Goal: Task Accomplishment & Management: Manage account settings

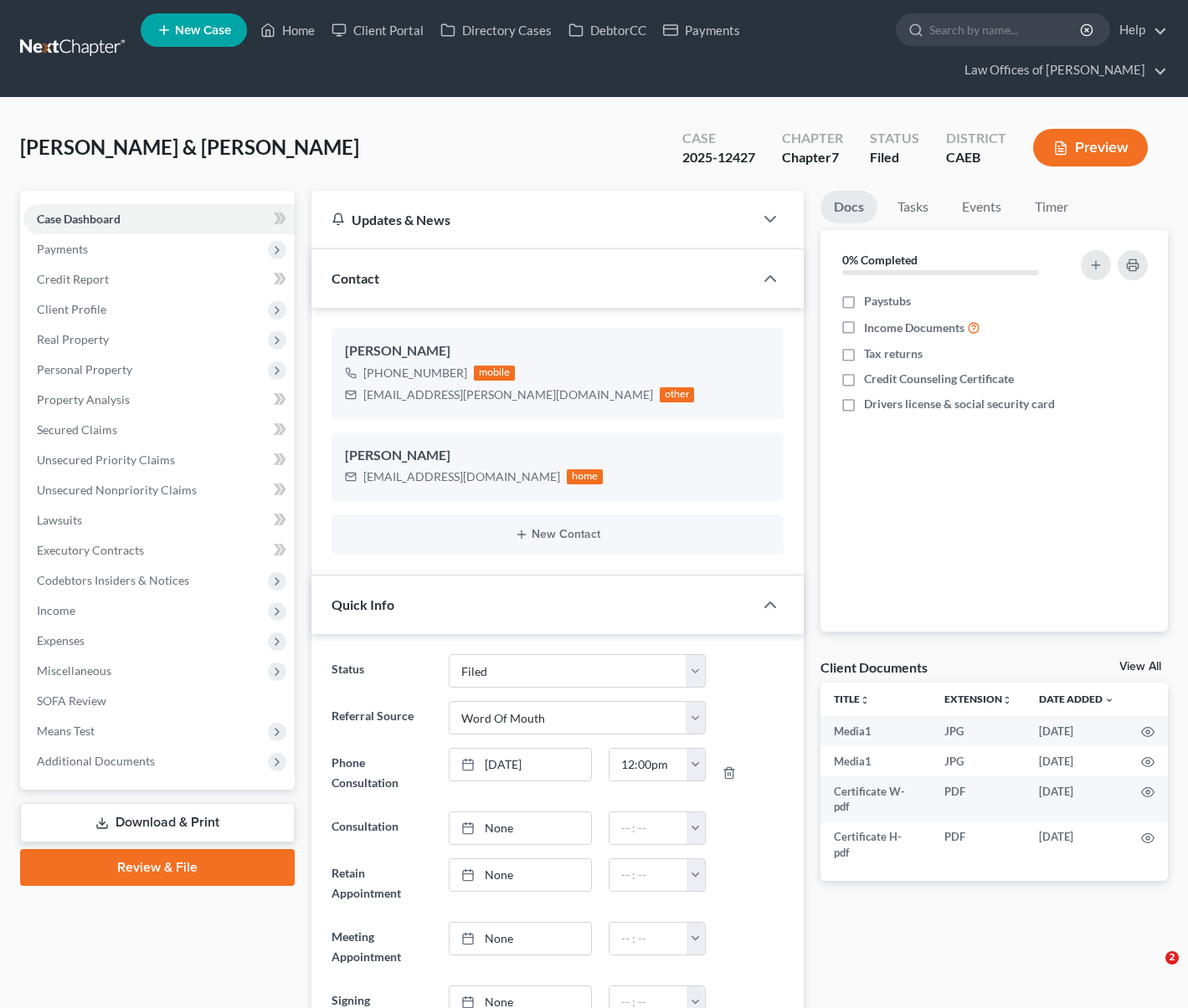
select select "5"
select select "0"
click at [299, 37] on link "Home" at bounding box center [287, 30] width 71 height 30
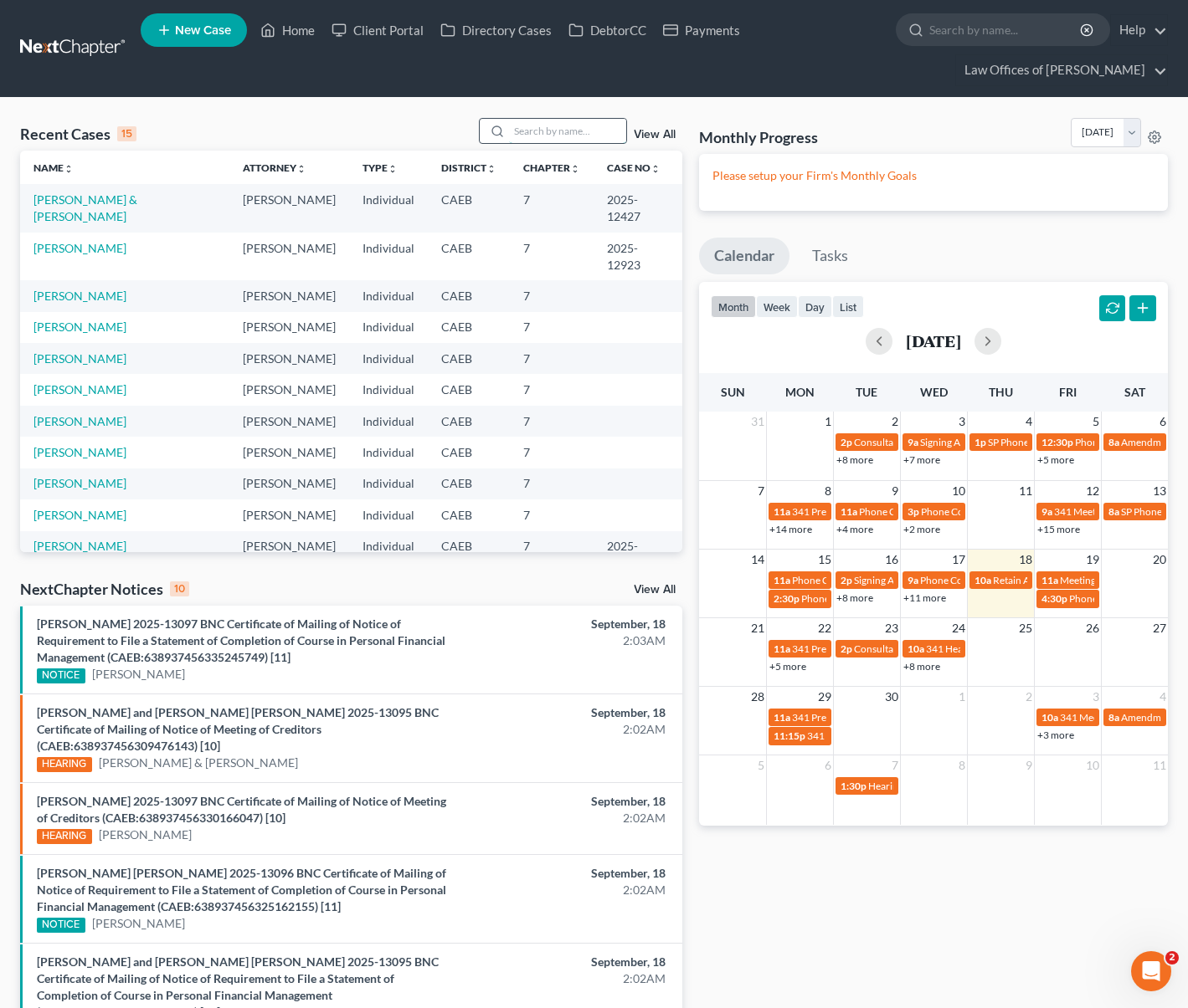
click at [569, 133] on input "search" at bounding box center [567, 131] width 117 height 25
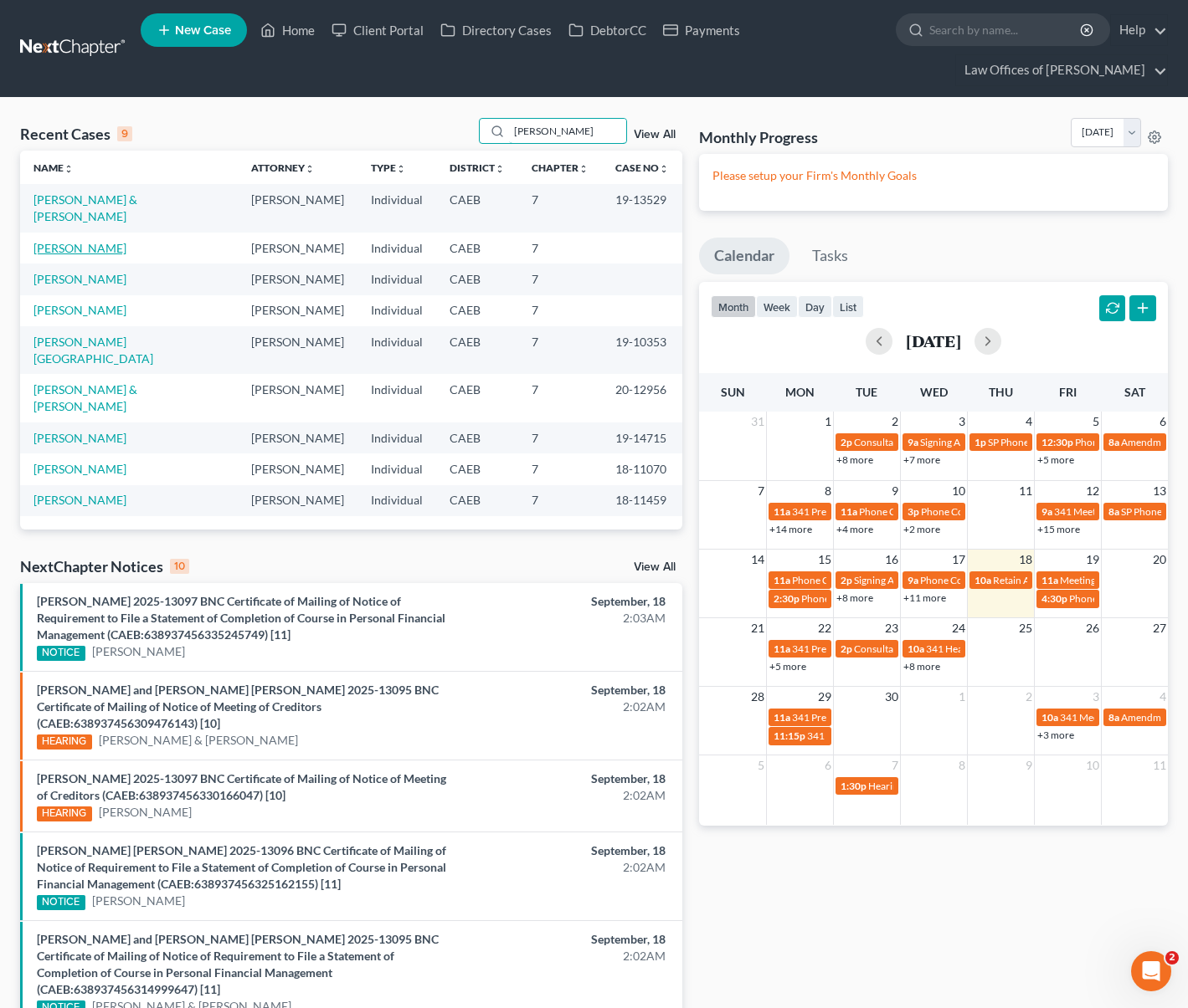
type input "[PERSON_NAME]"
click at [88, 241] on link "[PERSON_NAME]" at bounding box center [80, 248] width 93 height 15
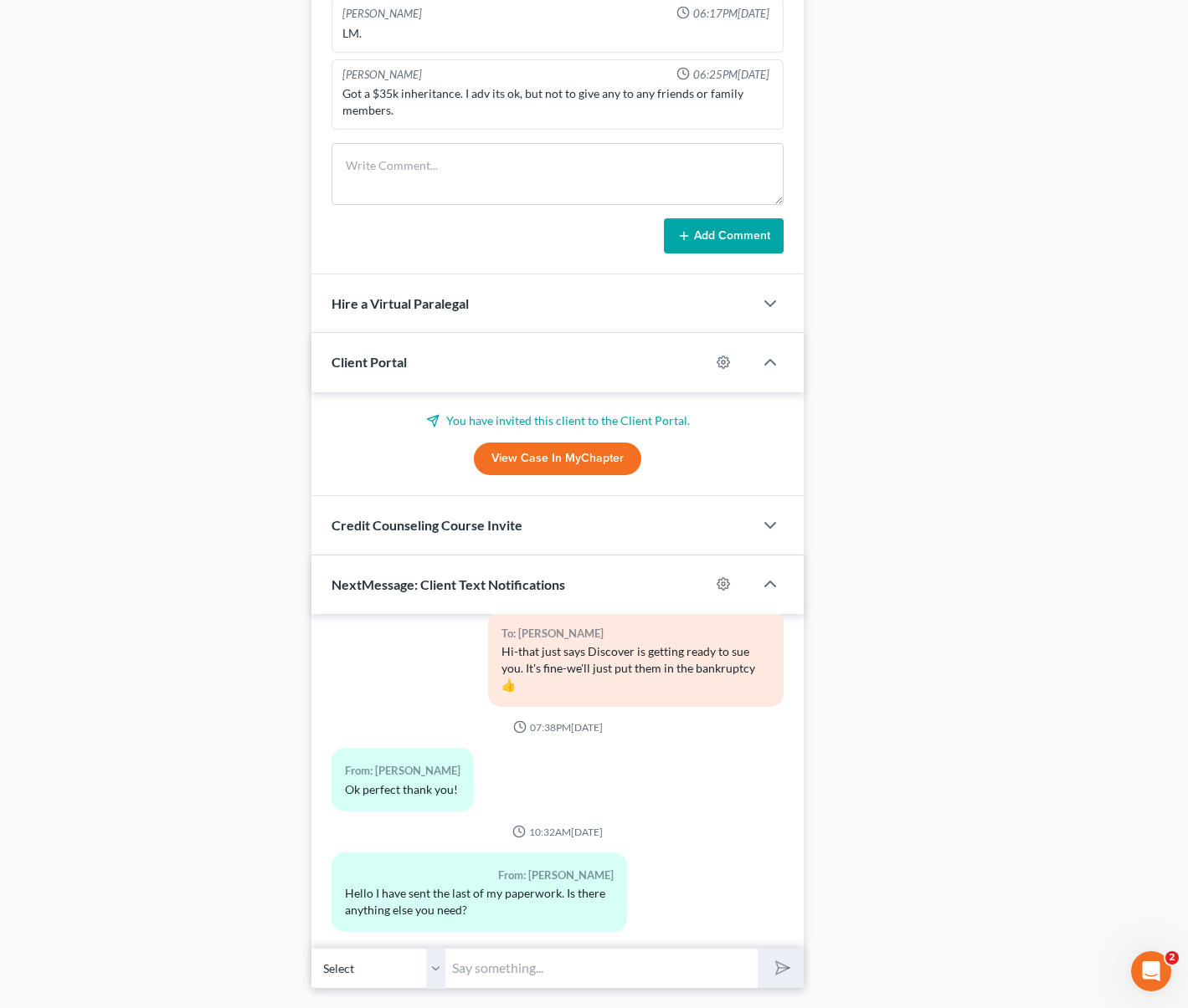
scroll to position [1445, 0]
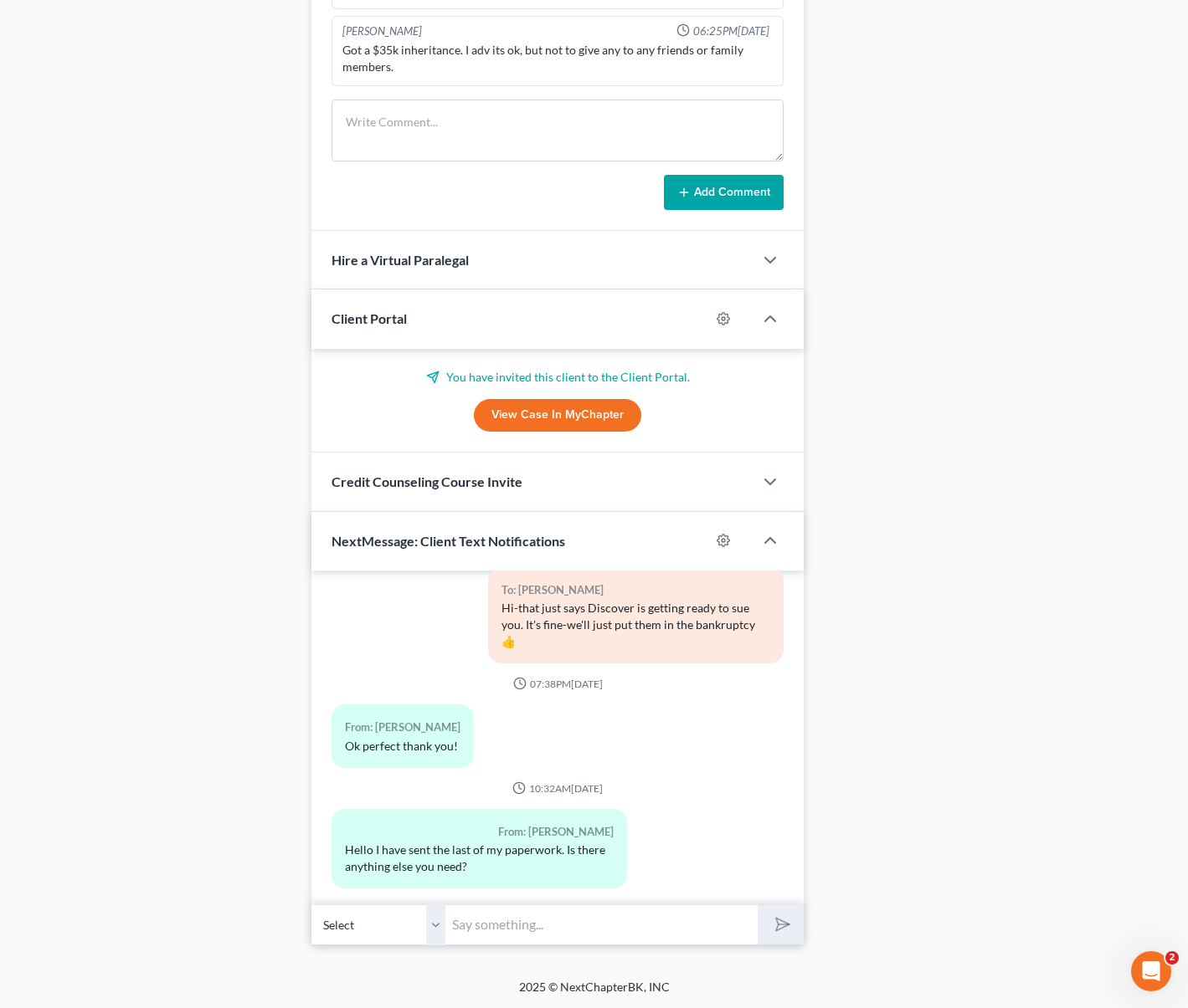
click at [554, 931] on input "text" at bounding box center [601, 924] width 312 height 41
type input "Hi. Thank you, once we get into your case we will contact you if something else…"
click at [757, 905] on button "submit" at bounding box center [780, 924] width 46 height 39
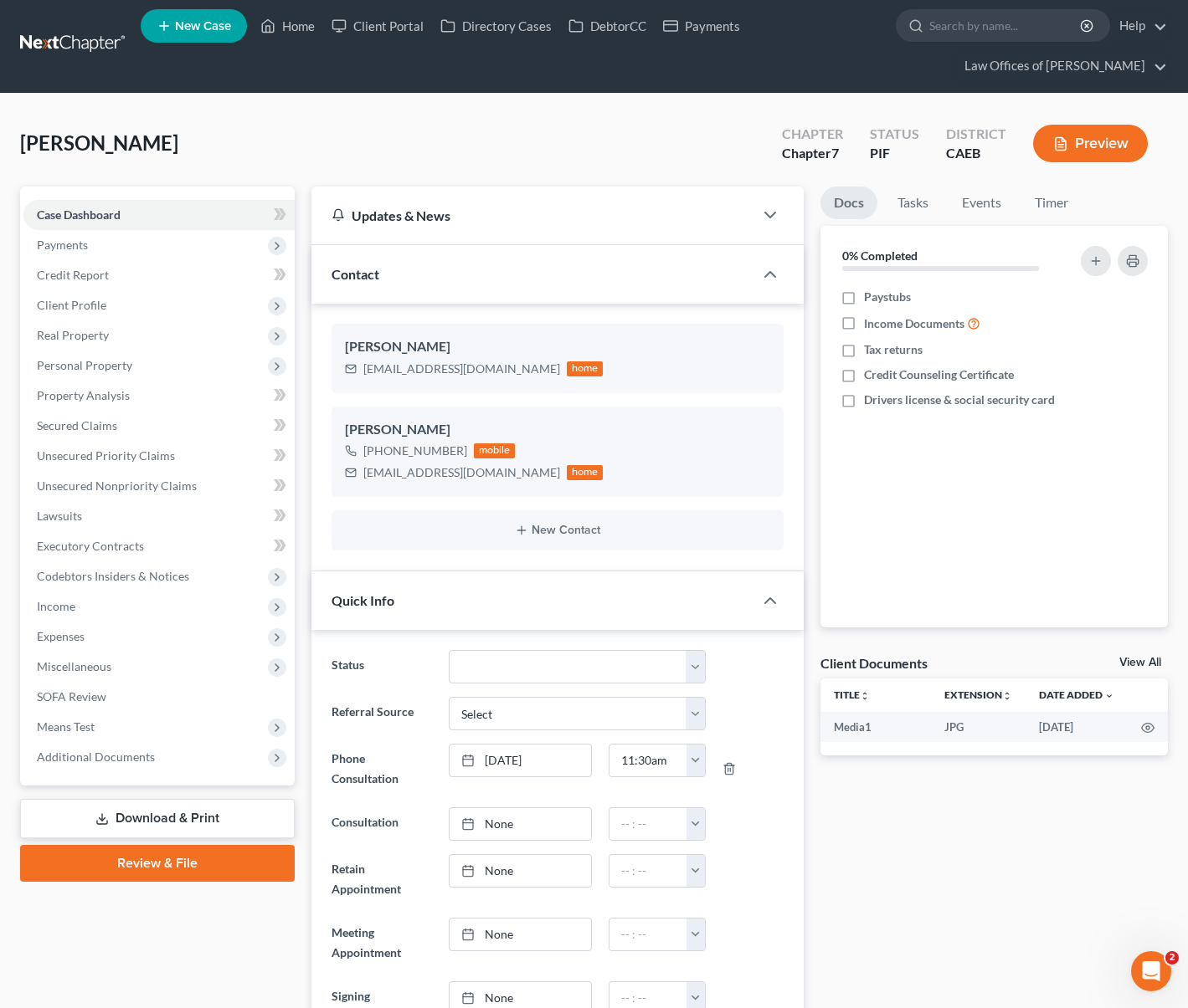
scroll to position [624, 0]
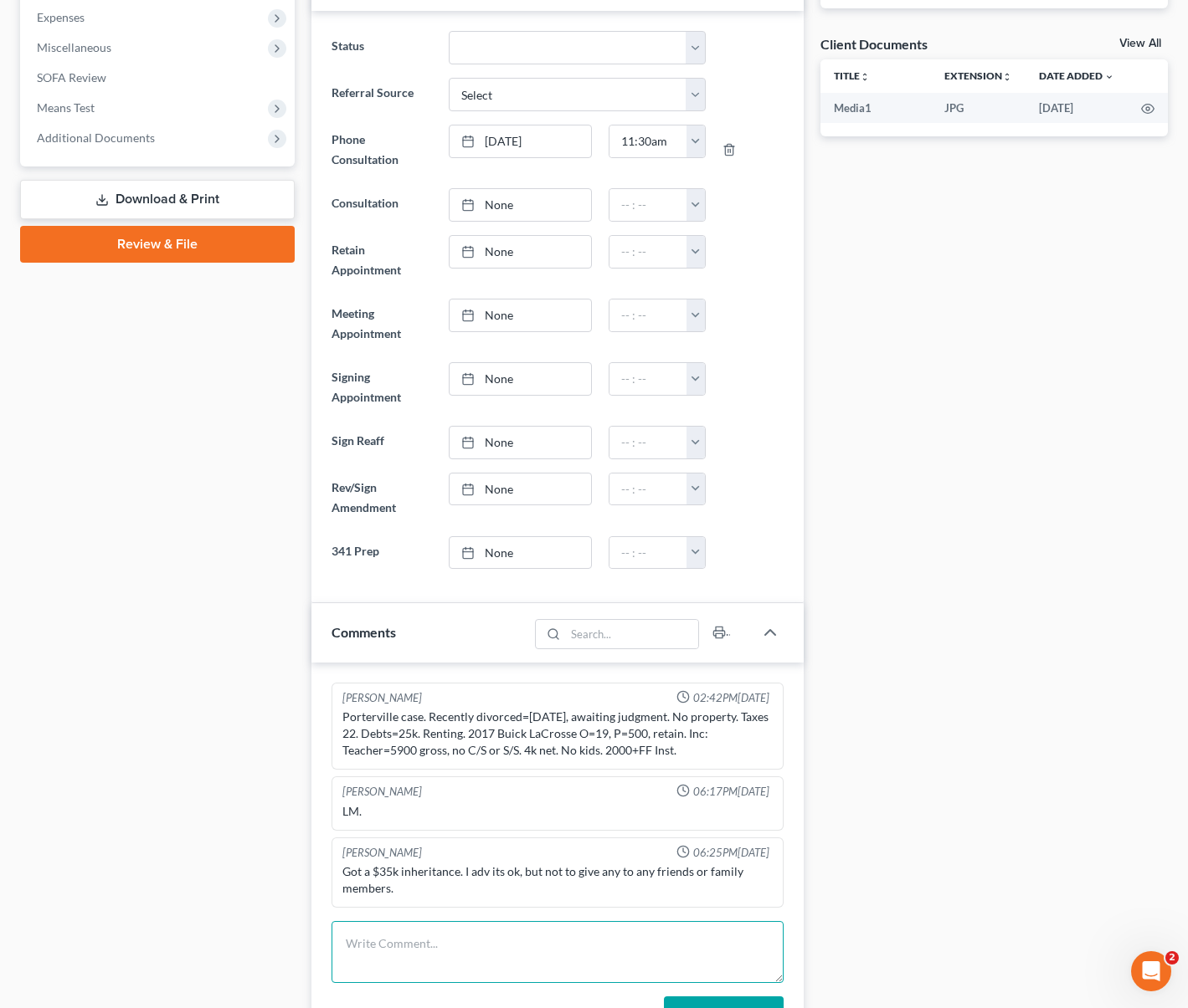
click at [390, 946] on textarea at bounding box center [558, 953] width 453 height 62
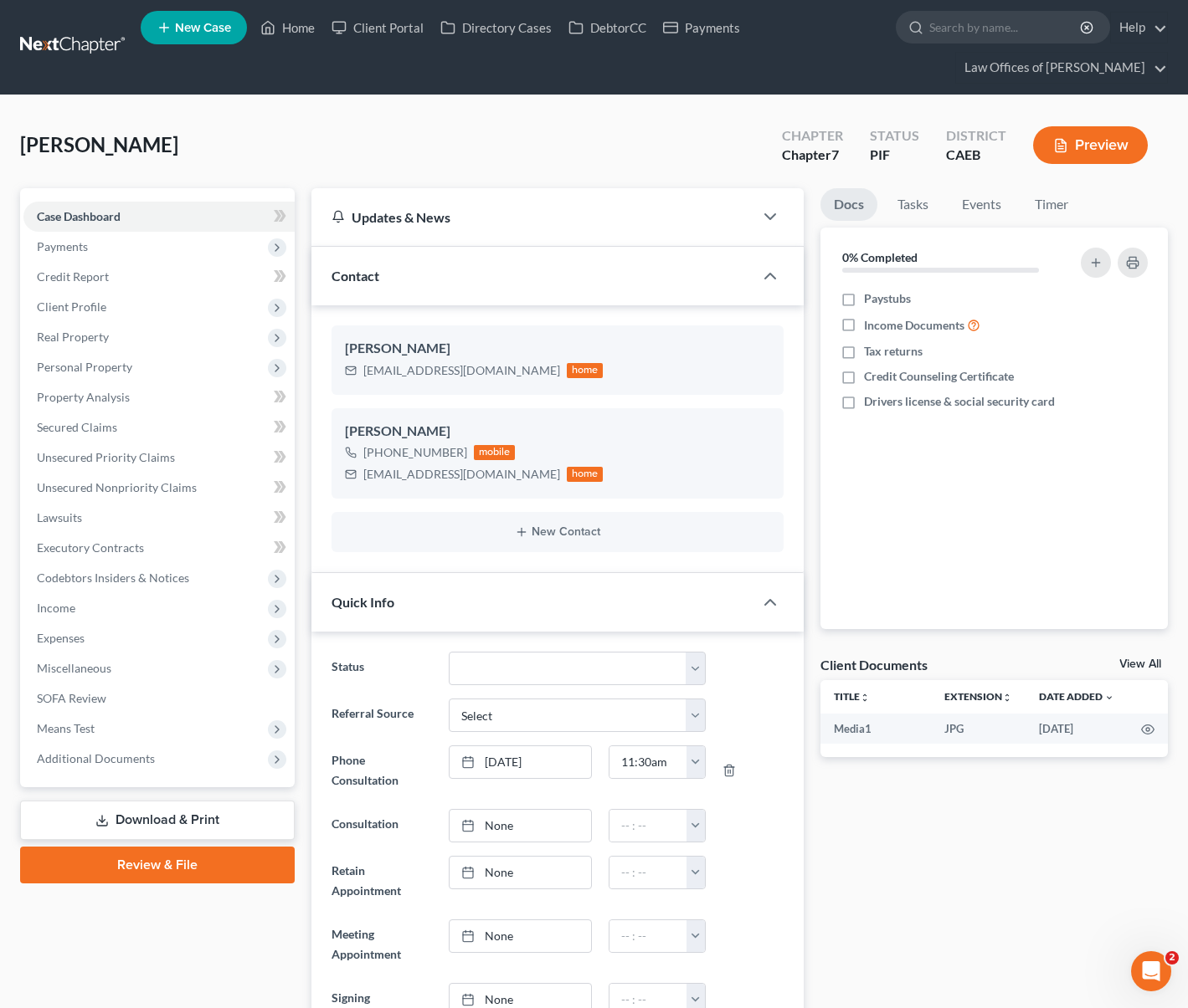
scroll to position [0, 0]
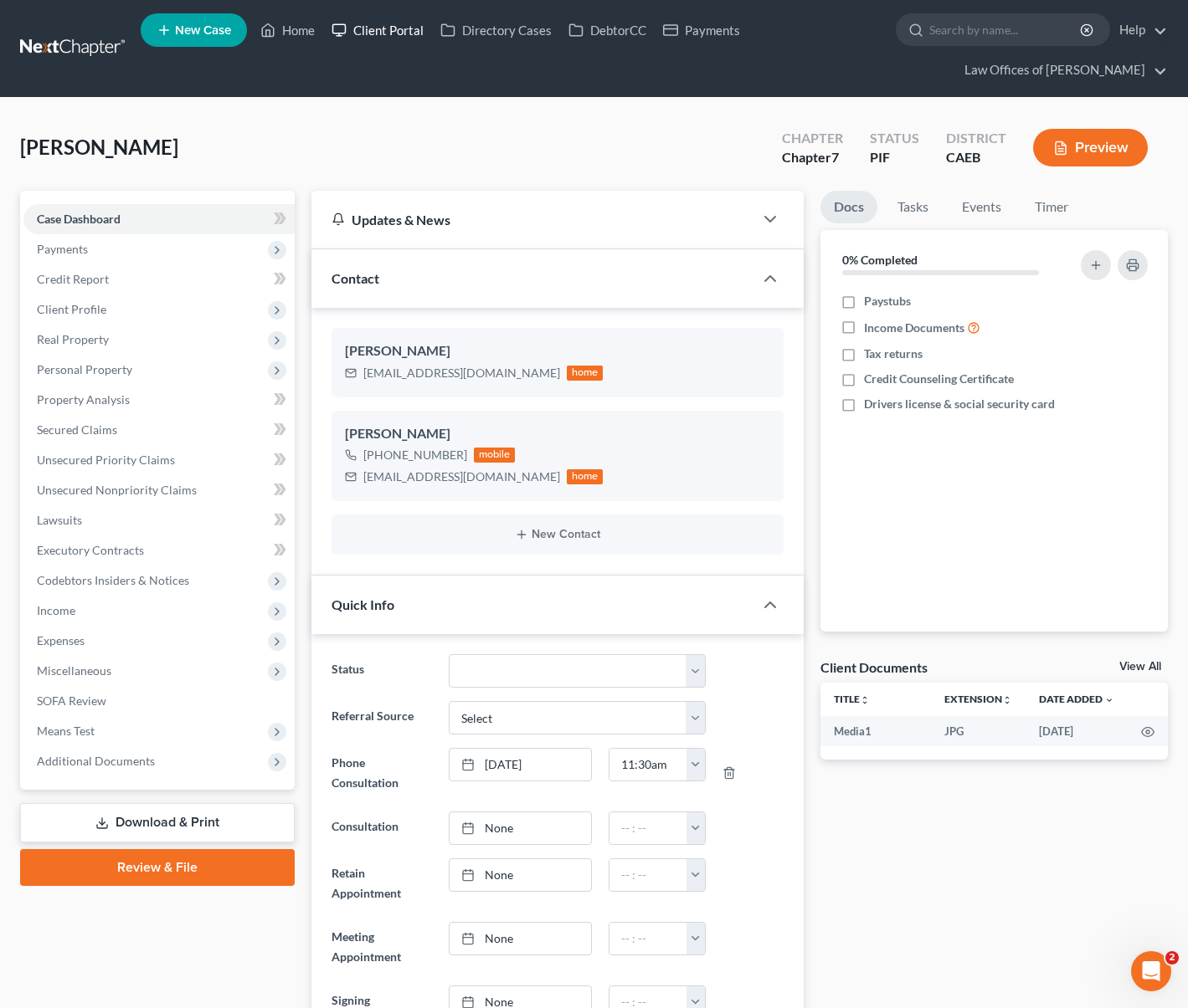
click at [405, 26] on link "Client Portal" at bounding box center [378, 30] width 109 height 30
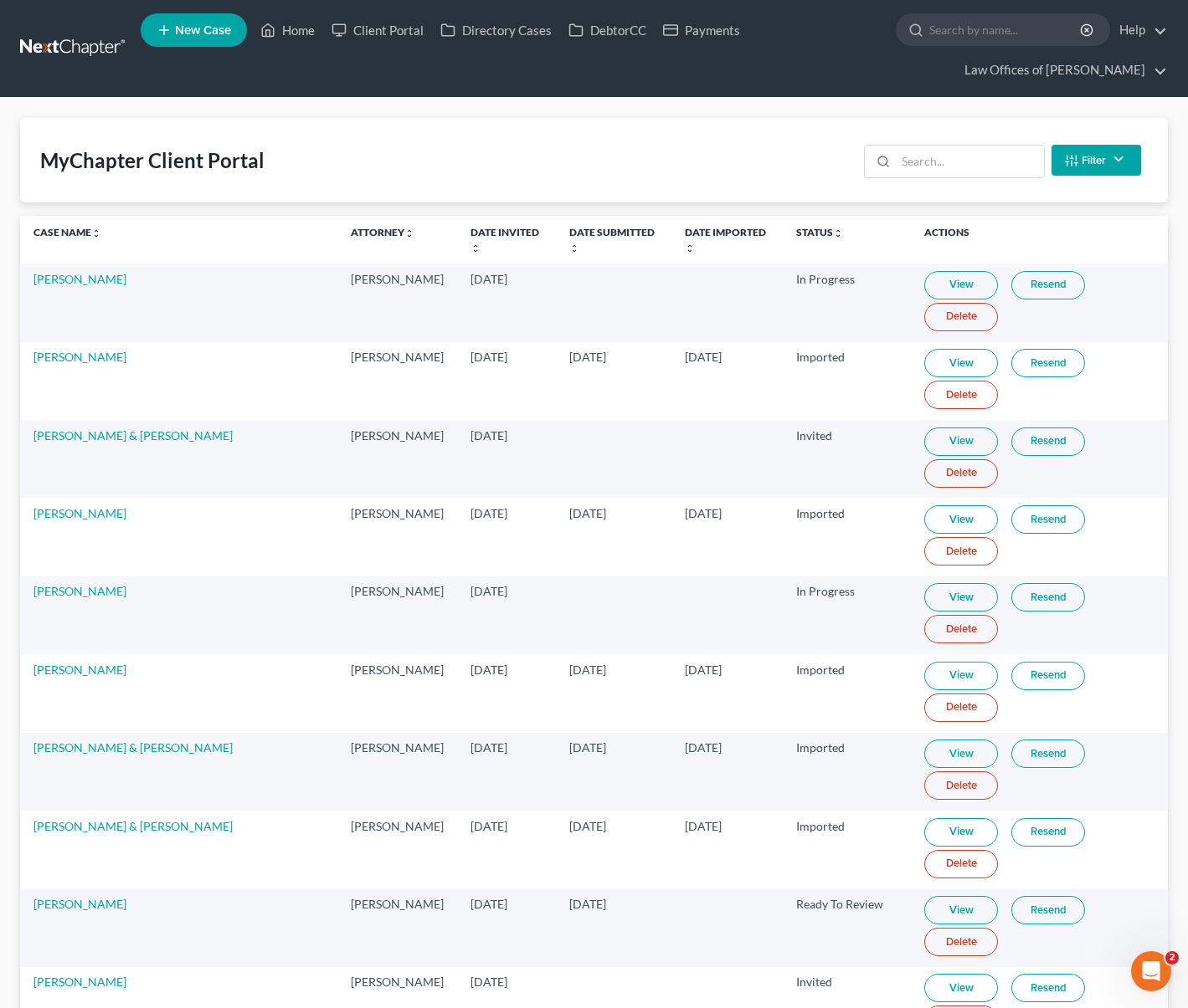
click at [985, 143] on div "Filter Status Filter... Invited With Payment Invited Without Payment Invited Pa…" at bounding box center [1003, 160] width 291 height 44
click at [974, 160] on input "search" at bounding box center [969, 161] width 148 height 32
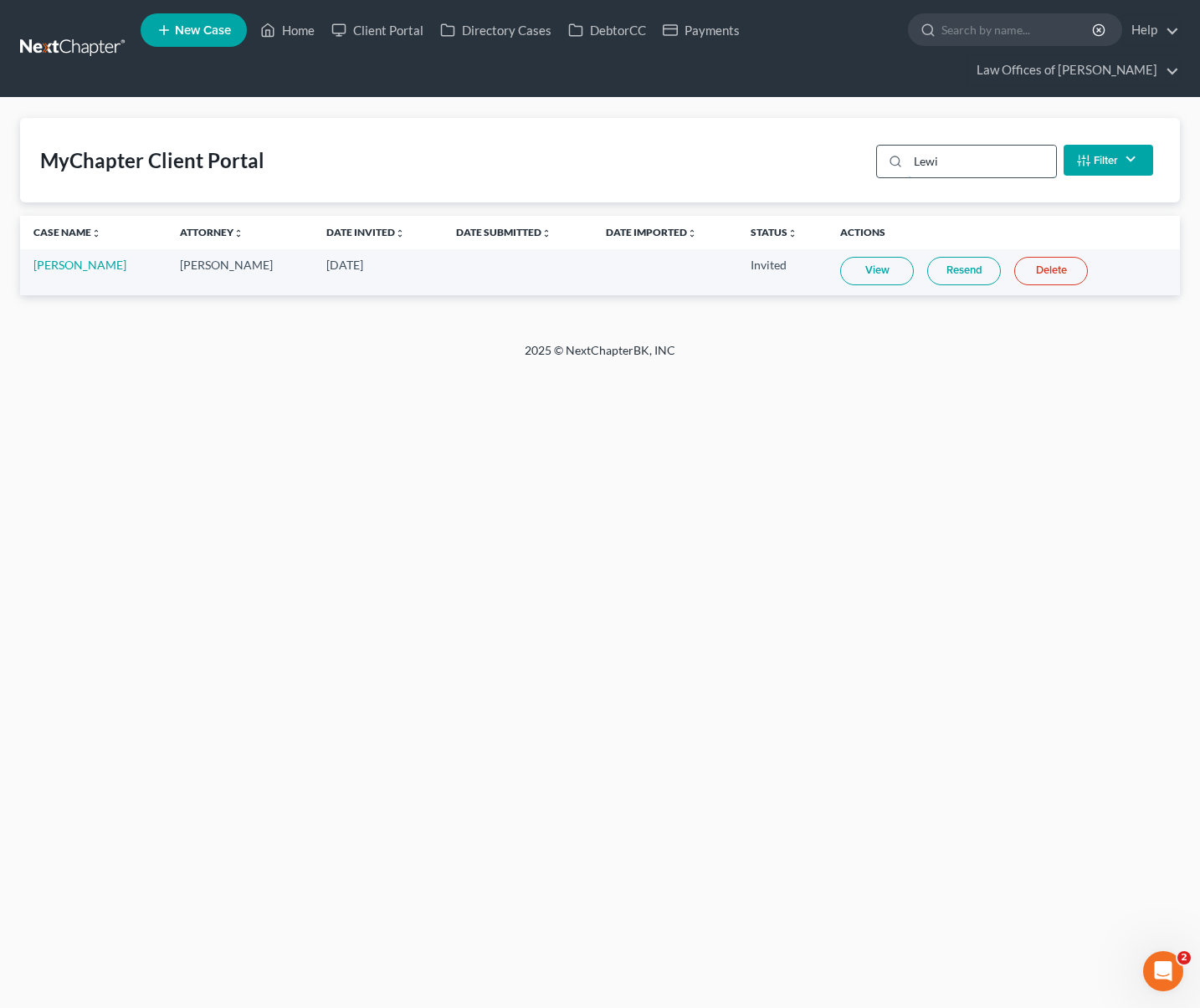
type input "[PERSON_NAME]"
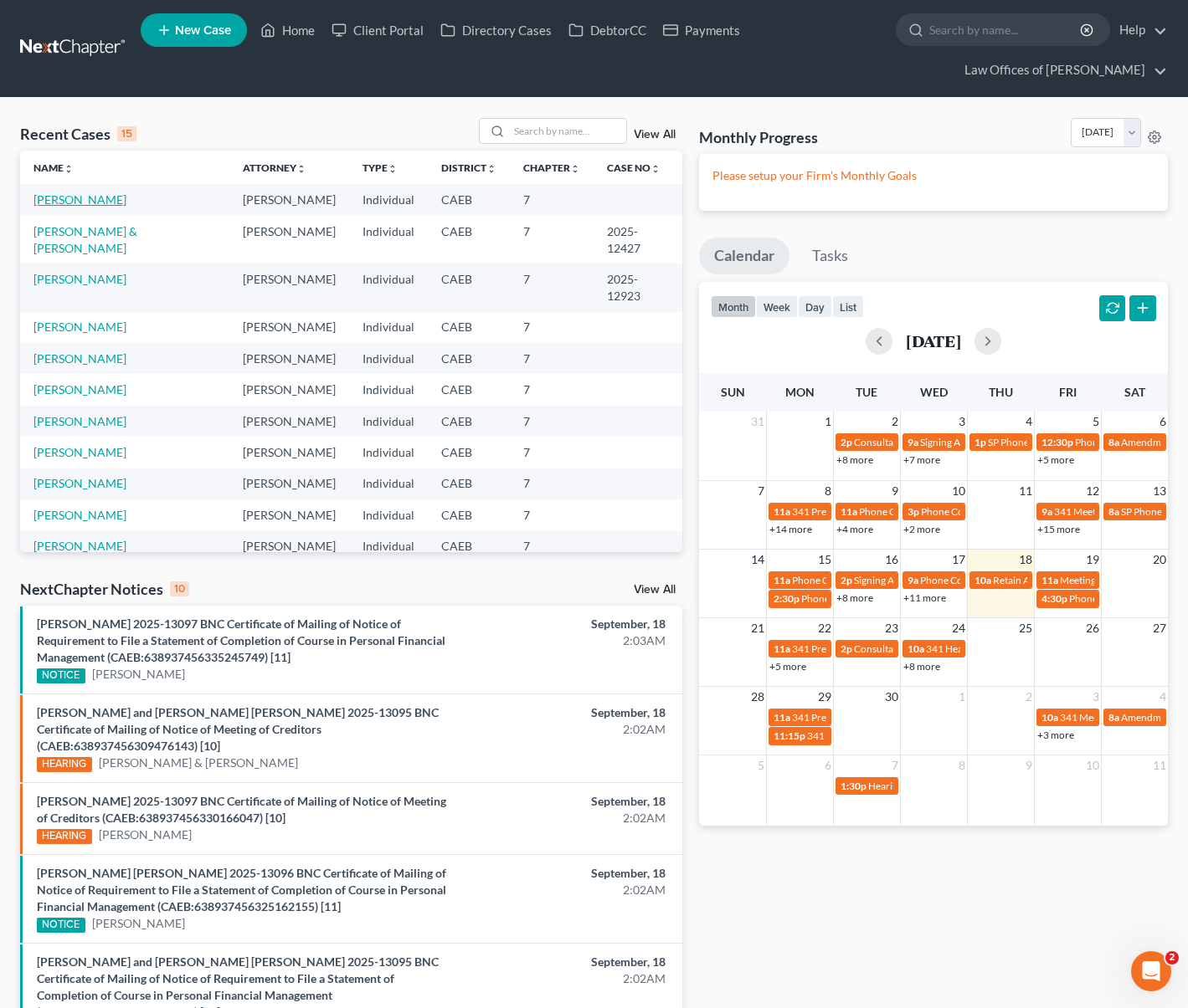
click at [69, 197] on link "[PERSON_NAME]" at bounding box center [80, 200] width 93 height 15
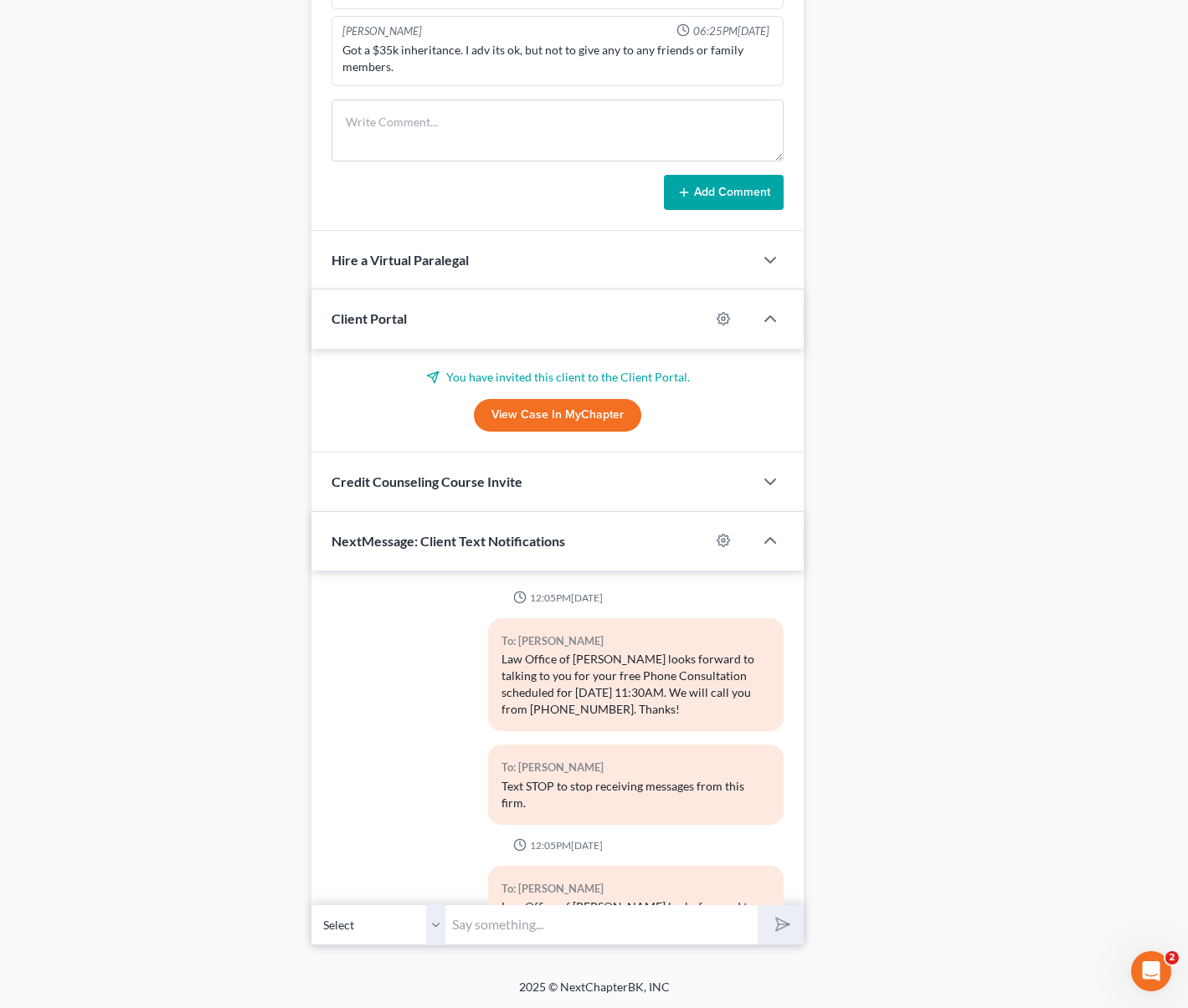
scroll to position [2374, 0]
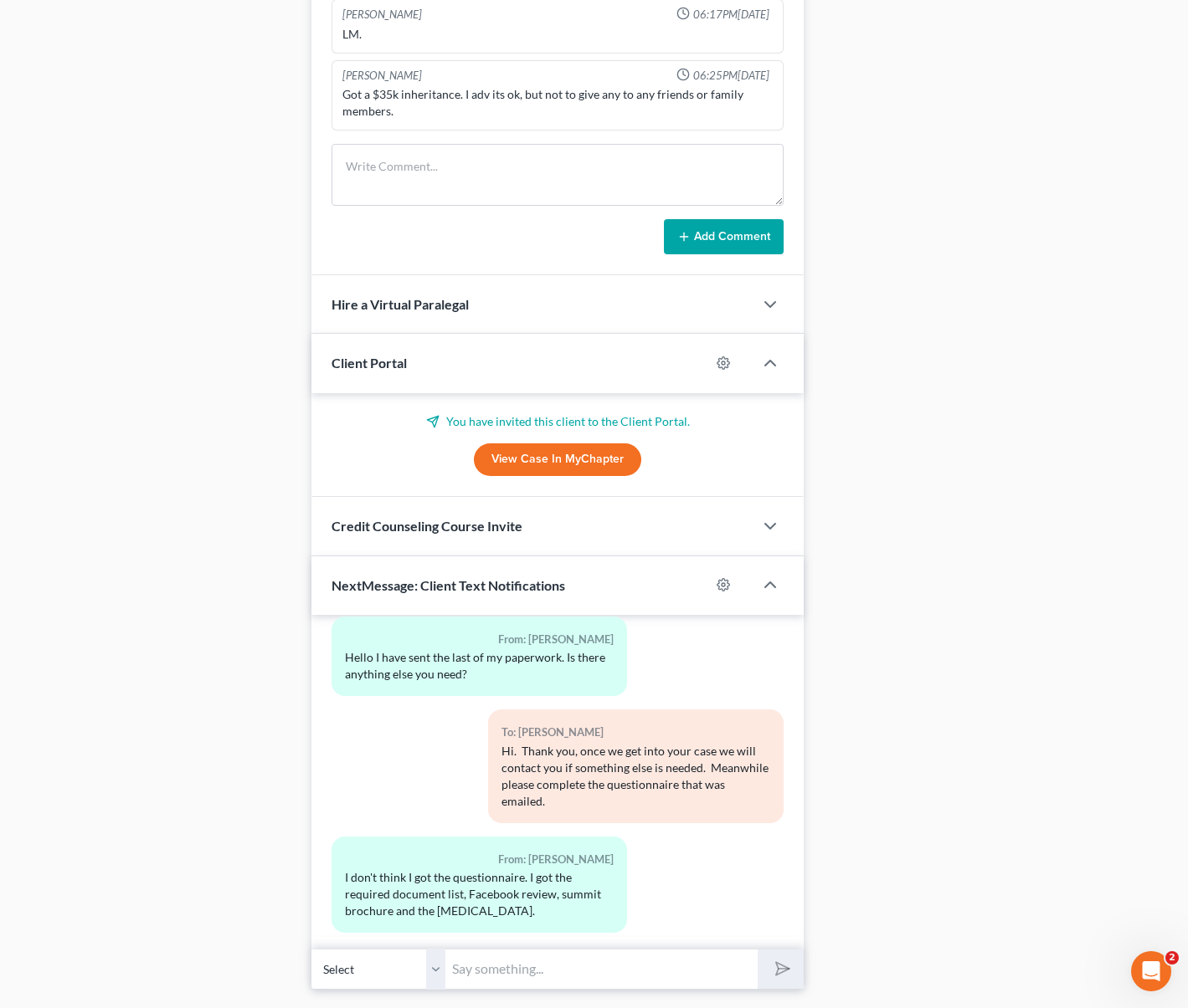
click at [518, 975] on input "text" at bounding box center [601, 969] width 312 height 41
type input "Correct. The questionnaire was emailed to you on August-19."
click at [757, 950] on button "submit" at bounding box center [780, 969] width 46 height 39
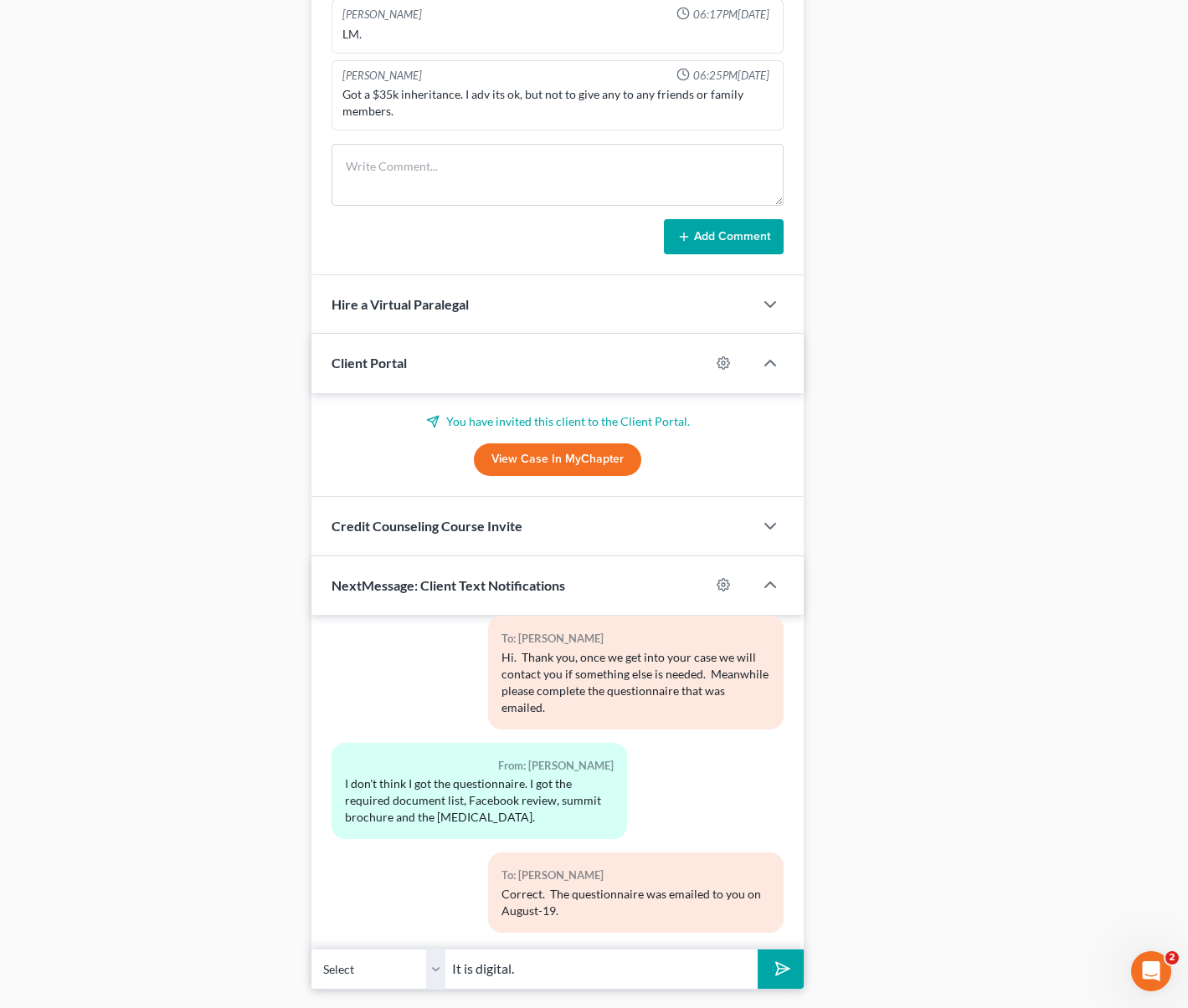
type input "It is digital."
click at [757, 950] on button "submit" at bounding box center [780, 969] width 46 height 39
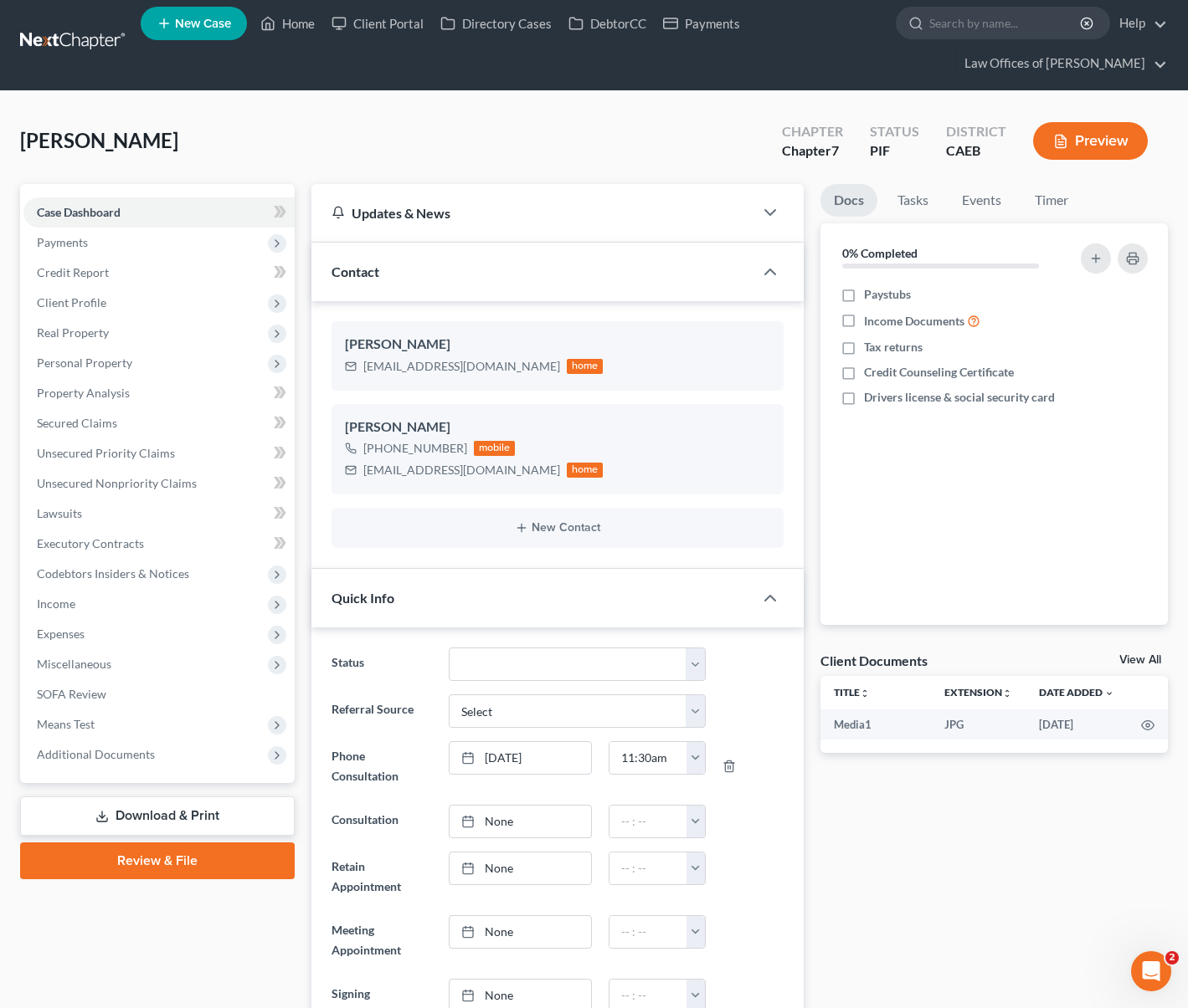
scroll to position [0, 0]
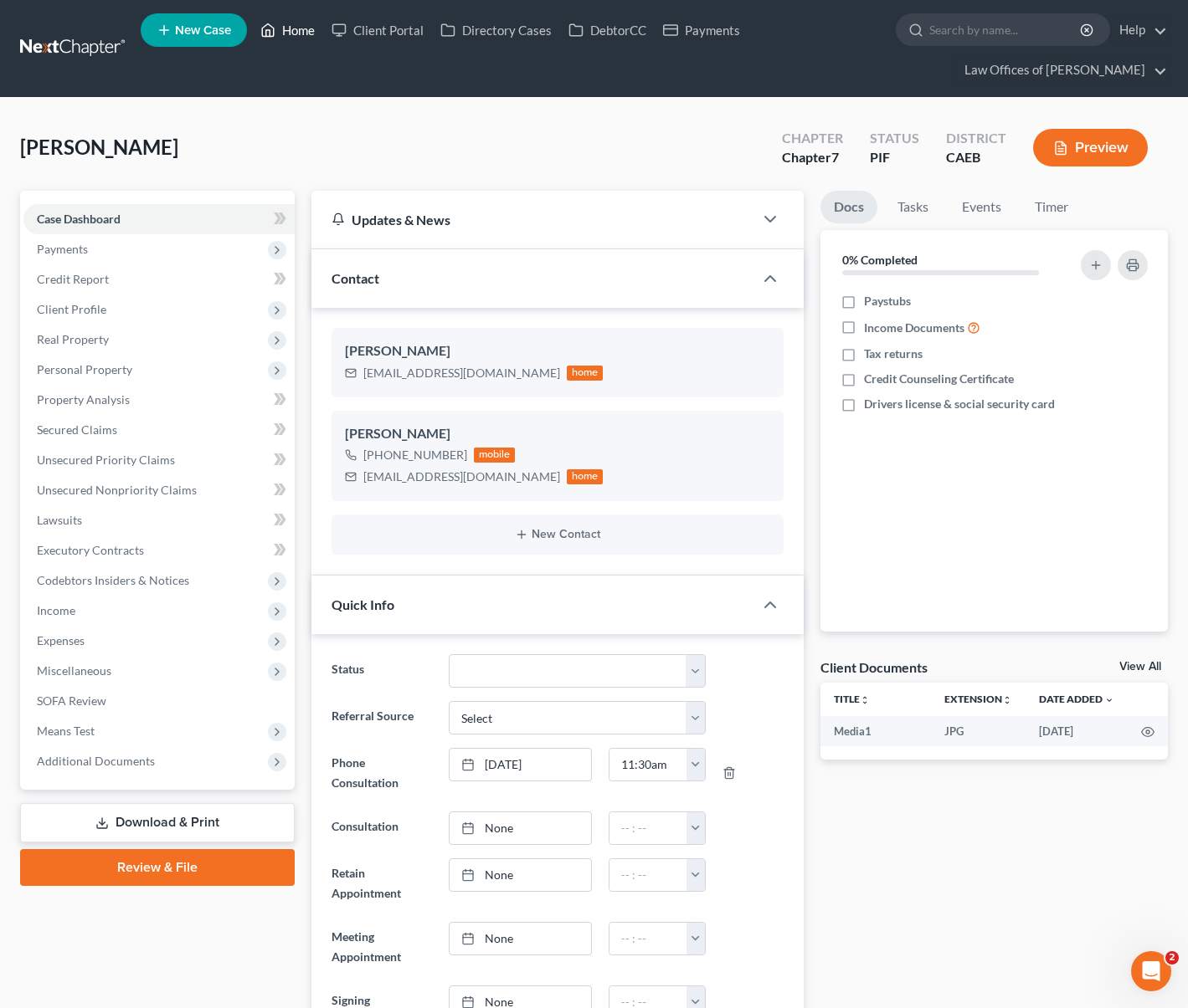
click at [312, 35] on link "Home" at bounding box center [287, 30] width 71 height 30
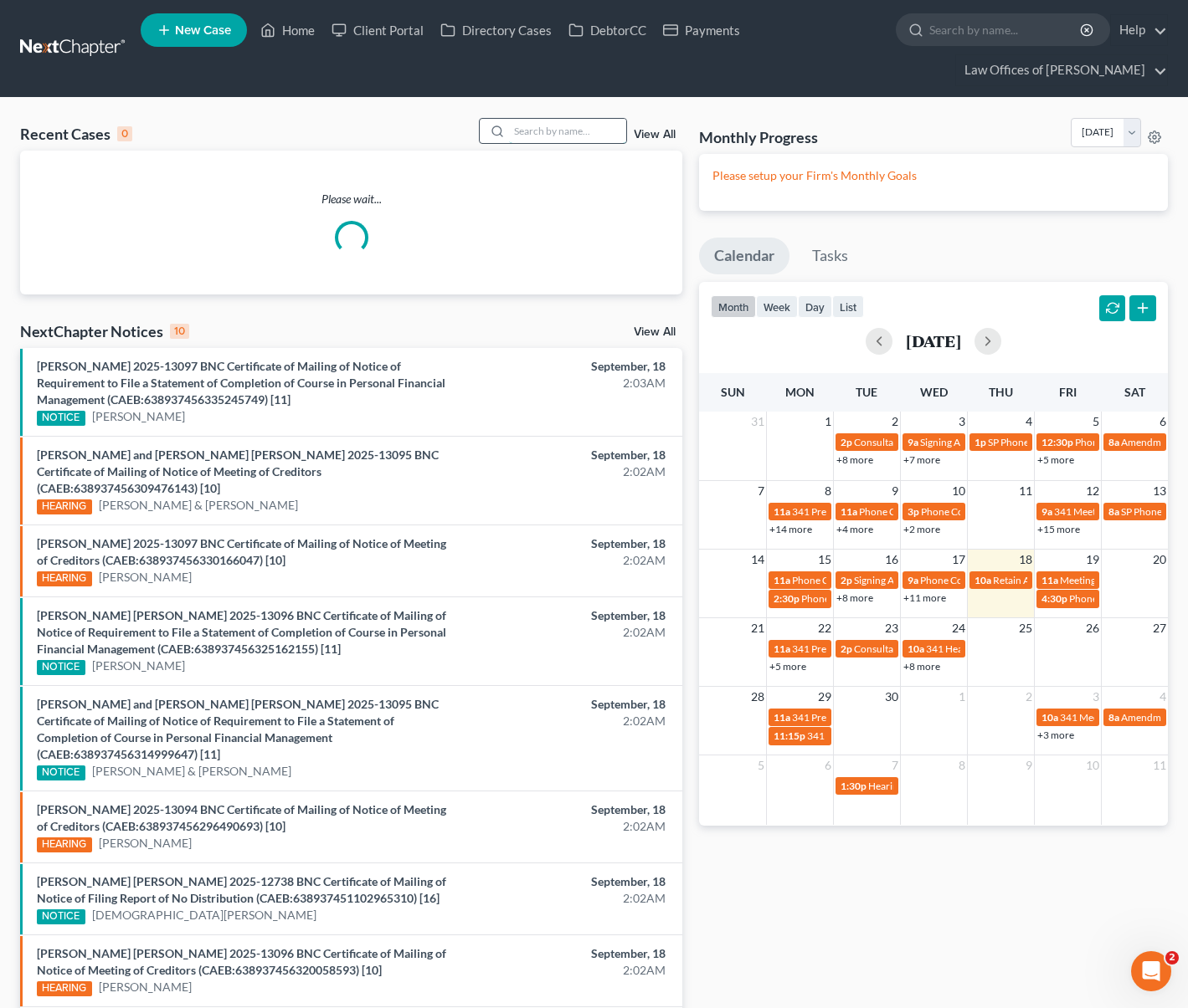
click at [548, 133] on input "search" at bounding box center [567, 131] width 117 height 25
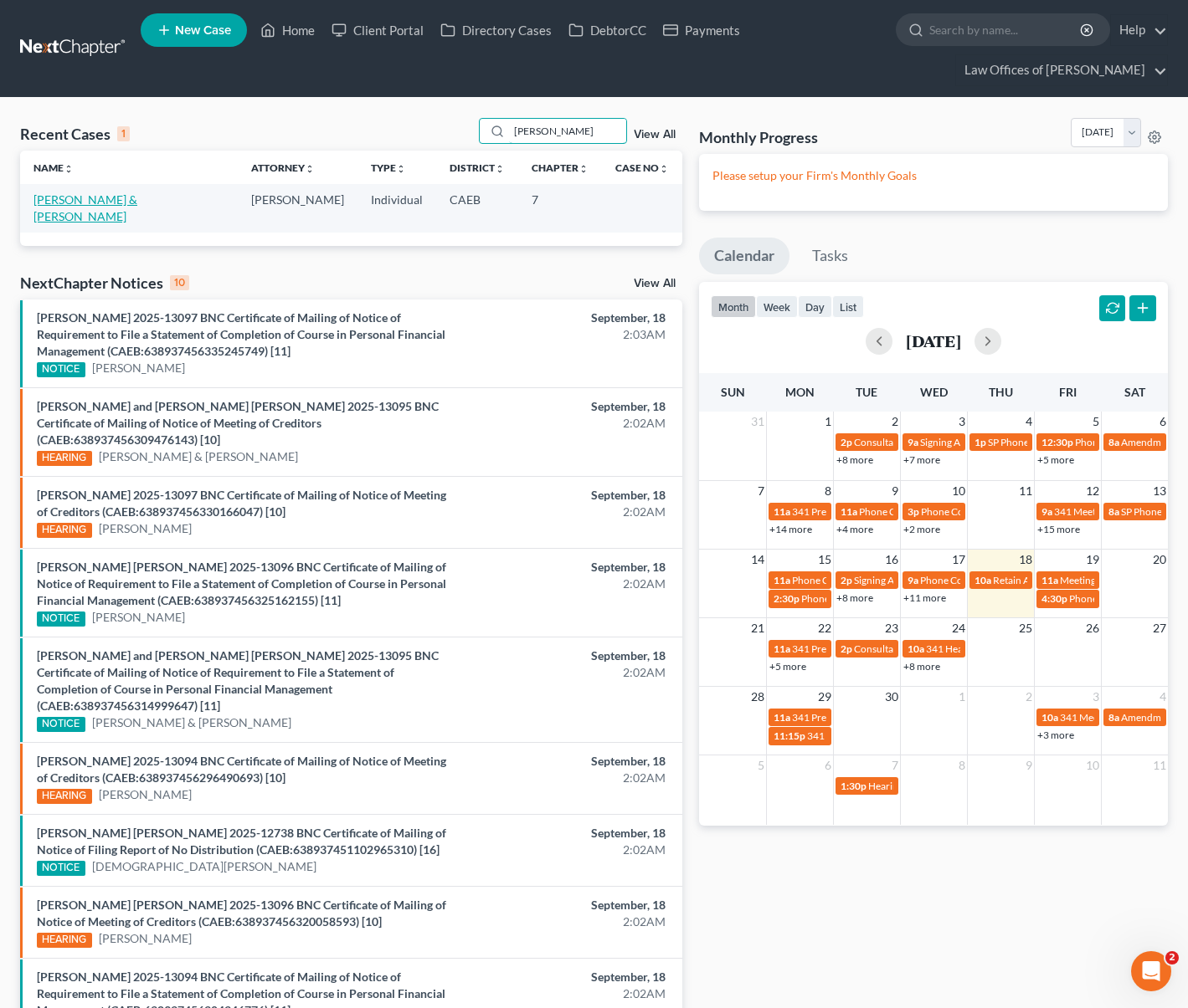
type input "[PERSON_NAME]"
click at [137, 203] on link "[PERSON_NAME] & [PERSON_NAME]" at bounding box center [85, 208] width 104 height 31
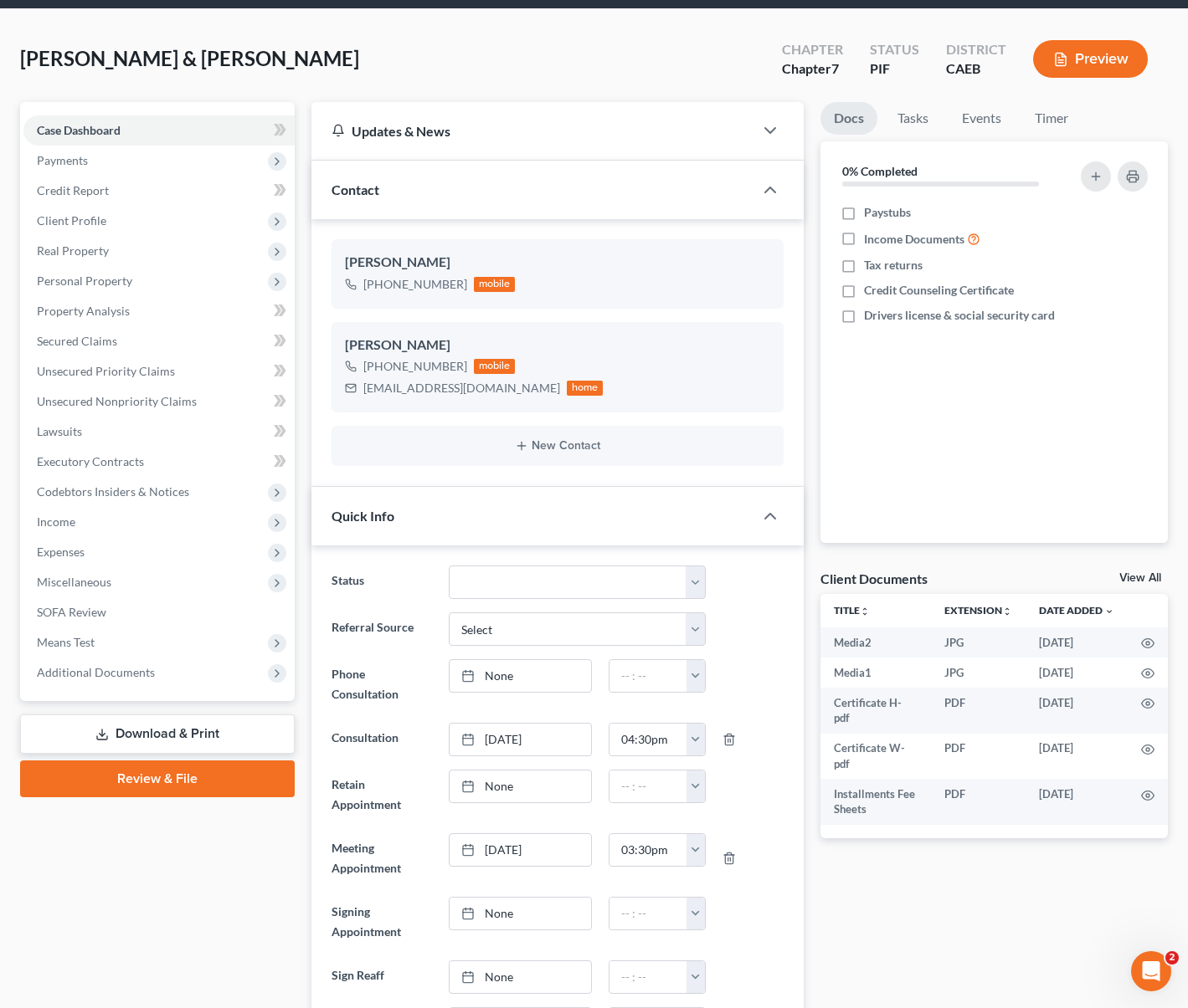
scroll to position [206, 0]
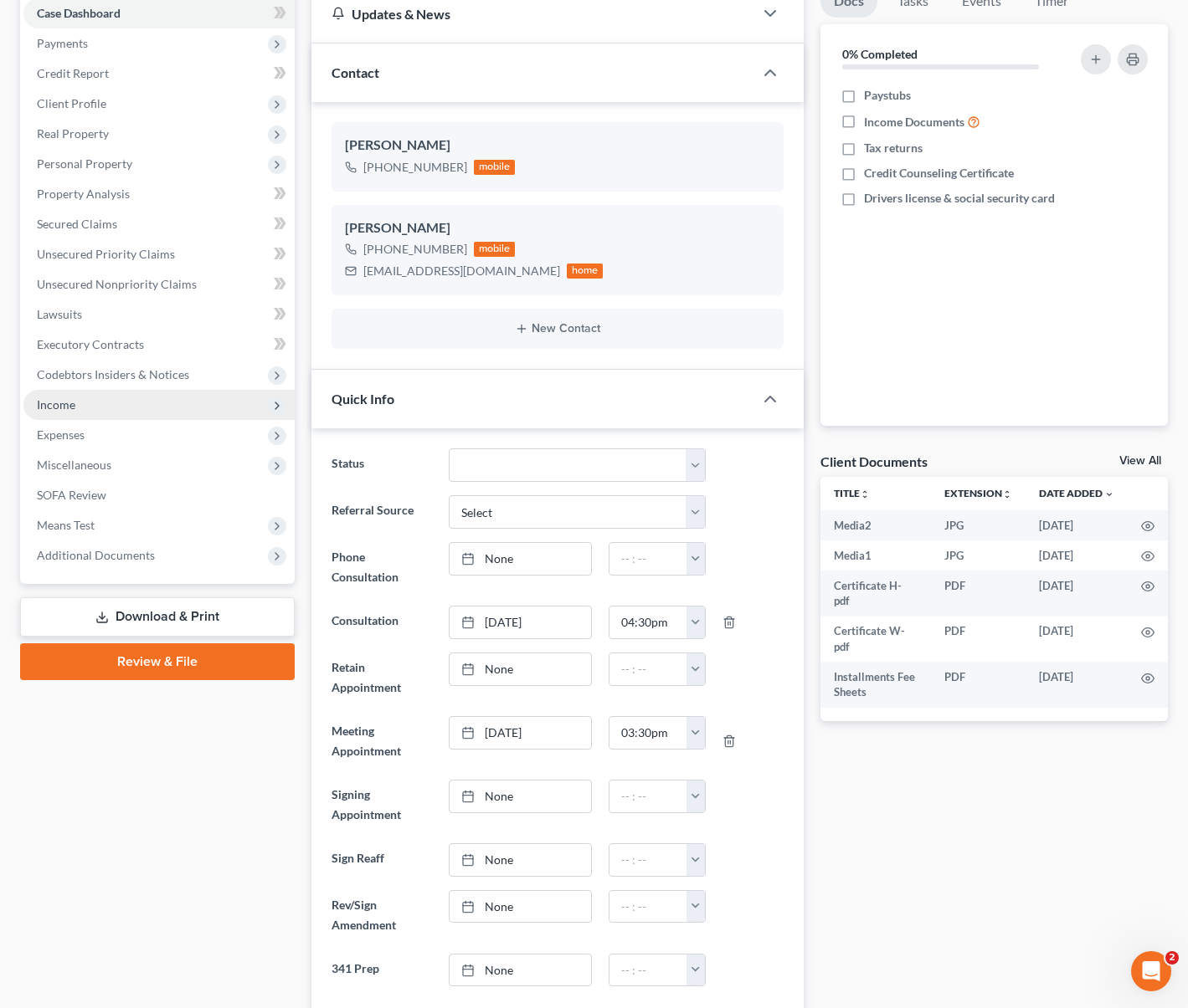
click at [105, 410] on span "Income" at bounding box center [159, 404] width 272 height 30
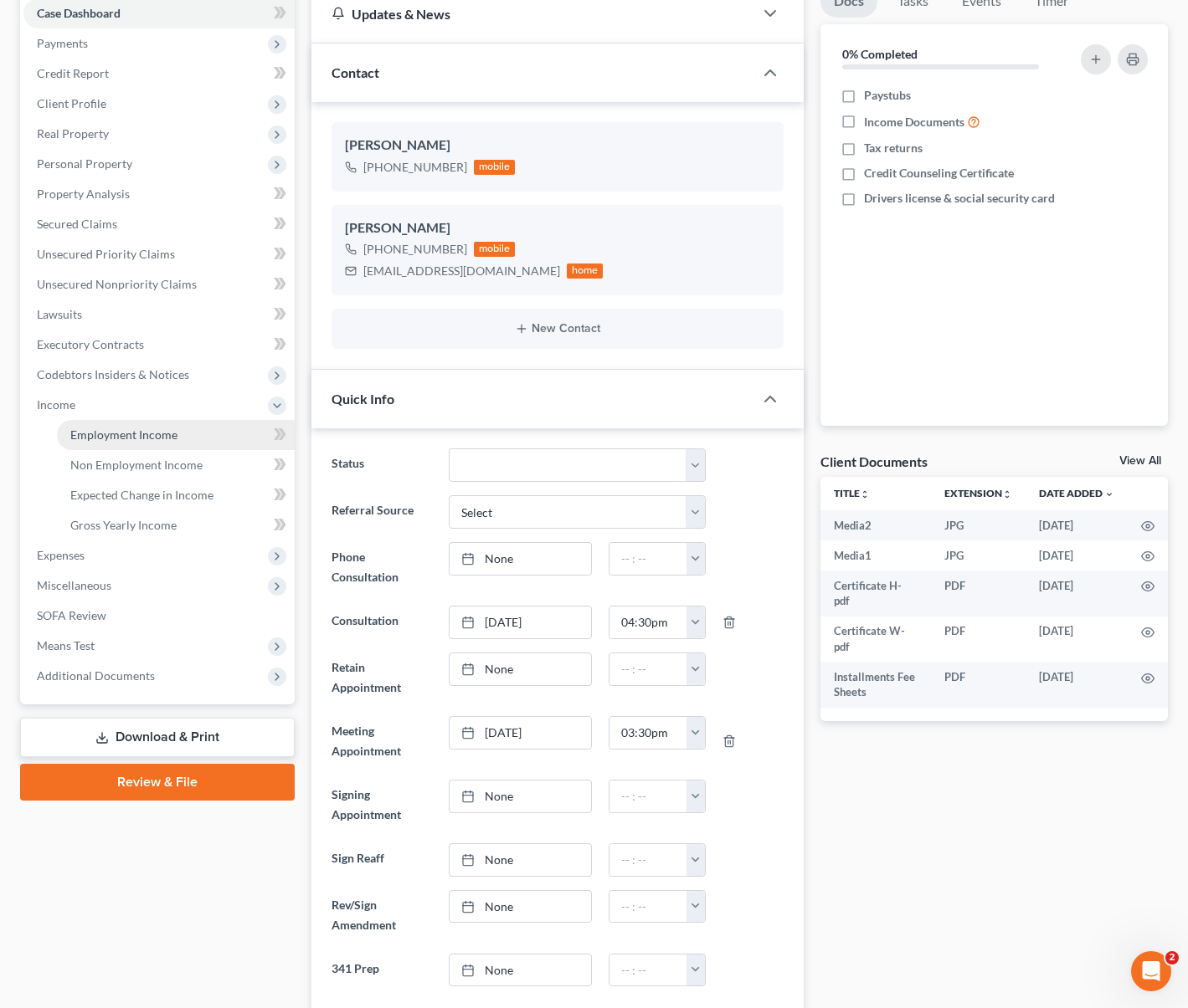
click at [143, 428] on span "Employment Income" at bounding box center [124, 435] width 107 height 15
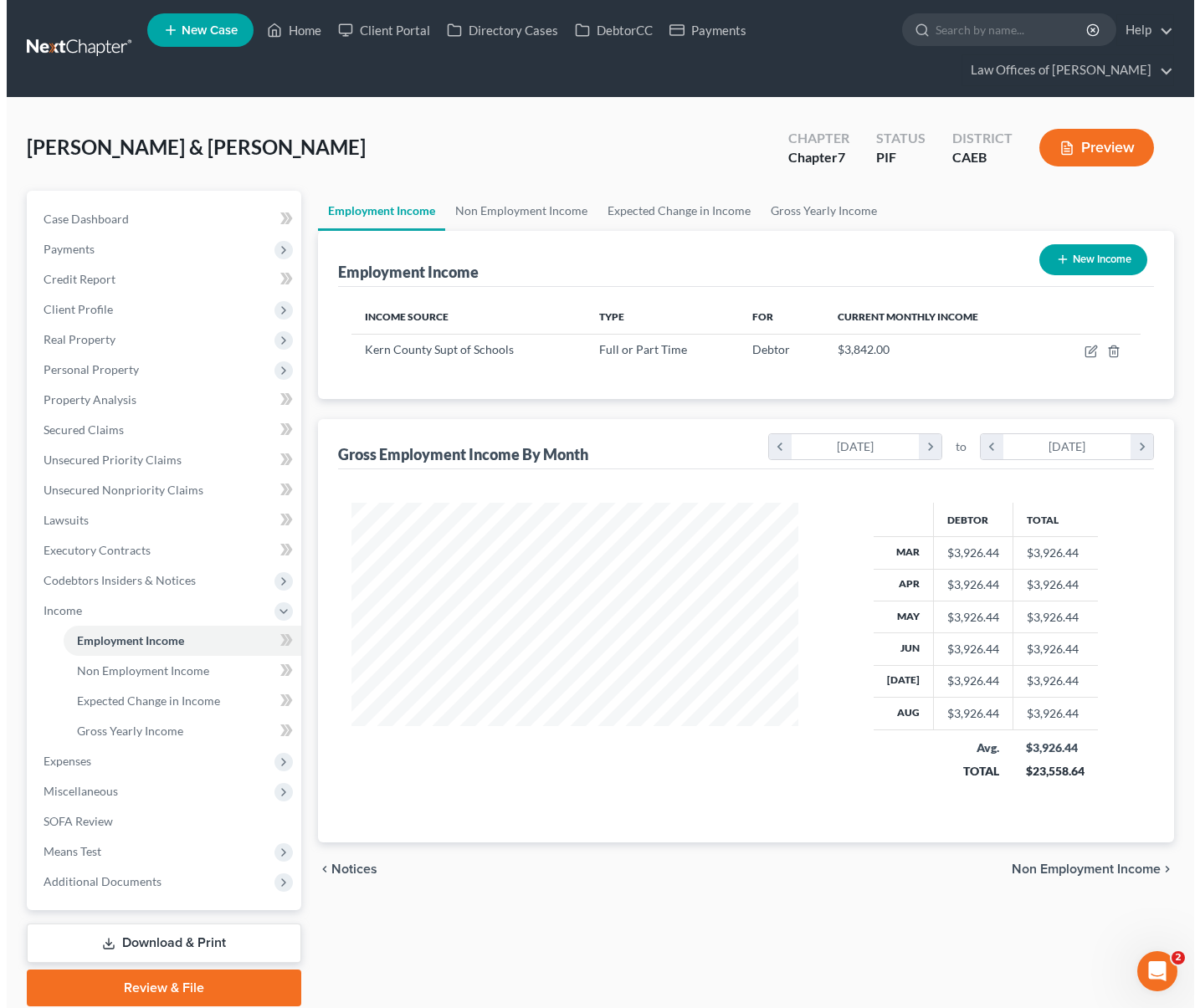
scroll to position [300, 480]
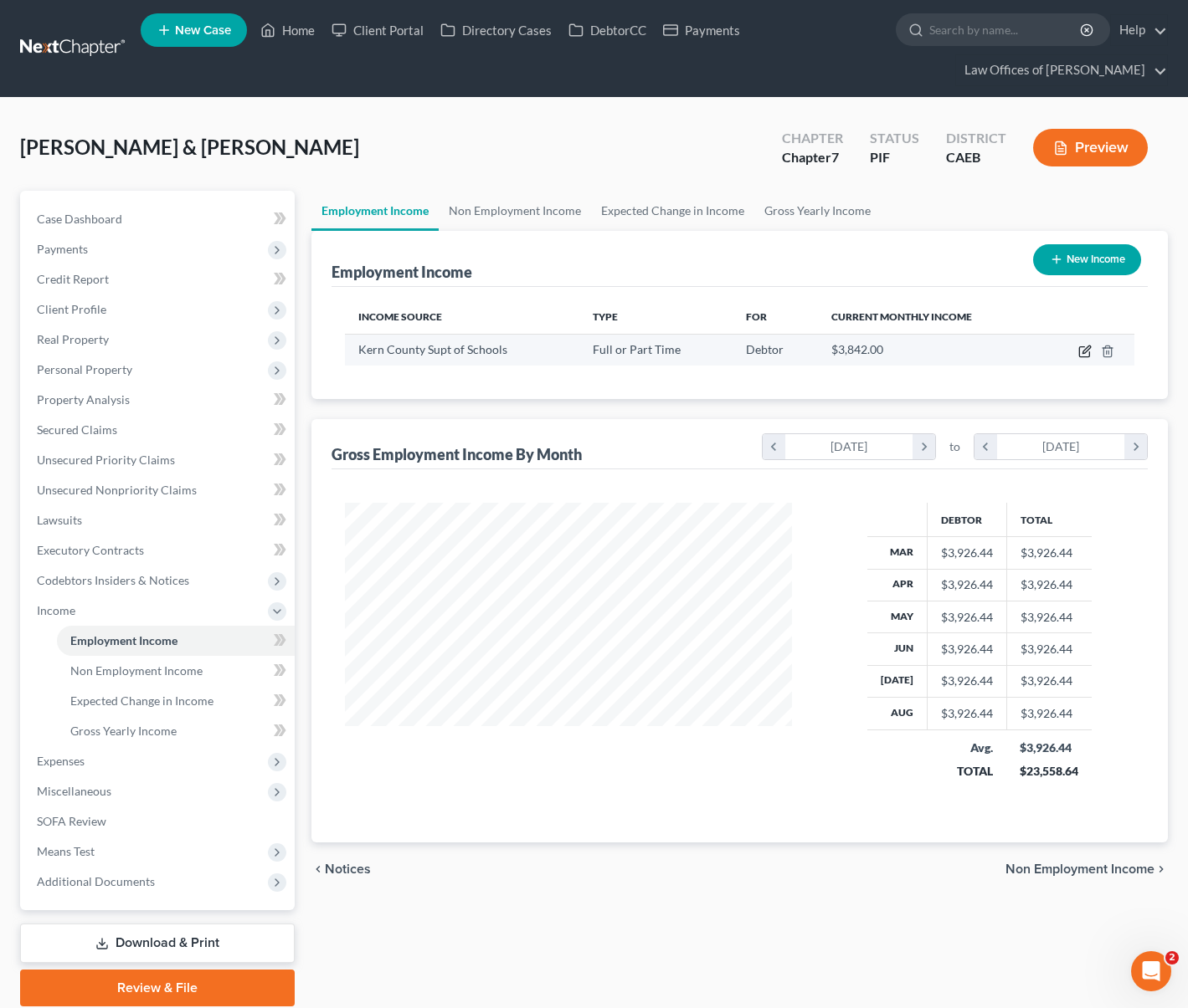
click at [1083, 347] on icon "button" at bounding box center [1084, 351] width 10 height 10
select select "0"
select select "4"
select select "0"
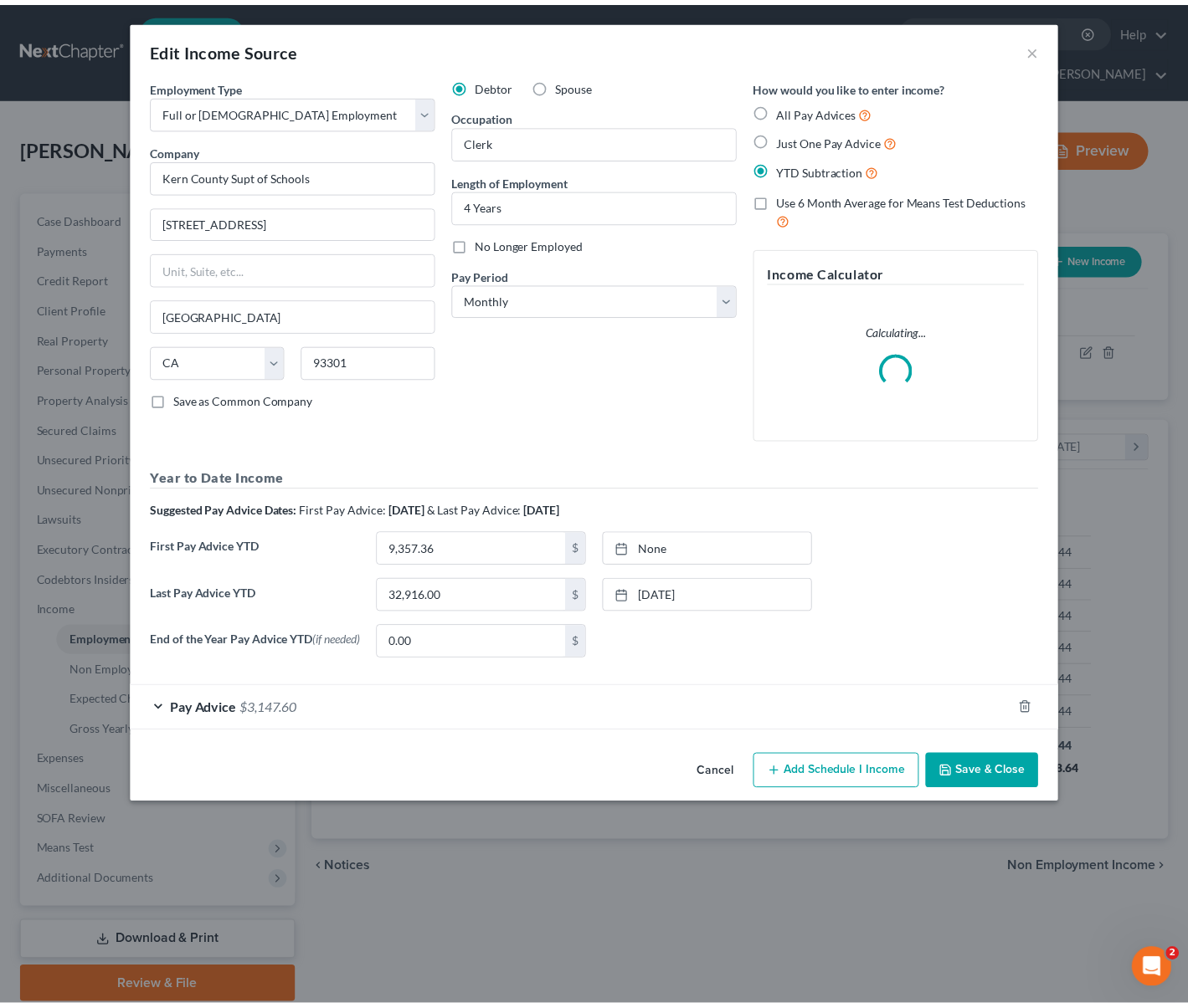
scroll to position [300, 485]
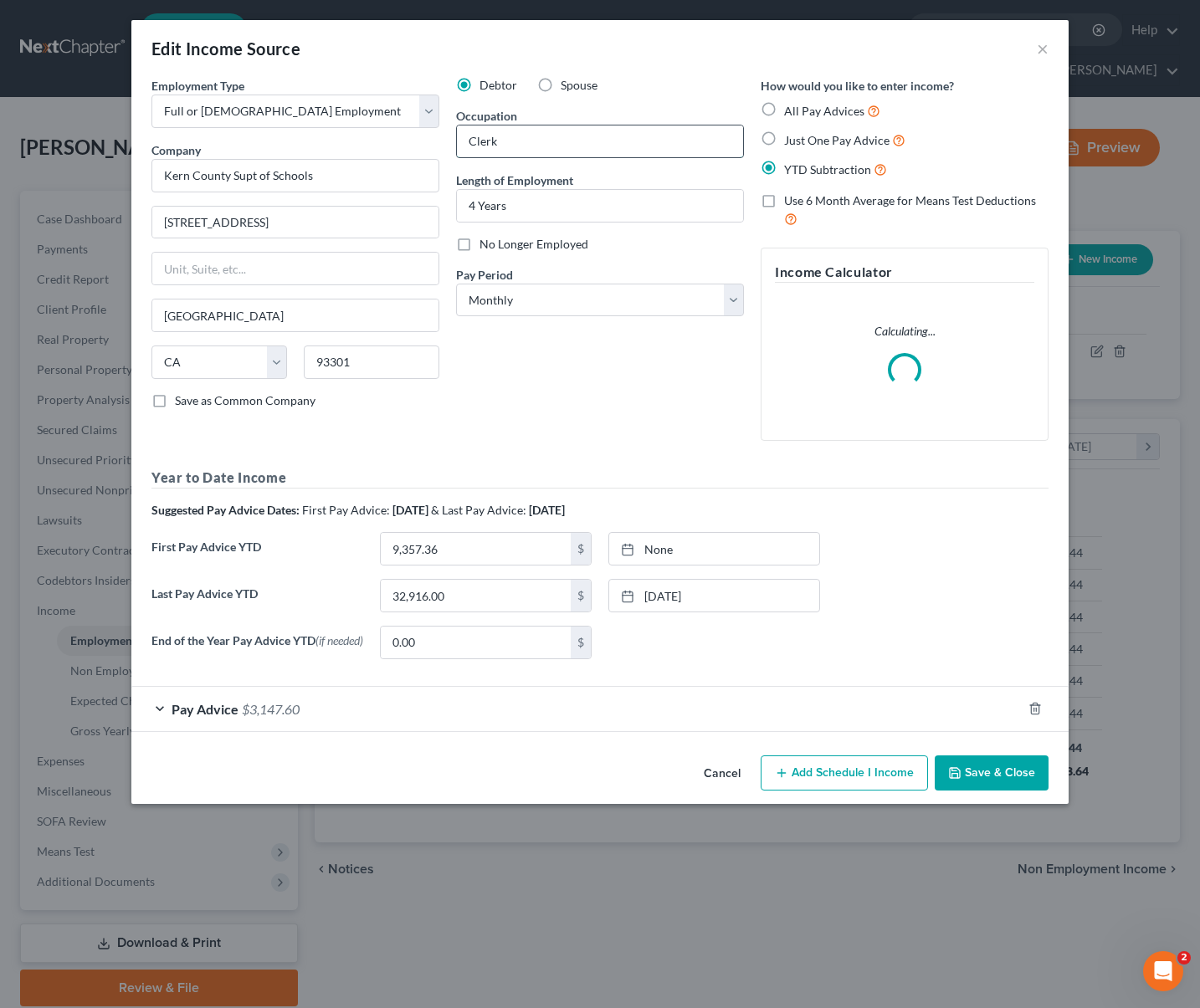
click at [516, 143] on input "Clerk" at bounding box center [600, 141] width 286 height 32
drag, startPoint x: 516, startPoint y: 143, endPoint x: 380, endPoint y: 135, distance: 136.2
click at [367, 139] on div "Employment Type * Select Full or [DEMOGRAPHIC_DATA] Employment Self Employment …" at bounding box center [600, 375] width 914 height 596
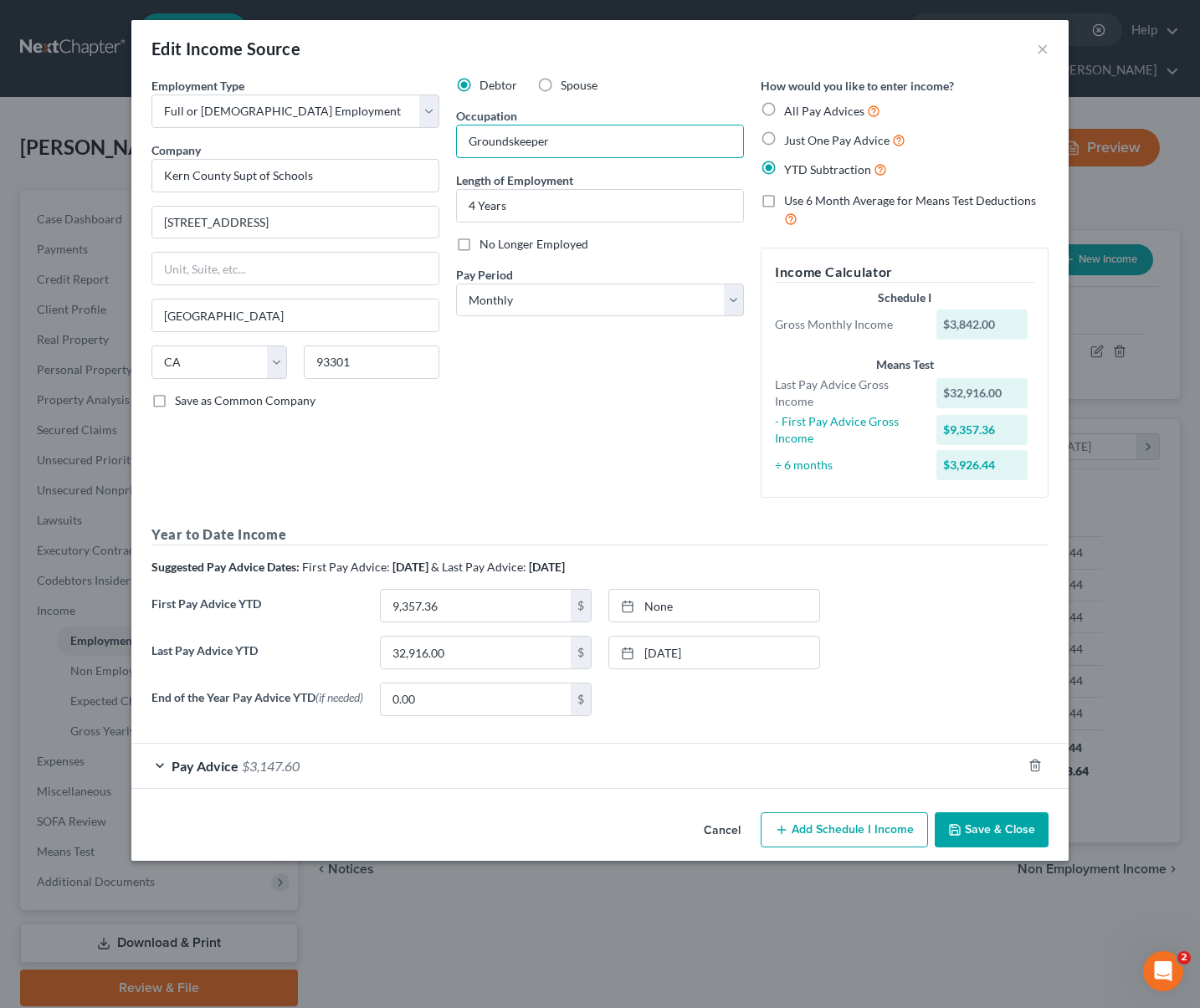
type input "Groundskeeper"
type input "6 Months"
click at [977, 845] on button "Save & Close" at bounding box center [991, 830] width 114 height 35
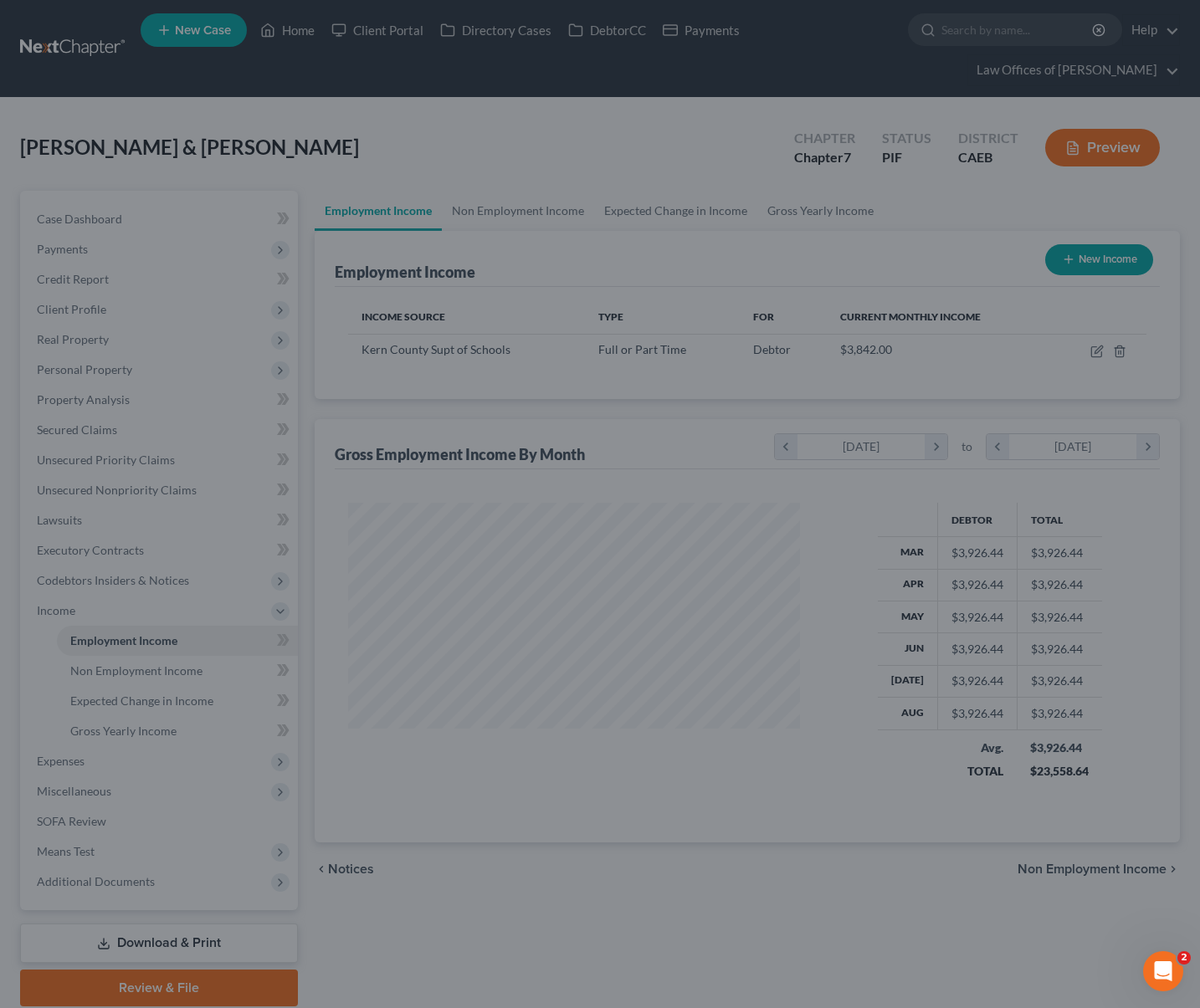
scroll to position [836531, 836623]
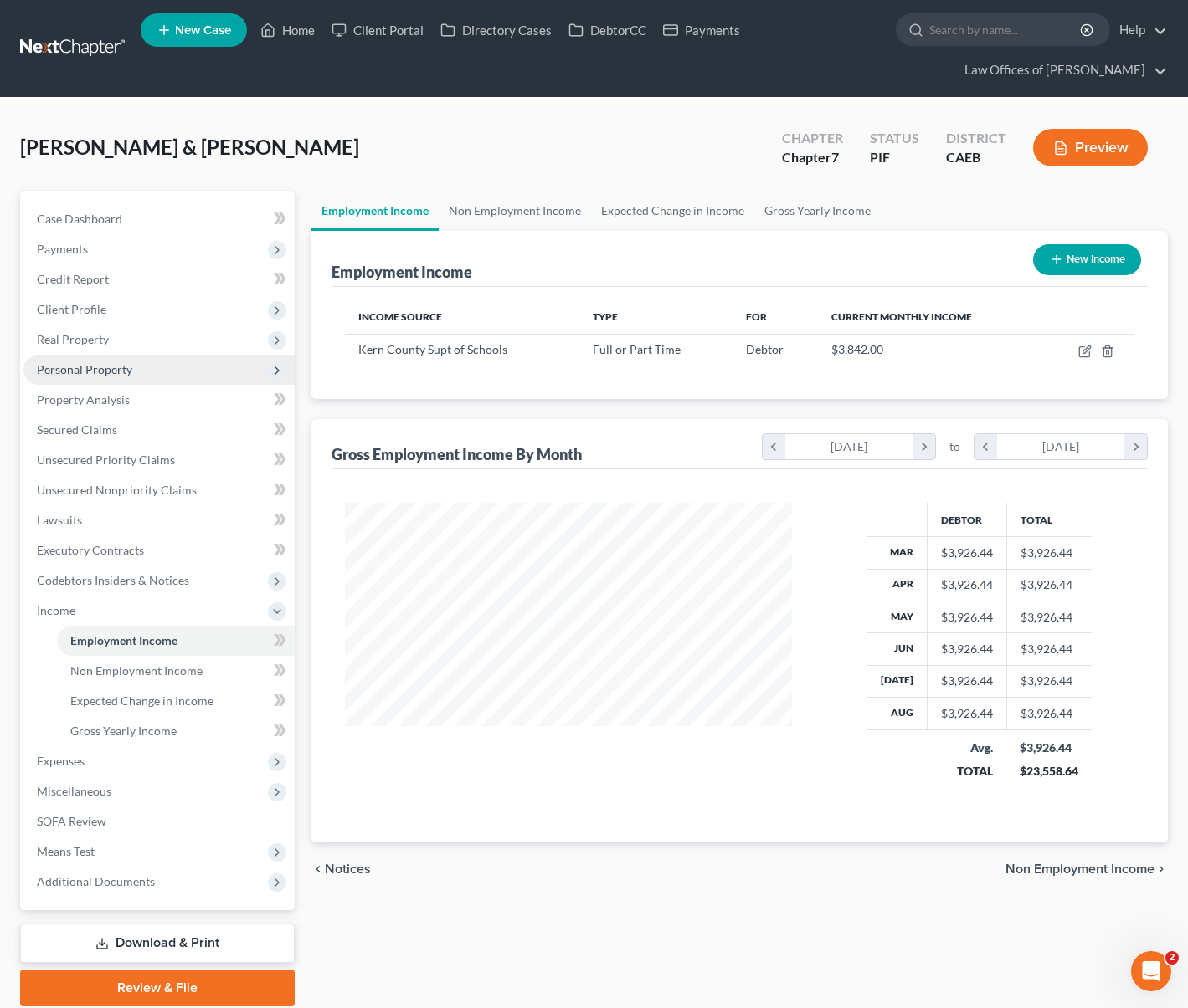
click at [121, 371] on span "Personal Property" at bounding box center [84, 370] width 95 height 15
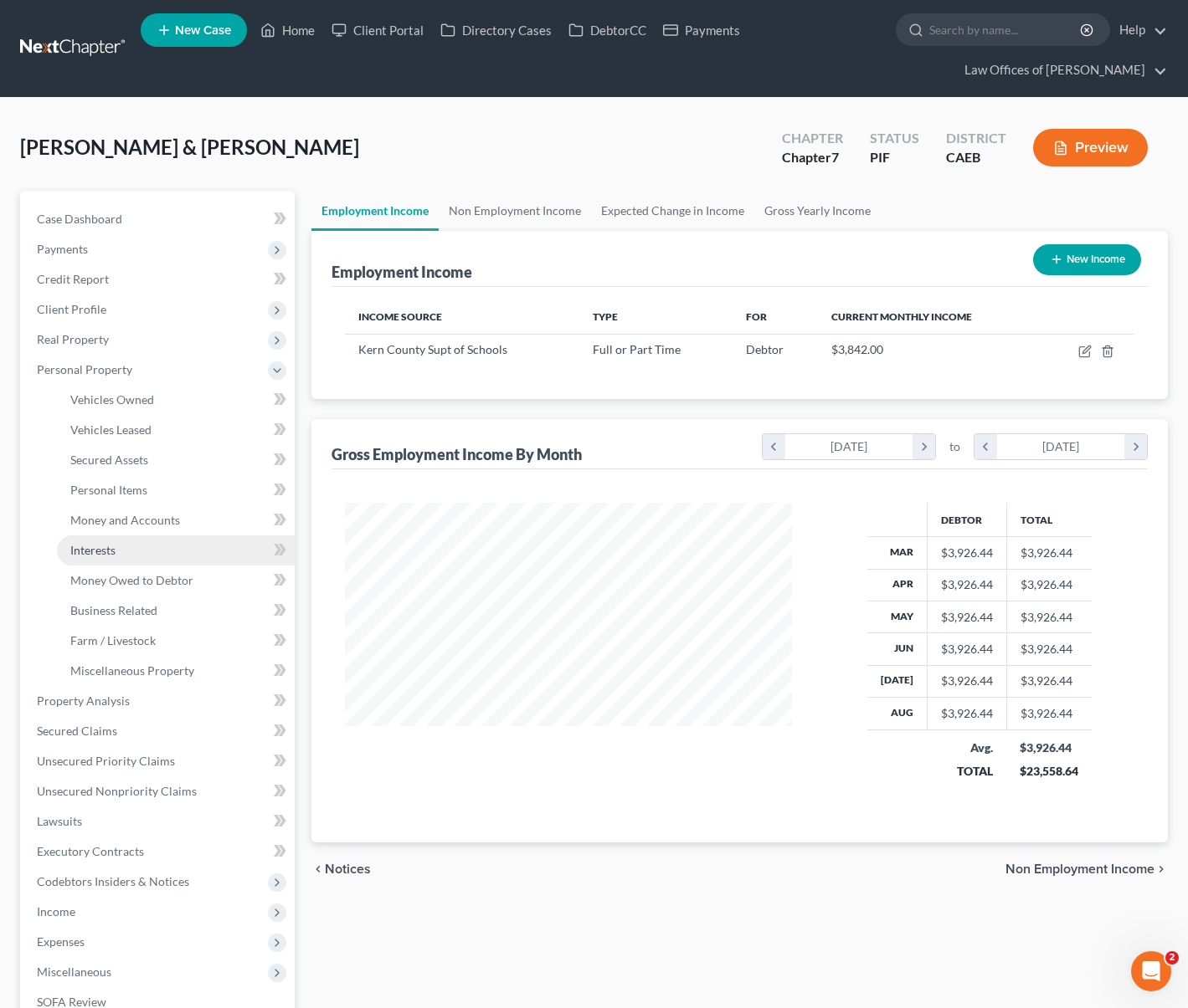
click at [116, 556] on link "Interests" at bounding box center [176, 550] width 238 height 30
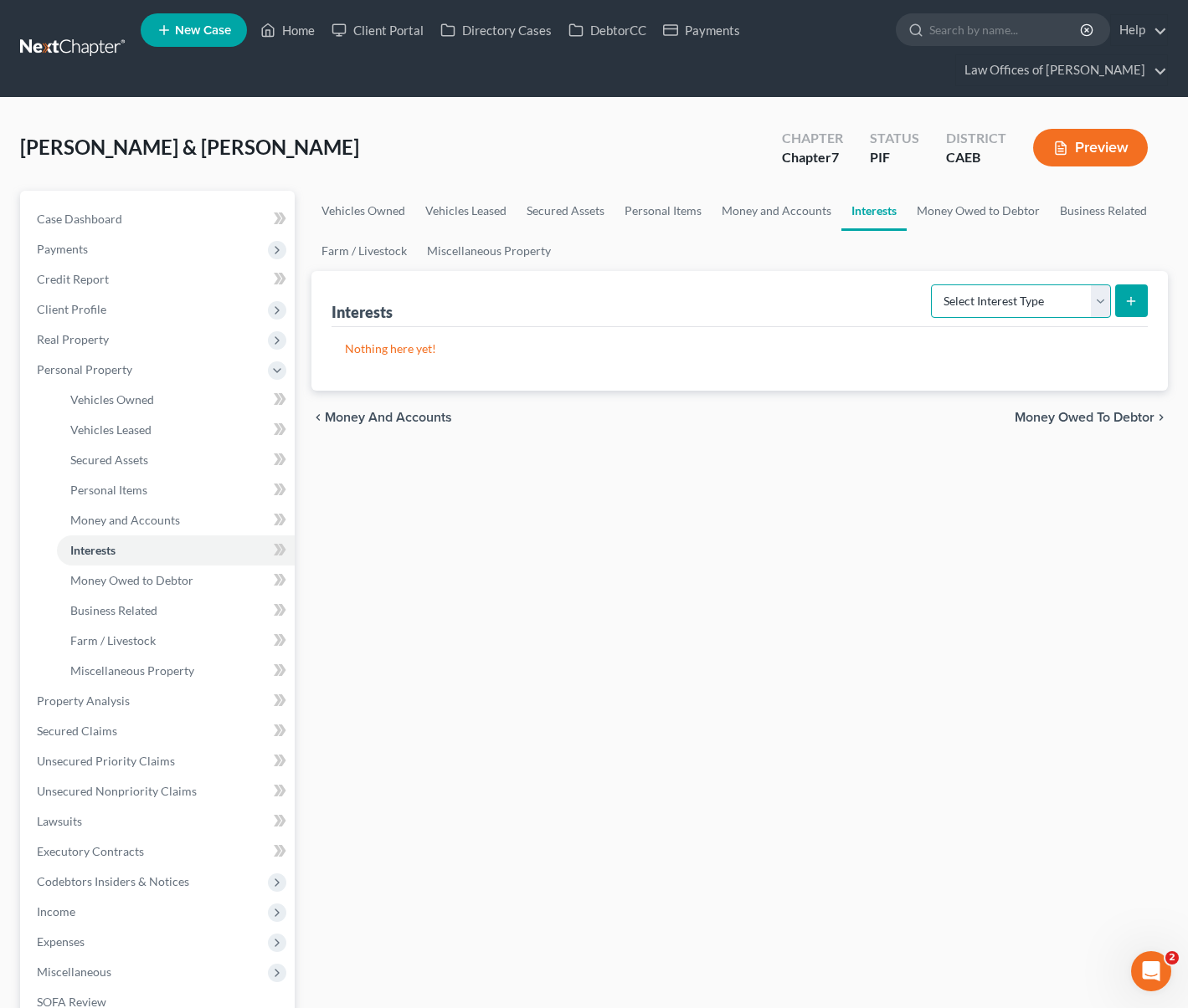
click at [1099, 301] on select "Select Interest Type 401K Annuity Bond Education IRA Government Bond Government…" at bounding box center [1021, 301] width 180 height 34
select select "other_retirement_plan"
click at [933, 284] on select "Select Interest Type 401K Annuity Bond Education IRA Government Bond Government…" at bounding box center [1021, 301] width 180 height 34
click at [1124, 302] on icon "submit" at bounding box center [1131, 301] width 14 height 14
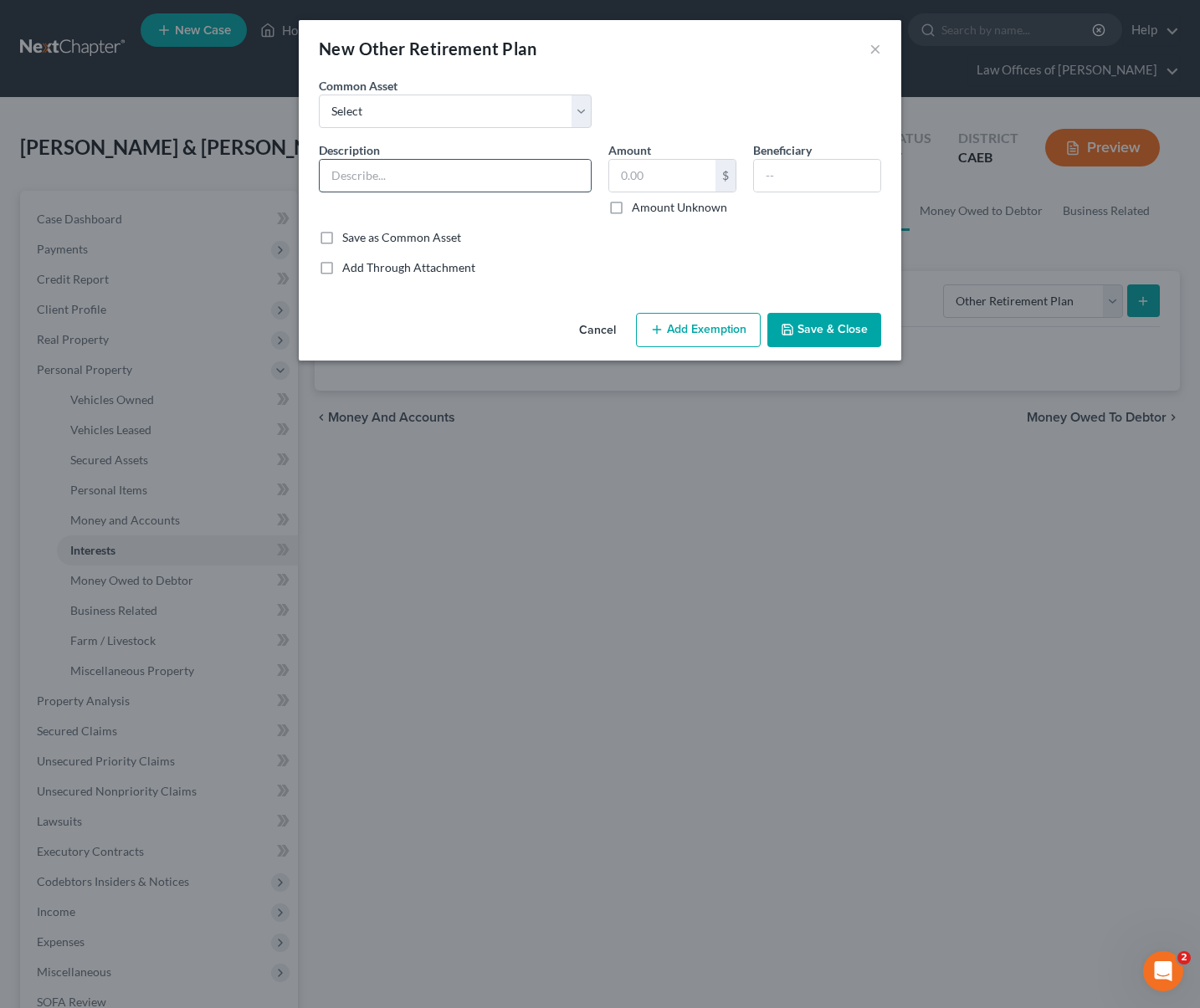
click at [431, 173] on input "text" at bounding box center [455, 175] width 272 height 32
type input "Retirement Plan @ CalPers"
click at [805, 171] on input "text" at bounding box center [817, 175] width 126 height 32
type input "1800"
click at [690, 173] on input "text" at bounding box center [662, 175] width 106 height 32
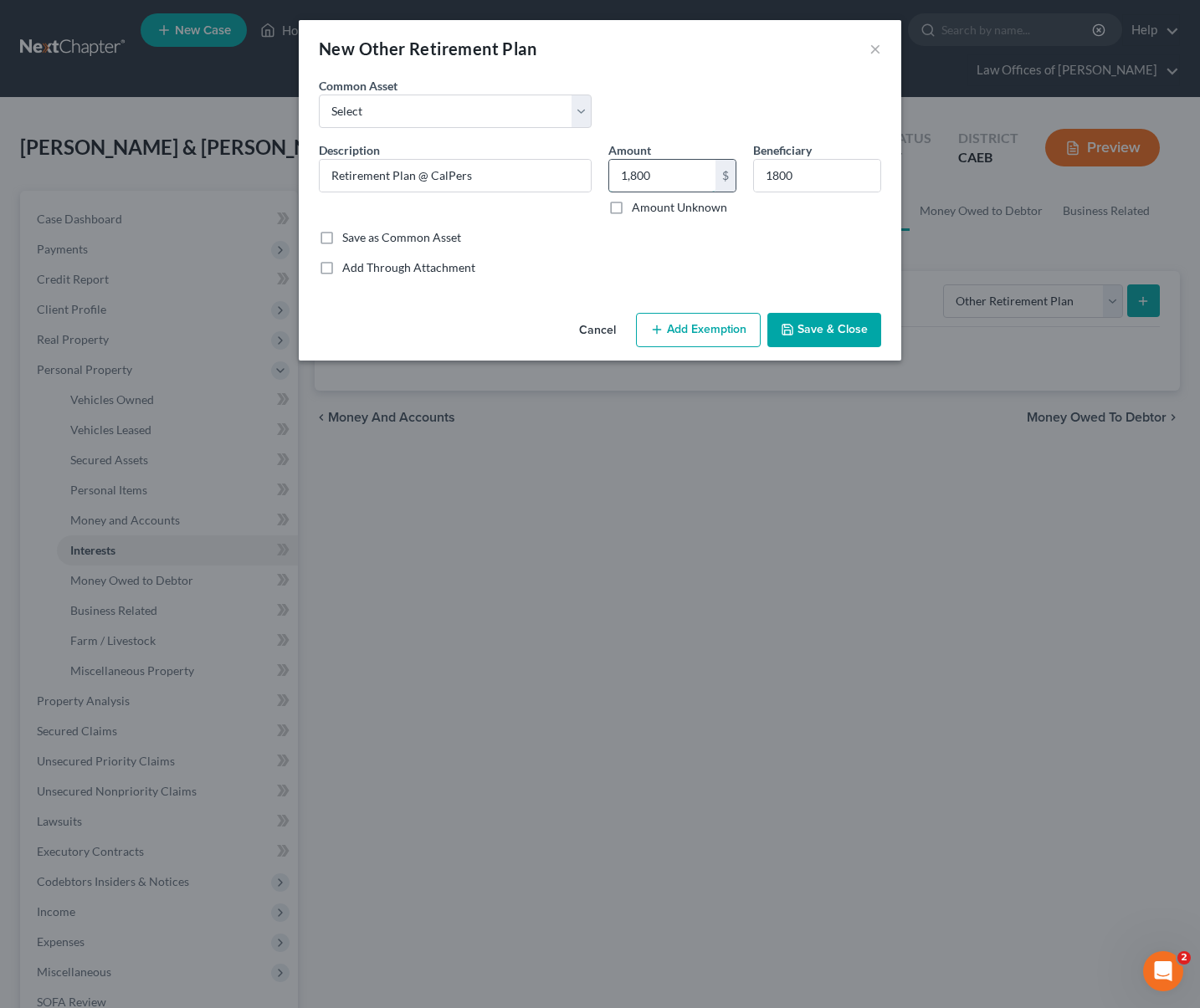
type input "1,800"
click at [802, 175] on input "1800" at bounding box center [817, 175] width 126 height 32
type input "1"
type input "Debtors"
click at [698, 320] on button "Add Exemption" at bounding box center [698, 331] width 124 height 35
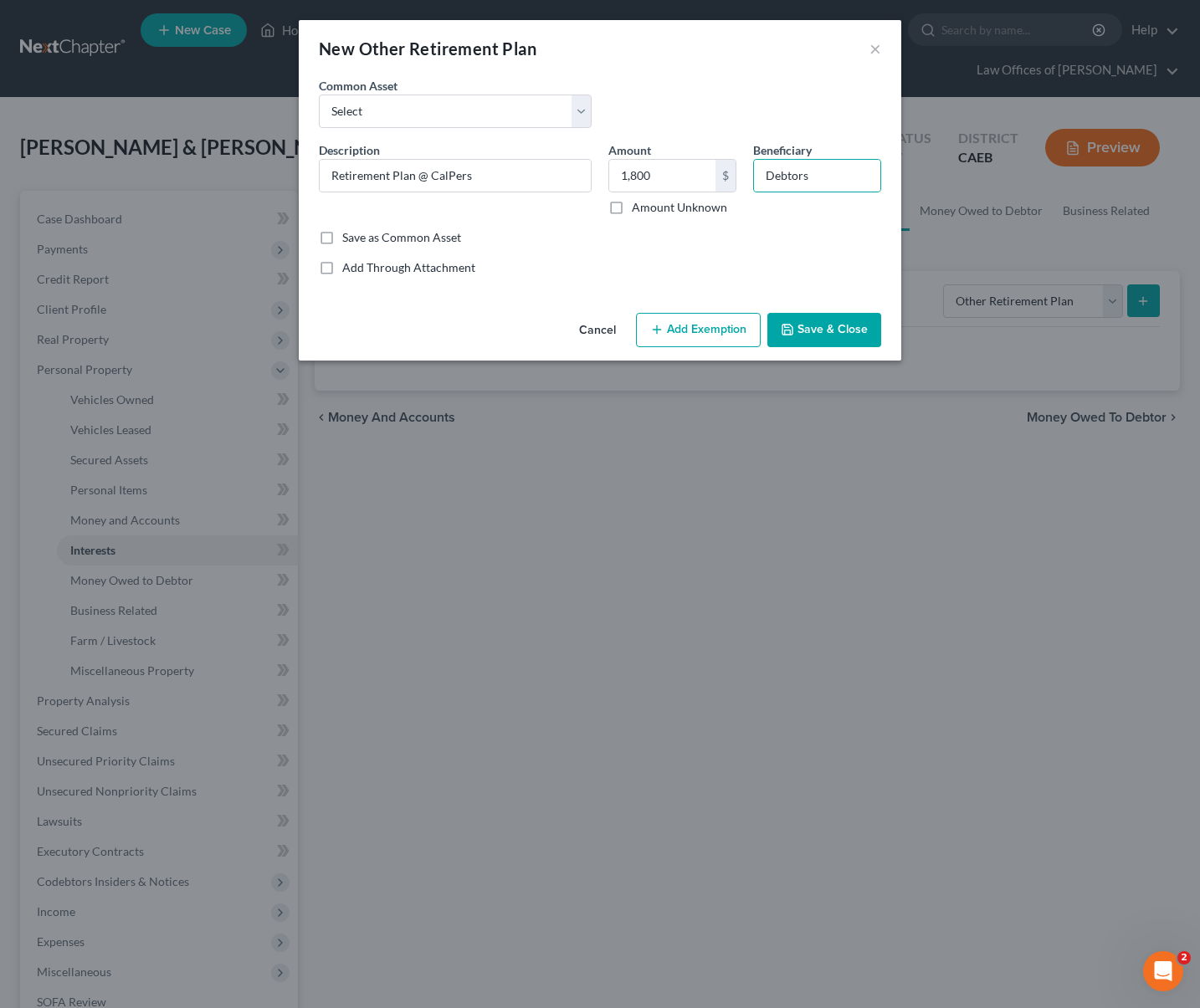
select select "2"
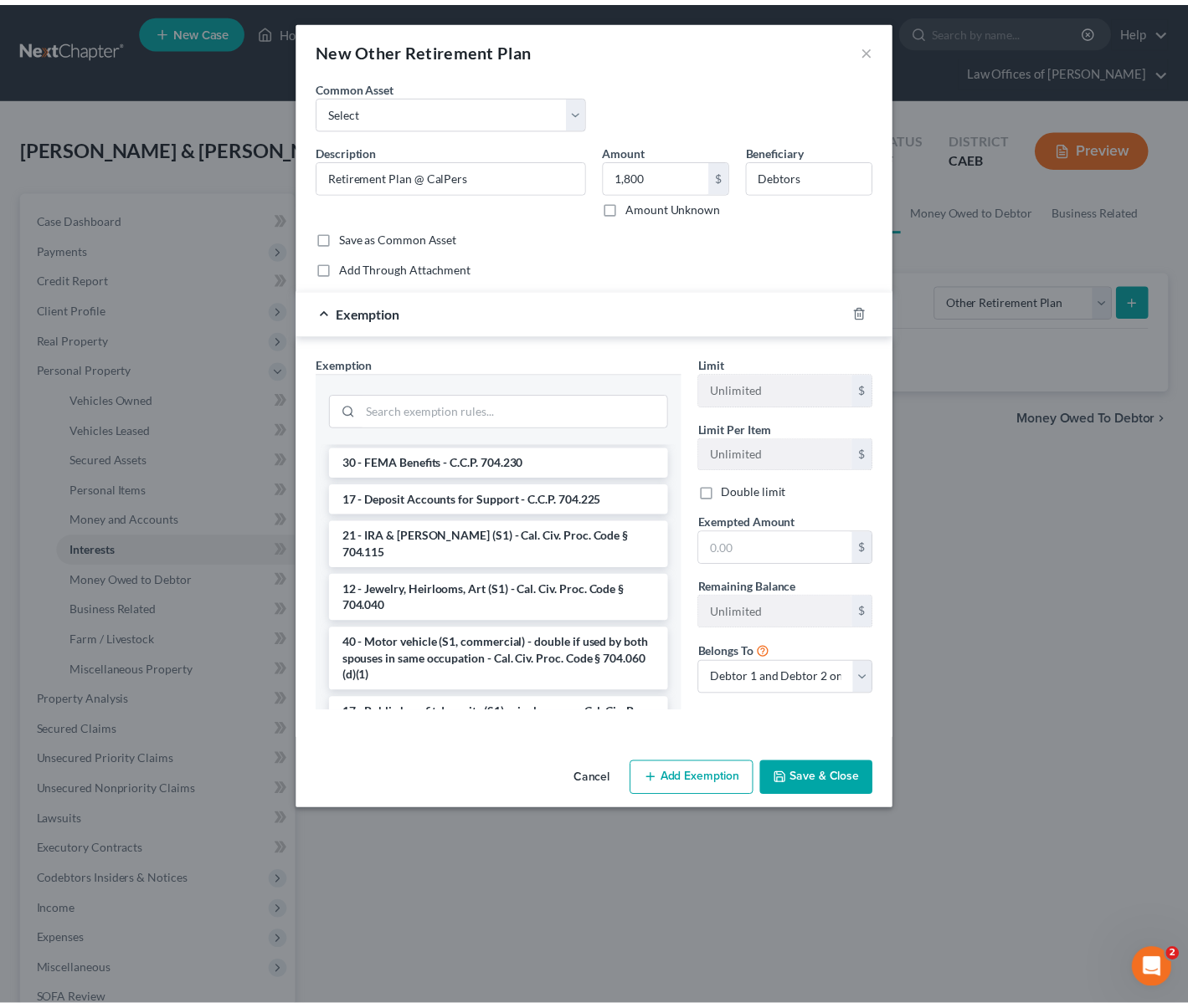
scroll to position [2081, 0]
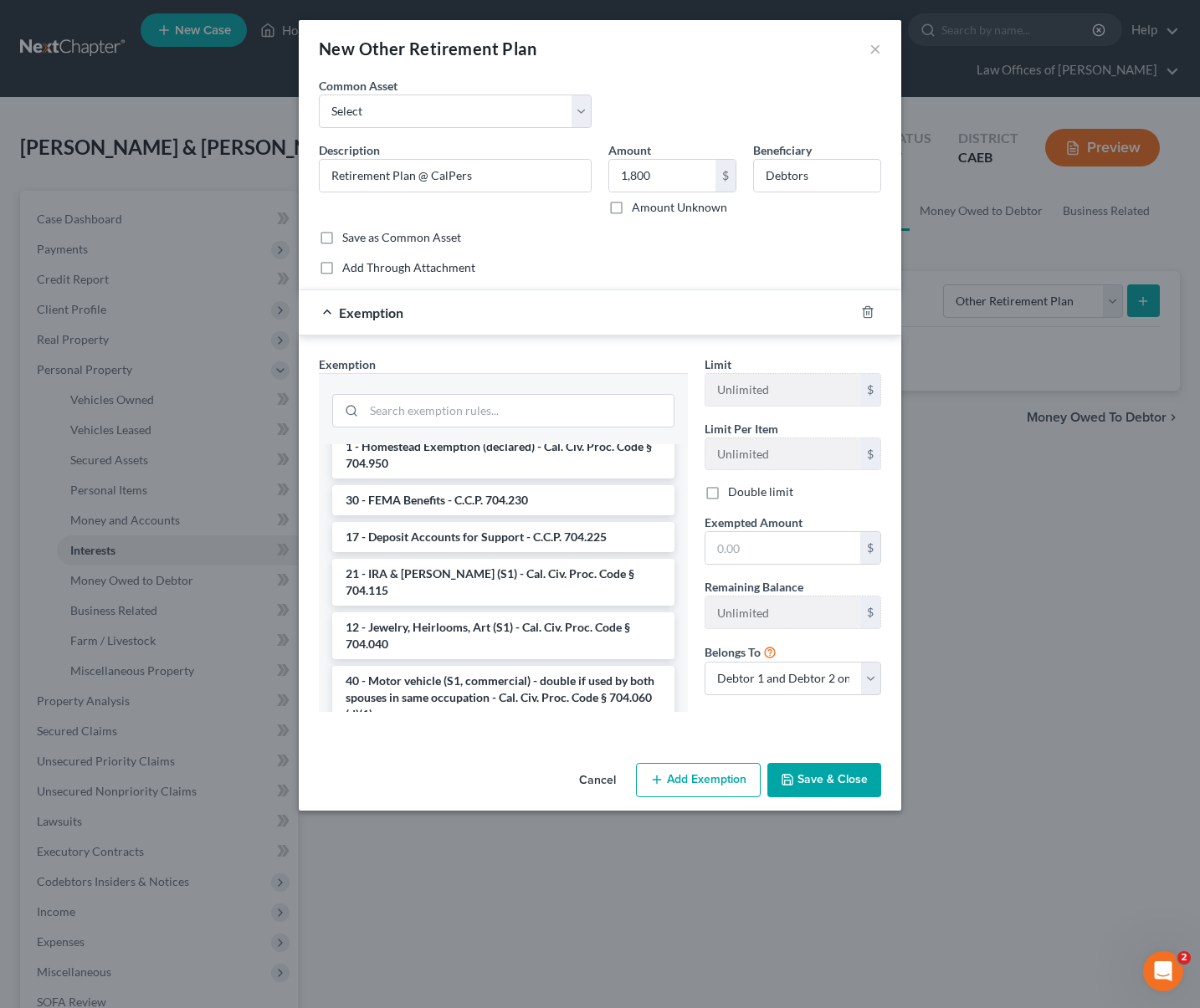
click at [441, 590] on li "21 - IRA & [PERSON_NAME] (S1) - Cal. Civ. Proc. Code § 704.115" at bounding box center [503, 583] width 342 height 47
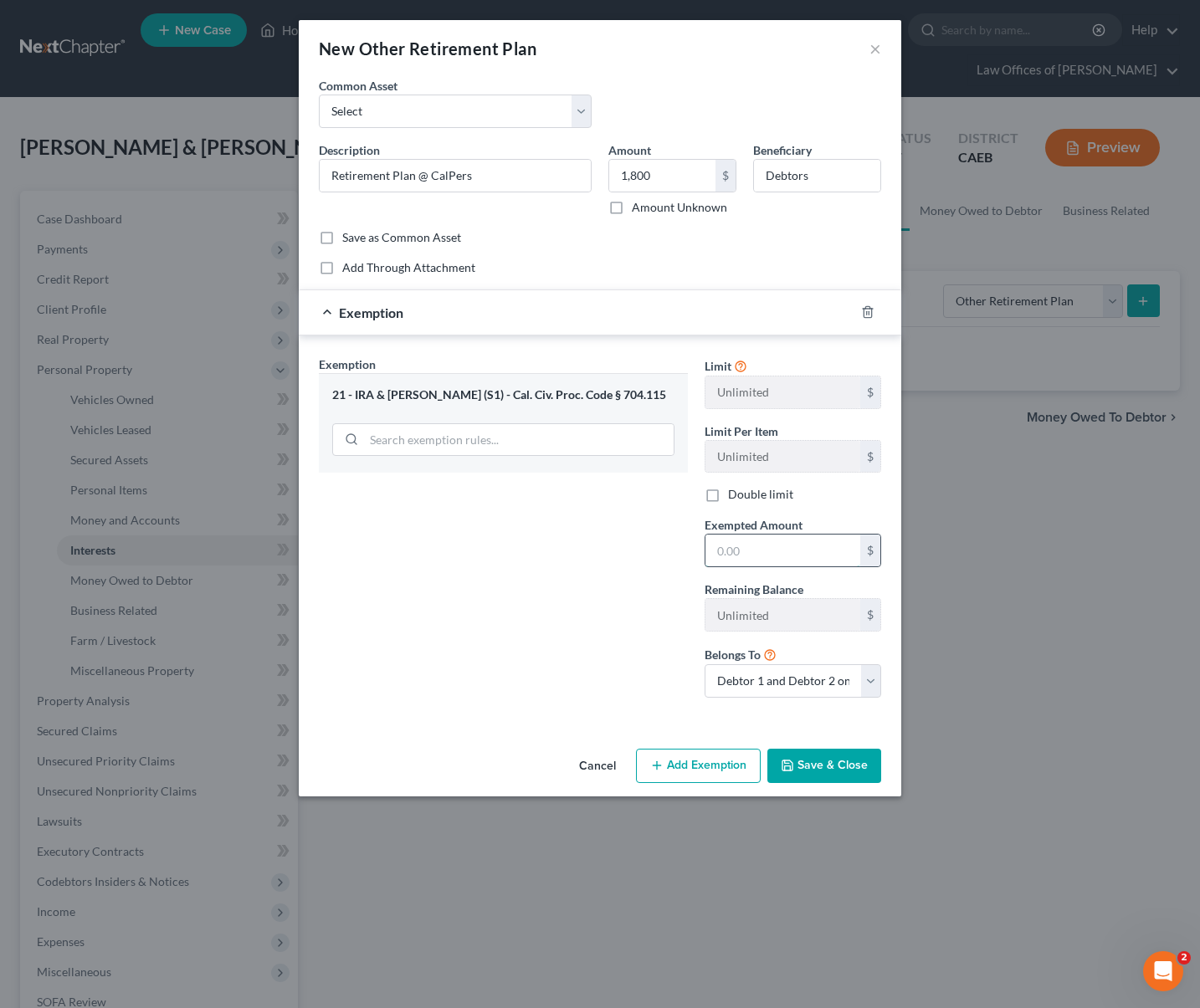
click at [808, 549] on input "text" at bounding box center [783, 550] width 154 height 32
type input "1,800"
click at [822, 768] on button "Save & Close" at bounding box center [824, 766] width 114 height 35
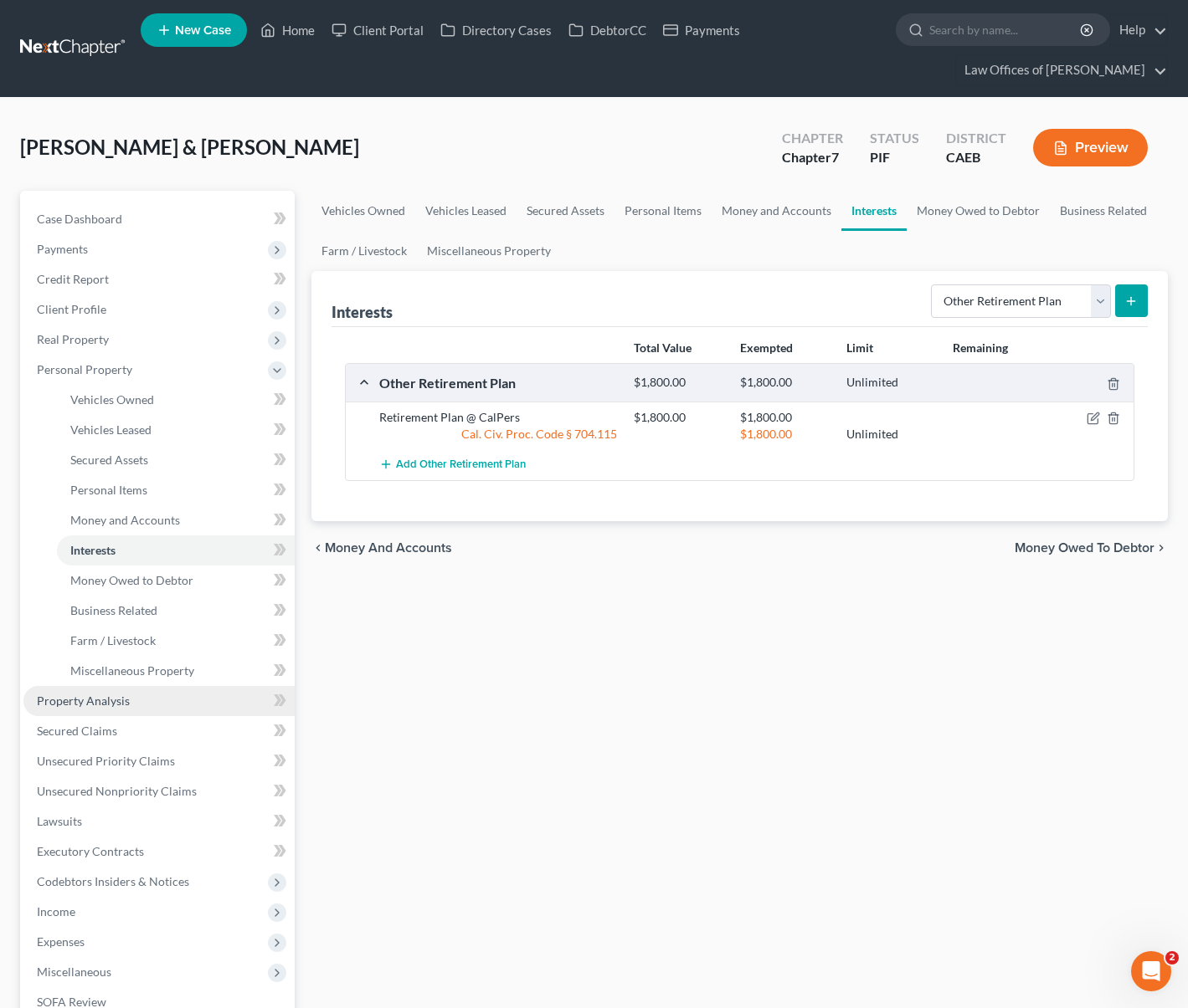
click at [125, 696] on span "Property Analysis" at bounding box center [84, 701] width 93 height 15
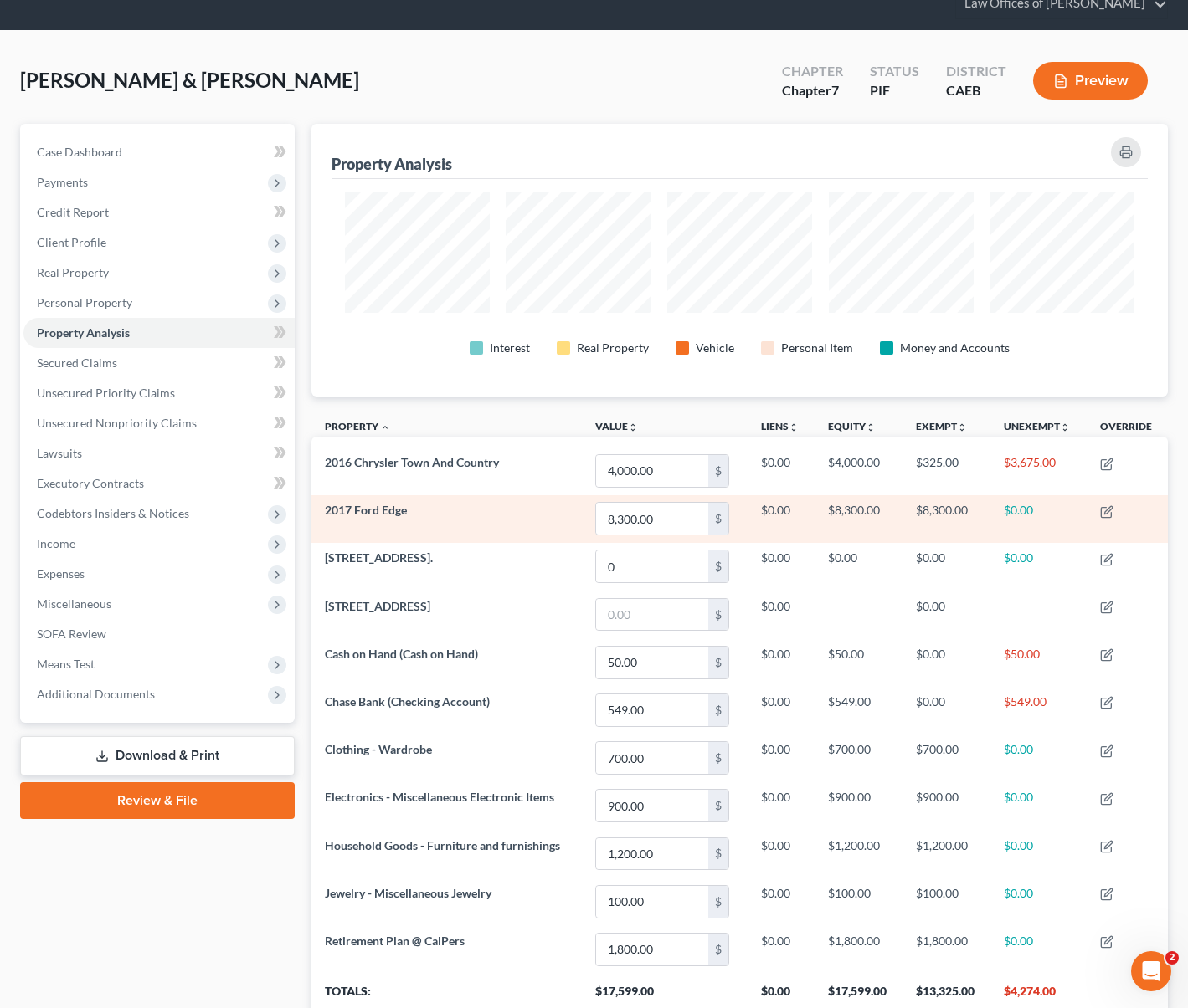
scroll to position [146, 0]
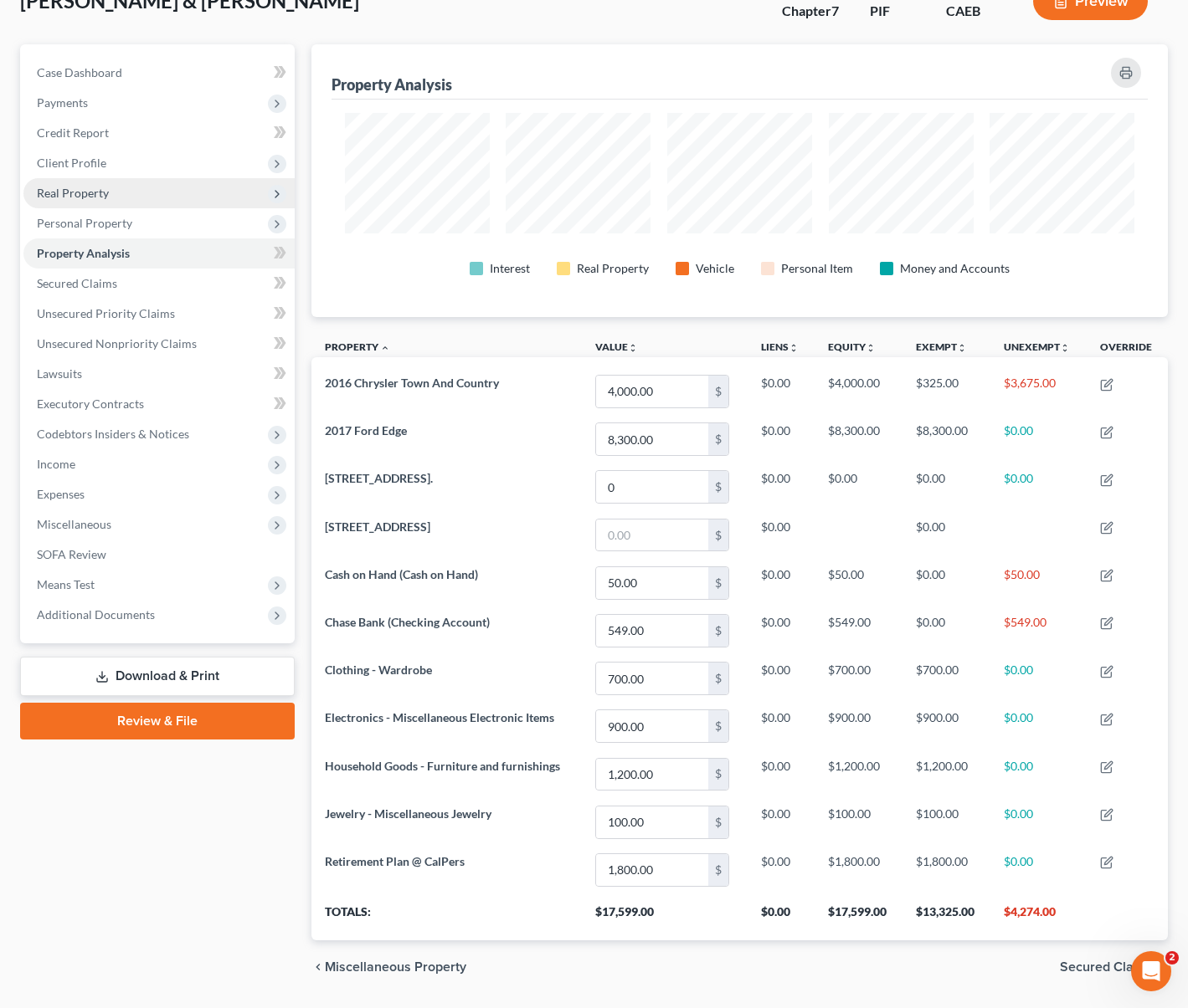
click at [136, 197] on span "Real Property" at bounding box center [159, 193] width 272 height 30
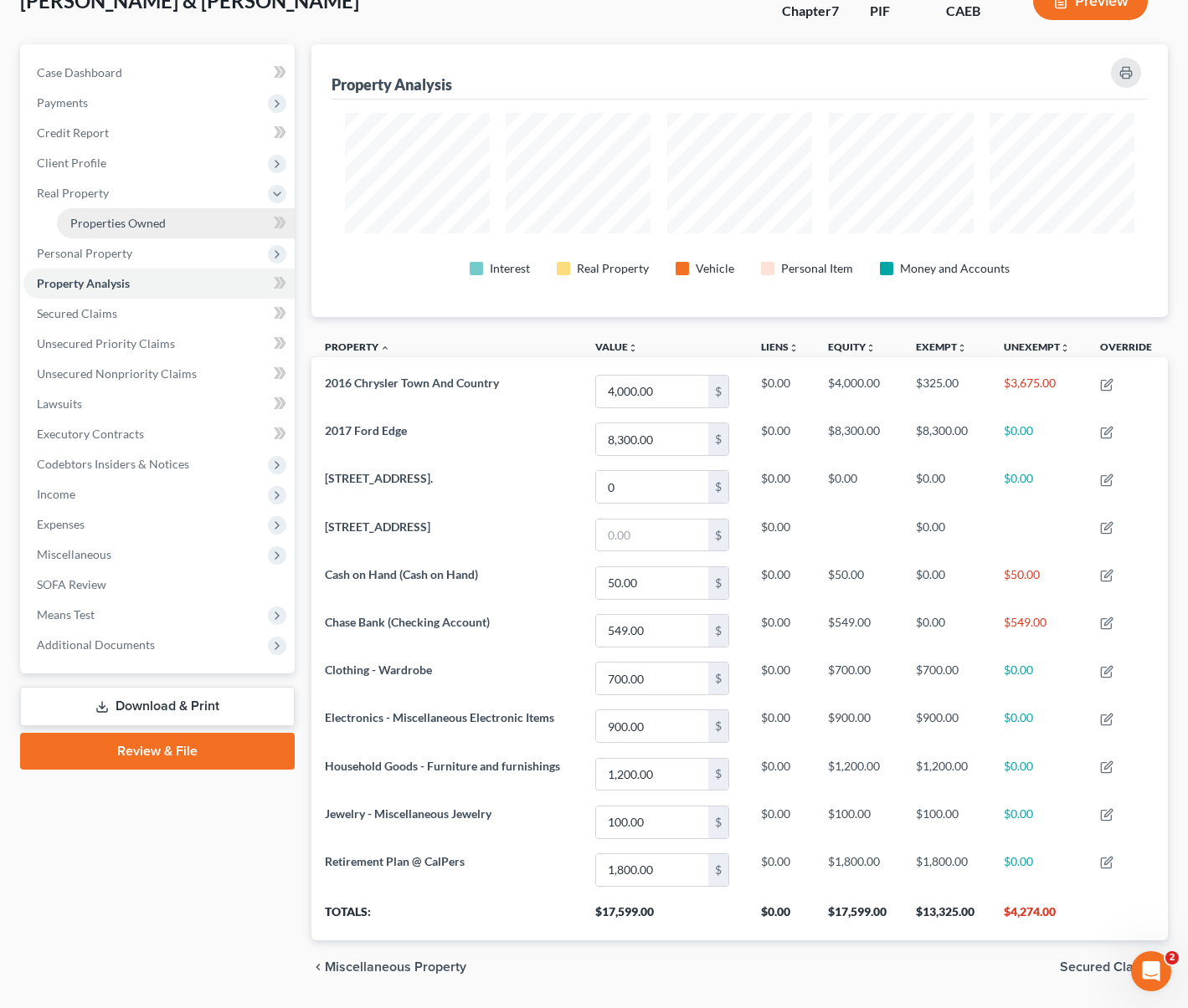
click at [149, 227] on span "Properties Owned" at bounding box center [117, 223] width 95 height 15
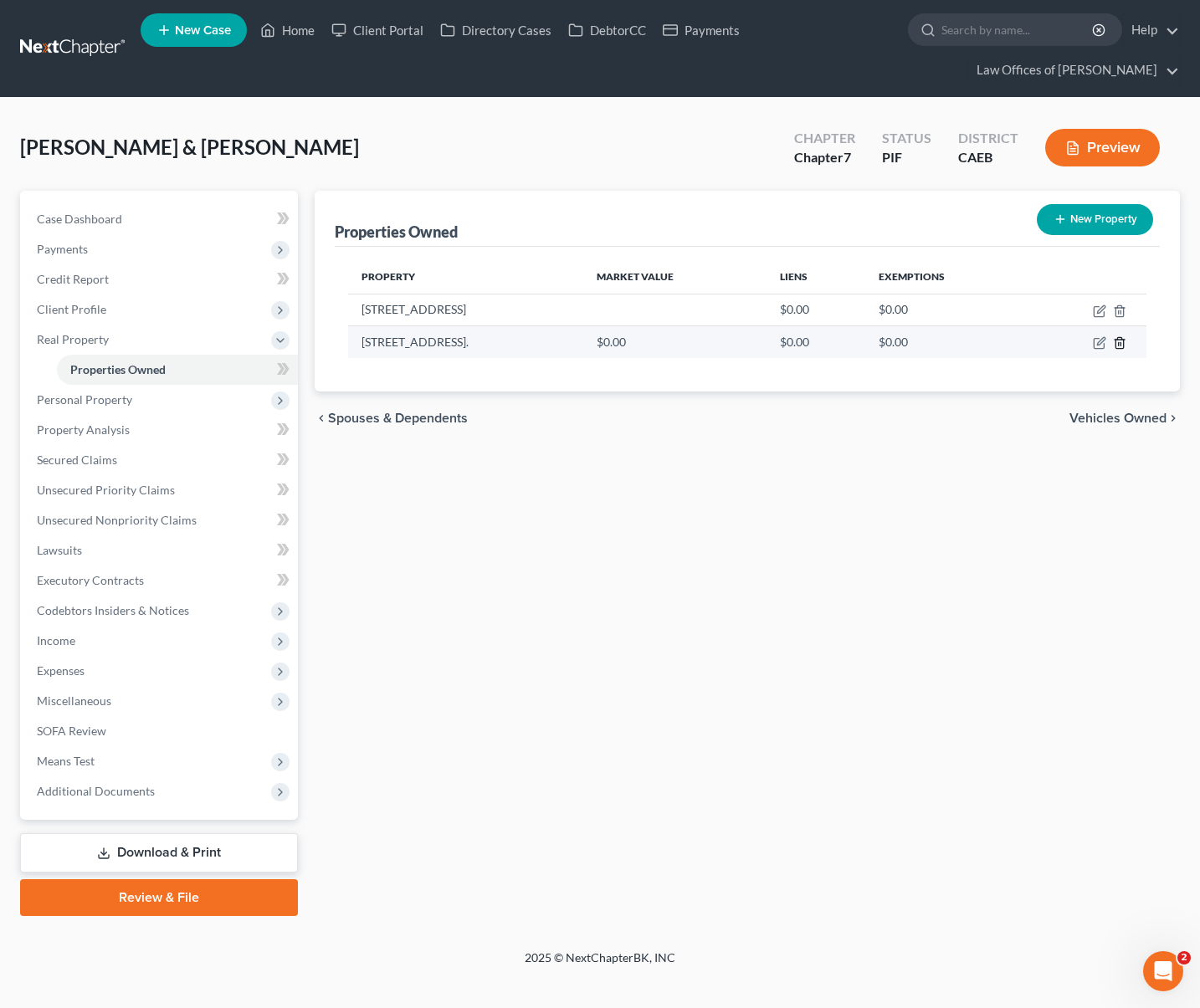
click at [1116, 342] on icon "button" at bounding box center [1119, 343] width 7 height 11
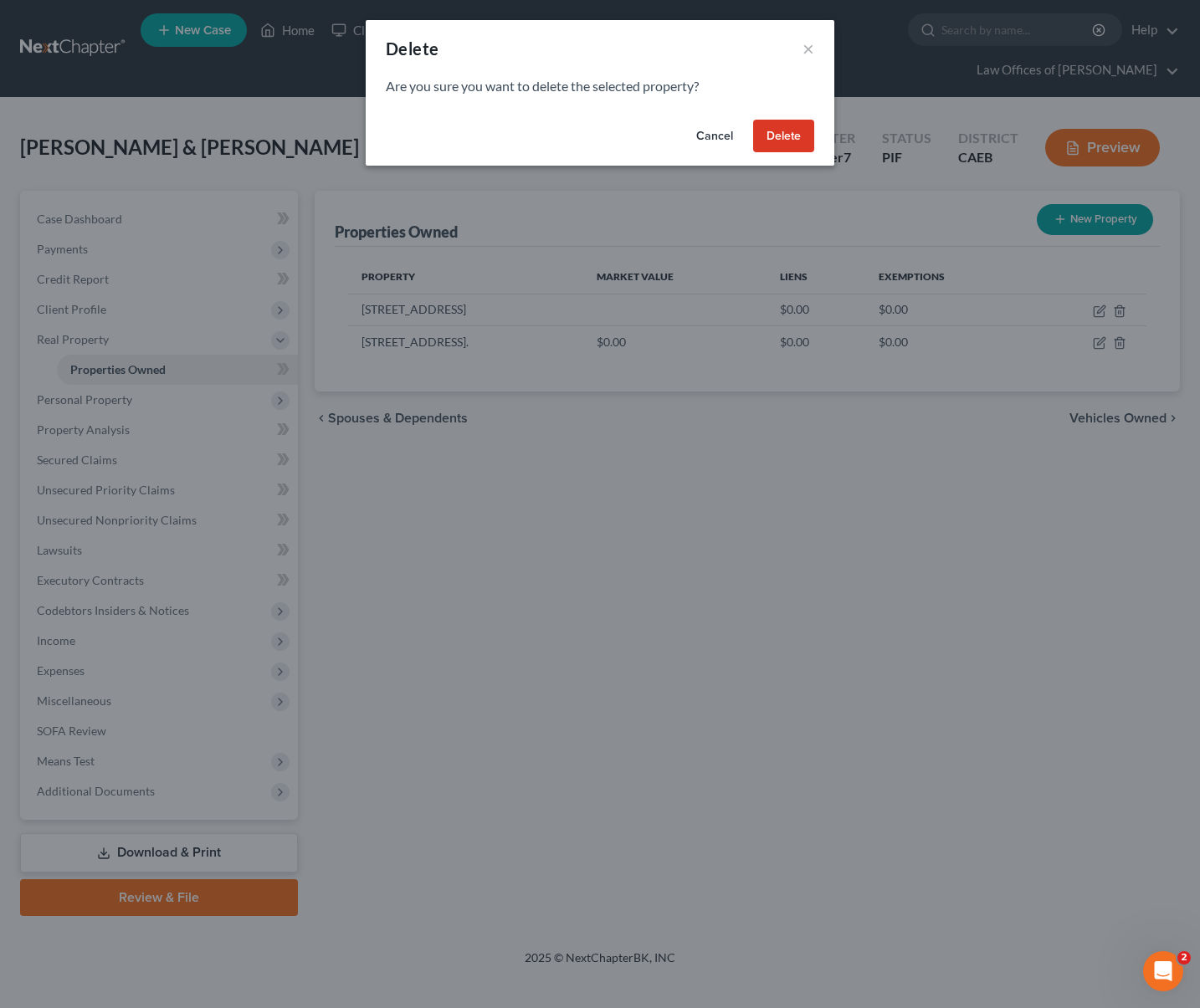
click at [766, 135] on button "Delete" at bounding box center [783, 136] width 61 height 34
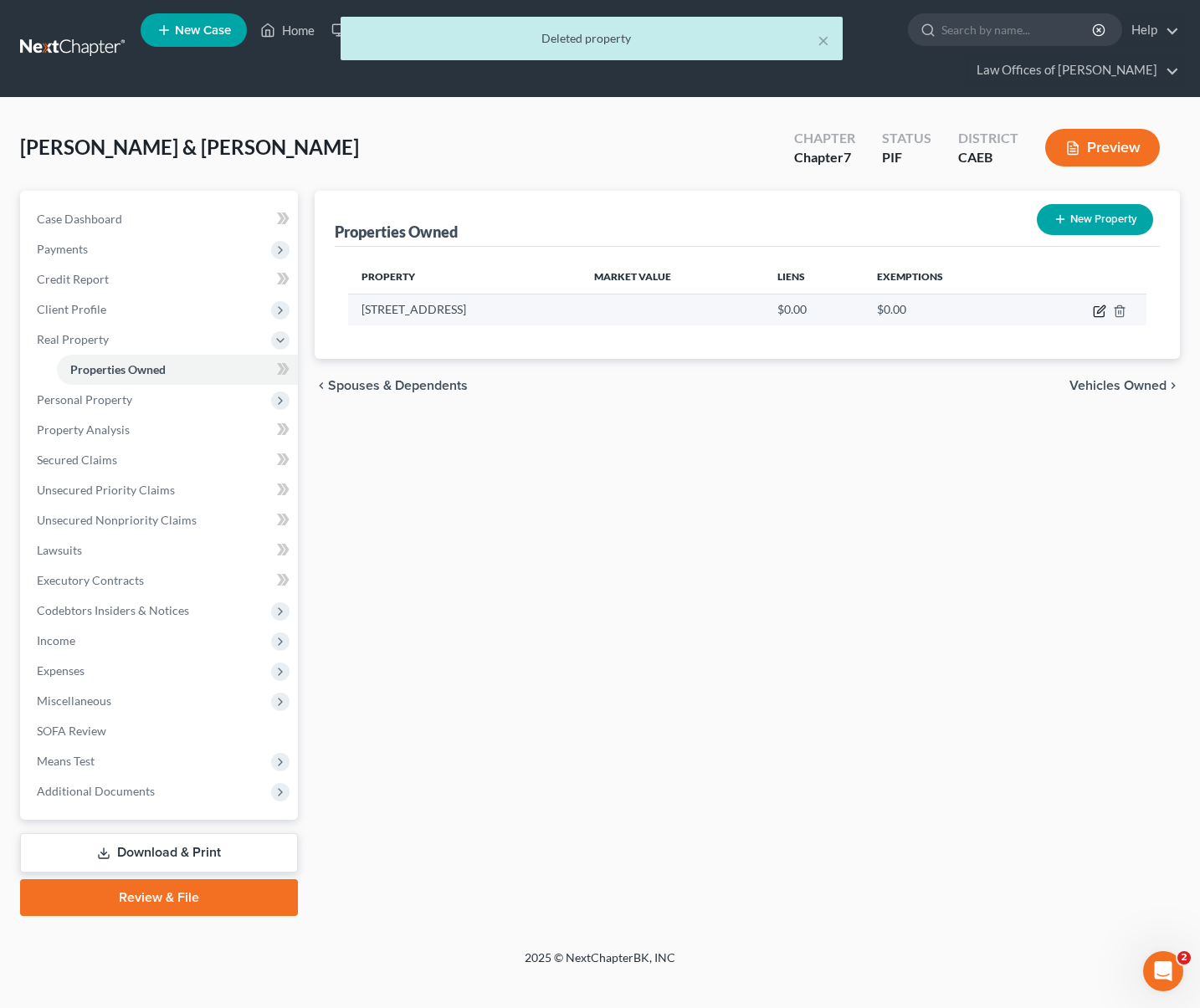
click at [1096, 309] on icon "button" at bounding box center [1099, 311] width 14 height 14
select select "4"
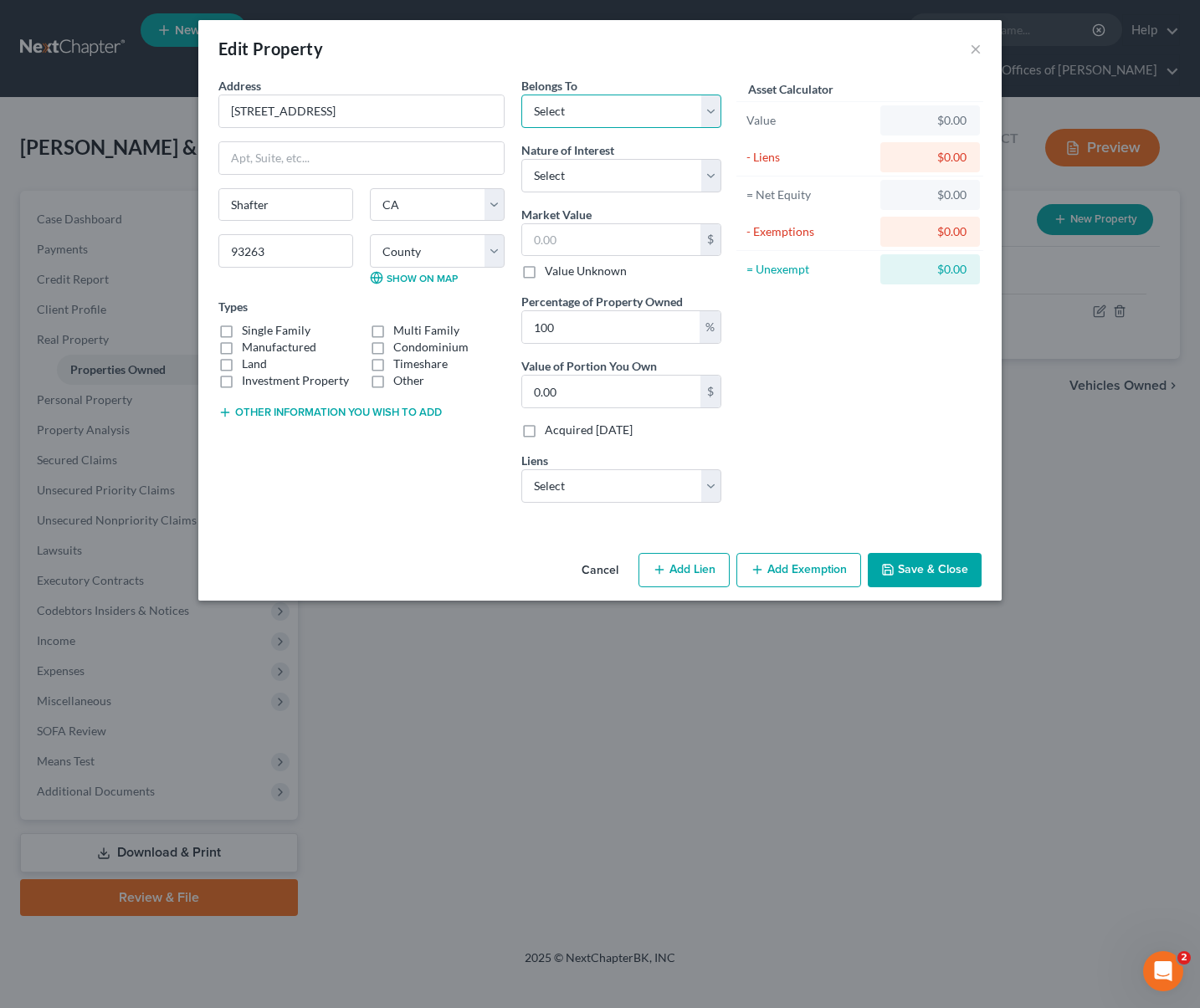
click at [715, 114] on select "Select Debtor 1 Only Debtor 2 Only Debtor 1 And Debtor 2 Only At Least One Of T…" at bounding box center [621, 111] width 200 height 34
select select "4"
click at [521, 94] on select "Select Debtor 1 Only Debtor 2 Only Debtor 1 And Debtor 2 Only At Least One Of T…" at bounding box center [621, 111] width 200 height 34
click at [242, 339] on label "Manufactured" at bounding box center [279, 347] width 74 height 16
click at [249, 339] on input "Manufactured" at bounding box center [254, 344] width 11 height 11
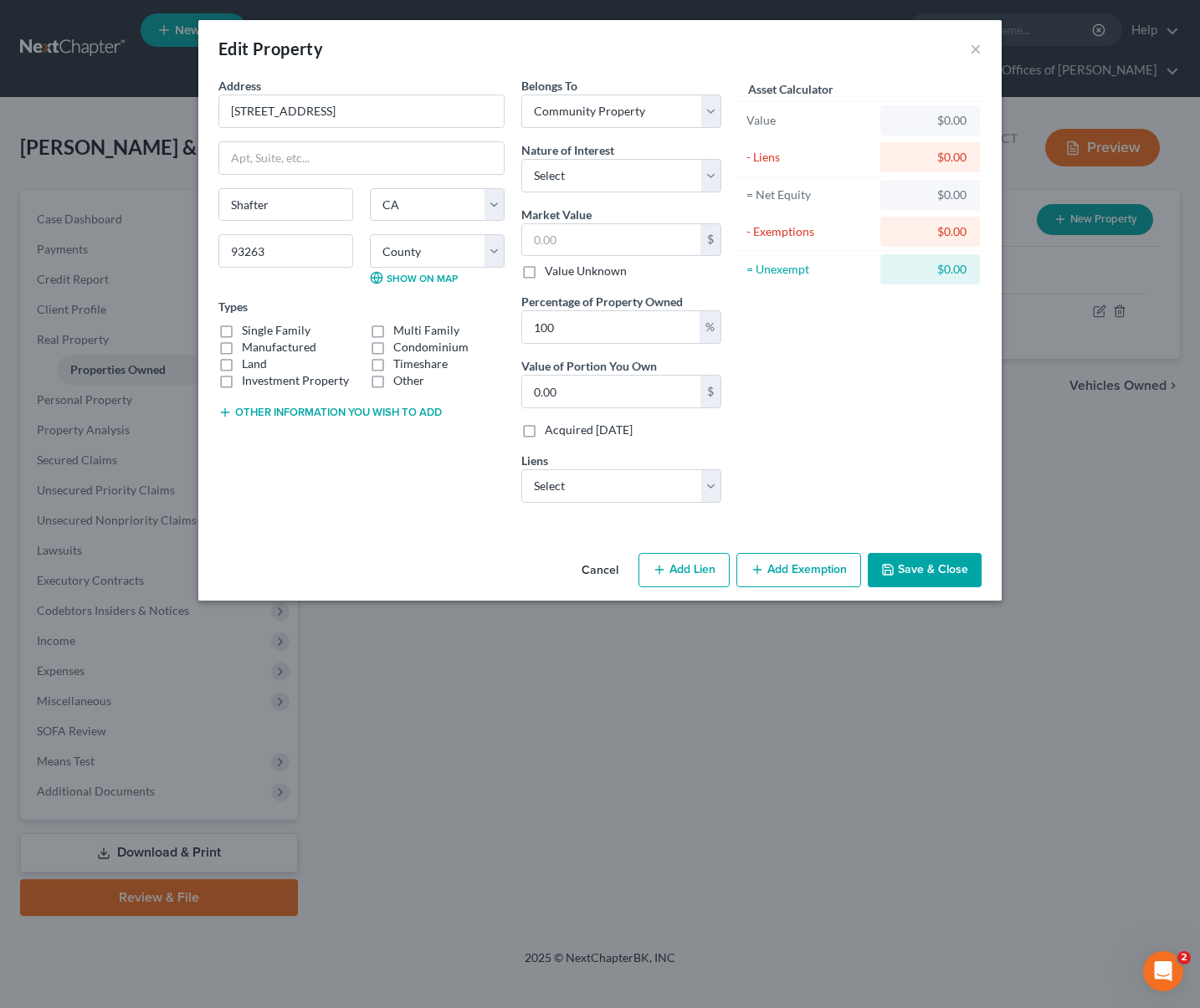
checkbox input "true"
click at [242, 331] on label "Single Family" at bounding box center [276, 331] width 69 height 16
click at [249, 331] on input "Single Family" at bounding box center [254, 328] width 11 height 11
checkbox input "true"
click at [242, 344] on label "Manufactured" at bounding box center [279, 347] width 74 height 16
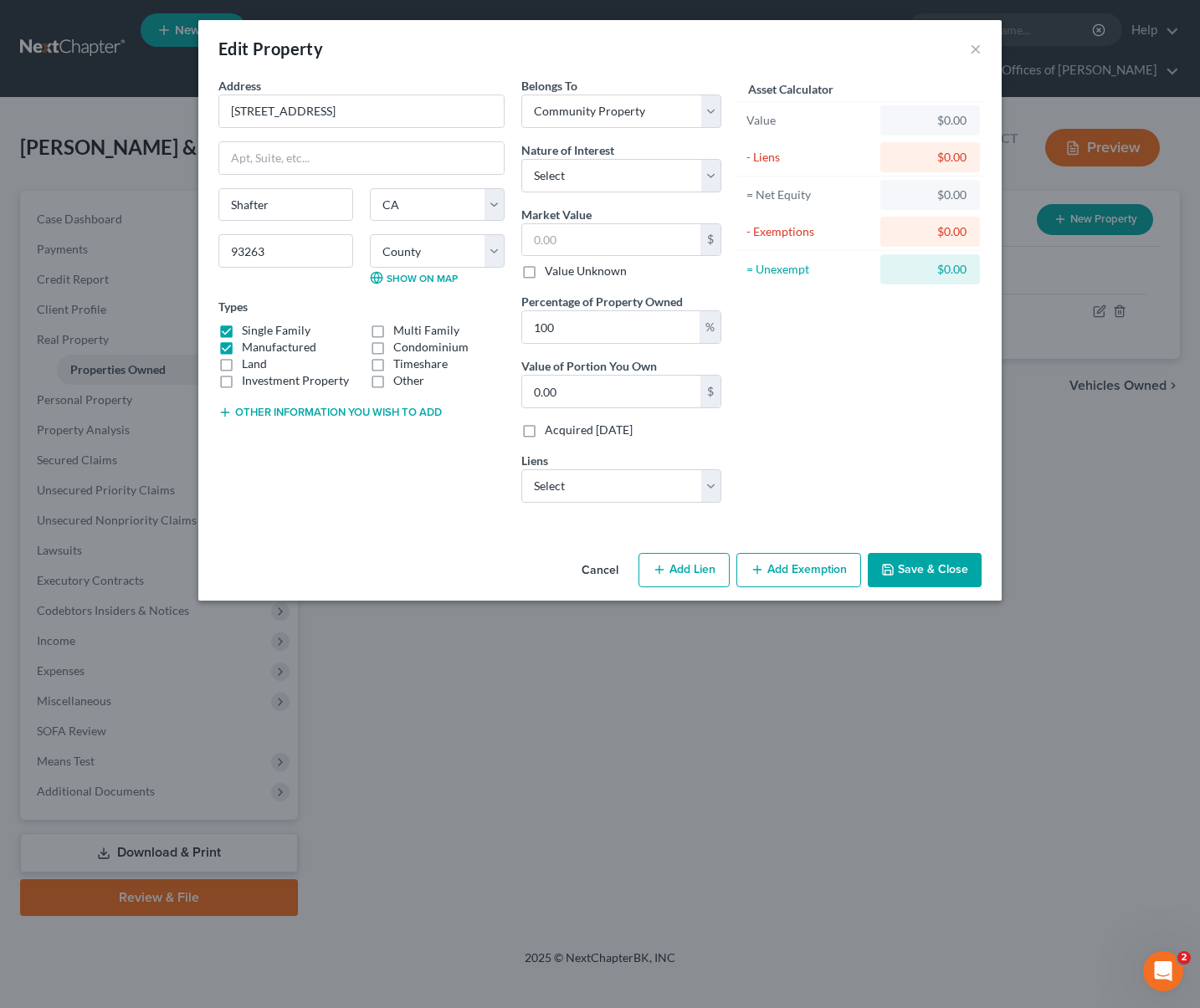
click at [249, 344] on input "Manufactured" at bounding box center [254, 344] width 11 height 11
checkbox input "false"
click at [713, 483] on select "Select Phh Mort Svc - $232,390.00 Bank Of America - $0.00 Citizensone - $0.00 N…" at bounding box center [621, 486] width 200 height 34
select select "0"
click at [521, 469] on select "Select Phh Mort Svc - $232,390.00 Bank Of America - $0.00 Citizensone - $0.00 N…" at bounding box center [621, 486] width 200 height 34
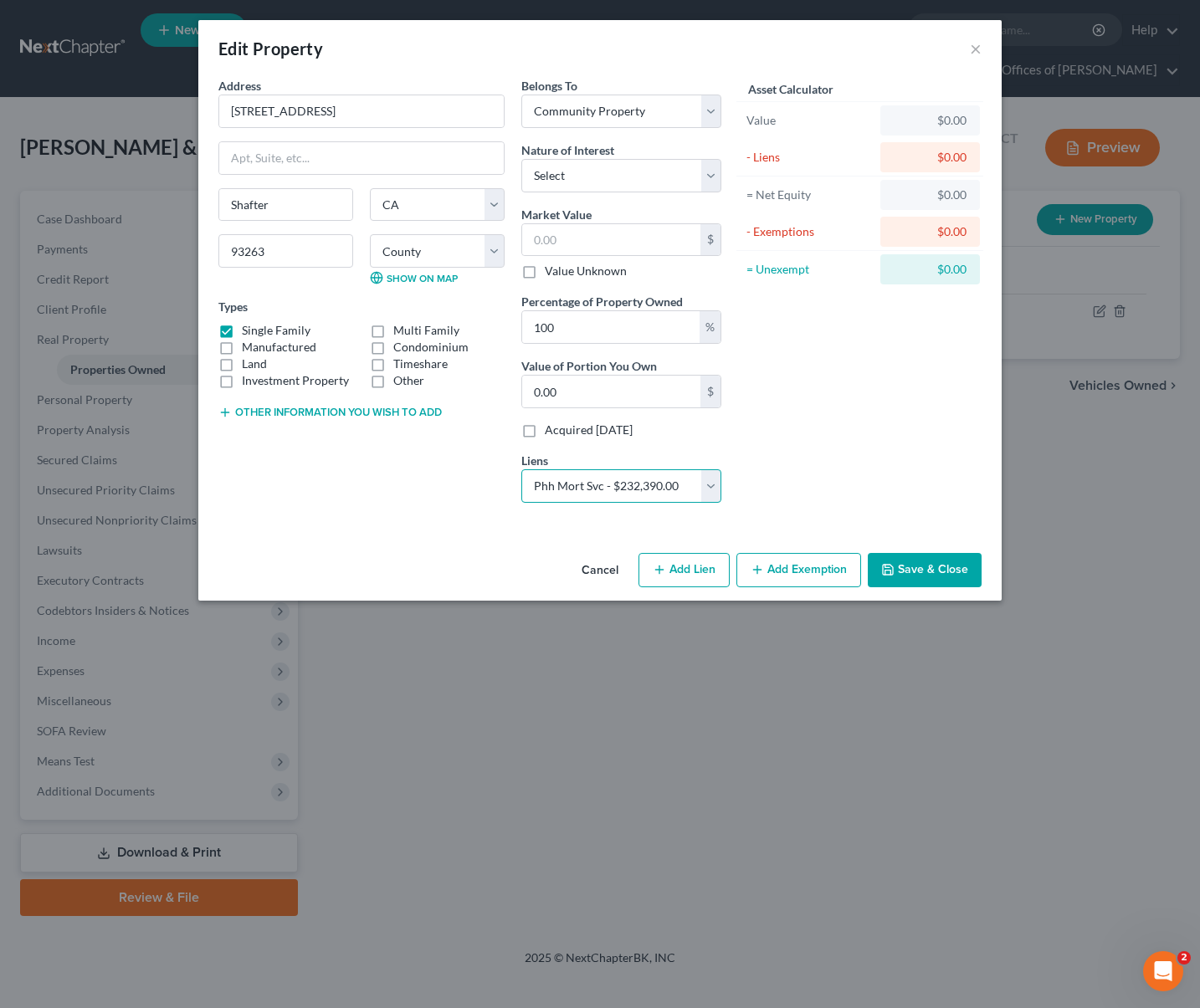
select select
select select "33"
select select "0"
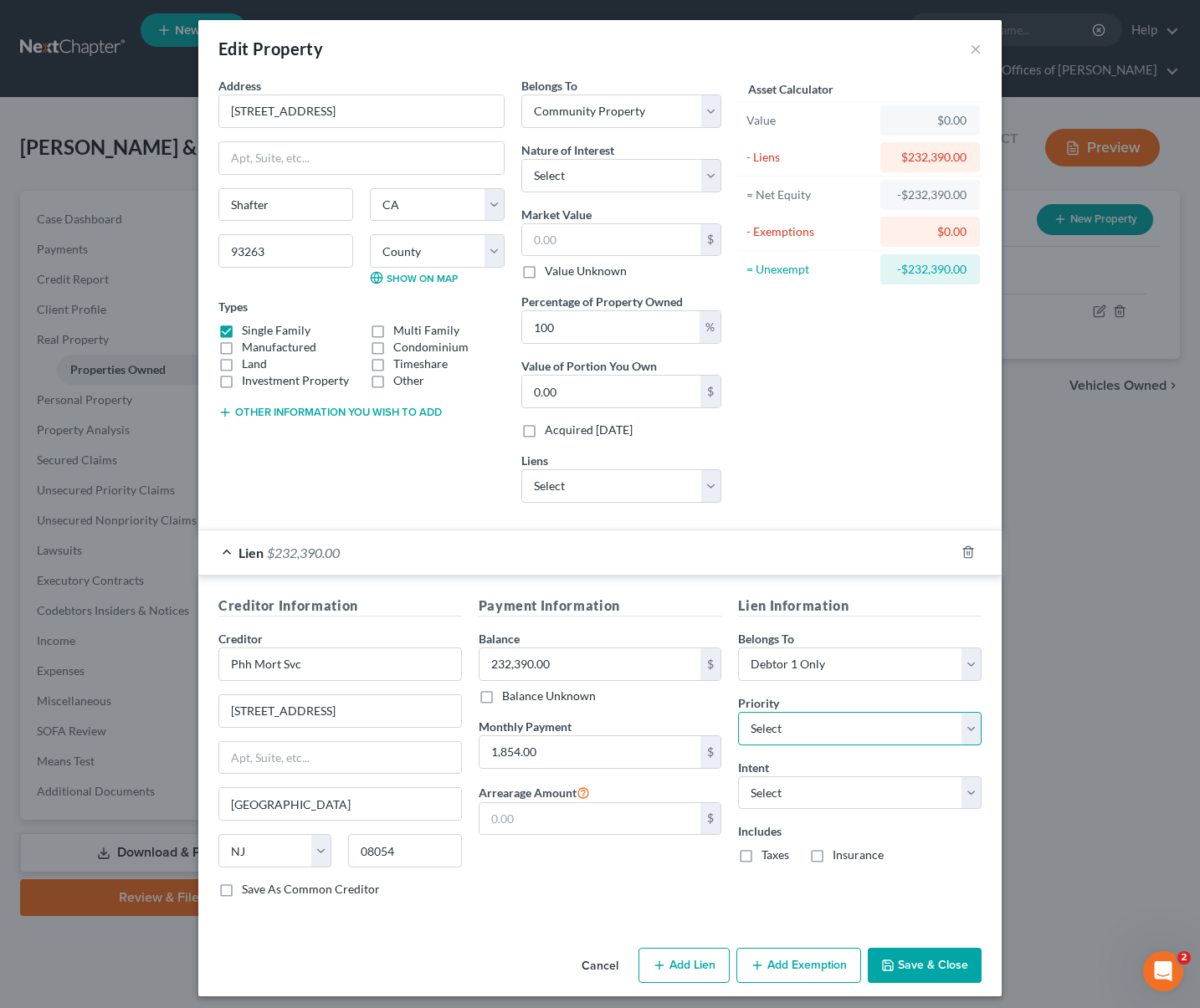
click at [965, 725] on select "Select 1st 2nd 3rd 4th 5th 6th 7th 8th 9th 10th 11th 12th 13th 14th 15th 16th 1…" at bounding box center [860, 728] width 243 height 34
select select "0"
click at [739, 712] on select "Select 1st 2nd 3rd 4th 5th 6th 7th 8th 9th 10th 11th 12th 13th 14th 15th 16th 1…" at bounding box center [860, 728] width 243 height 34
click at [968, 793] on select "Select Surrender Redeem Reaffirm Avoid Other" at bounding box center [860, 793] width 243 height 34
click at [739, 776] on select "Select Surrender Redeem Reaffirm Avoid Other" at bounding box center [860, 793] width 243 height 34
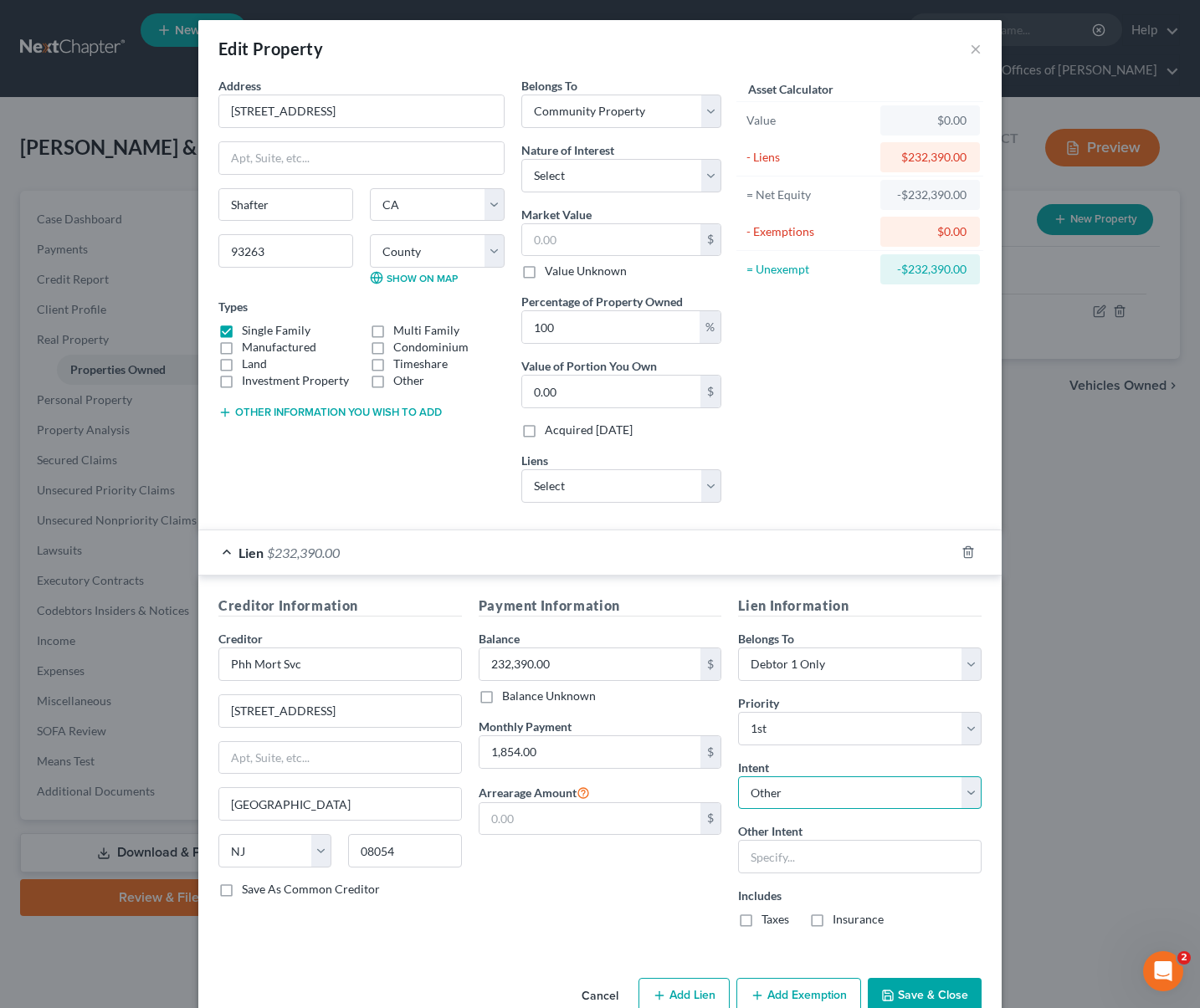
click at [960, 794] on select "Select Surrender Redeem Reaffirm Avoid Other" at bounding box center [860, 793] width 243 height 34
select select "2"
click at [739, 776] on select "Select Surrender Redeem Reaffirm Avoid Other" at bounding box center [860, 793] width 243 height 34
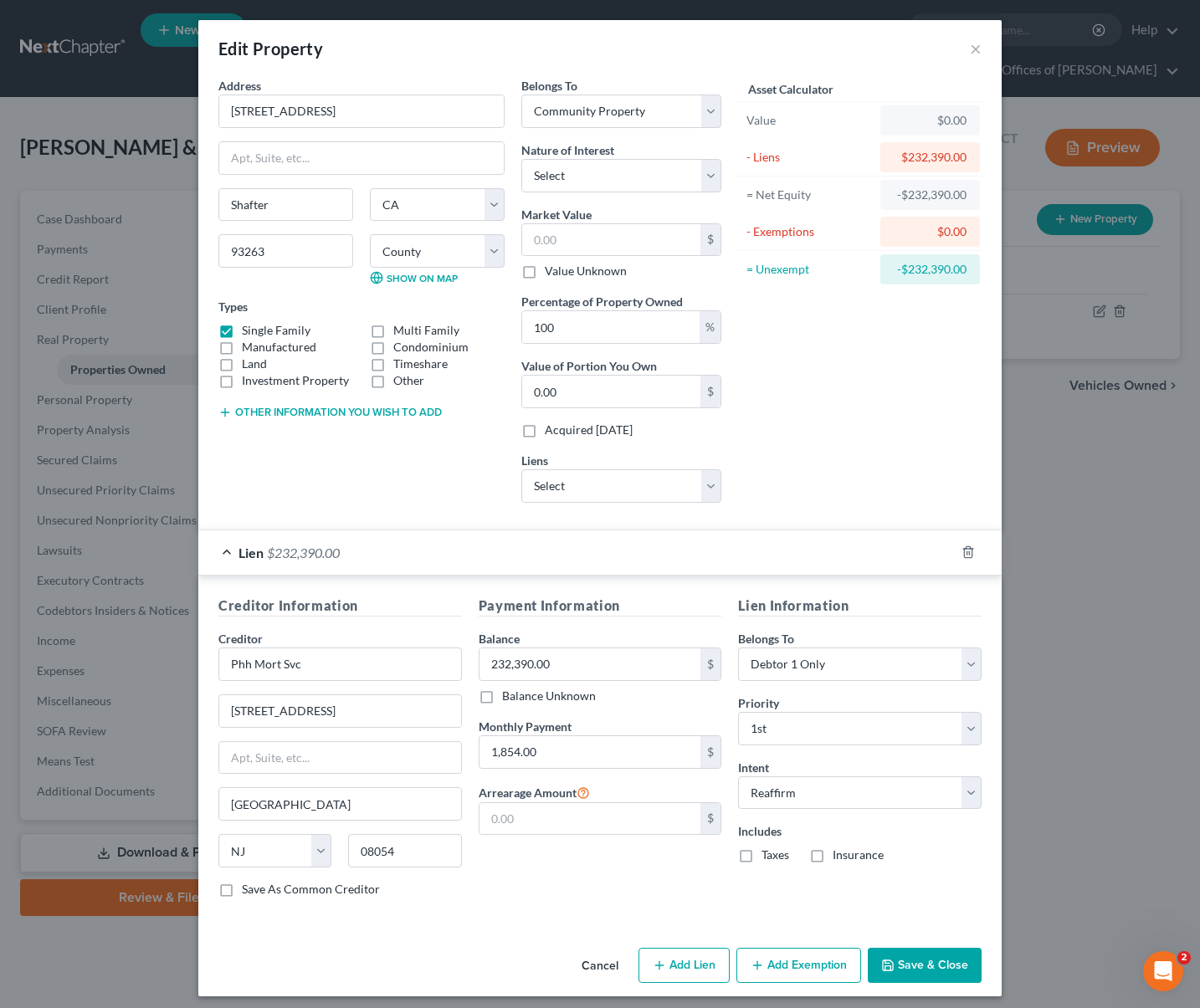
click at [923, 964] on button "Save & Close" at bounding box center [925, 965] width 114 height 35
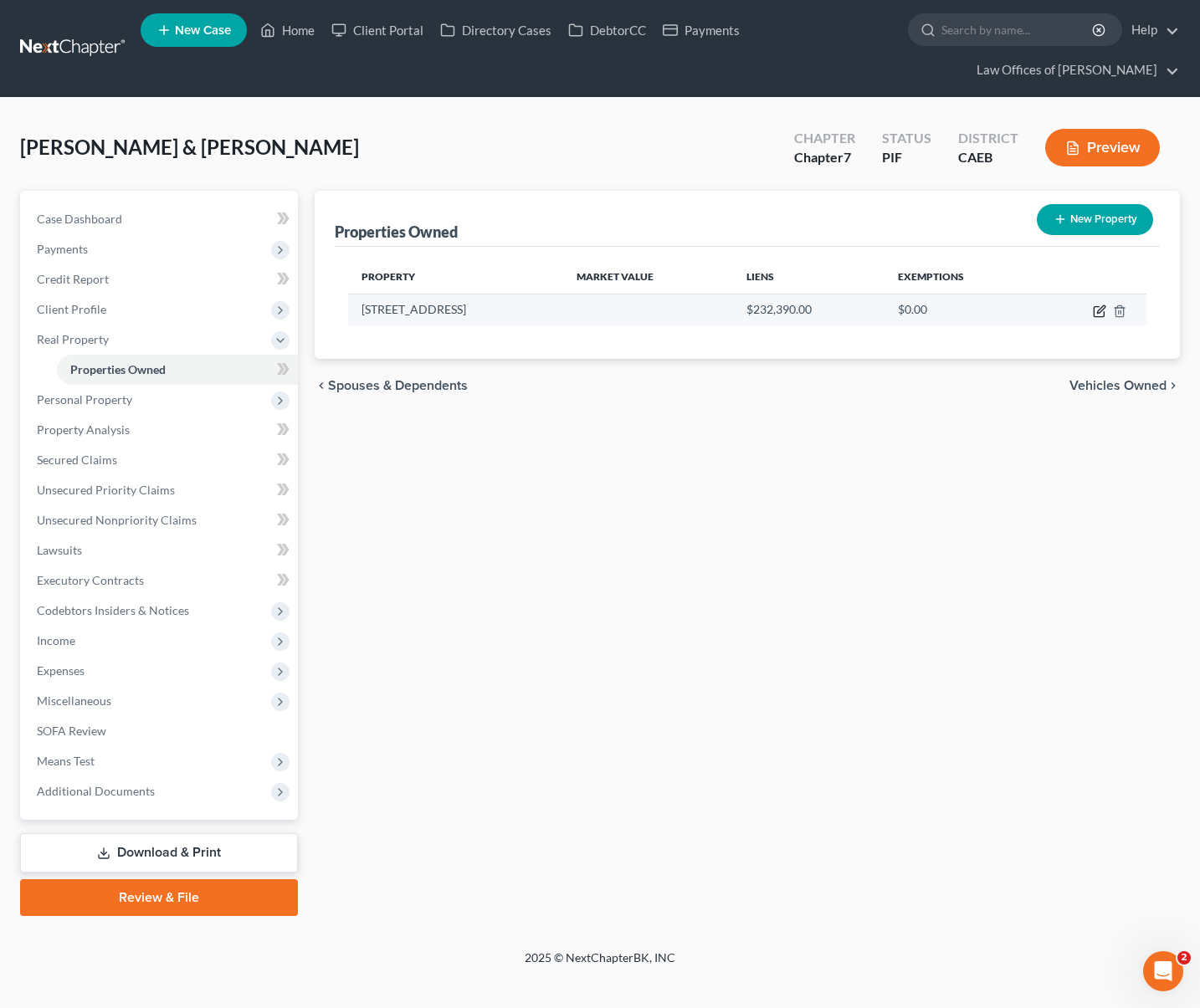
click at [1101, 312] on icon "button" at bounding box center [1099, 311] width 14 height 14
select select "4"
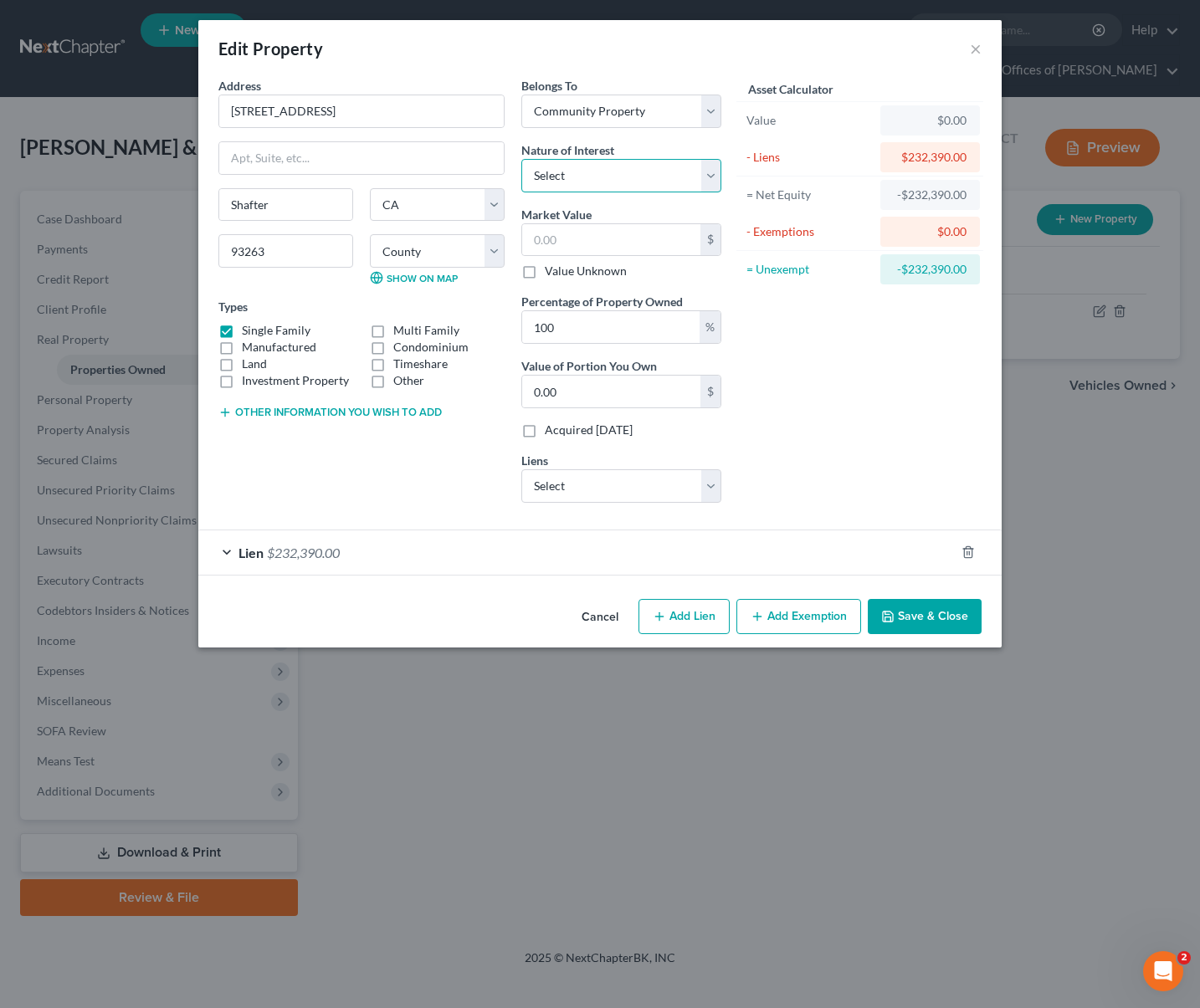
click at [706, 166] on select "Select Fee Simple Joint Tenant Life Estate Equitable Interest Future Interest T…" at bounding box center [621, 175] width 200 height 34
select select "0"
click at [521, 159] on select "Select Fee Simple Joint Tenant Life Estate Equitable Interest Future Interest T…" at bounding box center [621, 175] width 200 height 34
click at [604, 238] on input "text" at bounding box center [611, 240] width 178 height 32
type input "4"
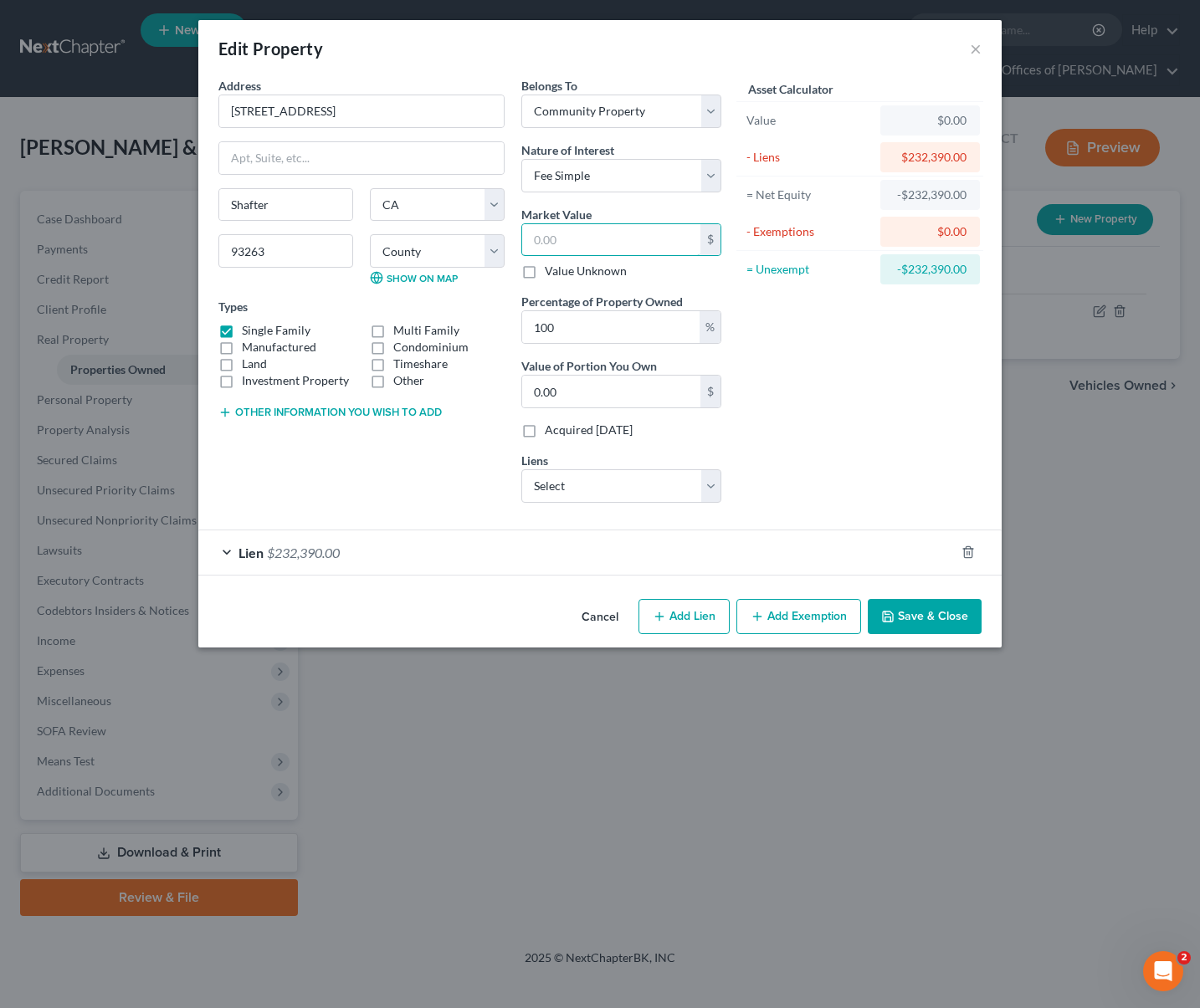
type input "4.00"
type input "42"
type input "42.00"
type input "422"
type input "422.00"
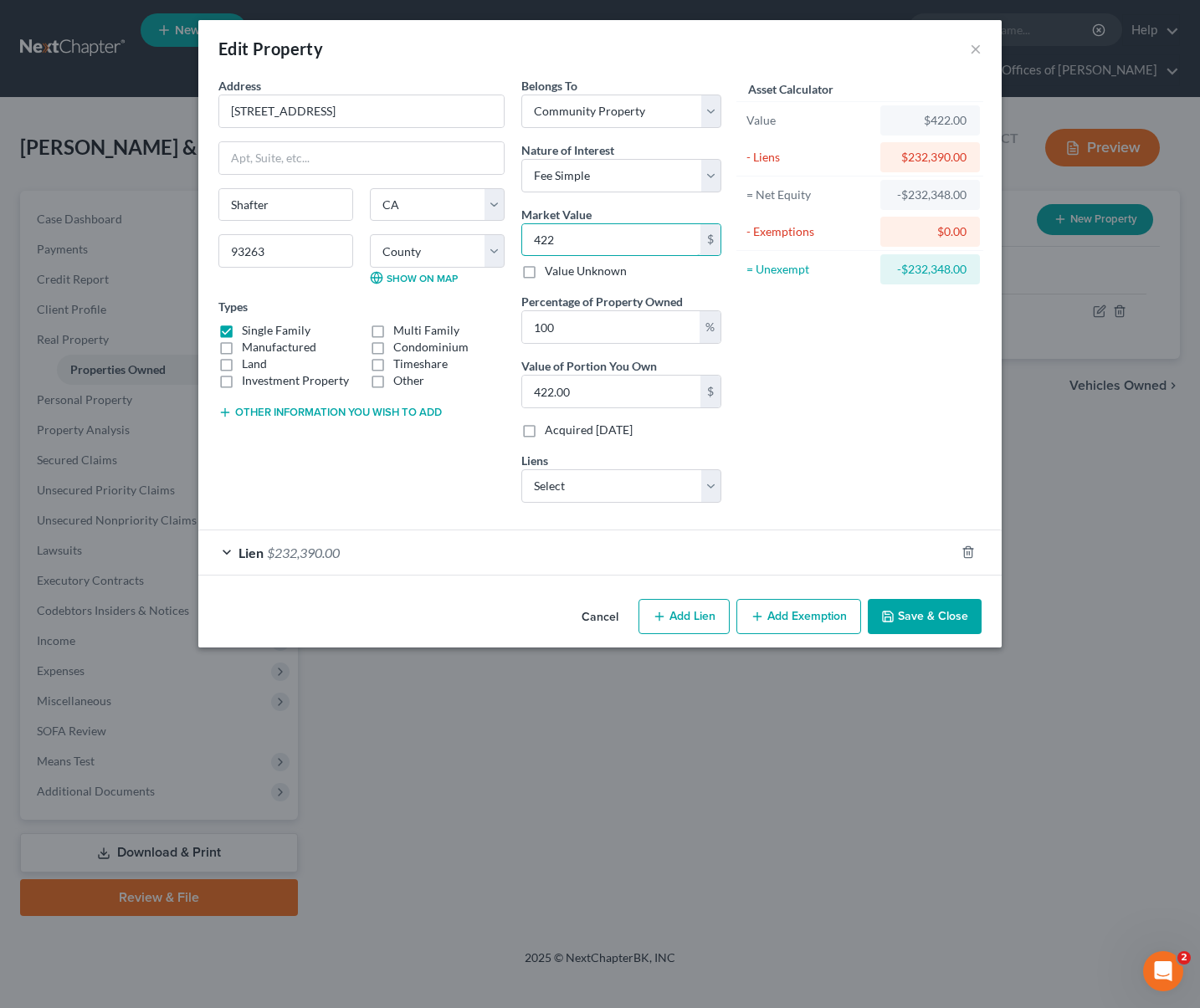
type input "4220"
type input "4,220.00"
type input "4,2200"
type input "42,200.00"
type input "42,2000"
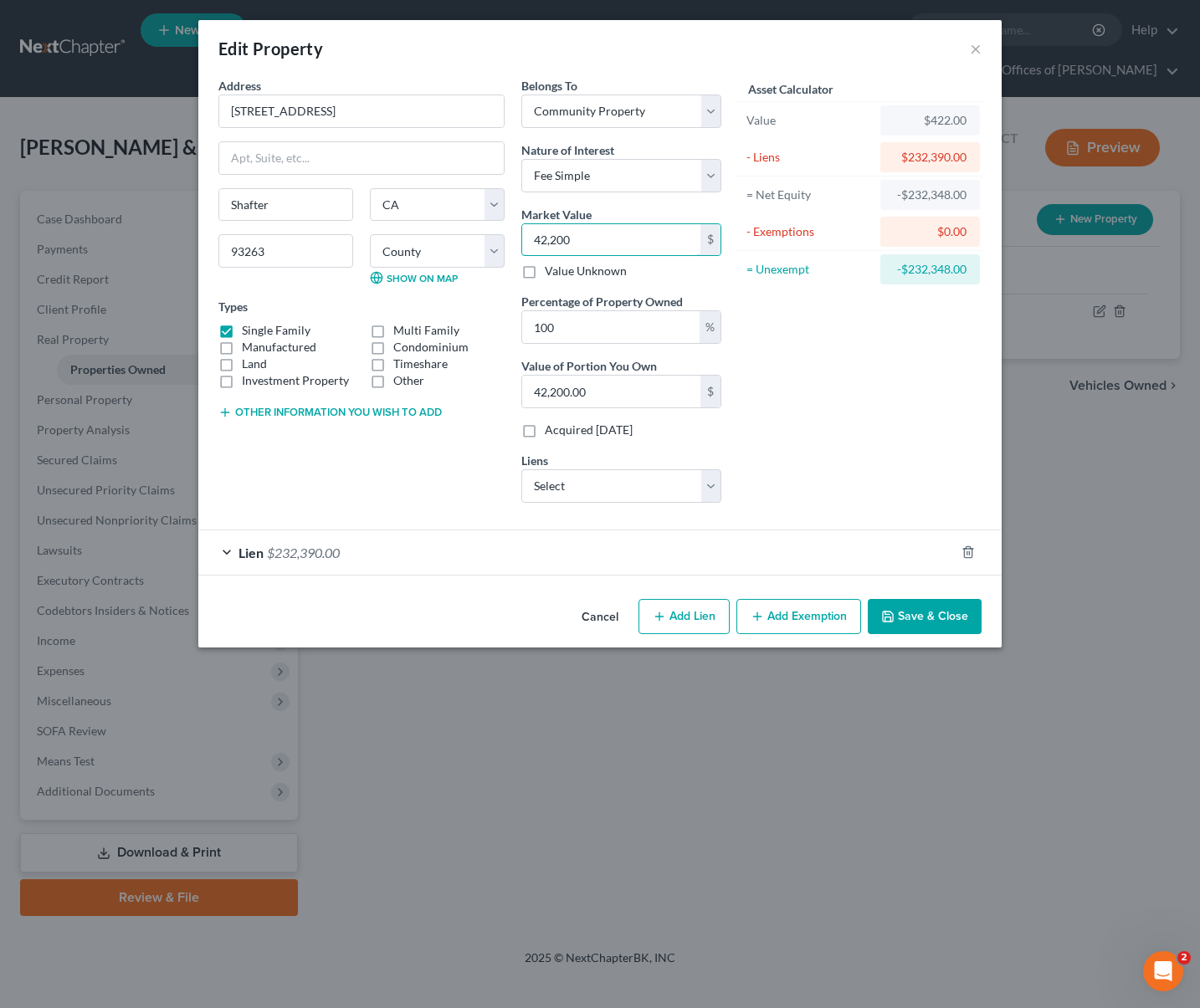
type input "422,000.00"
type input "422,000"
click at [941, 615] on button "Save & Close" at bounding box center [925, 617] width 114 height 35
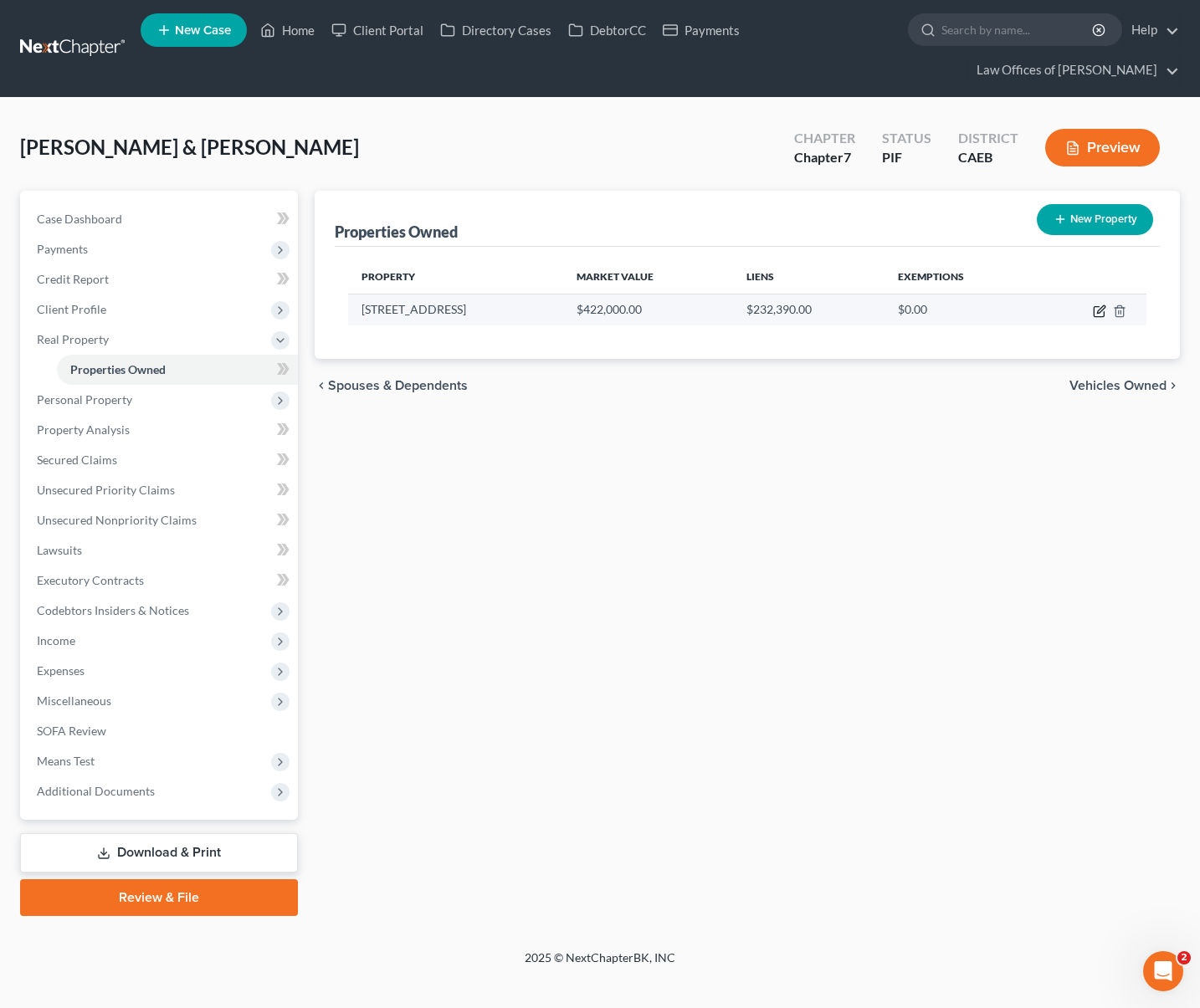
click at [1098, 309] on icon "button" at bounding box center [1099, 311] width 14 height 14
select select "4"
select select "0"
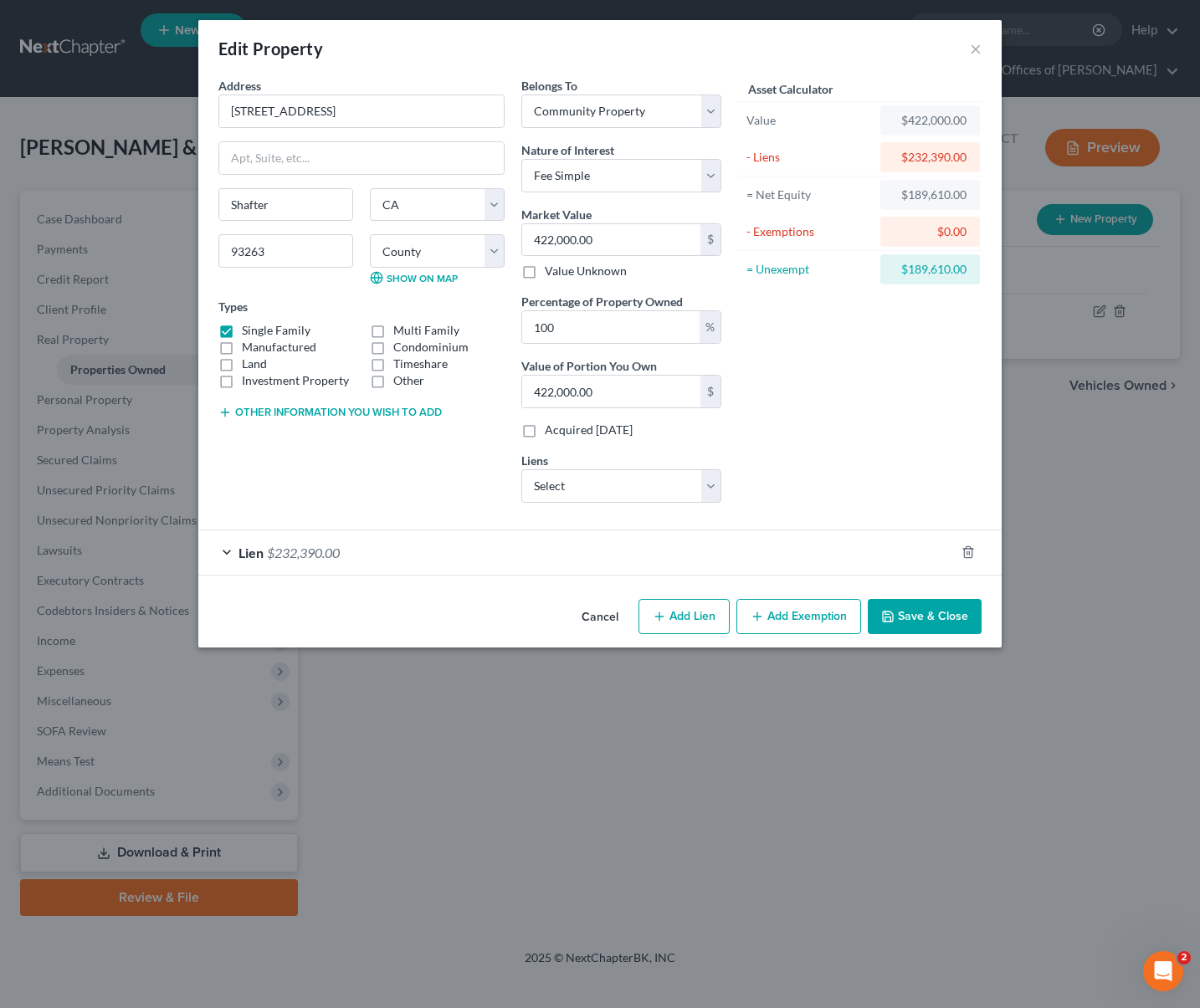
click at [787, 620] on button "Add Exemption" at bounding box center [798, 617] width 124 height 35
select select "2"
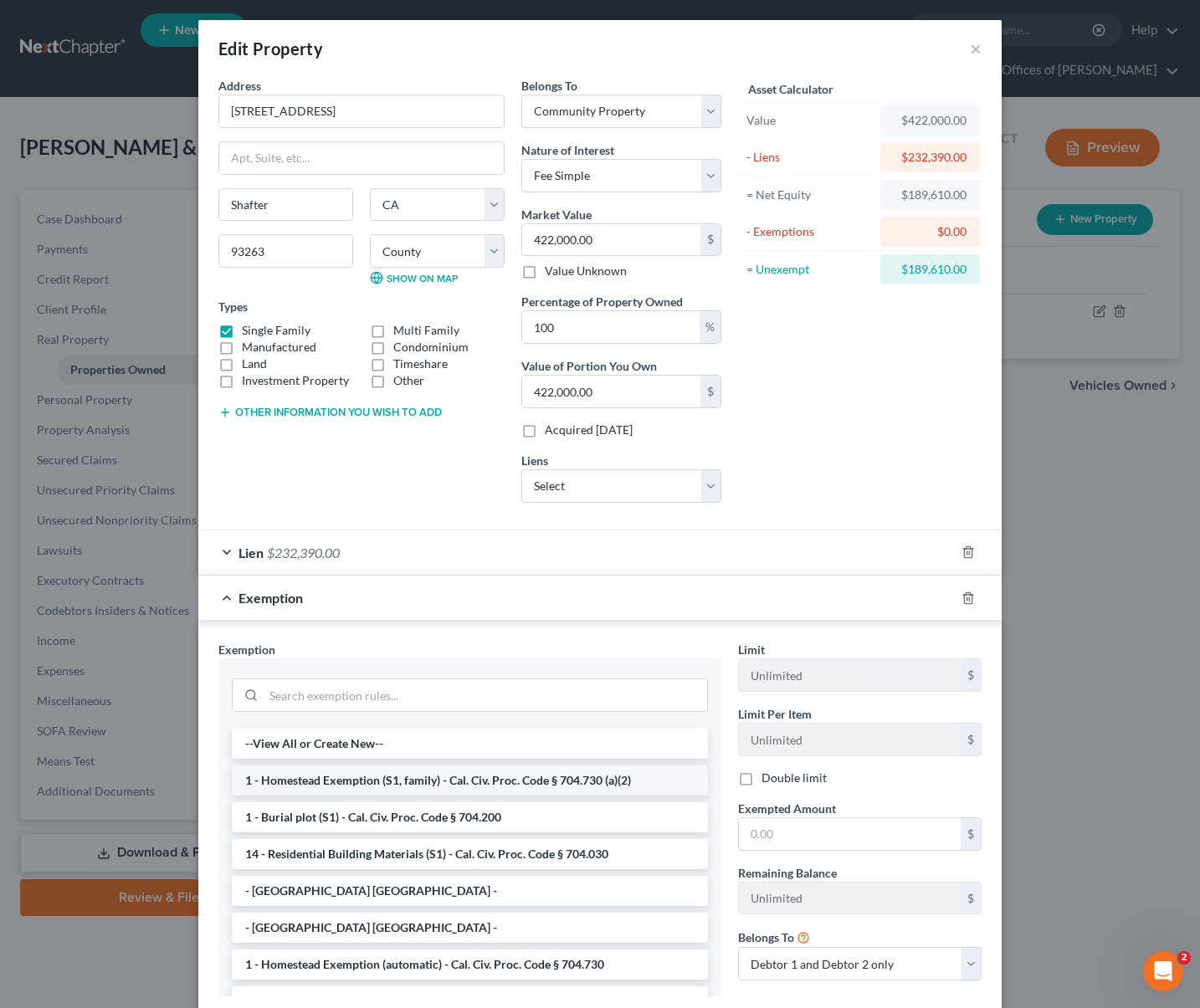
click at [466, 771] on li "1 - Homestead Exemption (S1, family) - Cal. Civ. Proc. Code § 704.730 (a)(2)" at bounding box center [470, 780] width 476 height 30
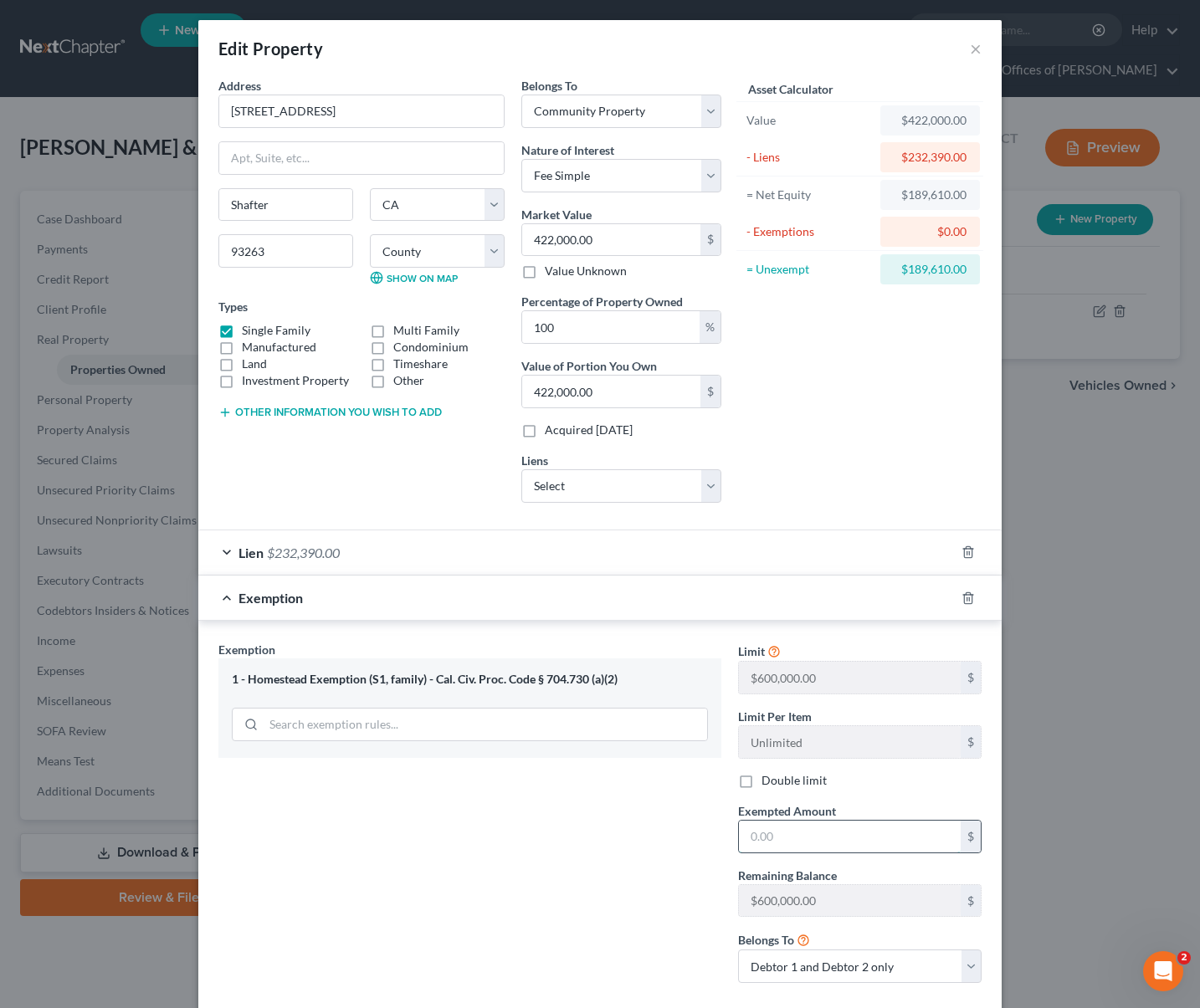
click at [815, 837] on input "text" at bounding box center [850, 836] width 222 height 32
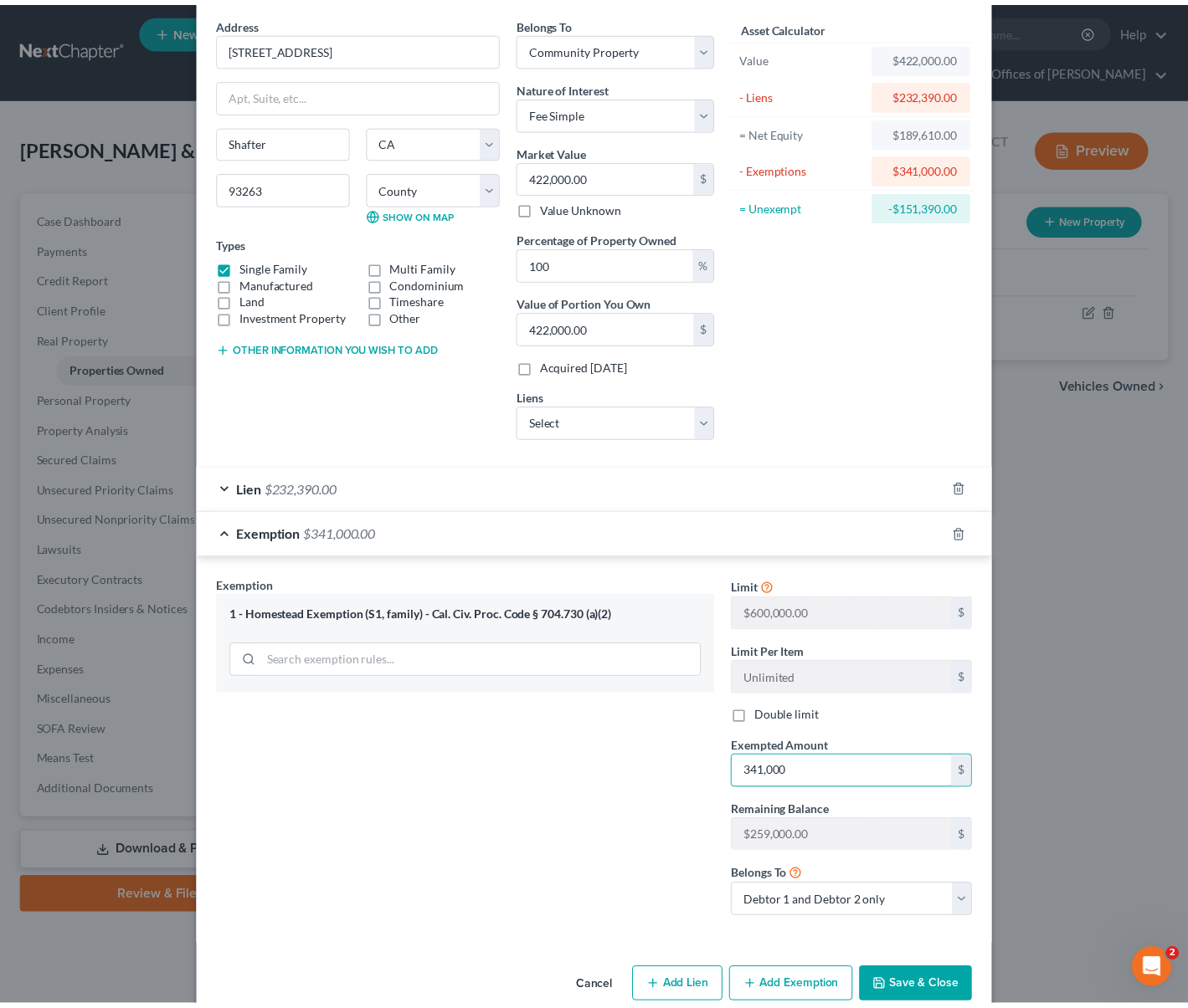
scroll to position [94, 0]
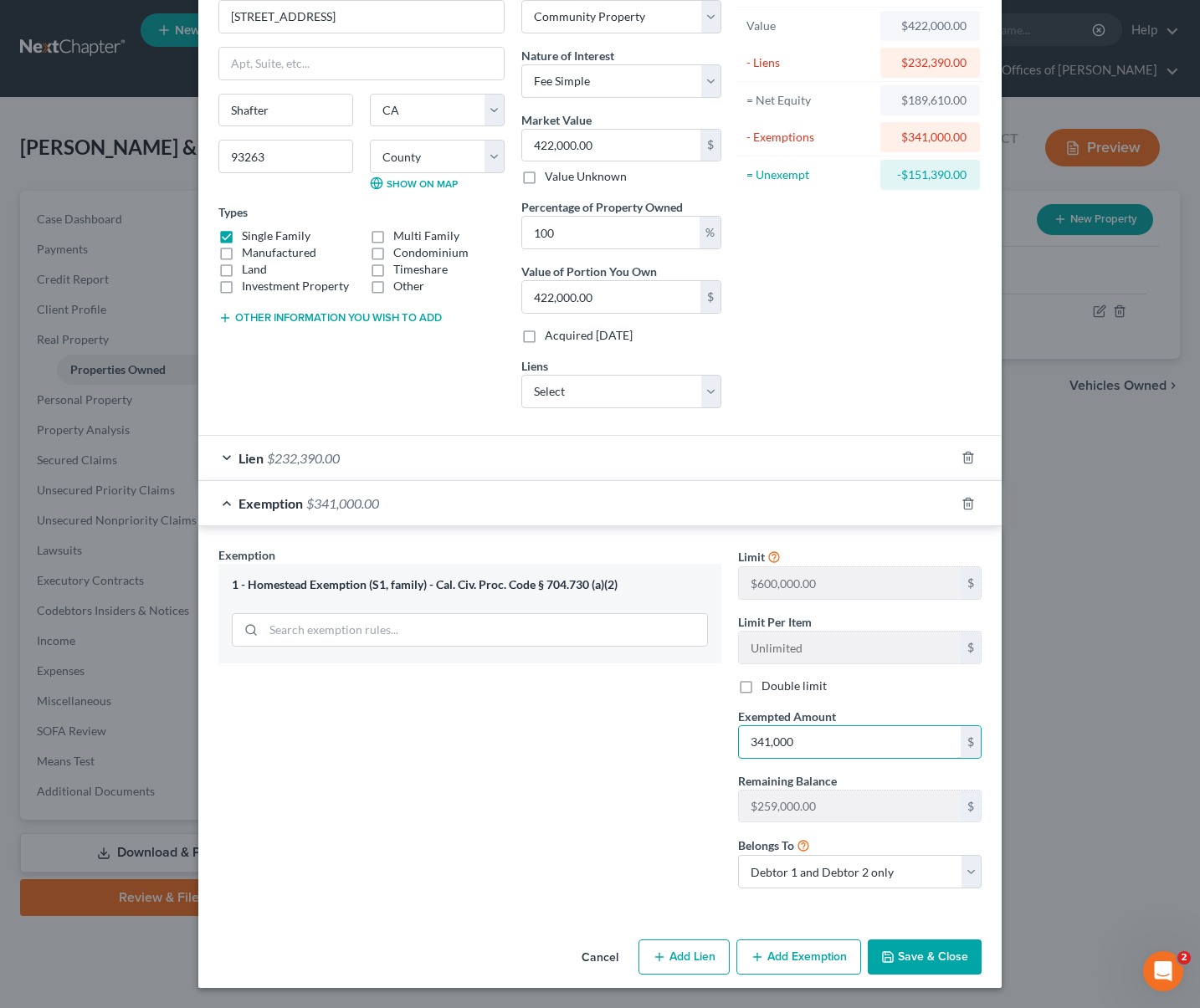
type input "341,000"
click at [915, 956] on button "Save & Close" at bounding box center [925, 957] width 114 height 35
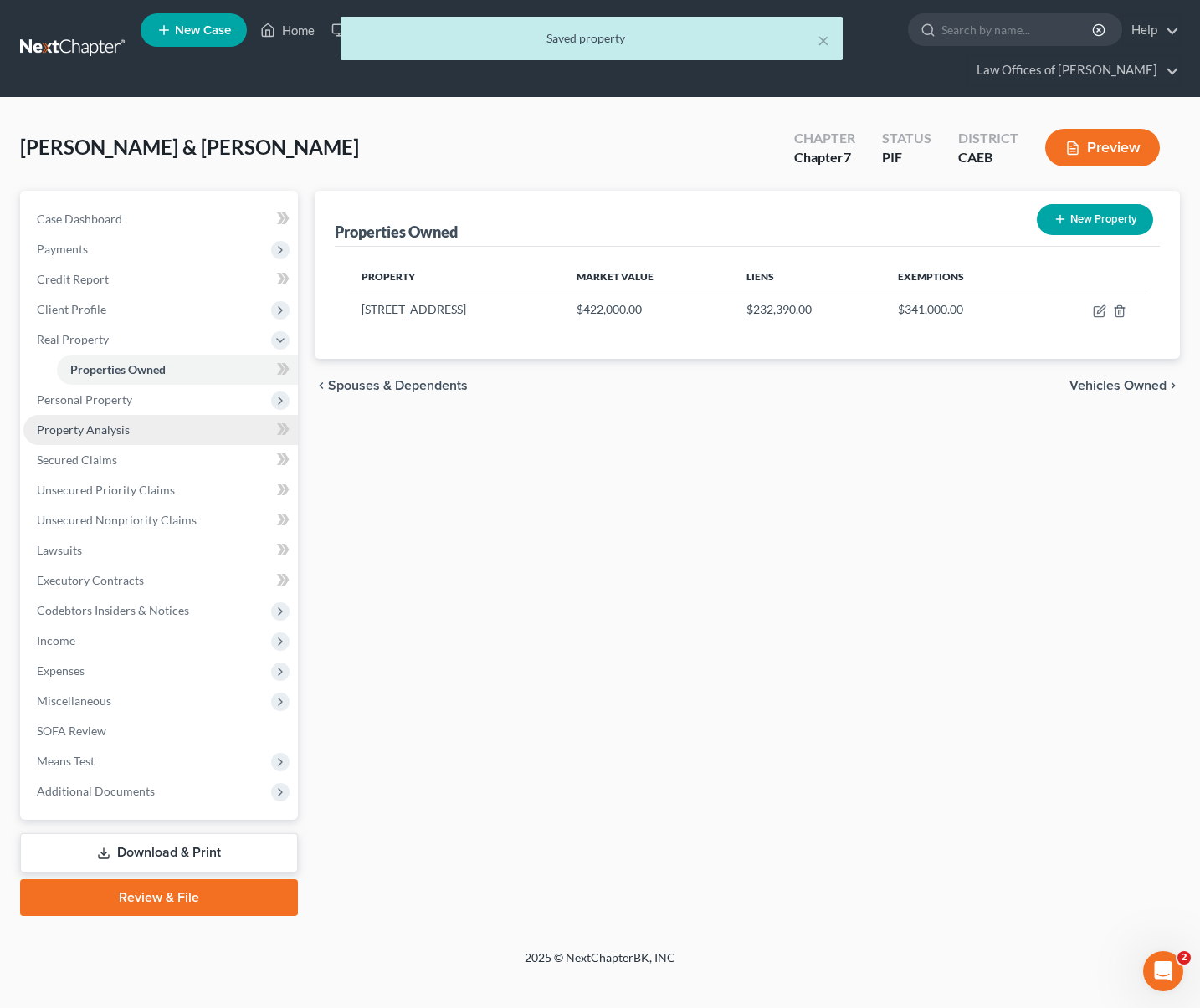
click at [144, 433] on link "Property Analysis" at bounding box center [161, 430] width 274 height 30
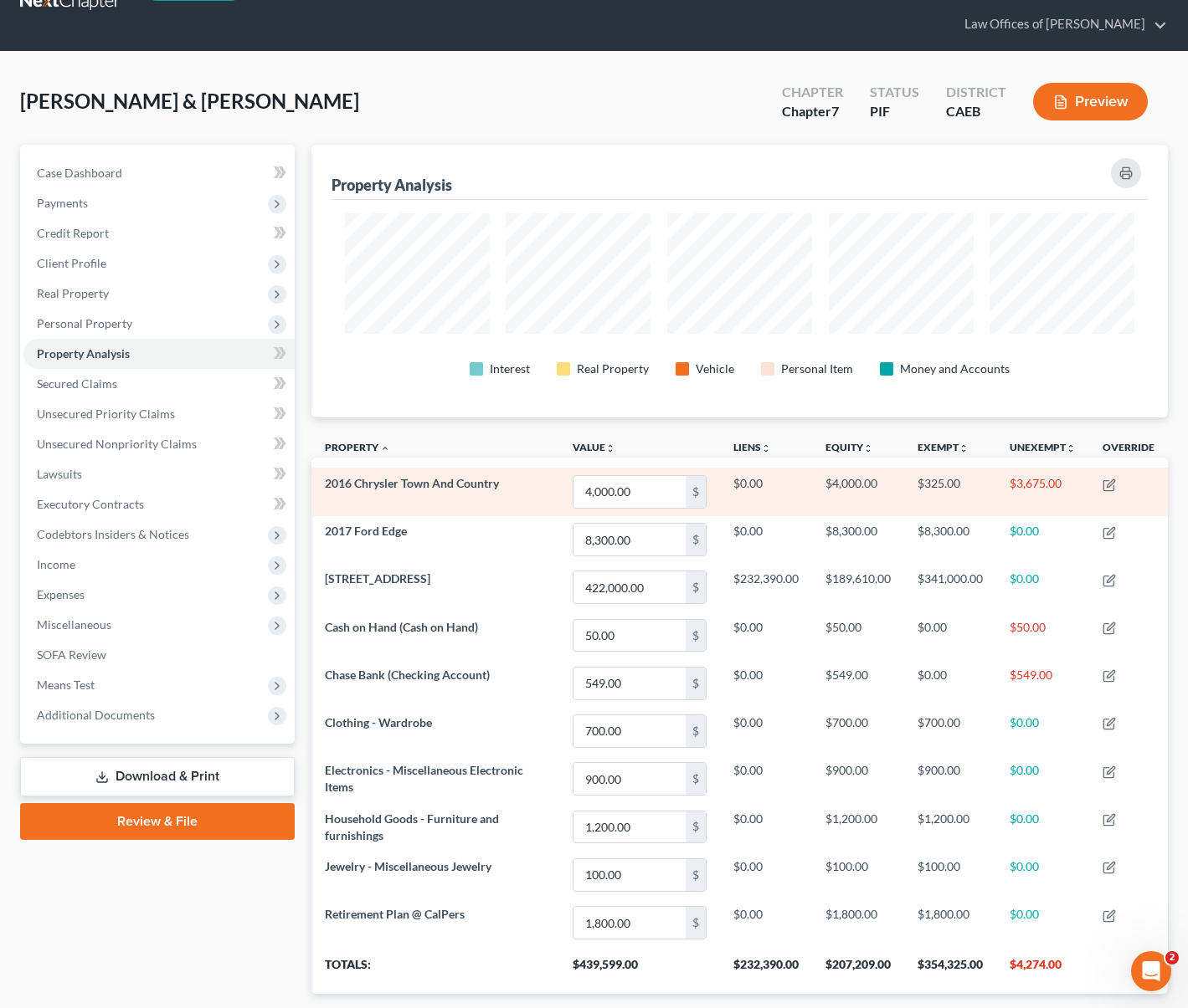
scroll to position [46, 0]
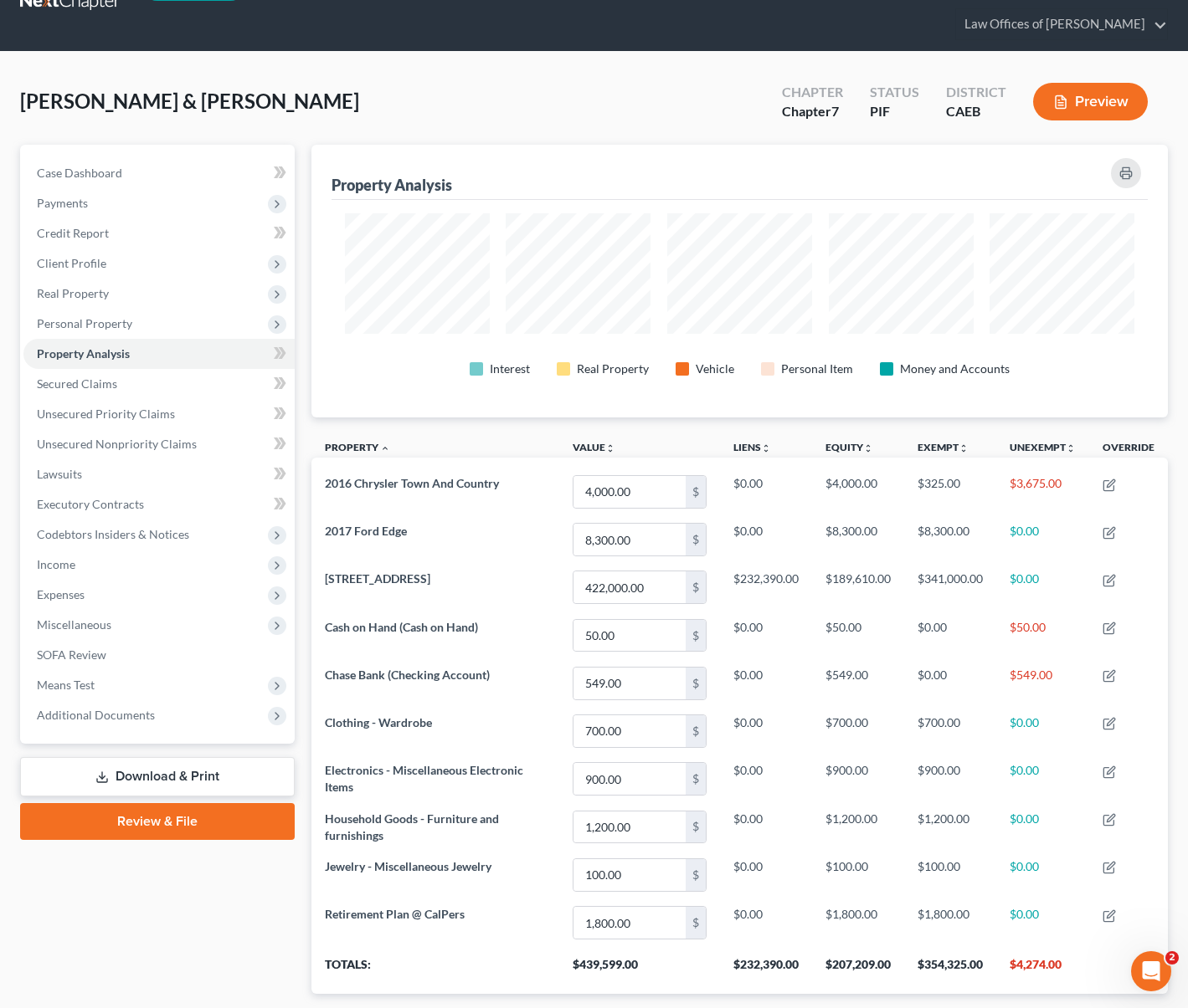
click at [201, 774] on link "Download & Print" at bounding box center [157, 776] width 274 height 39
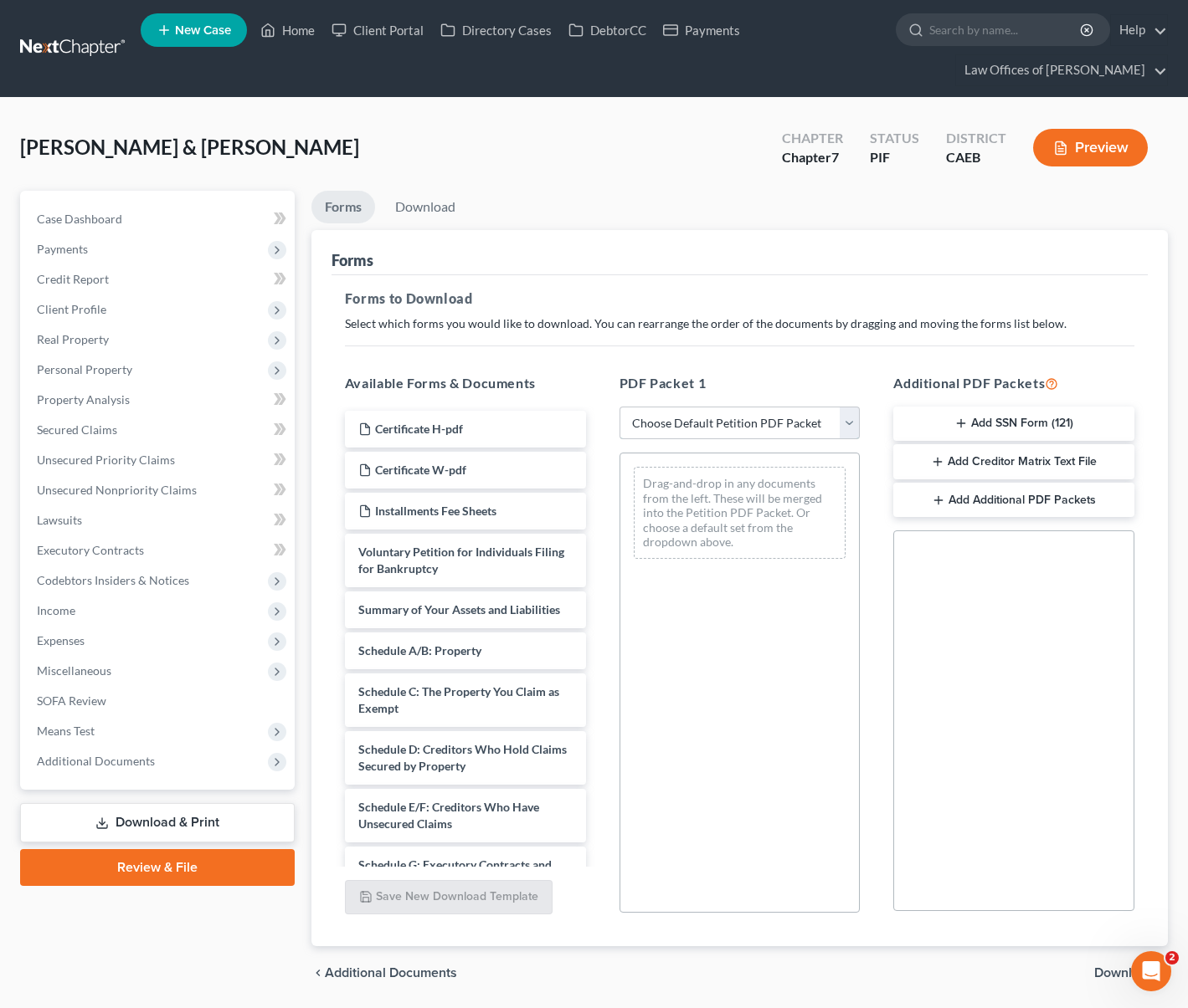
click at [848, 427] on select "Choose Default Petition PDF Packet Complete Bankruptcy Petition (all forms and …" at bounding box center [739, 423] width 241 height 34
select select "4"
click at [619, 407] on select "Choose Default Petition PDF Packet Complete Bankruptcy Petition (all forms and …" at bounding box center [739, 423] width 241 height 34
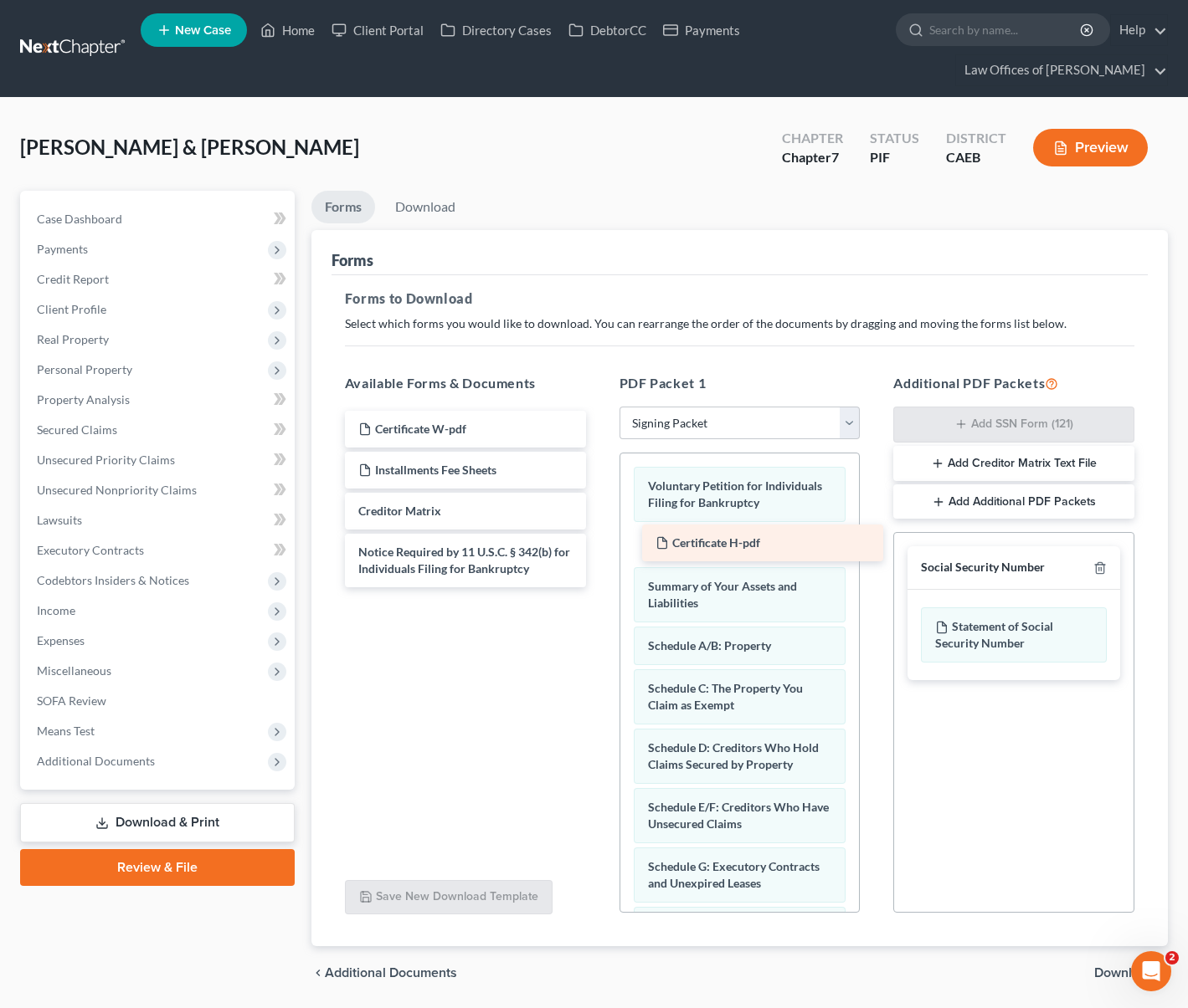
drag, startPoint x: 470, startPoint y: 423, endPoint x: 767, endPoint y: 538, distance: 318.5
click at [599, 538] on div "Certificate H-pdf Certificate H-pdf Certificate W-pdf Installments Fee Sheets C…" at bounding box center [465, 499] width 268 height 176
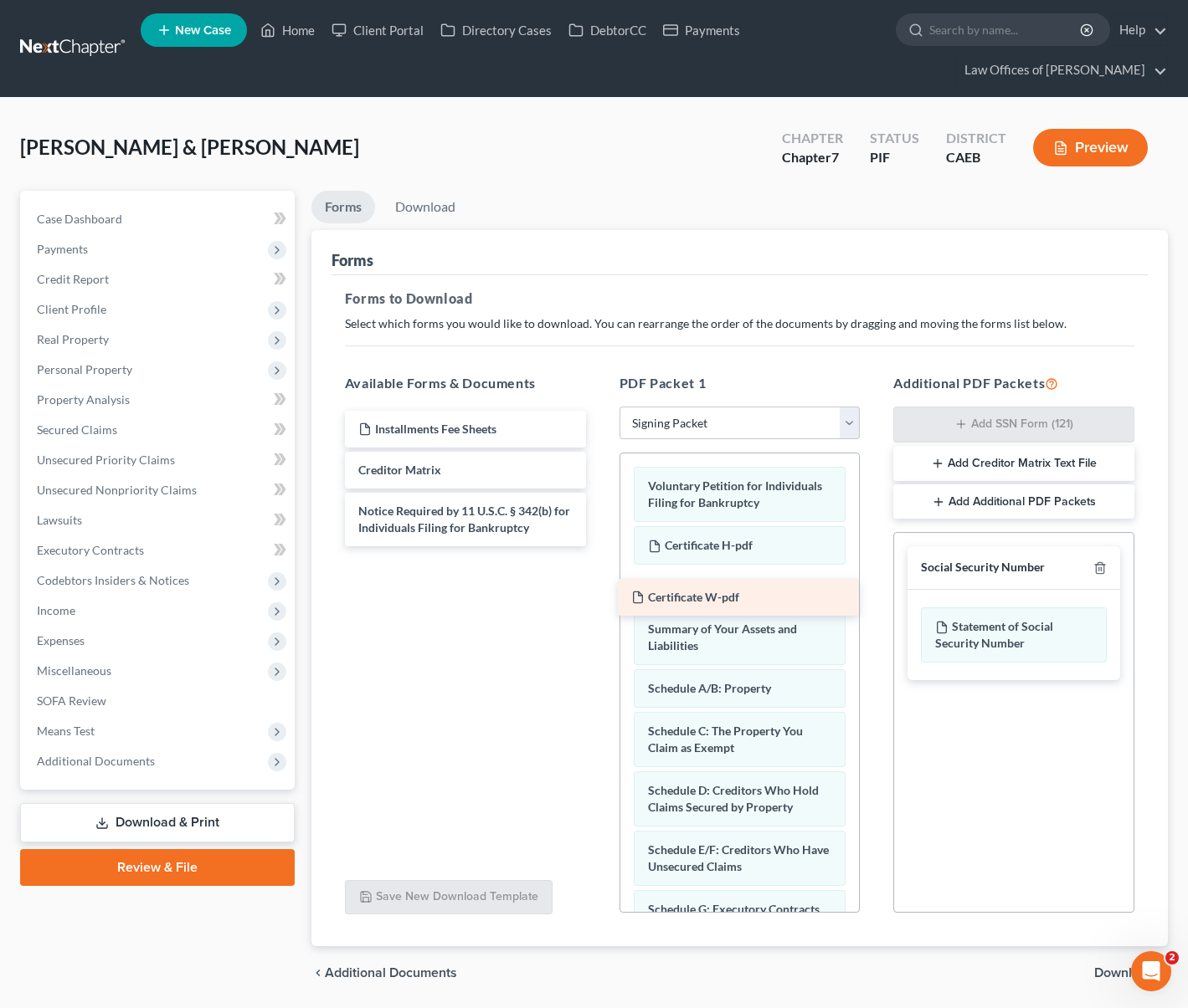
drag, startPoint x: 478, startPoint y: 421, endPoint x: 750, endPoint y: 592, distance: 321.3
click at [599, 547] on div "Certificate W-pdf Certificate W-pdf Installments Fee Sheets Creditor Matrix Not…" at bounding box center [465, 478] width 268 height 135
click at [1100, 972] on span "Download" at bounding box center [1124, 973] width 60 height 14
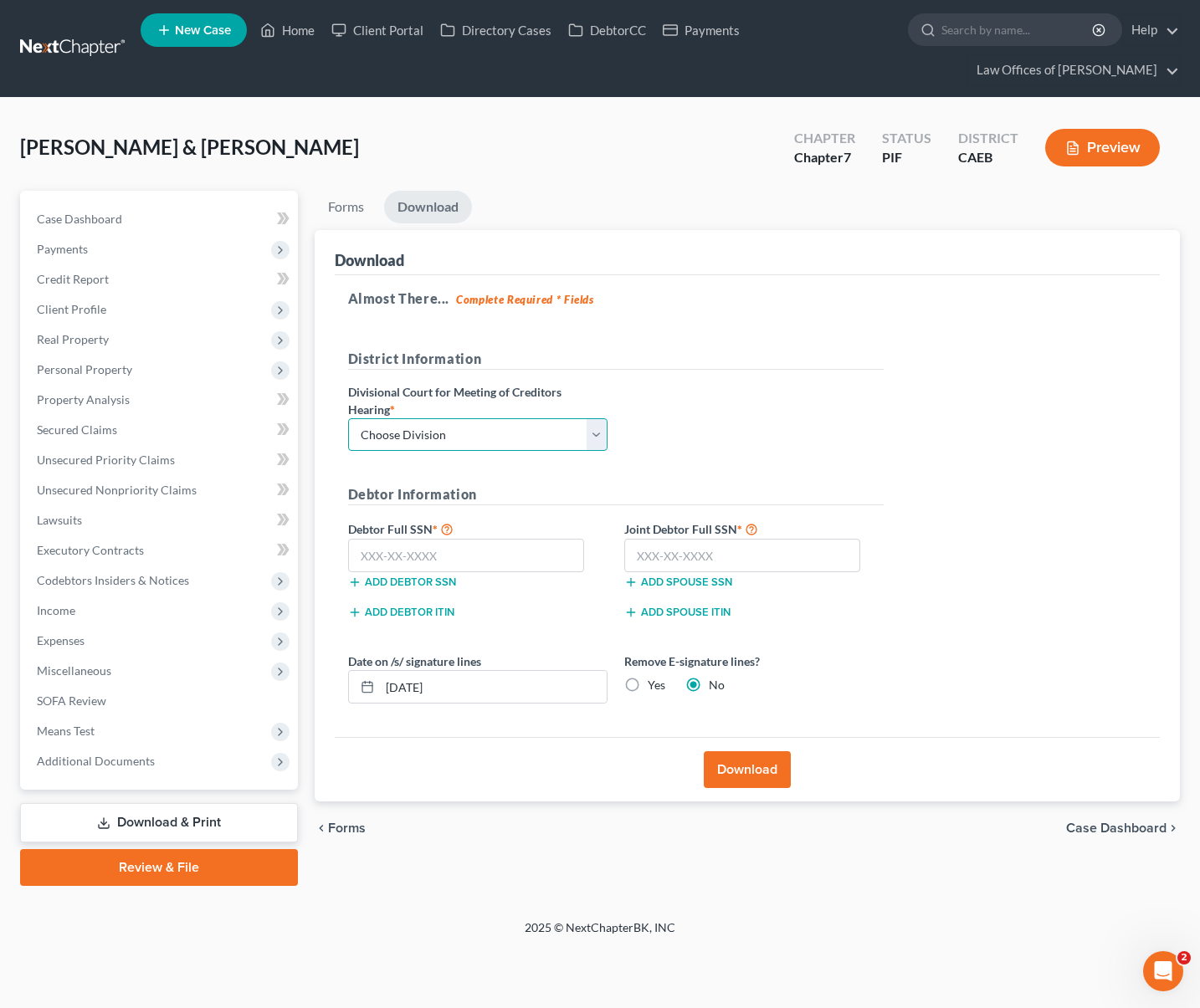
click at [590, 429] on select "Choose Division Fresno Modesto [GEOGRAPHIC_DATA]" at bounding box center [478, 435] width 260 height 34
select select "0"
click at [348, 419] on select "Choose Division Fresno Modesto [GEOGRAPHIC_DATA]" at bounding box center [478, 435] width 260 height 34
click at [491, 551] on input "text" at bounding box center [466, 555] width 237 height 34
type input "560-71-1197"
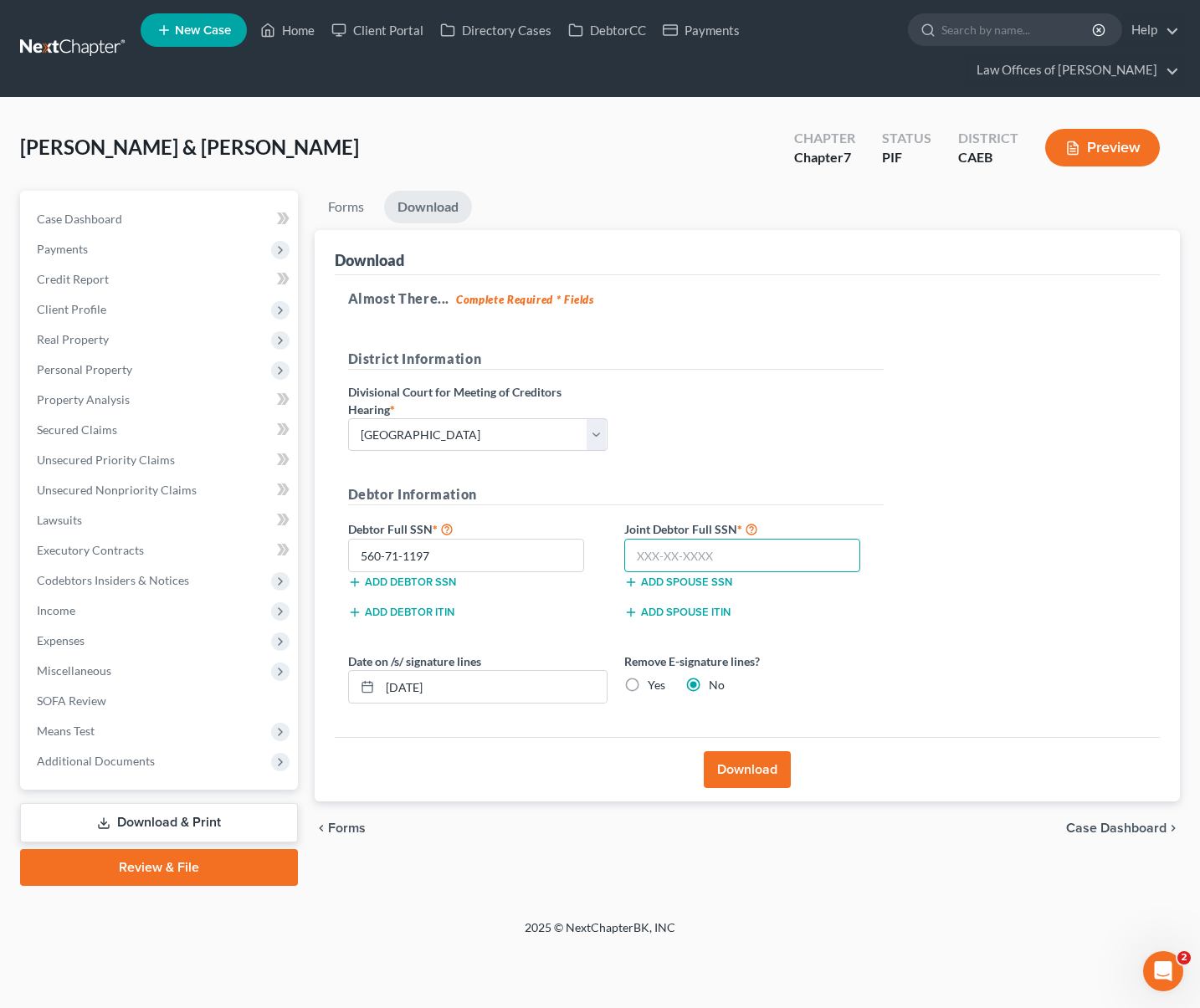
click at [807, 567] on input "text" at bounding box center [742, 555] width 237 height 34
type input "558-73-7301"
click at [752, 767] on button "Download" at bounding box center [748, 770] width 87 height 37
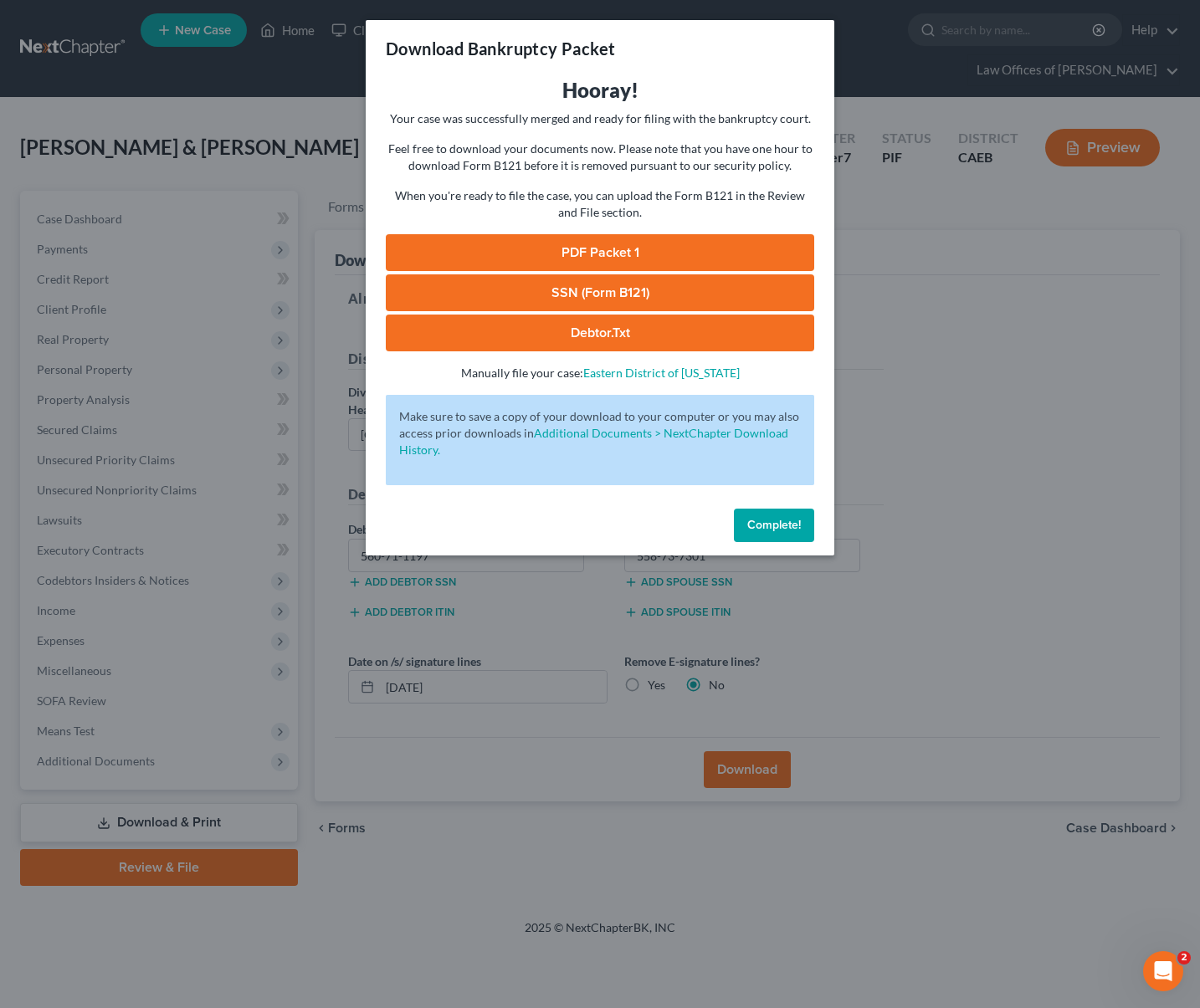
click at [601, 252] on link "PDF Packet 1" at bounding box center [600, 252] width 429 height 37
drag, startPoint x: 759, startPoint y: 527, endPoint x: 745, endPoint y: 523, distance: 14.6
click at [760, 526] on span "Complete!" at bounding box center [774, 525] width 54 height 15
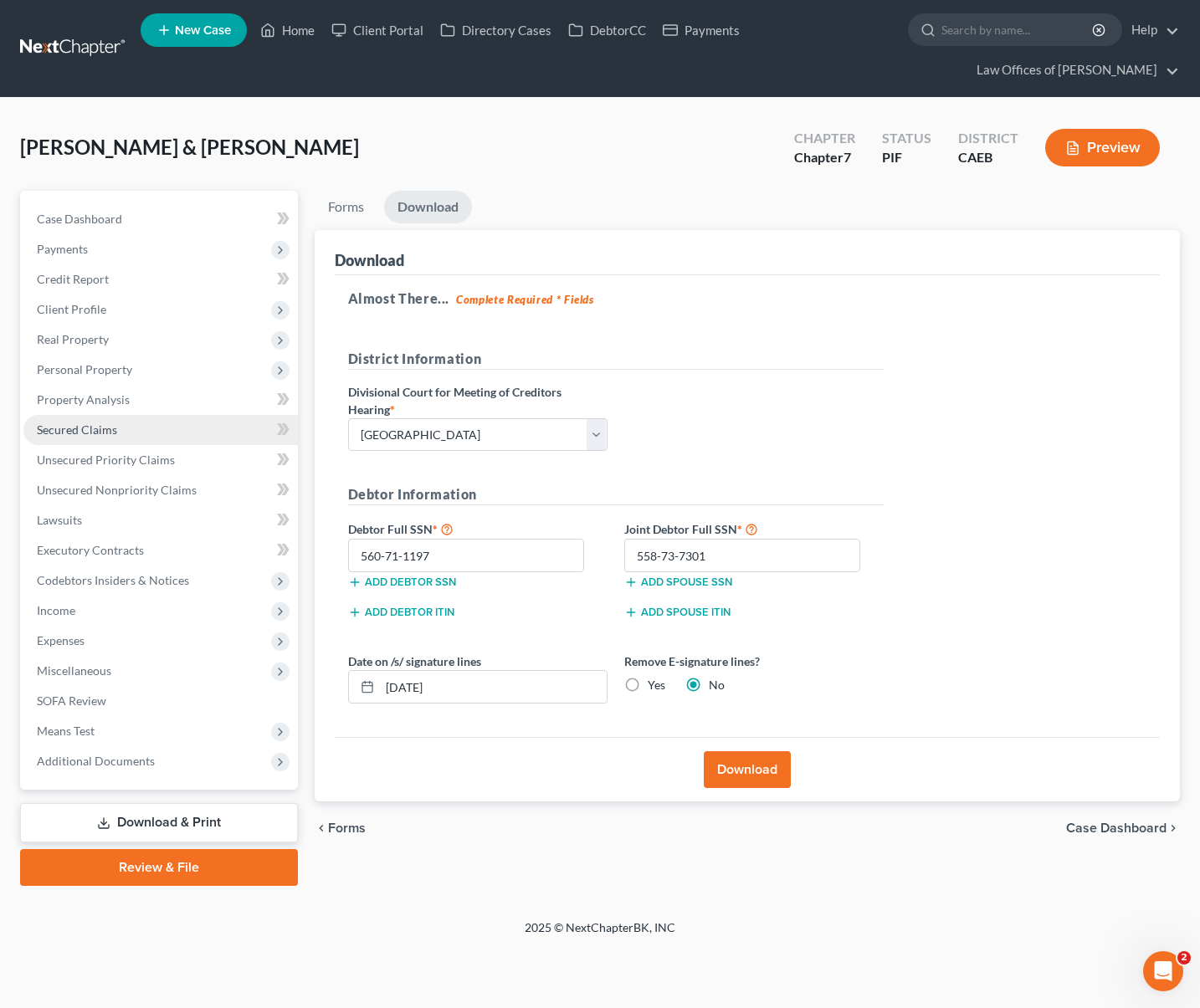
click at [134, 431] on link "Secured Claims" at bounding box center [161, 430] width 274 height 30
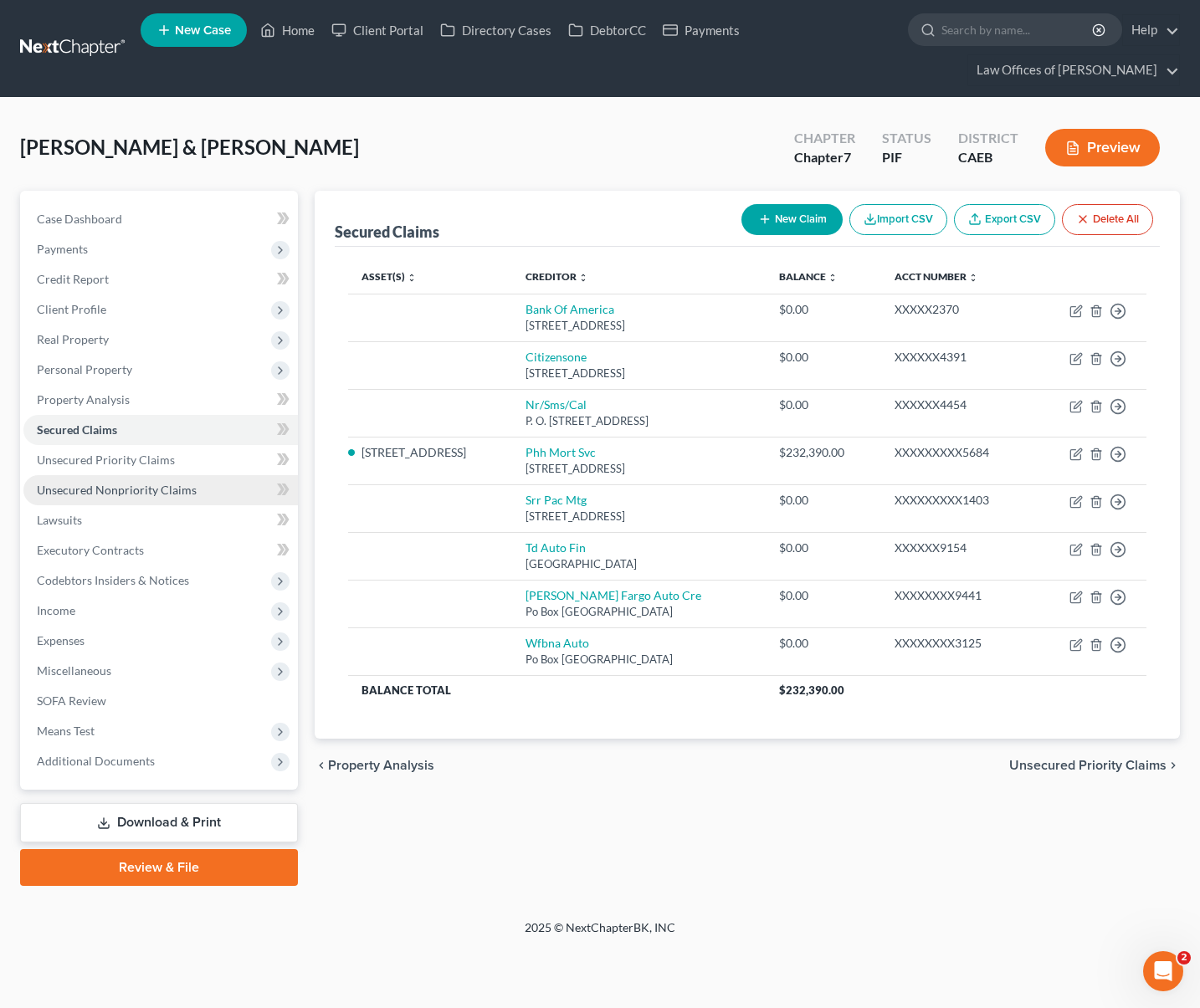
click at [164, 495] on span "Unsecured Nonpriority Claims" at bounding box center [117, 490] width 160 height 15
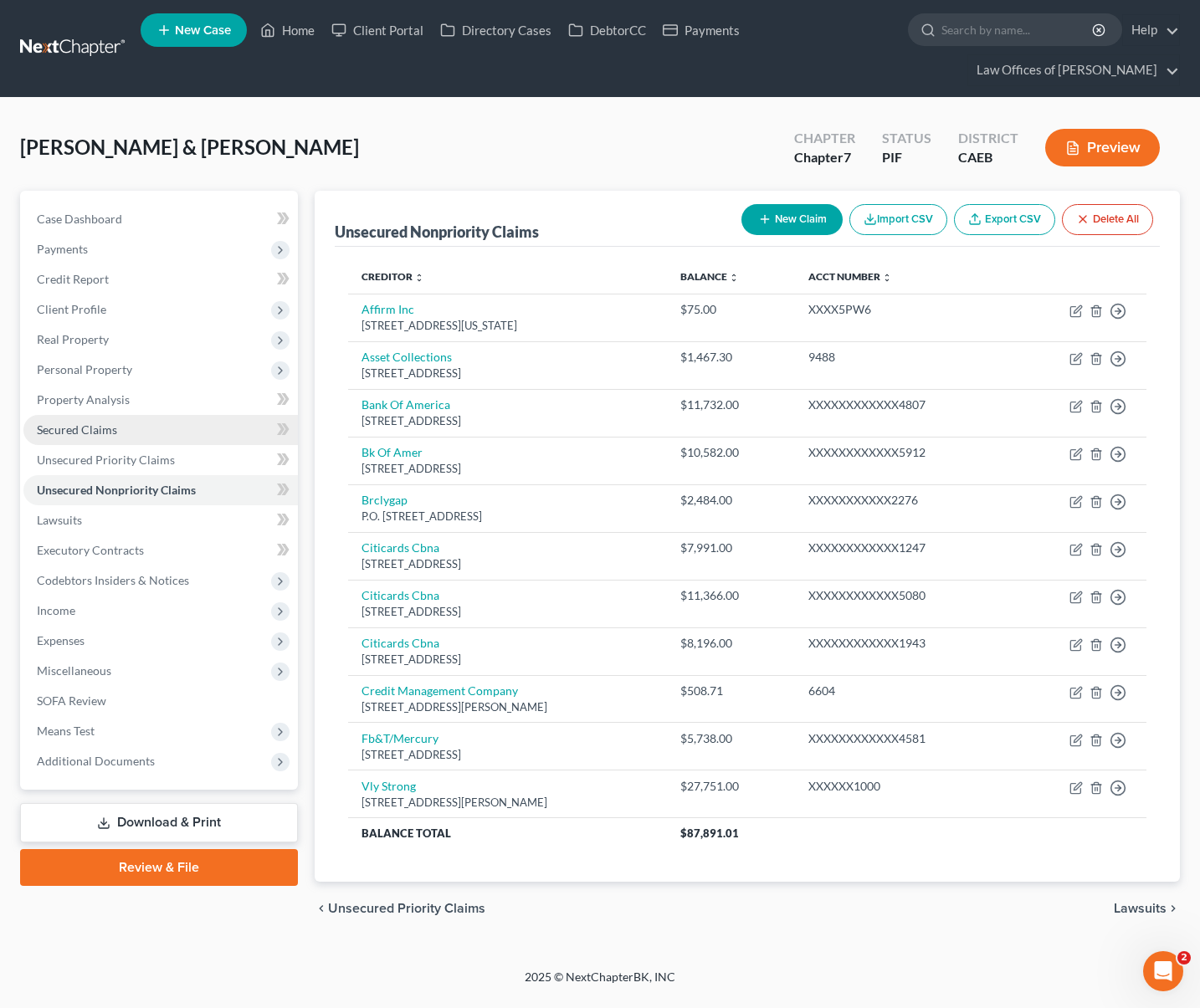
click at [174, 436] on link "Secured Claims" at bounding box center [161, 430] width 274 height 30
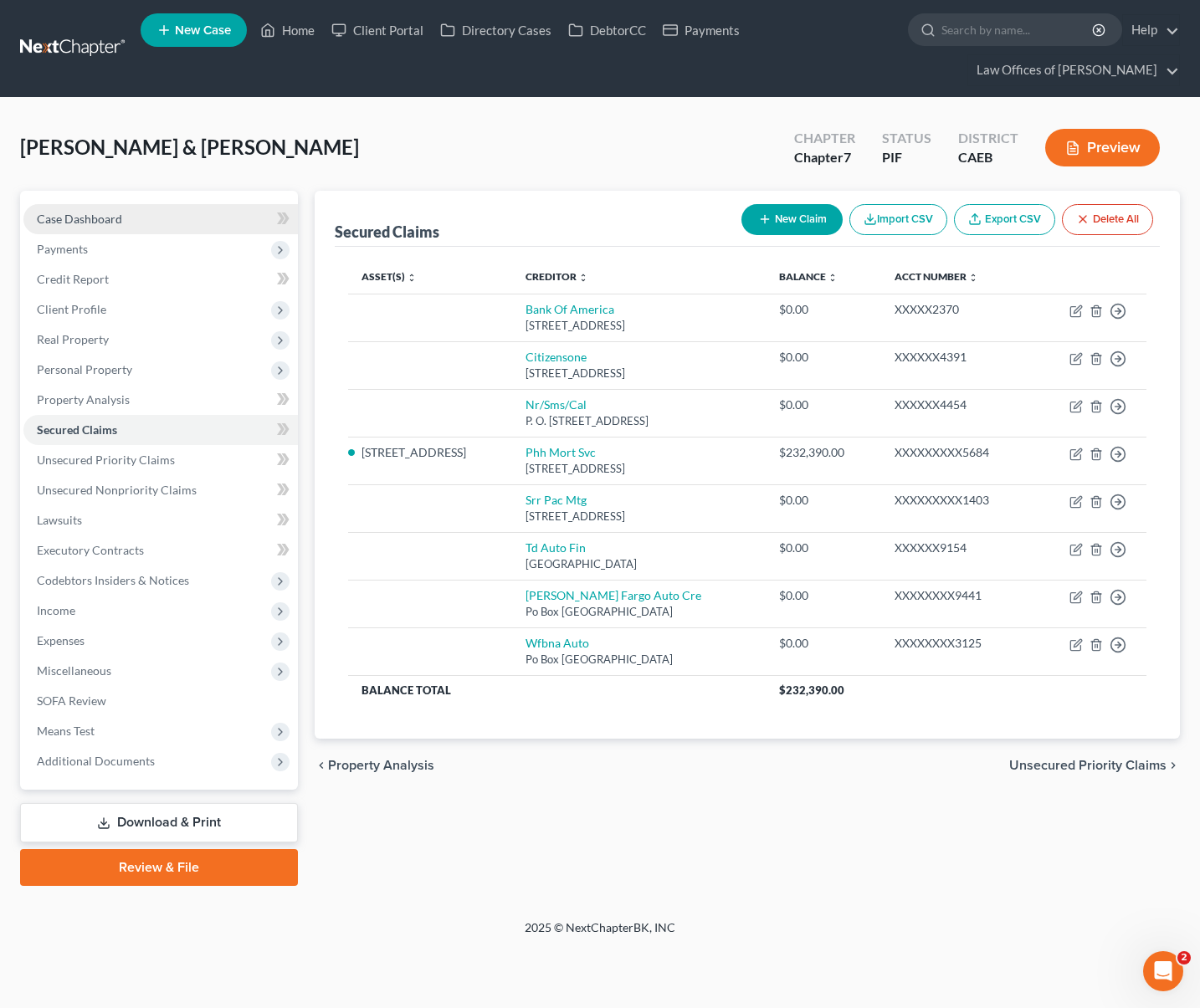
click at [158, 219] on link "Case Dashboard" at bounding box center [161, 219] width 274 height 30
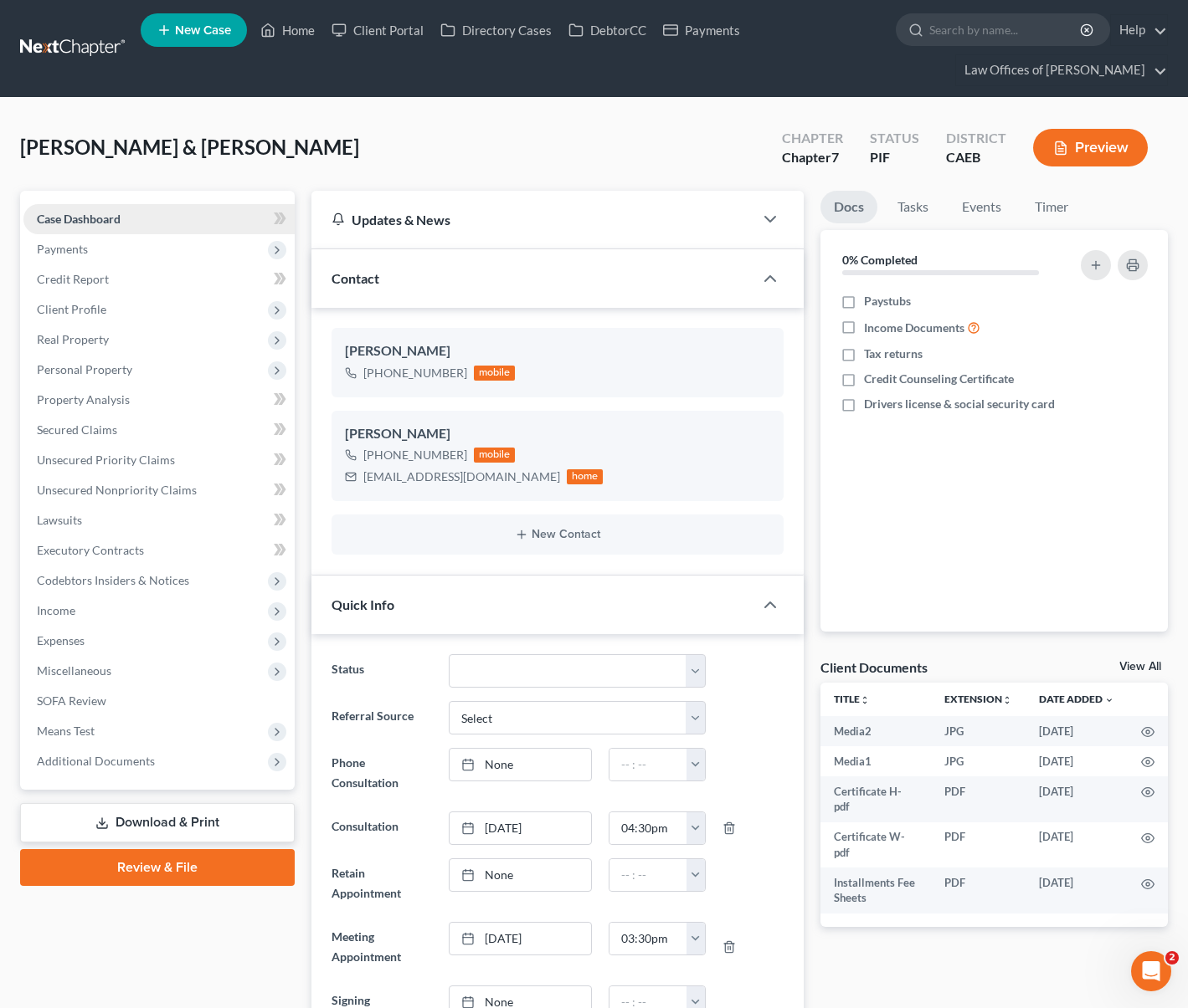
scroll to position [2243, 0]
click at [190, 426] on link "Secured Claims" at bounding box center [159, 430] width 272 height 30
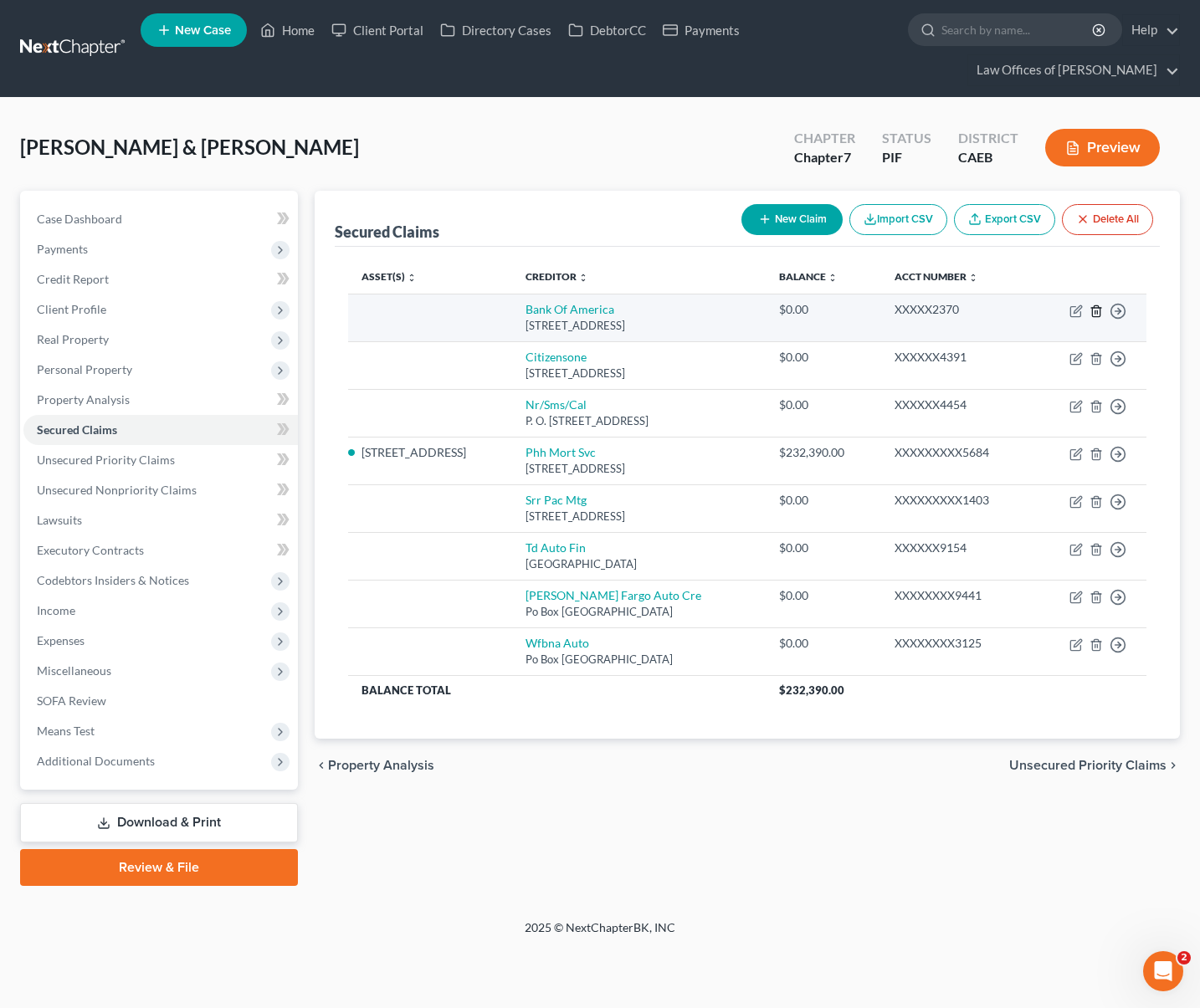
click at [1094, 307] on icon "button" at bounding box center [1096, 311] width 7 height 11
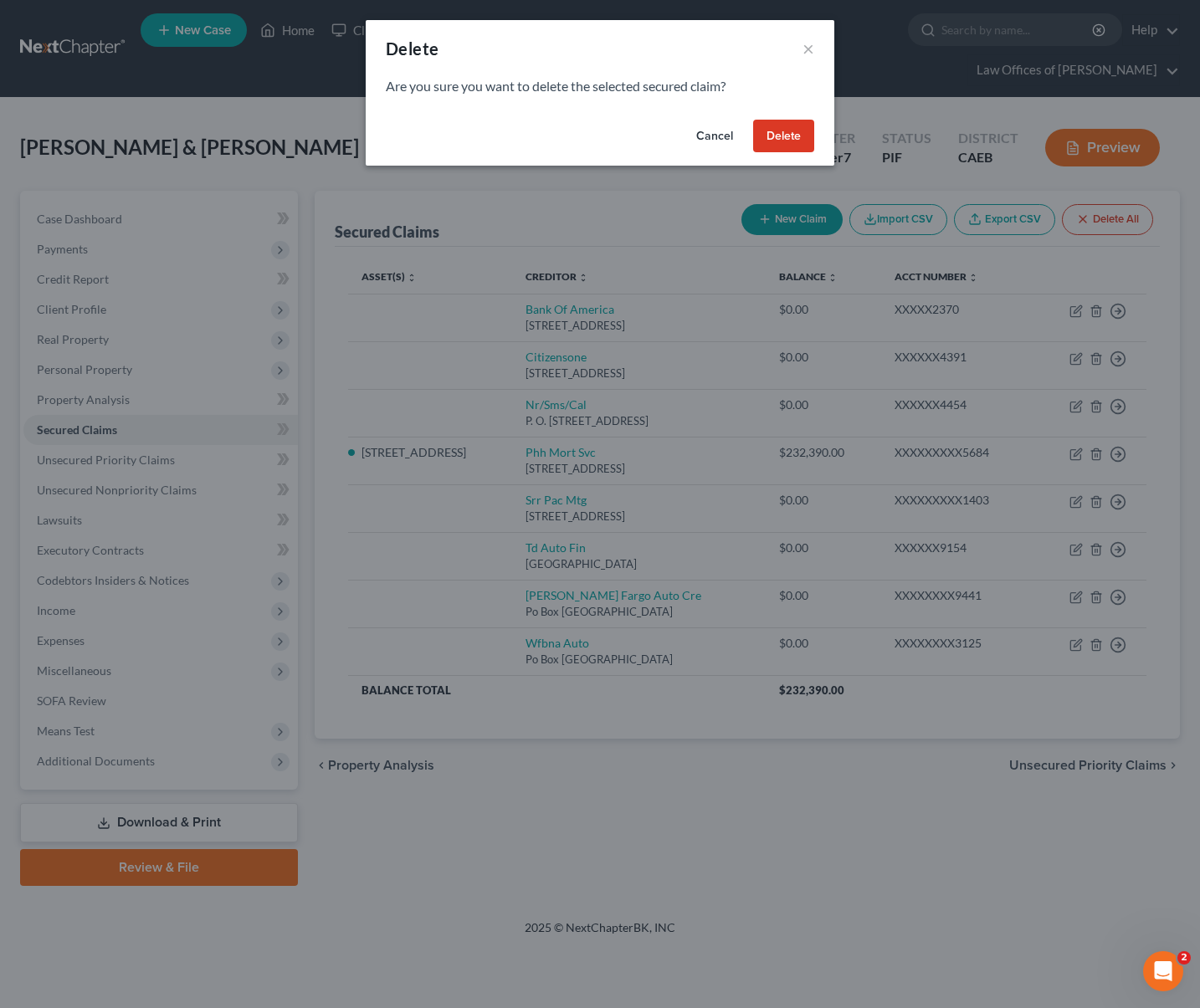
drag, startPoint x: 785, startPoint y: 143, endPoint x: 804, endPoint y: 148, distance: 19.6
click at [785, 141] on button "Delete" at bounding box center [783, 136] width 61 height 34
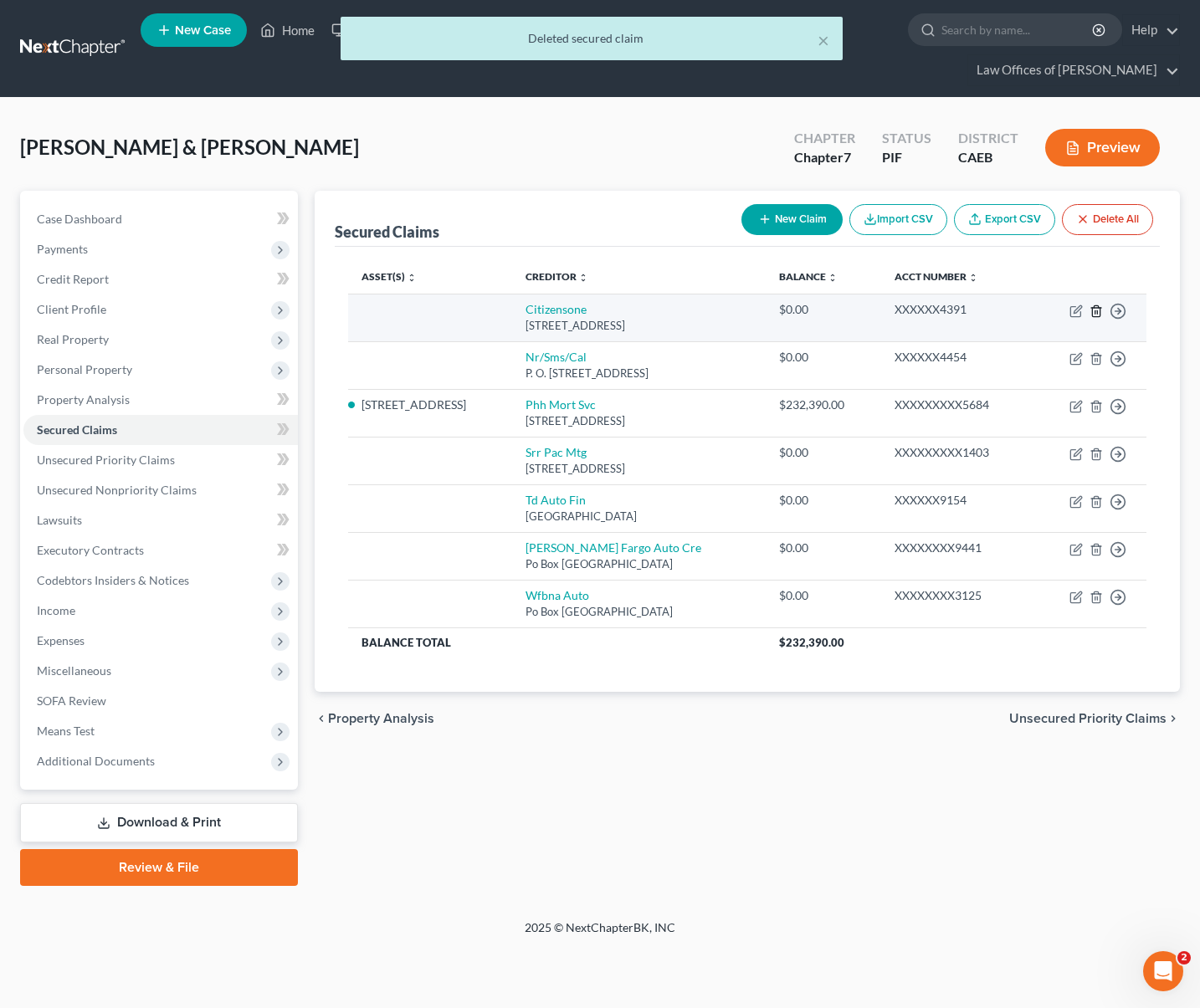
click at [1096, 308] on icon "button" at bounding box center [1096, 311] width 14 height 14
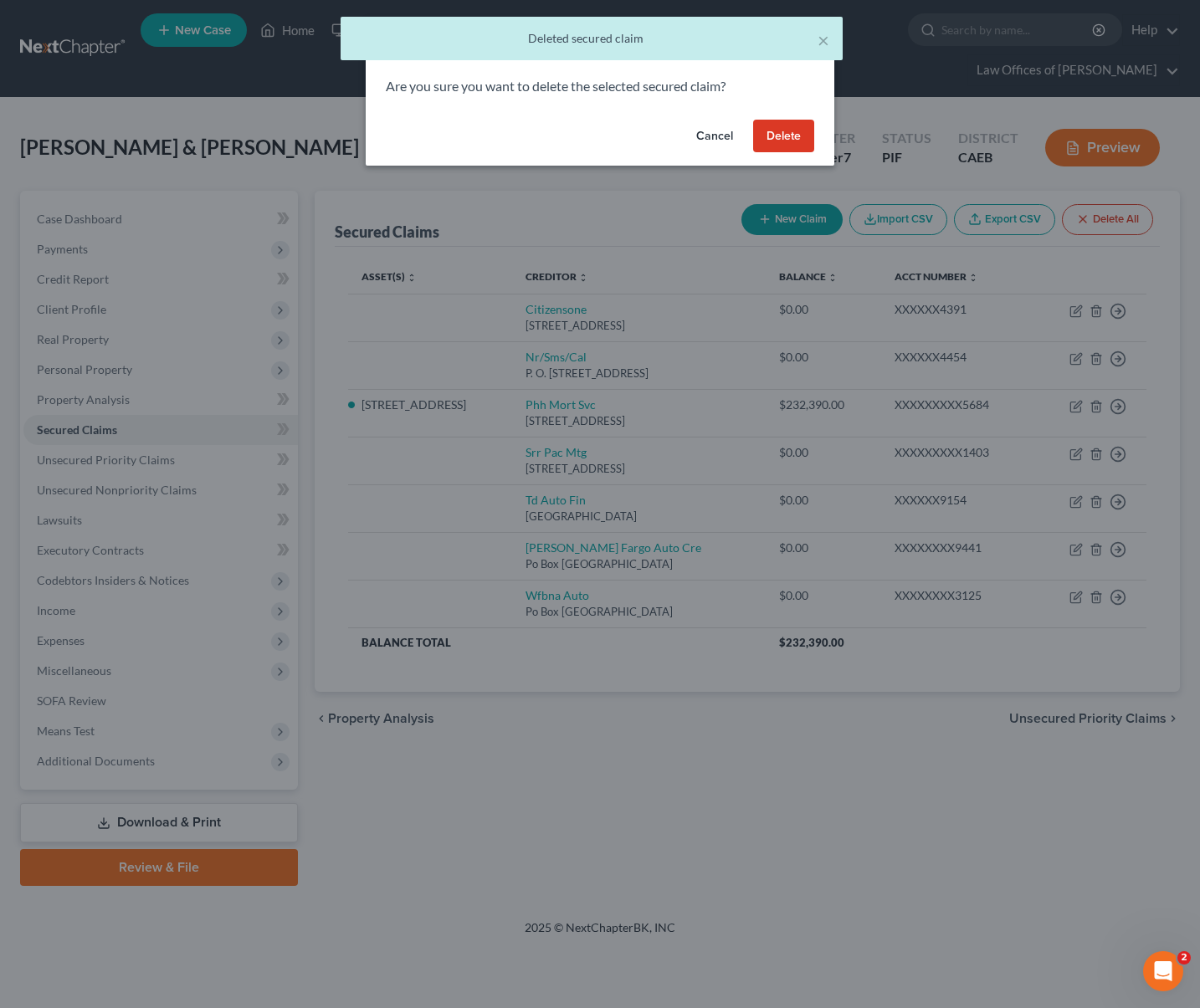
drag, startPoint x: 788, startPoint y: 131, endPoint x: 805, endPoint y: 139, distance: 18.8
click at [788, 130] on button "Delete" at bounding box center [783, 136] width 61 height 34
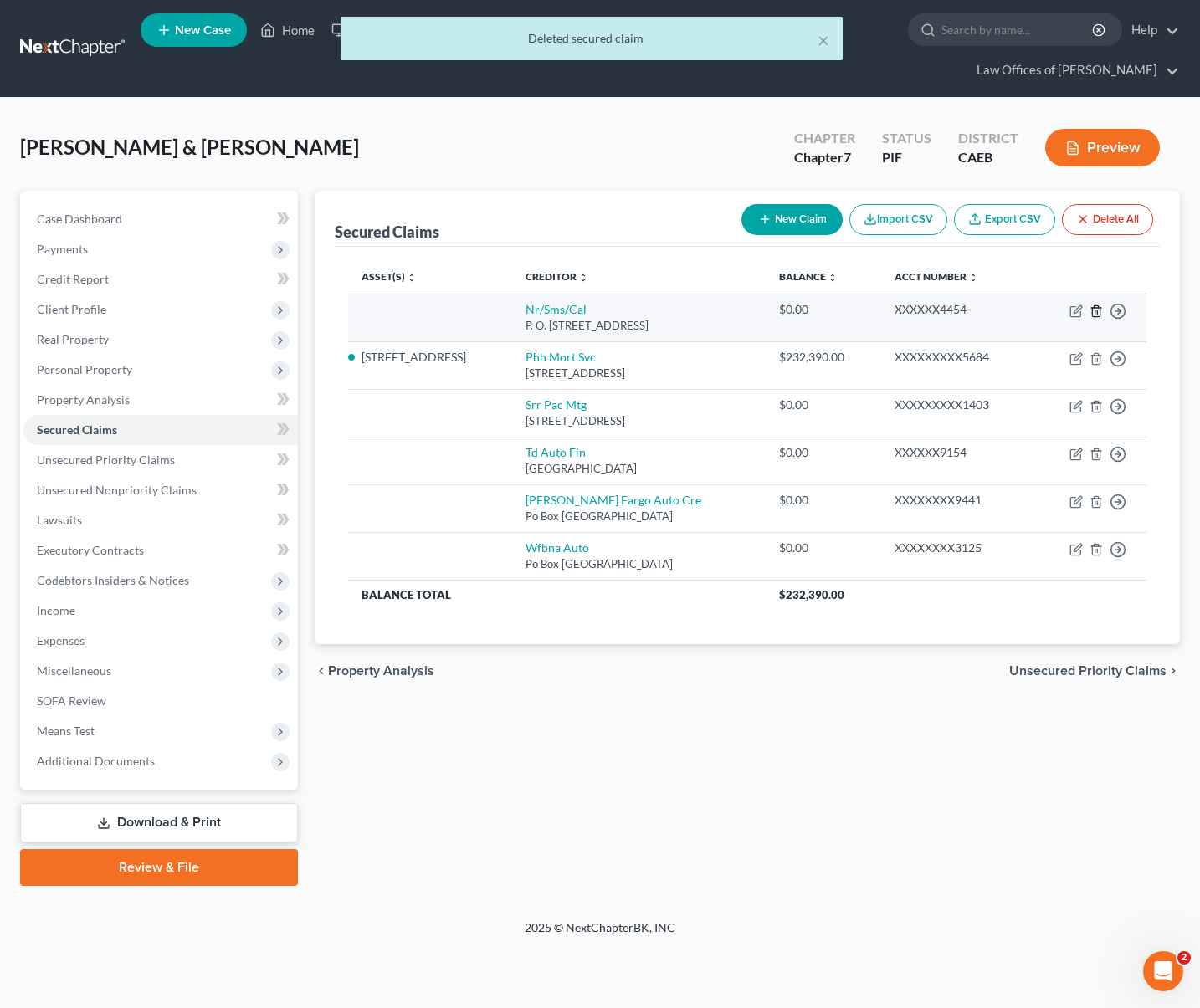
click at [1096, 304] on icon "button" at bounding box center [1096, 311] width 14 height 14
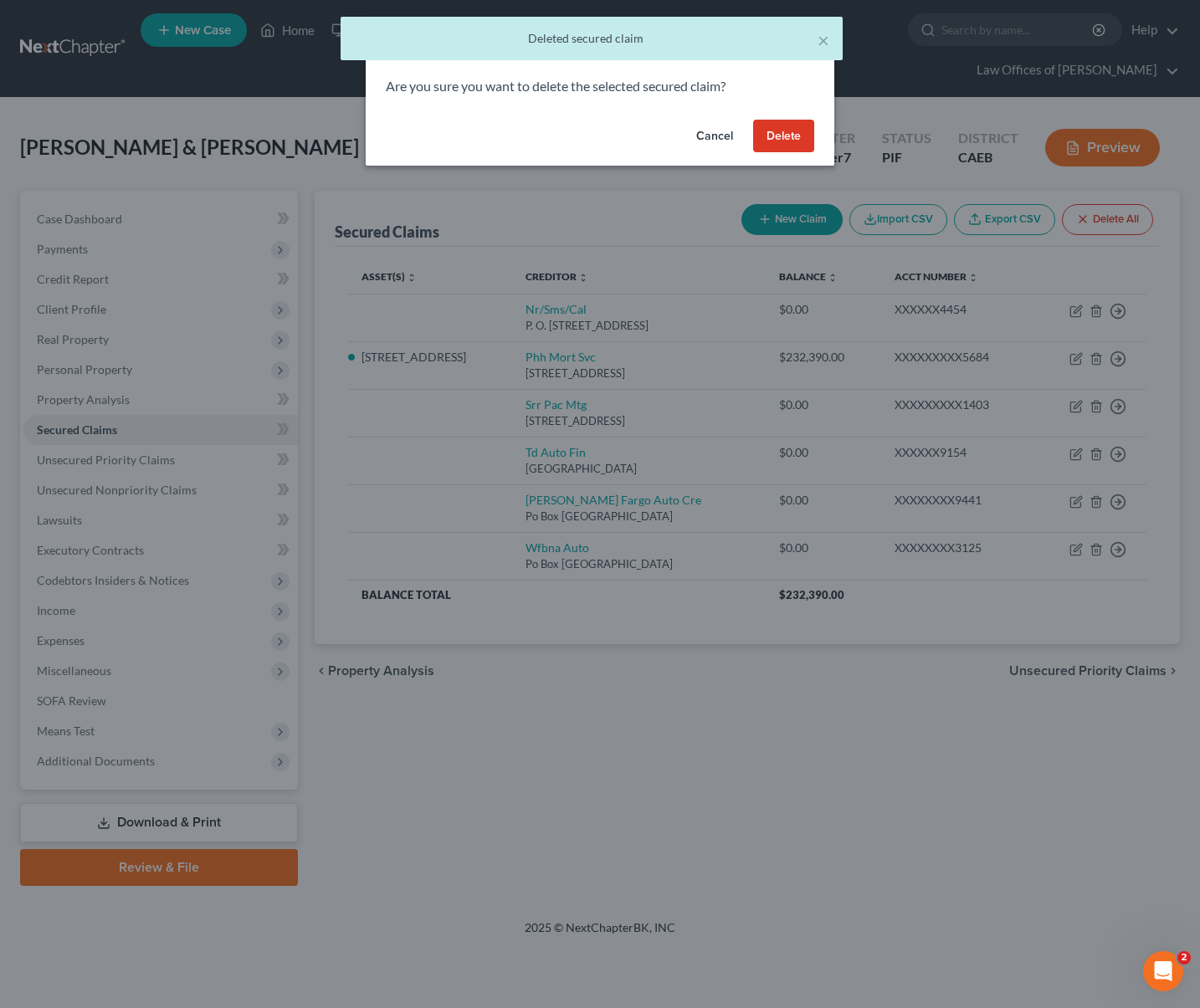
click at [767, 133] on button "Delete" at bounding box center [783, 136] width 61 height 34
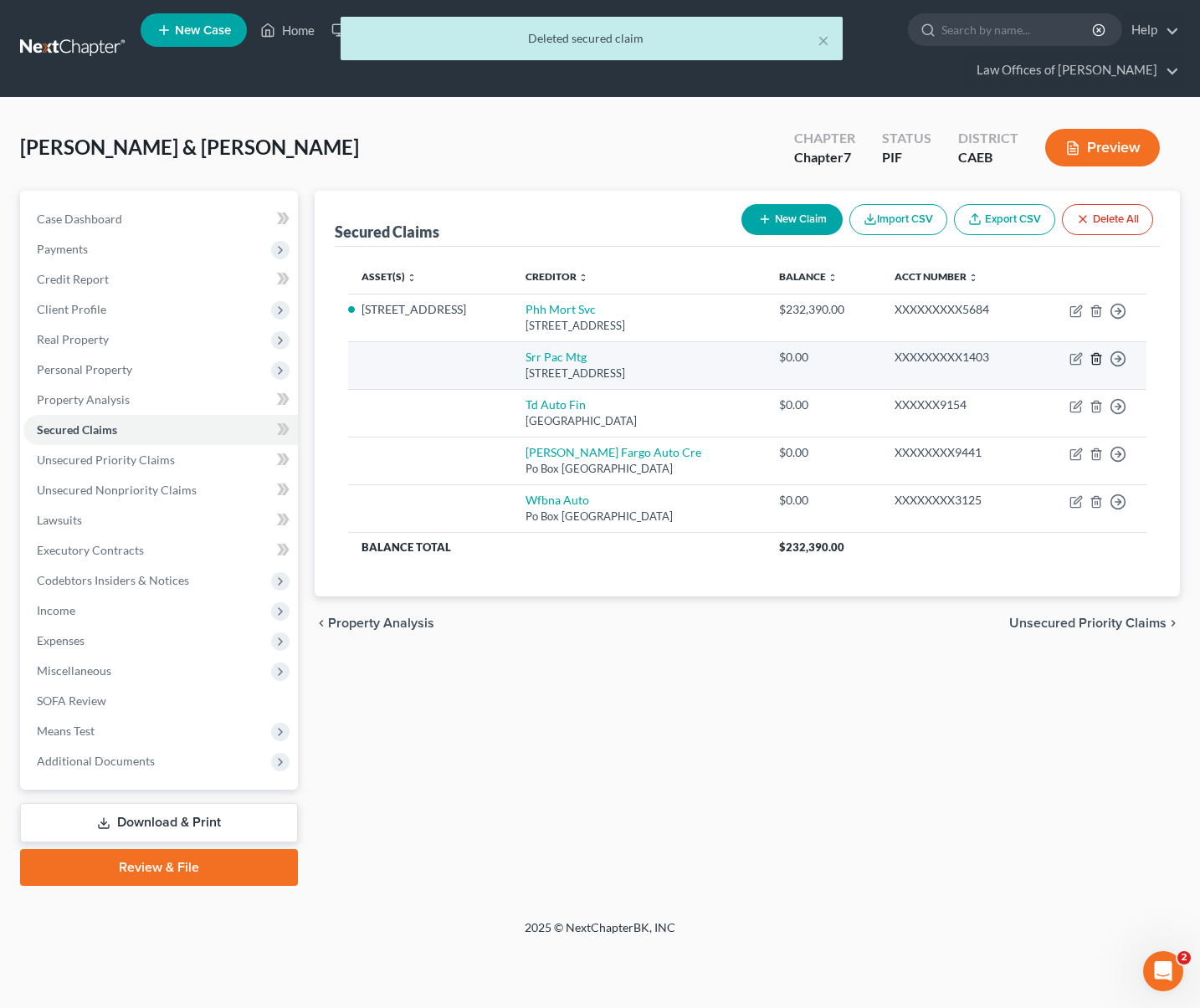
click at [1093, 360] on icon "button" at bounding box center [1096, 359] width 14 height 14
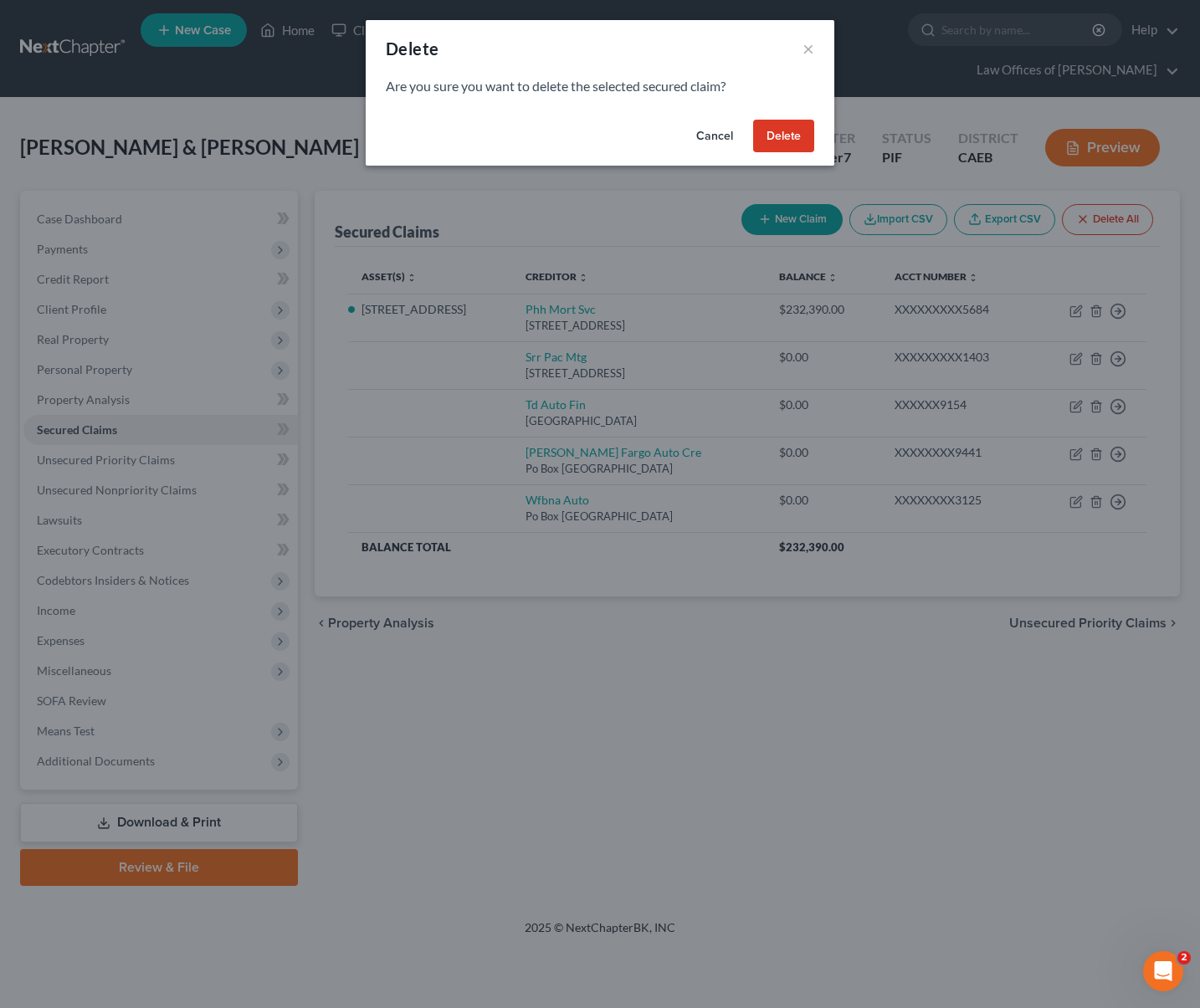
click at [774, 131] on button "Delete" at bounding box center [783, 136] width 61 height 34
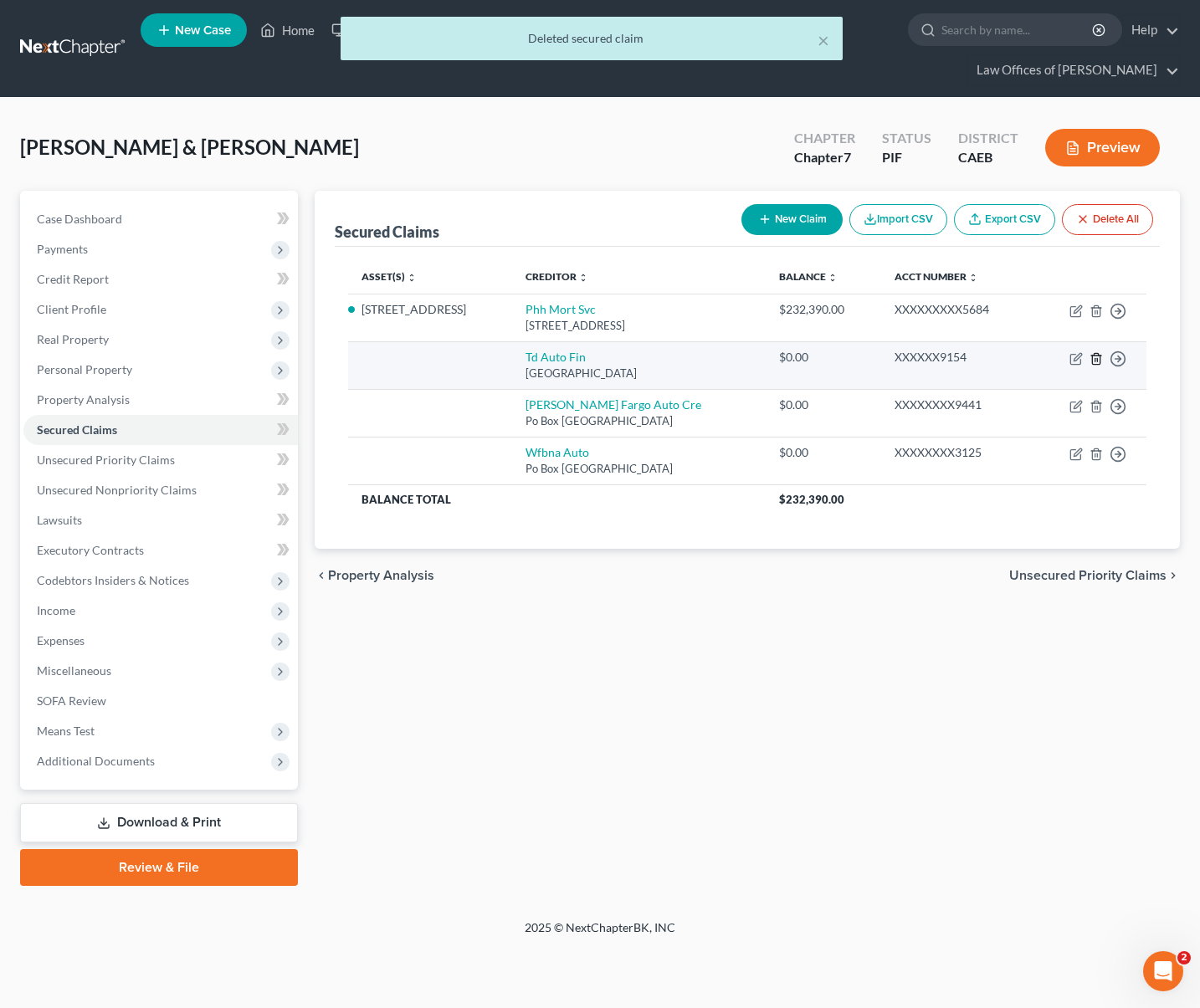
click at [1099, 359] on icon "button" at bounding box center [1096, 359] width 14 height 14
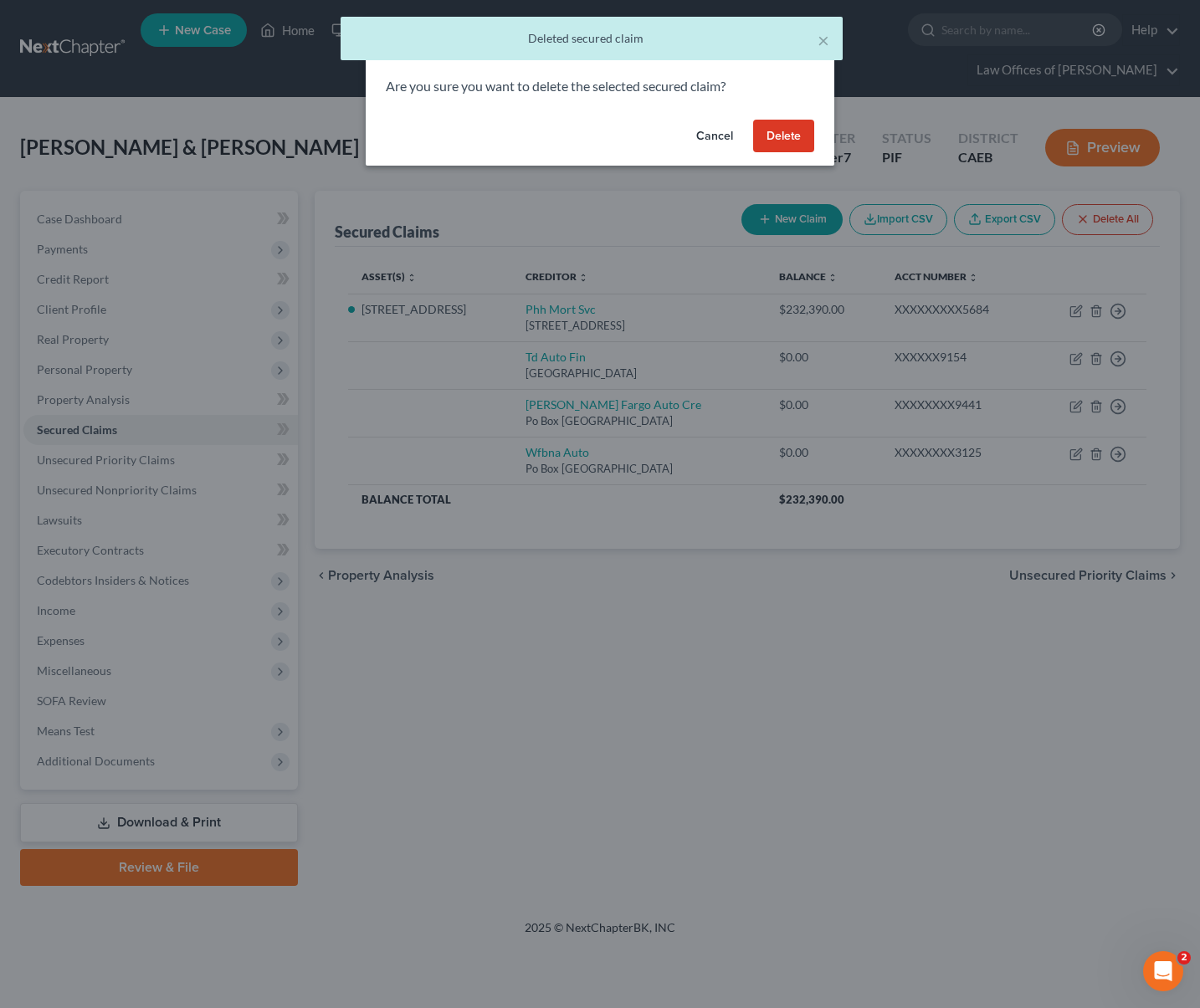
click at [780, 134] on button "Delete" at bounding box center [783, 136] width 61 height 34
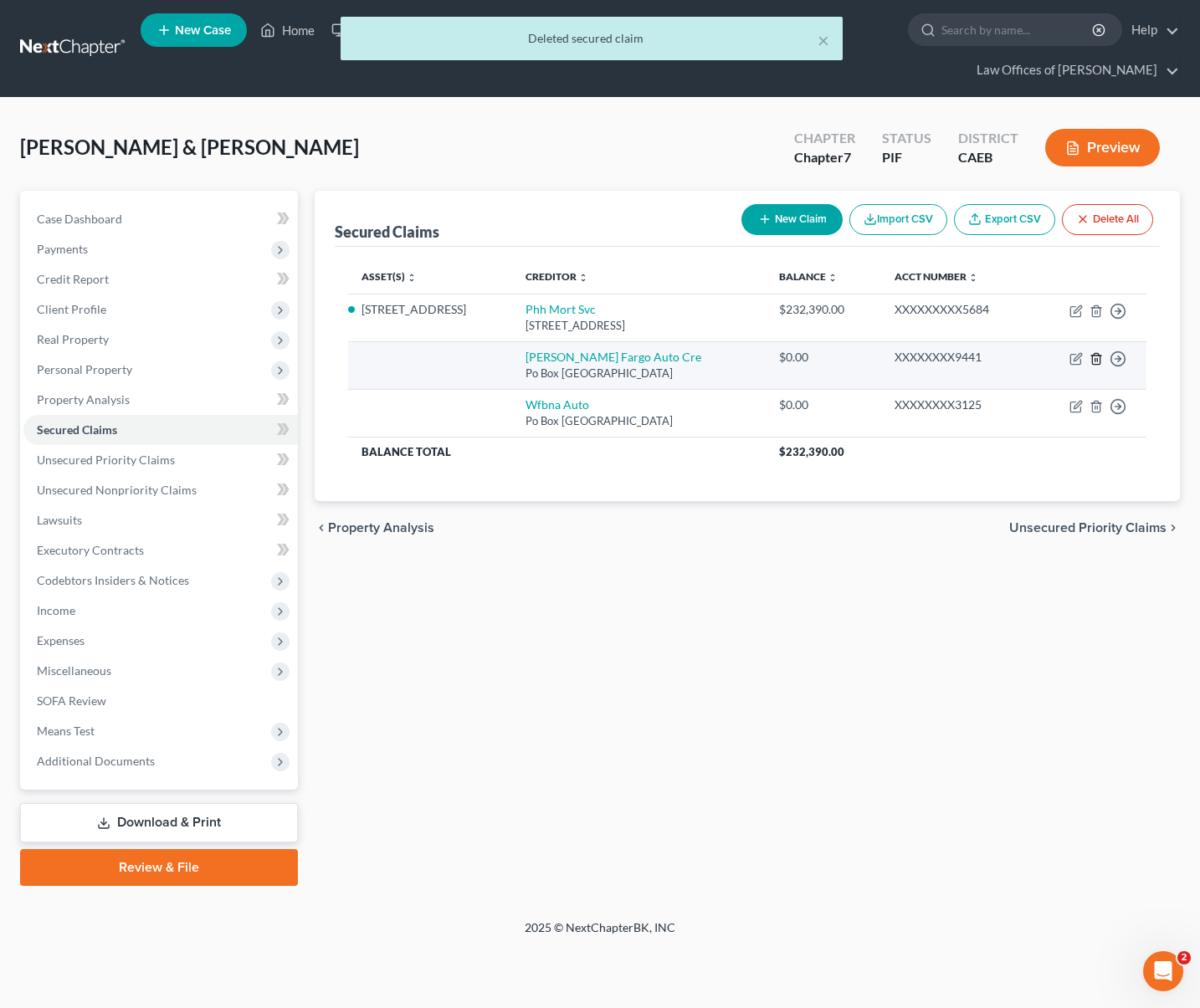
click at [1094, 353] on icon "button" at bounding box center [1096, 359] width 7 height 11
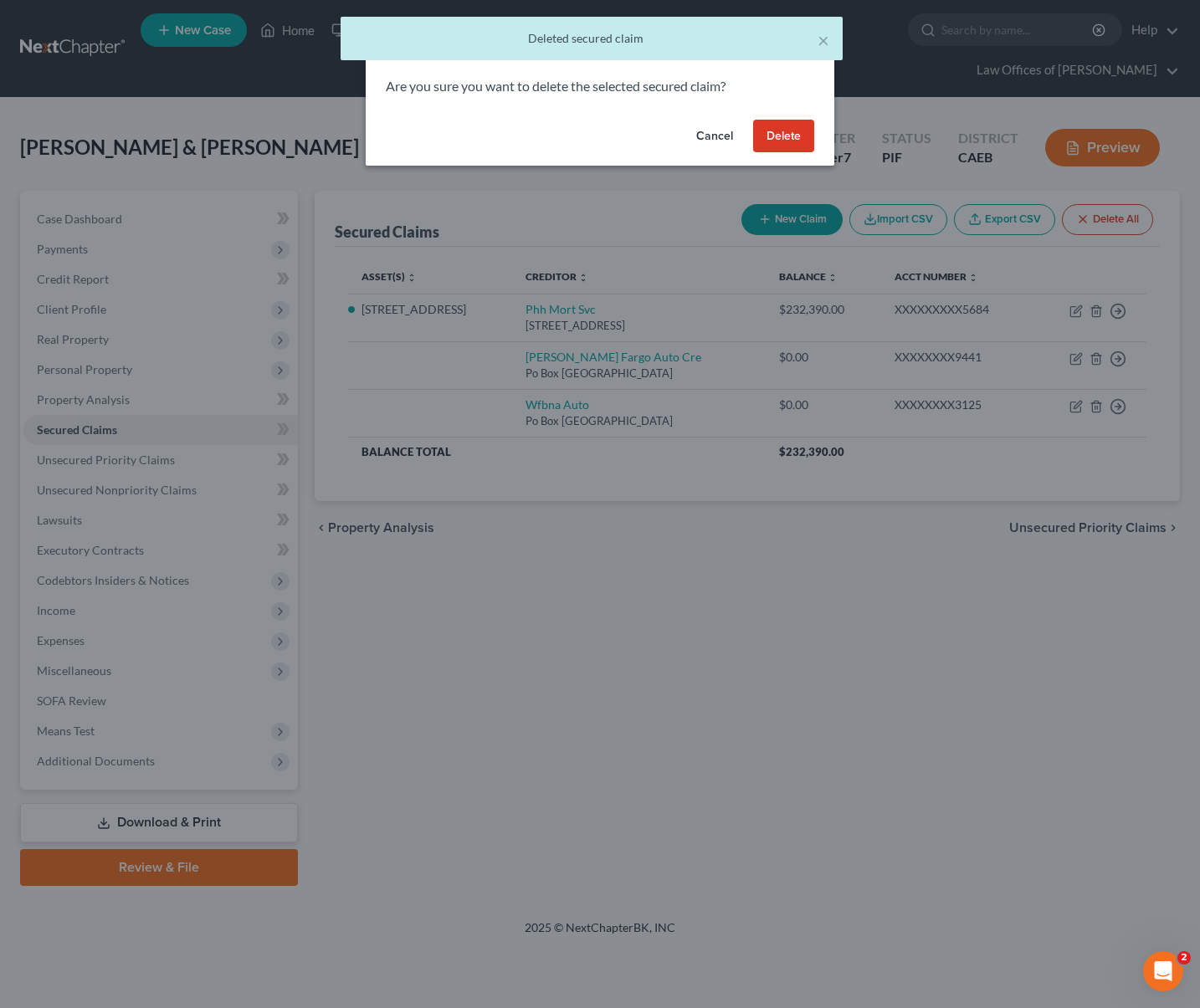
drag, startPoint x: 786, startPoint y: 133, endPoint x: 801, endPoint y: 143, distance: 18.0
click at [786, 129] on button "Delete" at bounding box center [783, 136] width 61 height 34
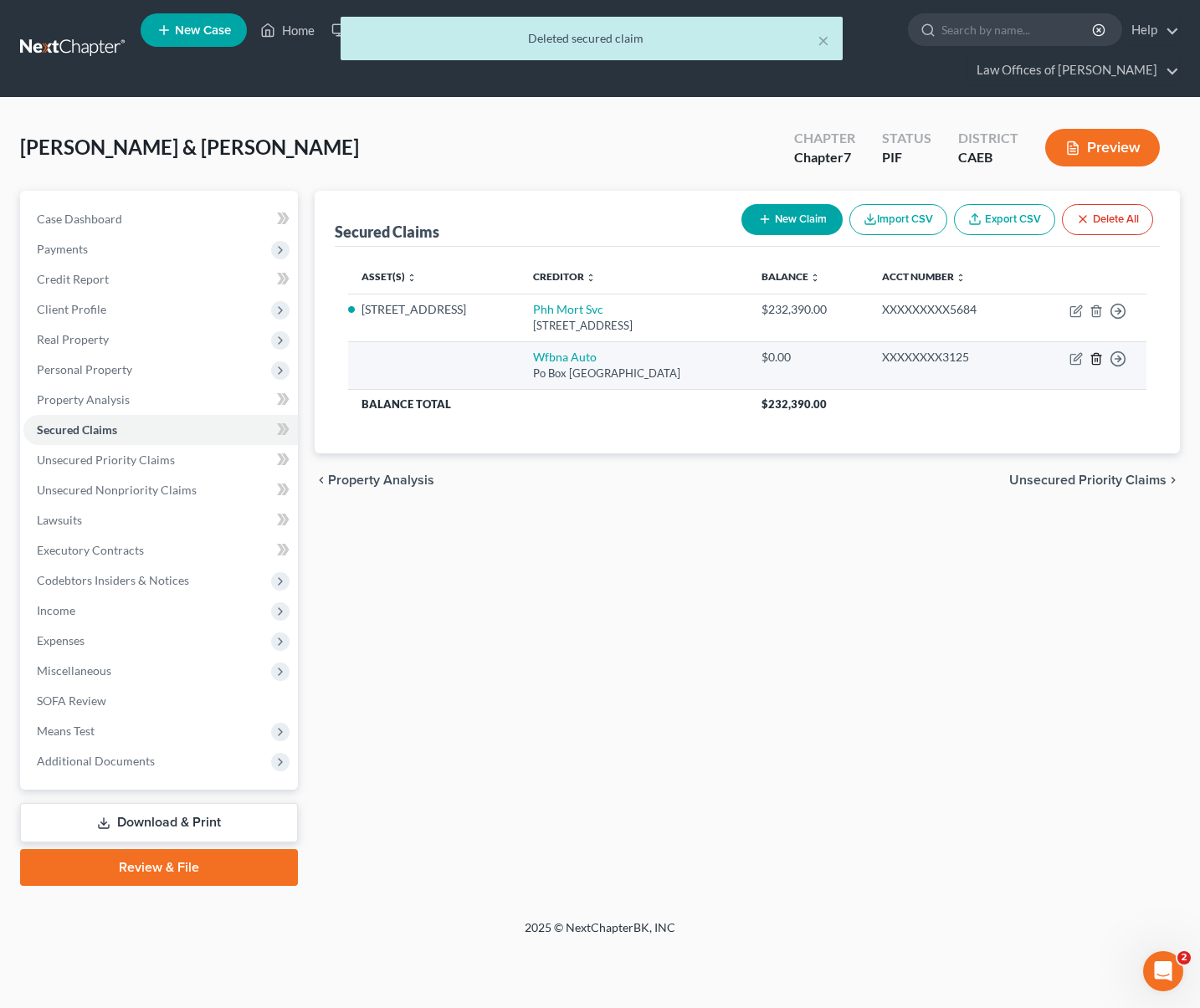
click at [1093, 357] on icon "button" at bounding box center [1096, 359] width 7 height 11
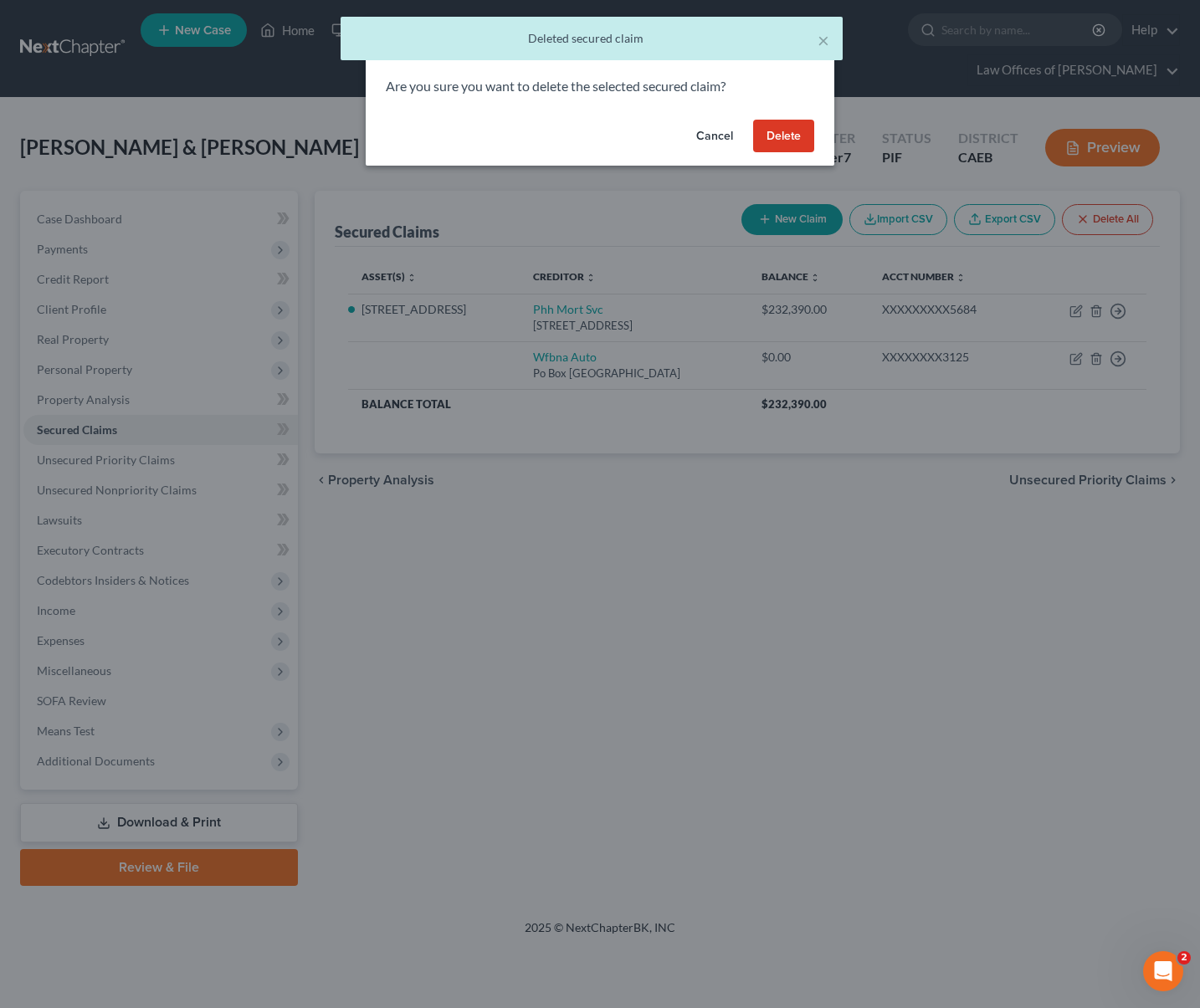
drag, startPoint x: 789, startPoint y: 133, endPoint x: 805, endPoint y: 149, distance: 22.6
click at [790, 132] on button "Delete" at bounding box center [783, 136] width 61 height 34
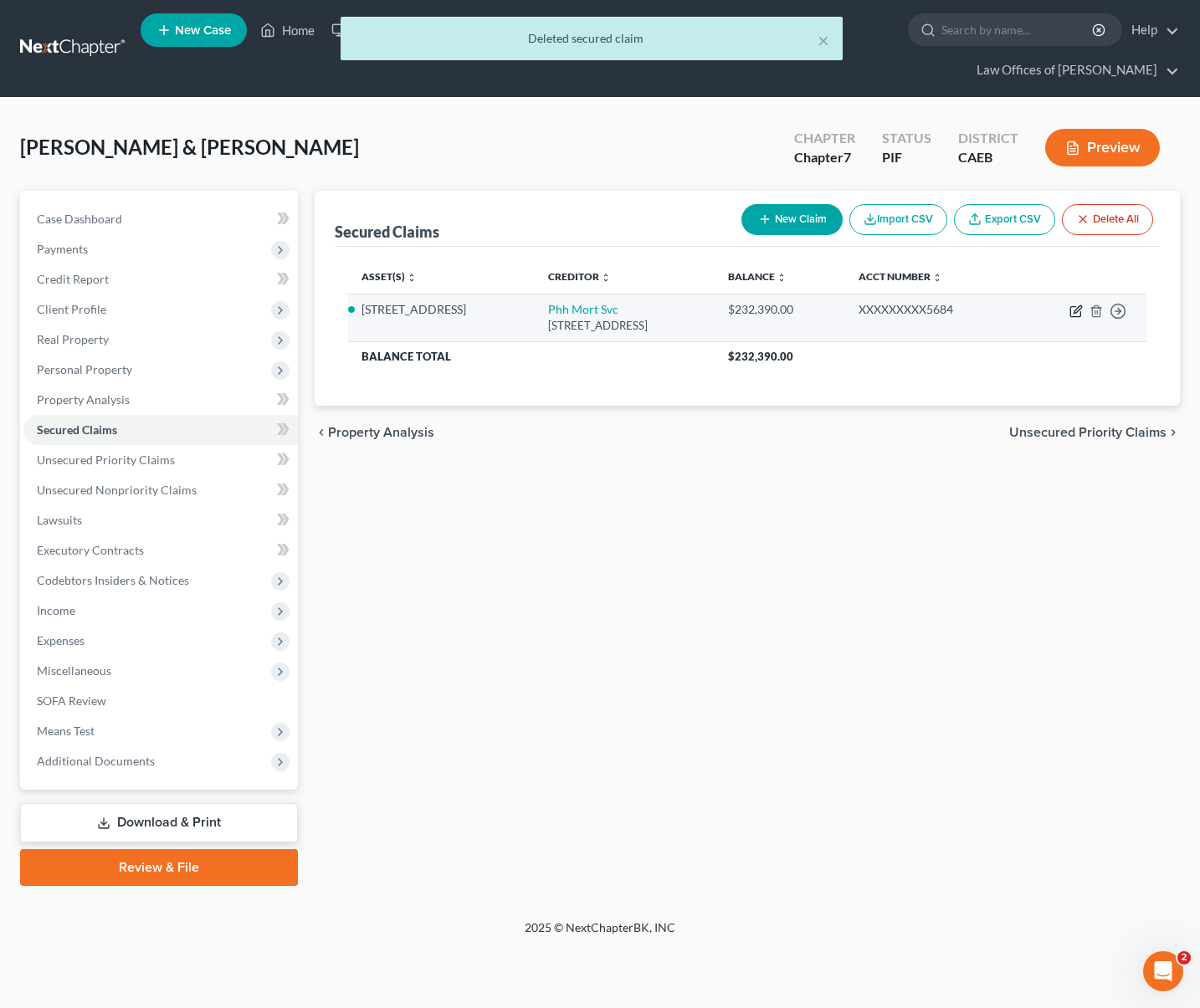
click at [1076, 309] on icon "button" at bounding box center [1076, 311] width 14 height 14
select select "33"
select select "3"
select select "2"
select select "0"
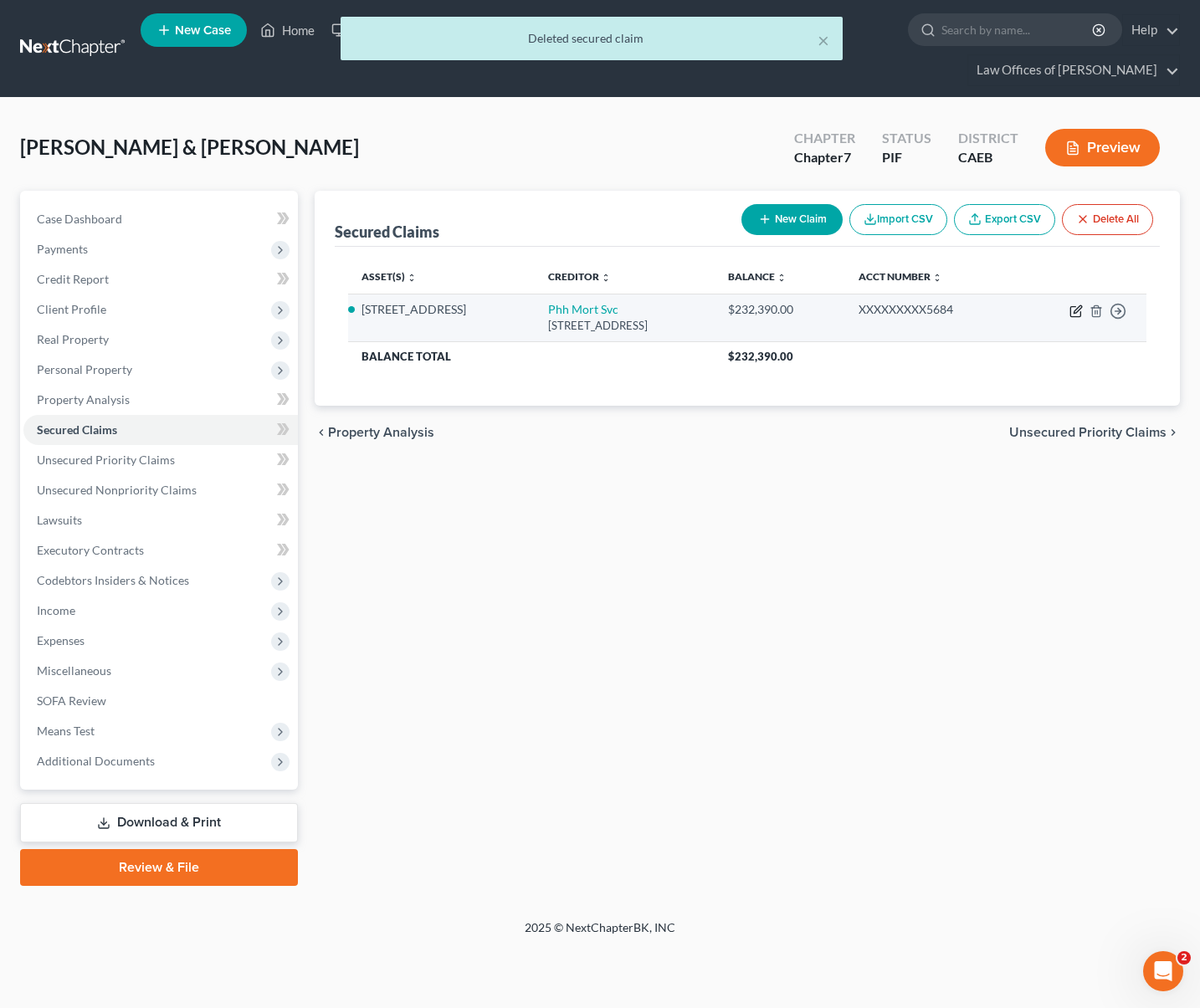
select select "0"
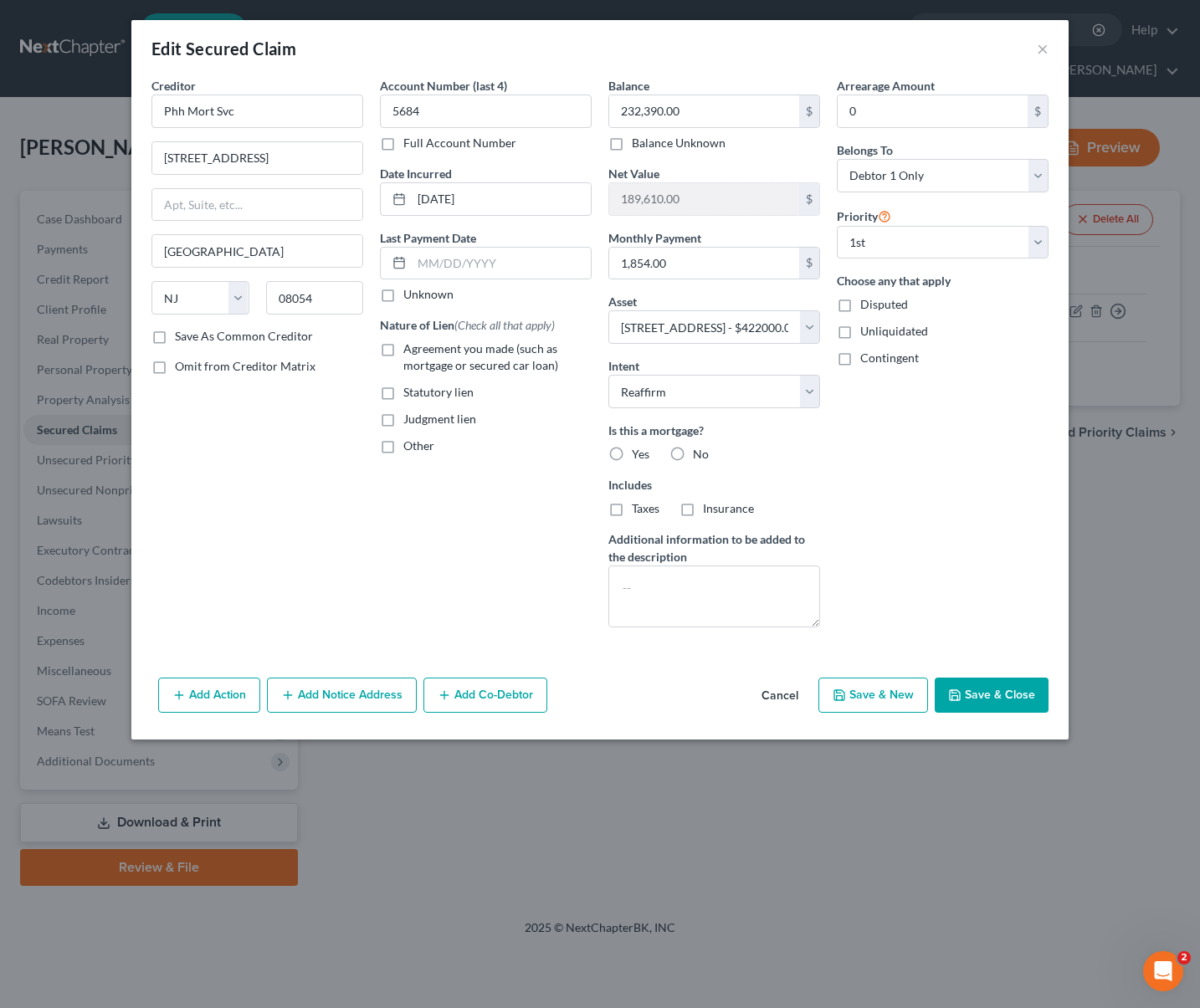
click at [403, 346] on label "Agreement you made (such as mortgage or secured car loan)" at bounding box center [497, 357] width 188 height 34
click at [411, 346] on input "Agreement you made (such as mortgage or secured car loan)" at bounding box center [416, 346] width 11 height 11
checkbox input "true"
drag, startPoint x: 545, startPoint y: 261, endPoint x: 640, endPoint y: 267, distance: 95.2
click at [545, 260] on input "text" at bounding box center [501, 263] width 179 height 32
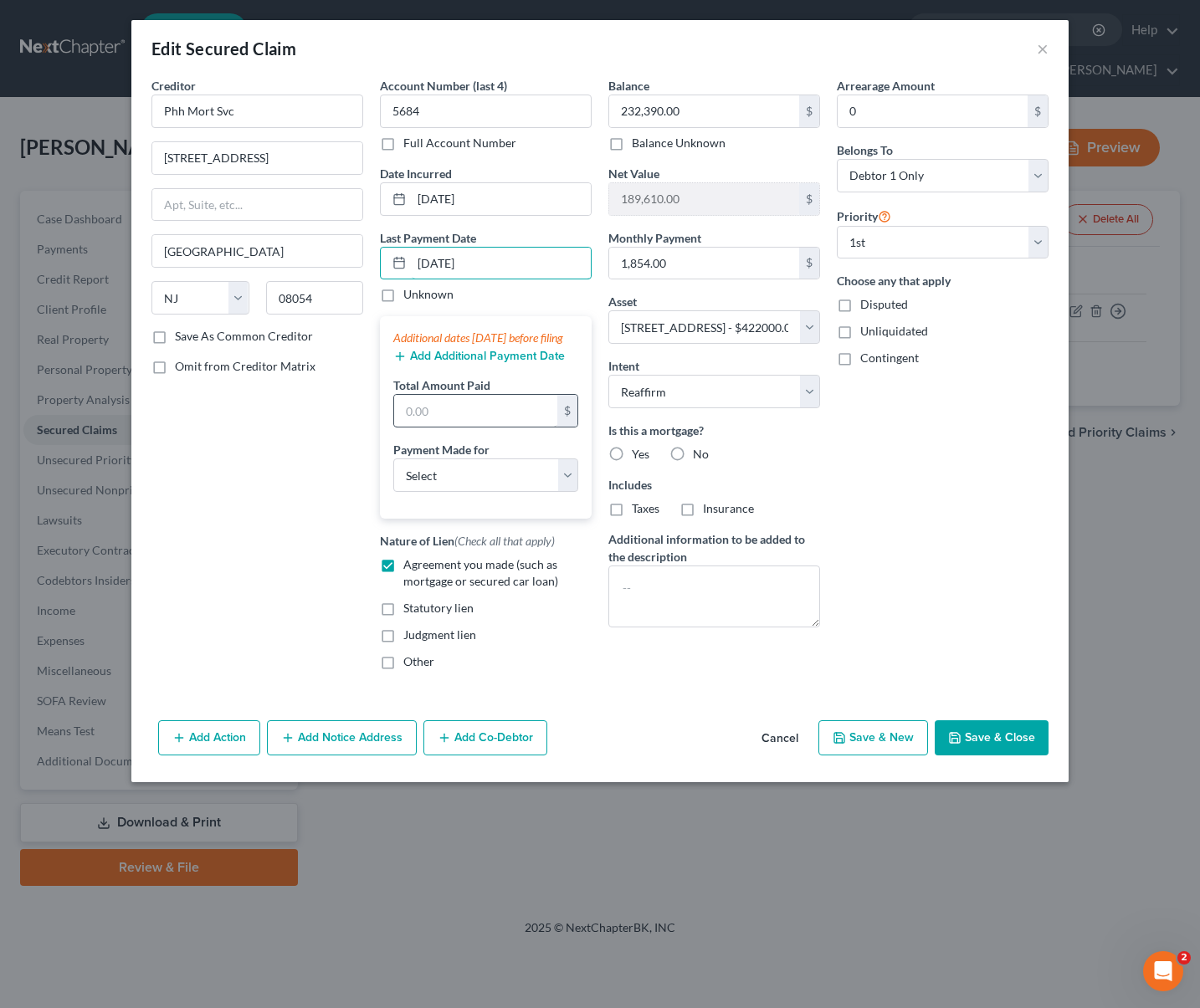
type input "[DATE]"
click at [475, 425] on input "text" at bounding box center [476, 410] width 164 height 32
type input "5,562."
click at [572, 492] on select "Select Car Credit Card Loan Repayment Mortgage Other Suppliers Or Vendors" at bounding box center [486, 475] width 185 height 34
select select "3"
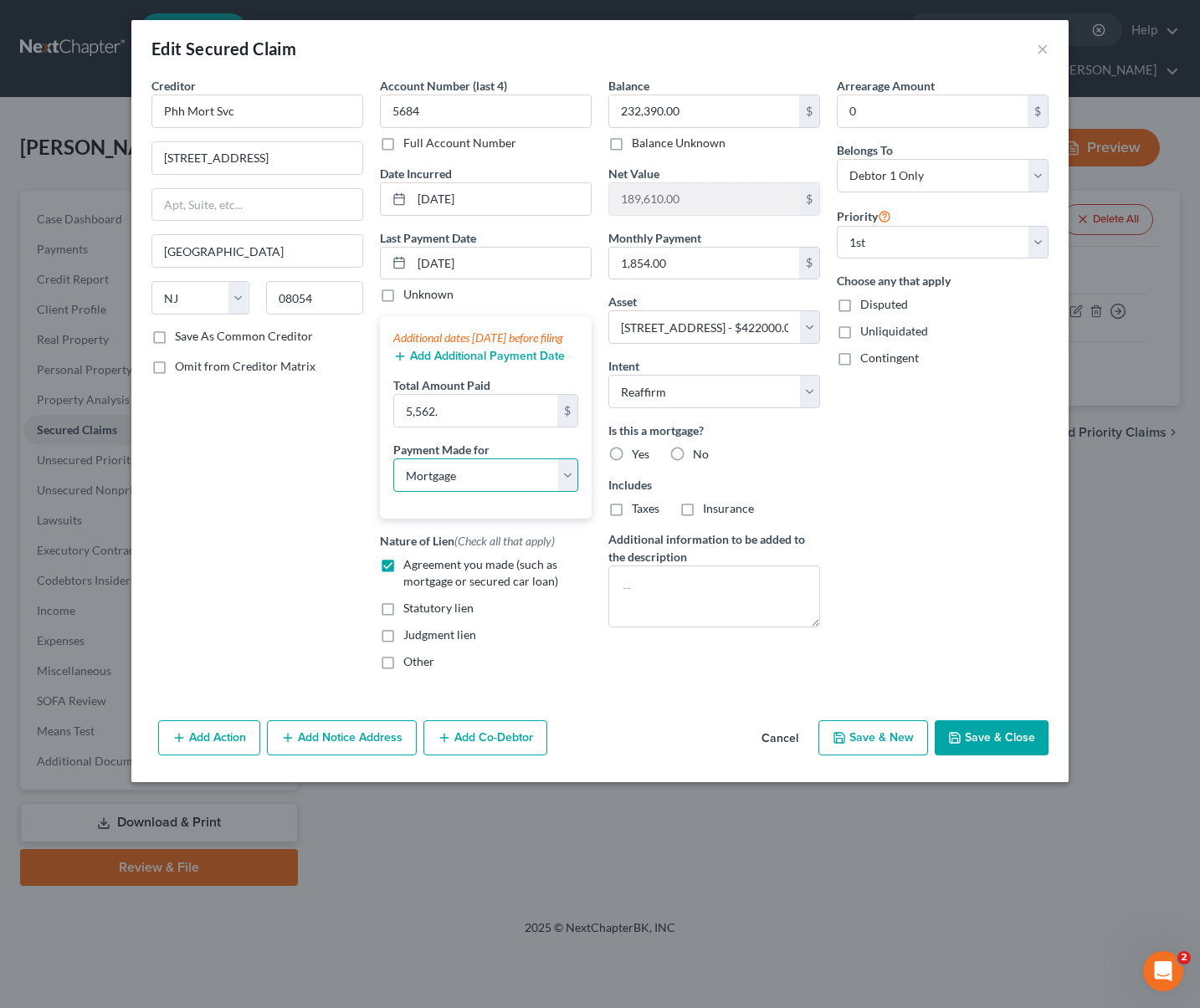
click at [393, 475] on select "Select Car Credit Card Loan Repayment Mortgage Other Suppliers Or Vendors" at bounding box center [486, 475] width 185 height 34
click at [962, 745] on icon "button" at bounding box center [955, 737] width 14 height 14
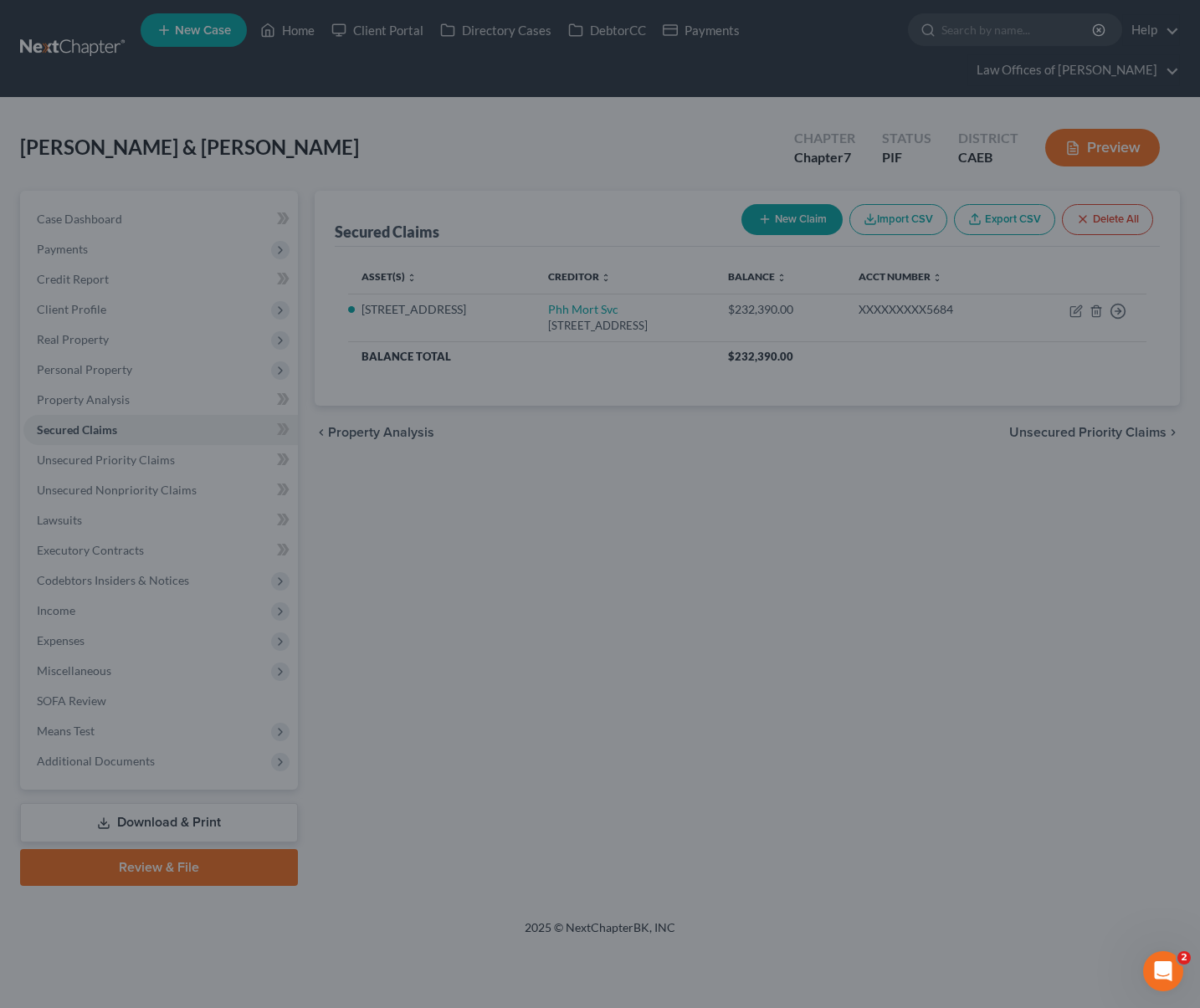
select select
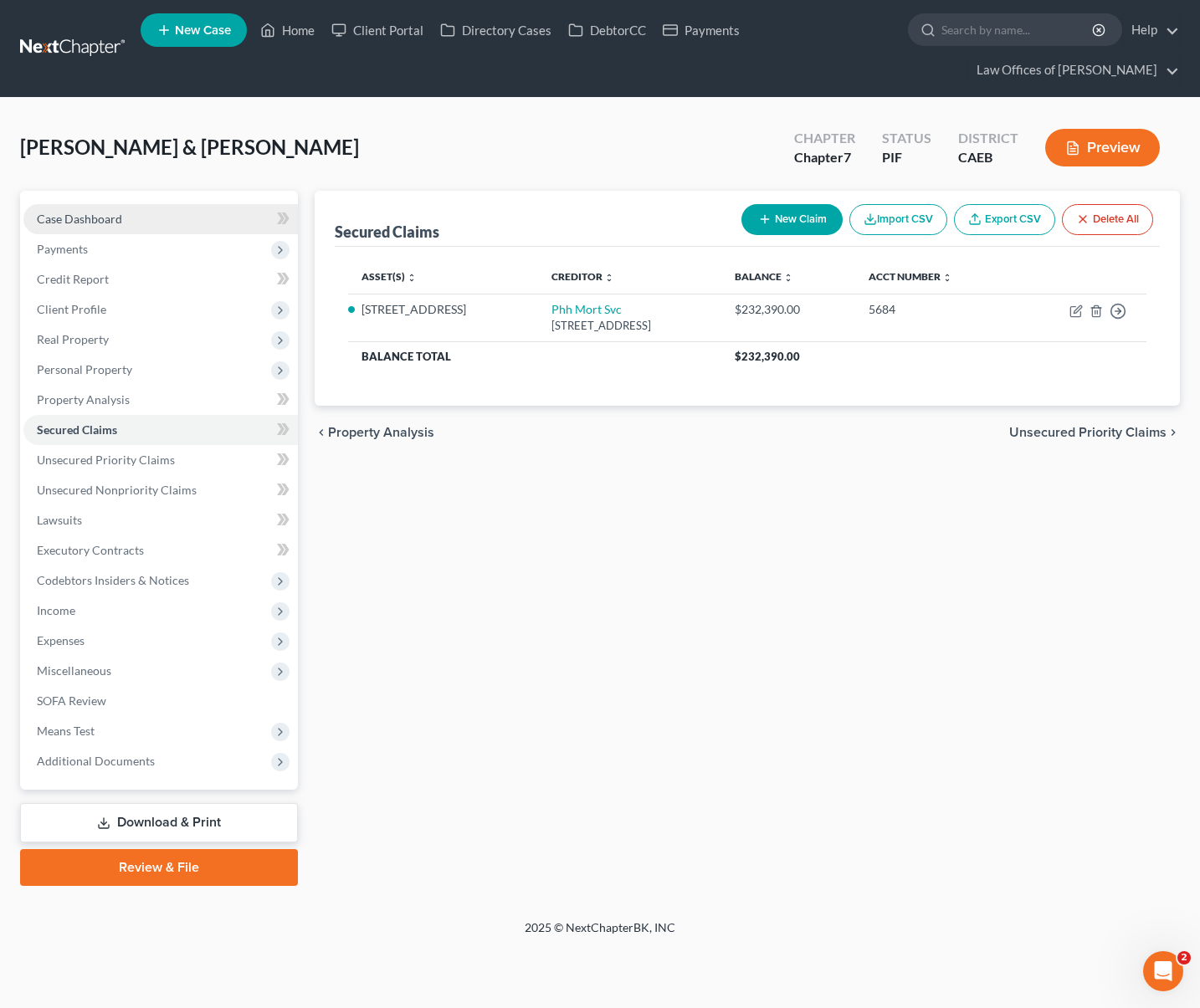
click at [178, 219] on link "Case Dashboard" at bounding box center [161, 219] width 274 height 30
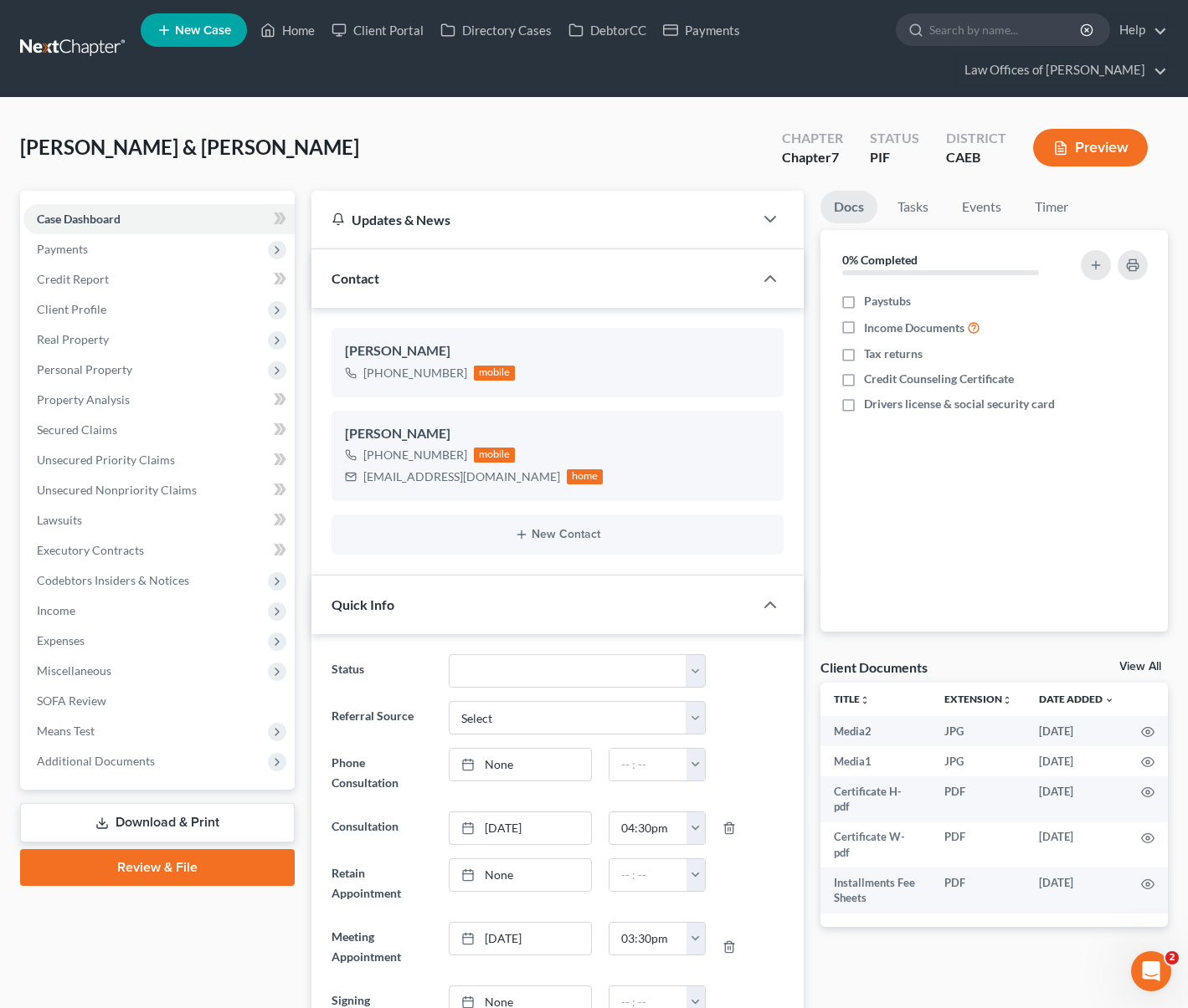
click at [225, 817] on link "Download & Print" at bounding box center [157, 823] width 274 height 39
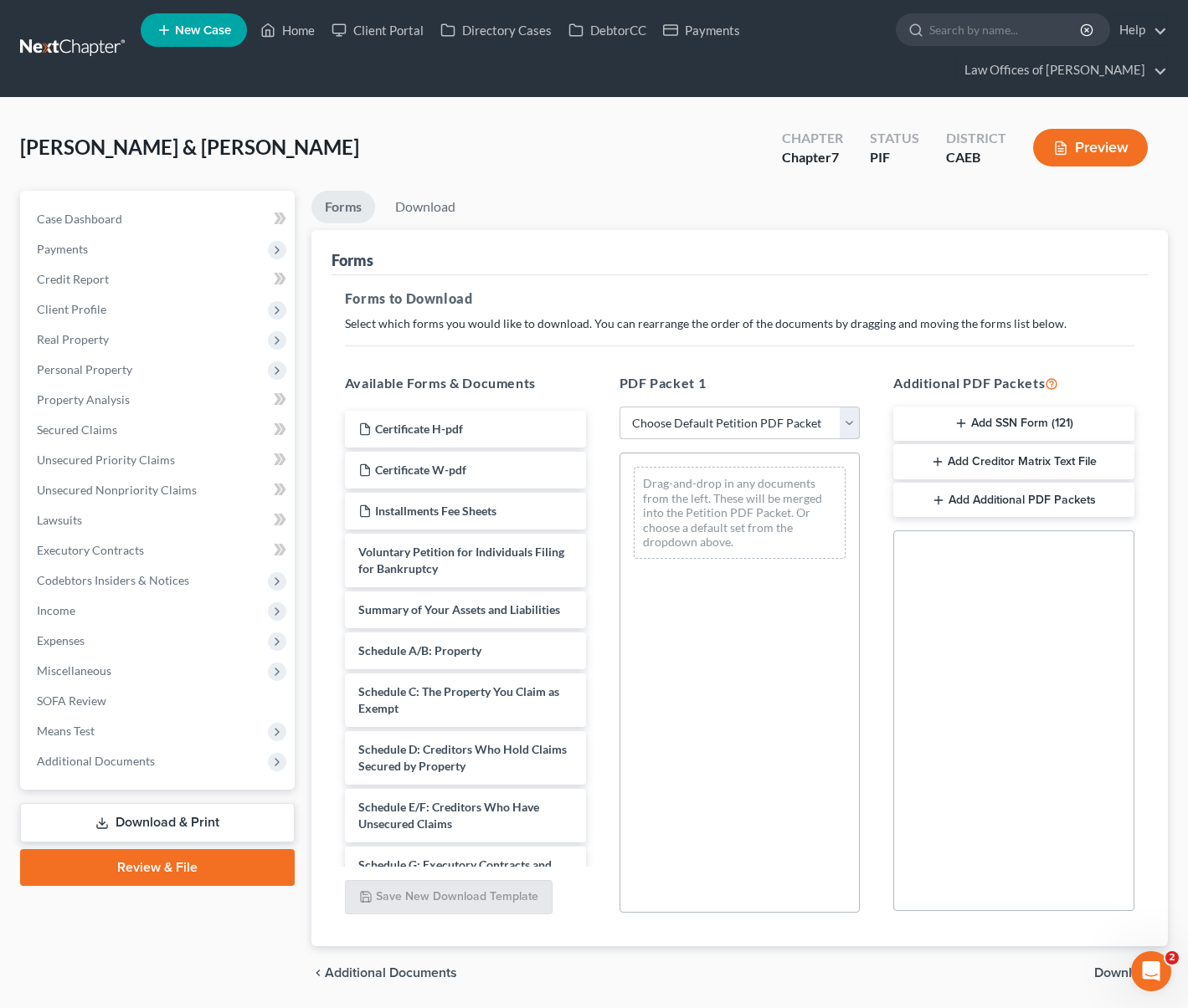
click at [850, 421] on select "Choose Default Petition PDF Packet Complete Bankruptcy Petition (all forms and …" at bounding box center [739, 423] width 241 height 34
select select "4"
click at [619, 407] on select "Choose Default Petition PDF Packet Complete Bankruptcy Petition (all forms and …" at bounding box center [739, 423] width 241 height 34
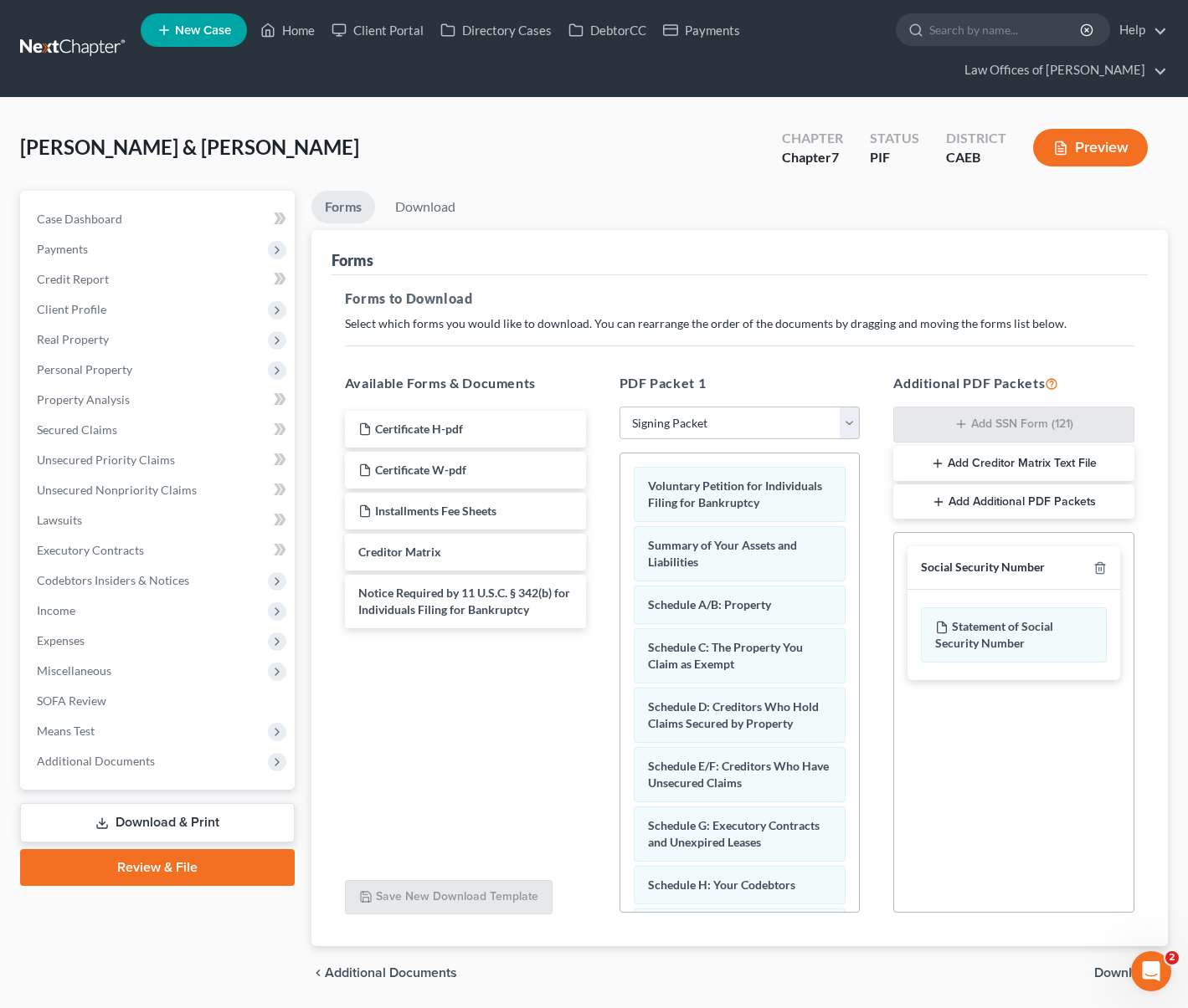
click at [1104, 973] on span "Download" at bounding box center [1124, 973] width 60 height 14
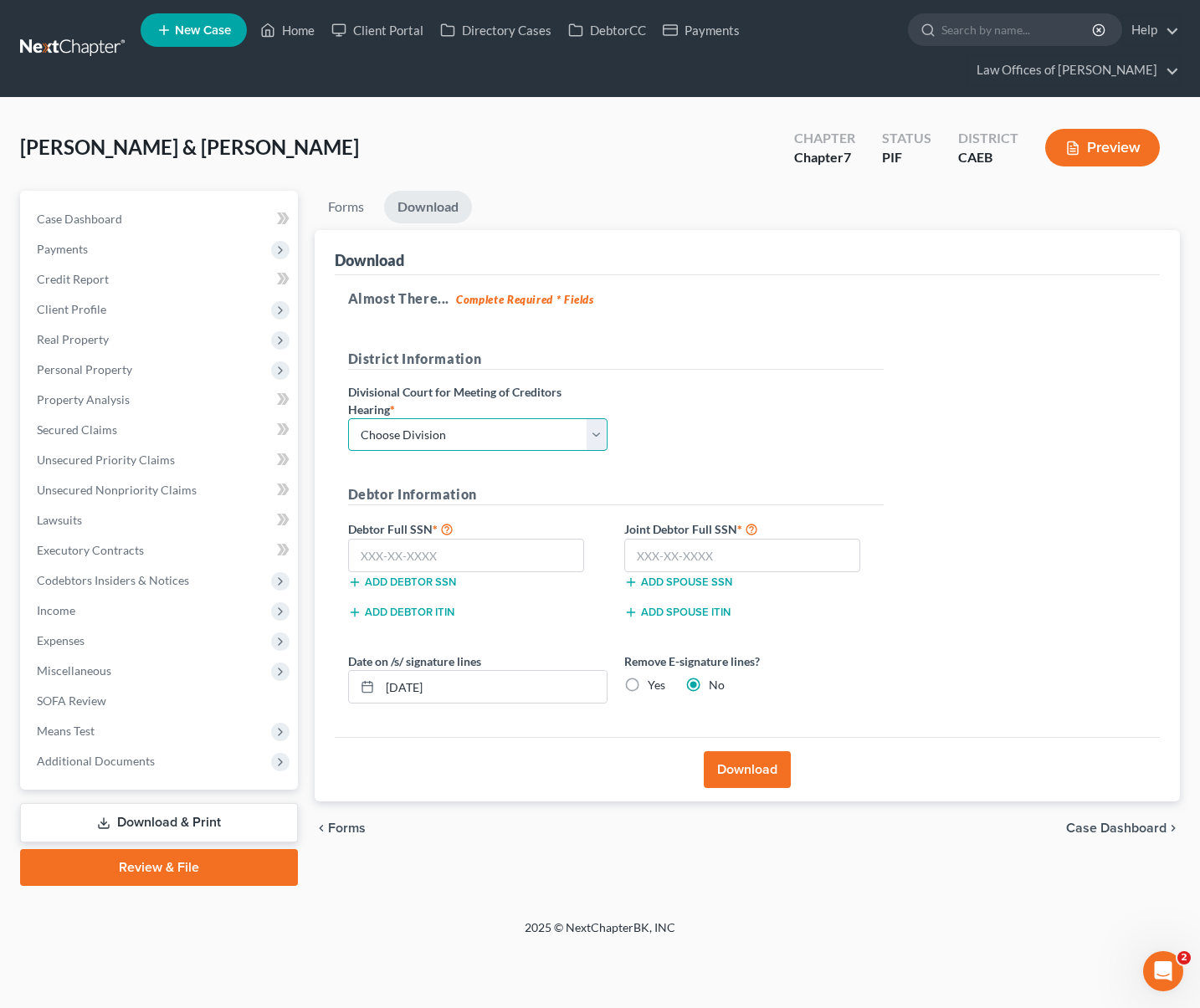
click at [599, 430] on select "Choose Division Fresno Modesto [GEOGRAPHIC_DATA]" at bounding box center [478, 435] width 260 height 34
select select "0"
click at [348, 419] on select "Choose Division Fresno Modesto [GEOGRAPHIC_DATA]" at bounding box center [478, 435] width 260 height 34
click at [497, 545] on input "text" at bounding box center [466, 555] width 237 height 34
type input "111-11-1111"
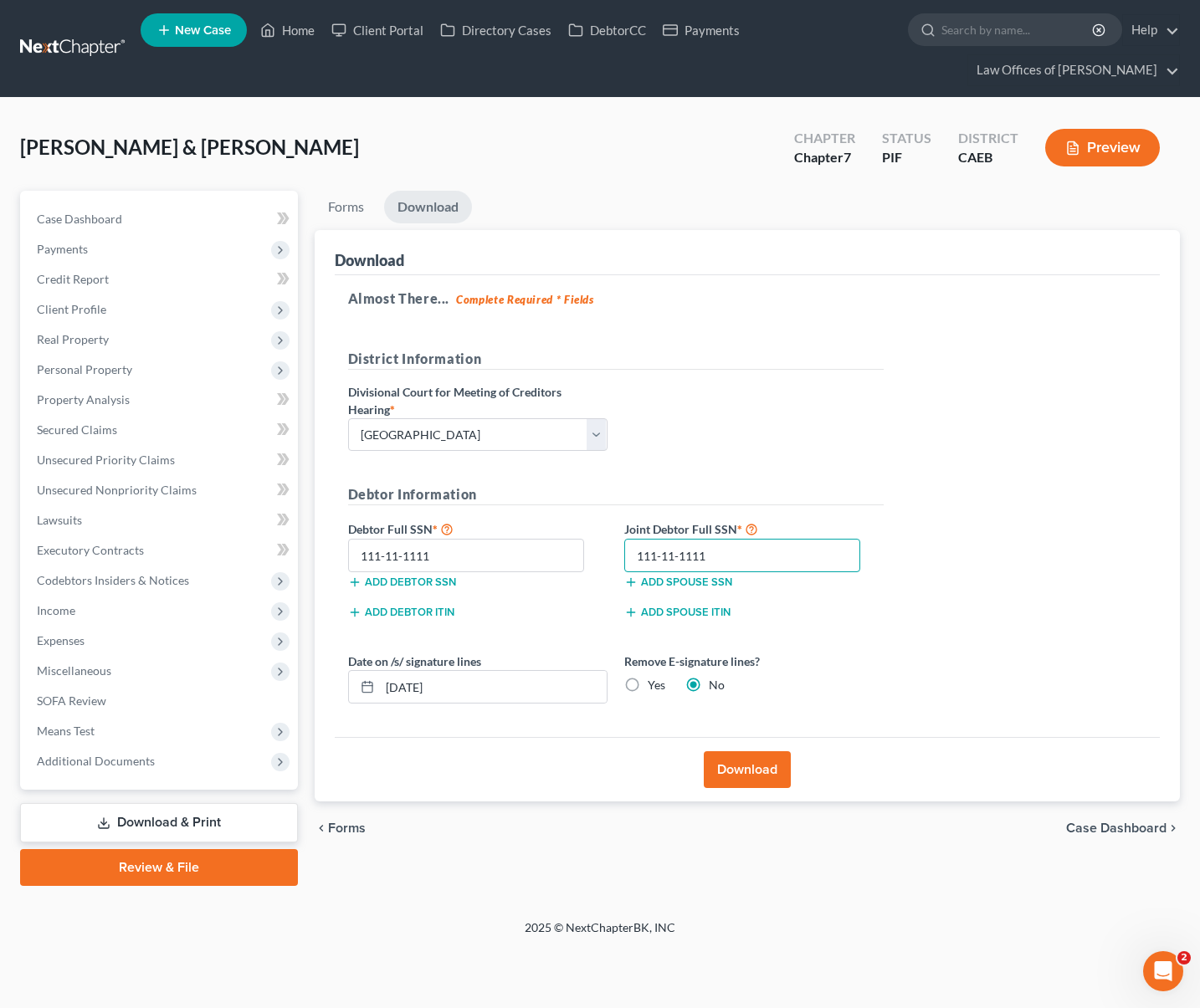
type input "111-11-1111"
click at [738, 775] on button "Download" at bounding box center [748, 770] width 87 height 37
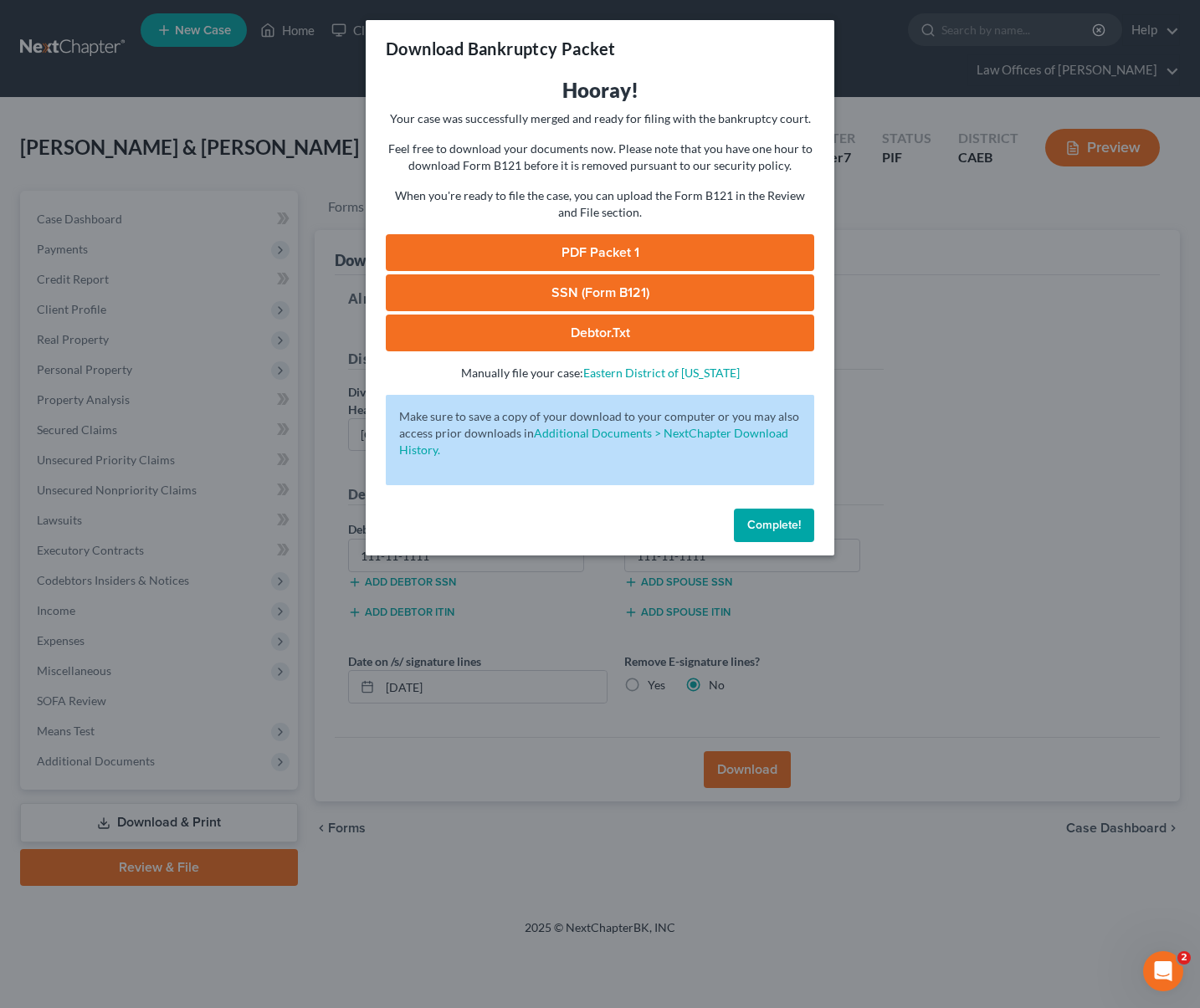
click at [661, 257] on link "PDF Packet 1" at bounding box center [600, 252] width 429 height 37
click at [772, 527] on span "Complete!" at bounding box center [774, 525] width 54 height 15
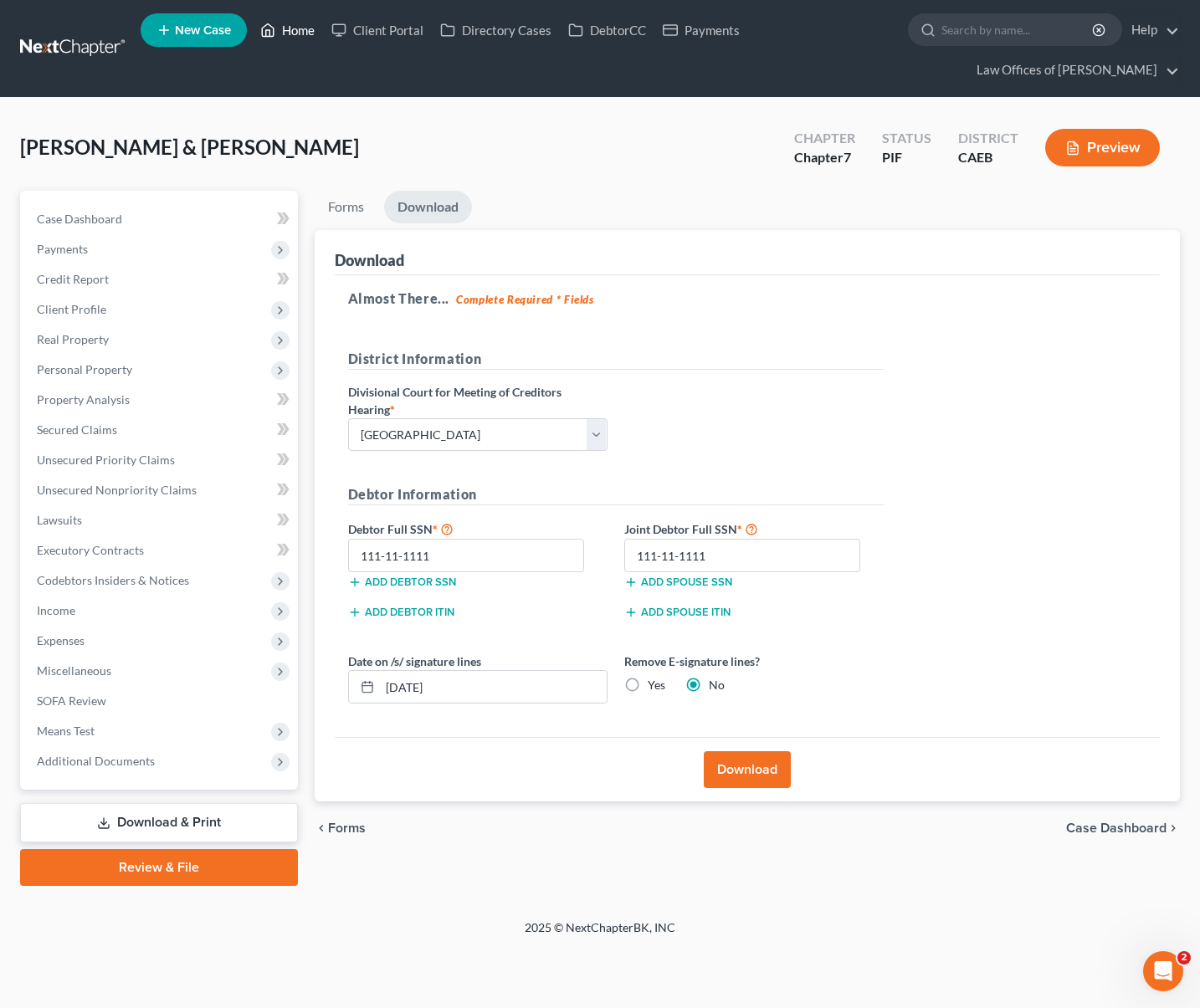
click at [294, 32] on link "Home" at bounding box center [287, 30] width 71 height 30
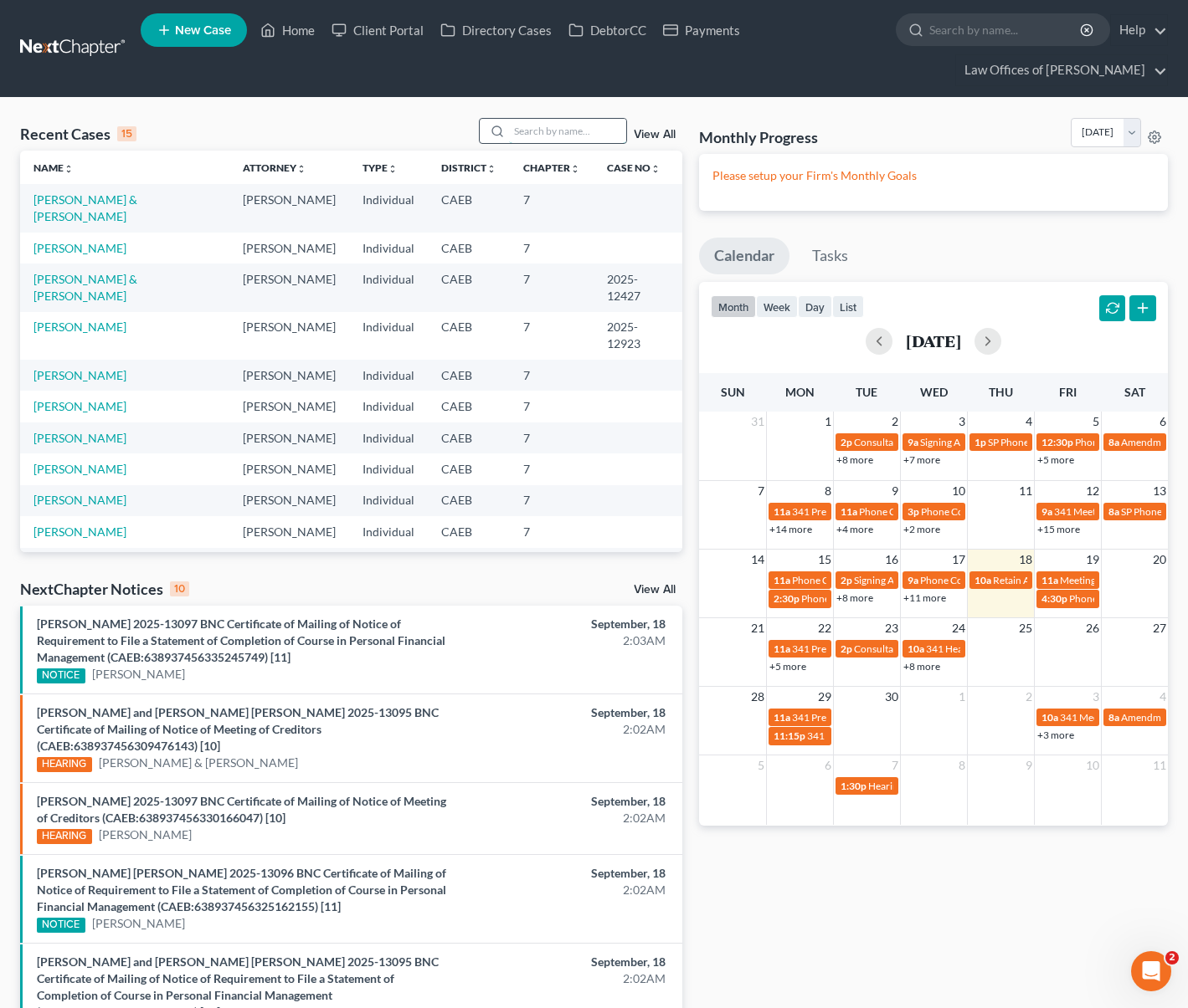
click at [547, 133] on input "search" at bounding box center [567, 131] width 117 height 25
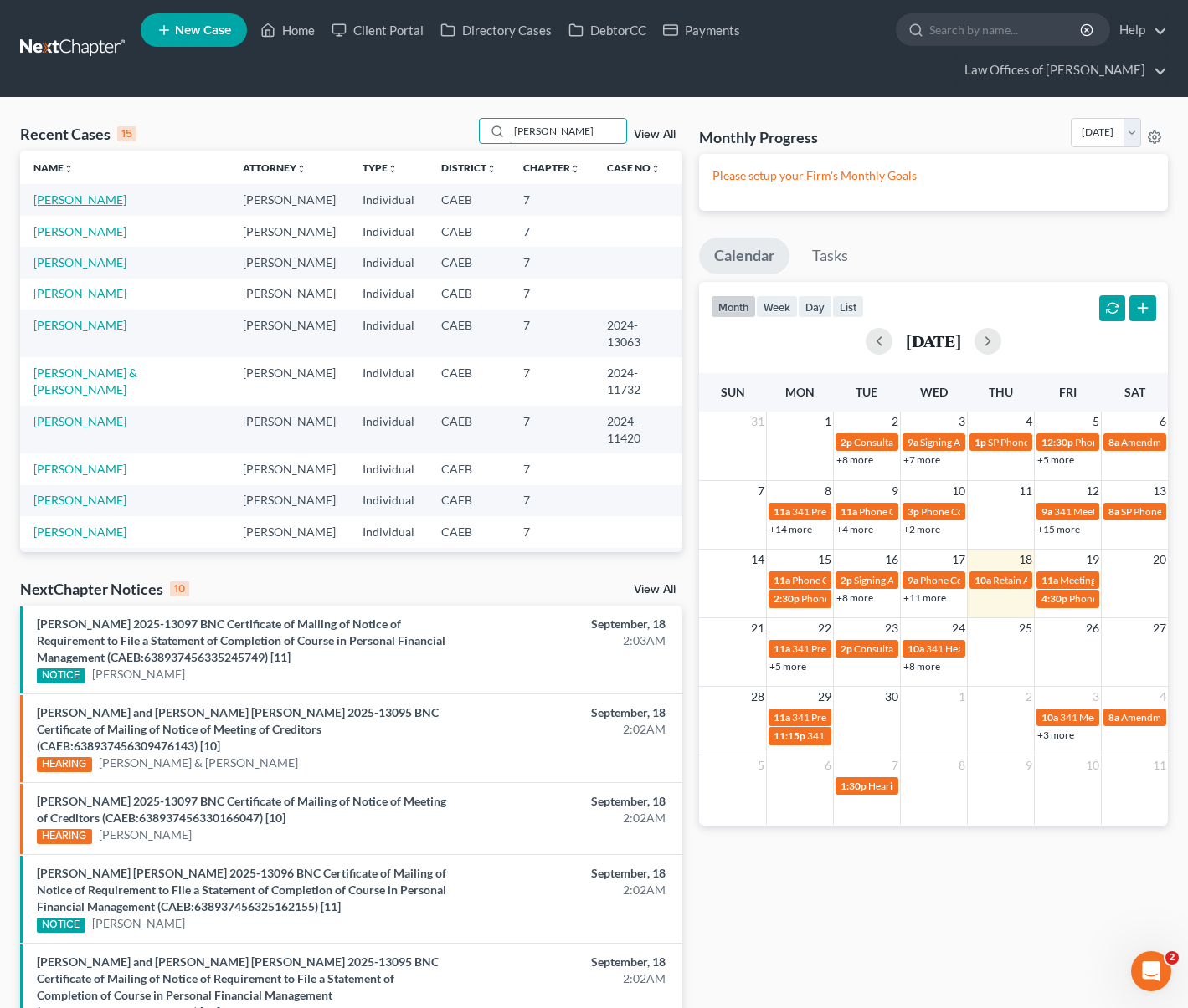
type input "[PERSON_NAME]"
click at [126, 204] on link "[PERSON_NAME]" at bounding box center [80, 200] width 93 height 15
select select "6"
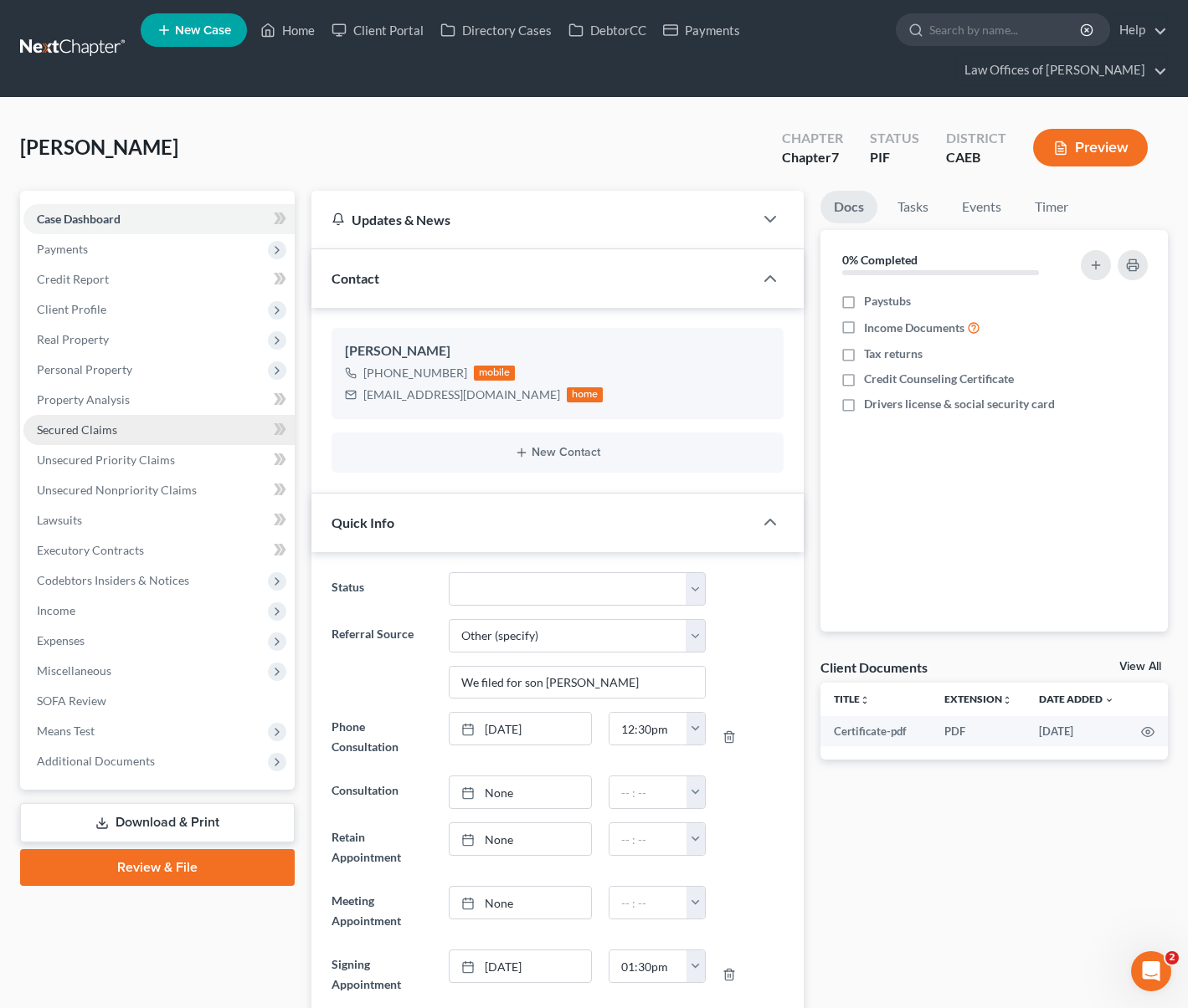
scroll to position [956, 0]
click at [115, 429] on link "Secured Claims" at bounding box center [159, 430] width 272 height 30
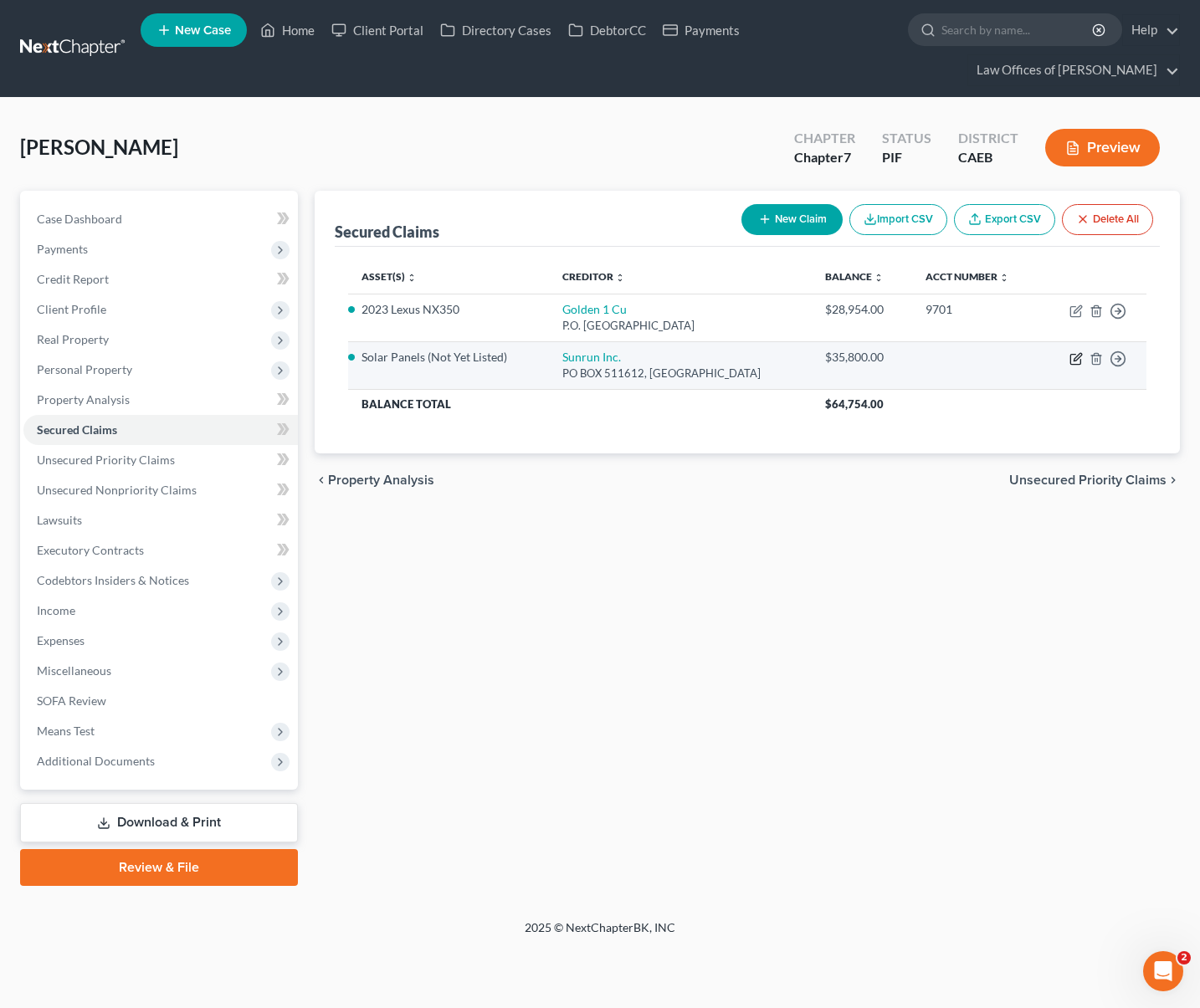
click at [1076, 357] on icon "button" at bounding box center [1076, 359] width 14 height 14
select select "4"
select select "10"
select select "4"
select select "0"
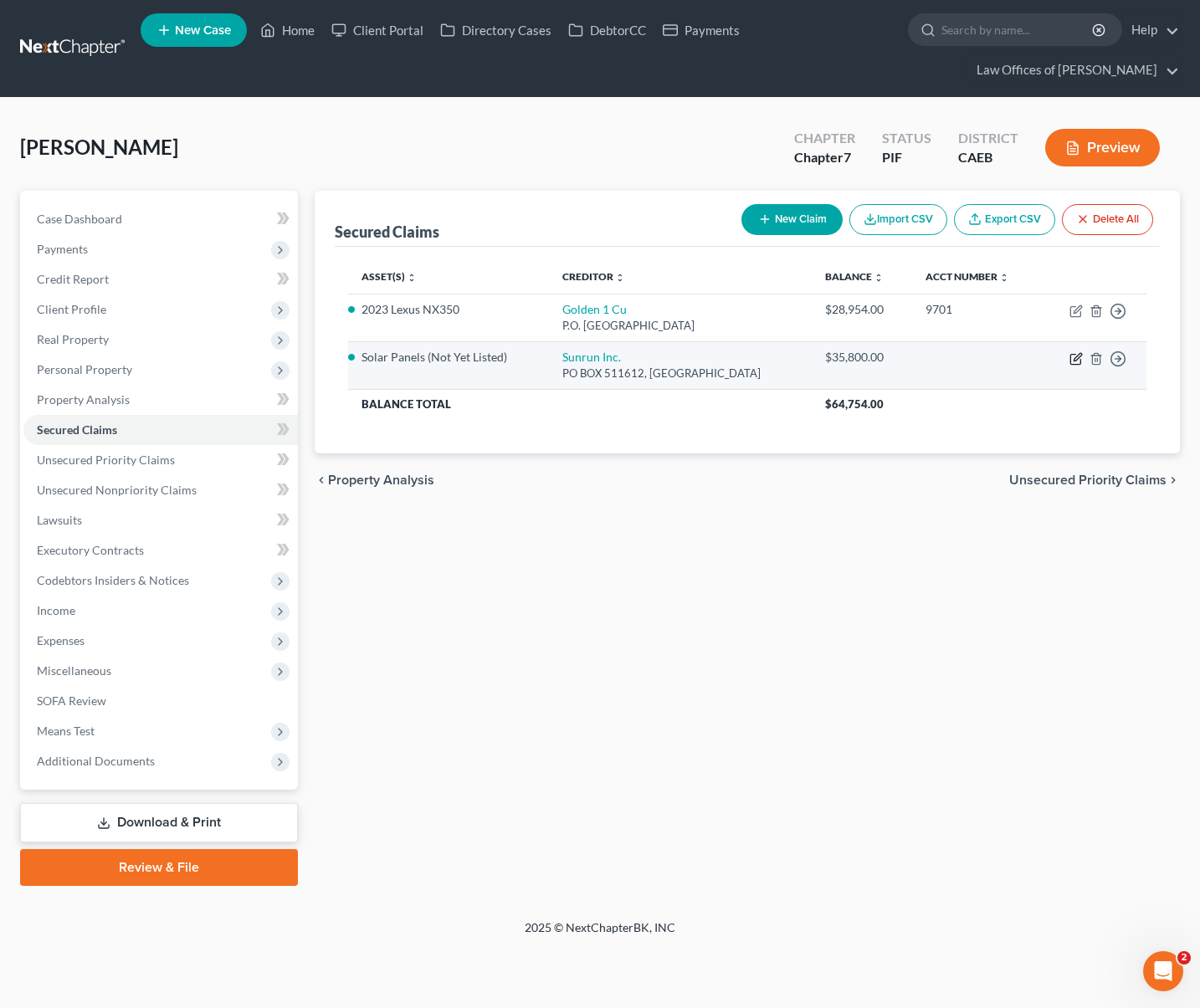
select select "0"
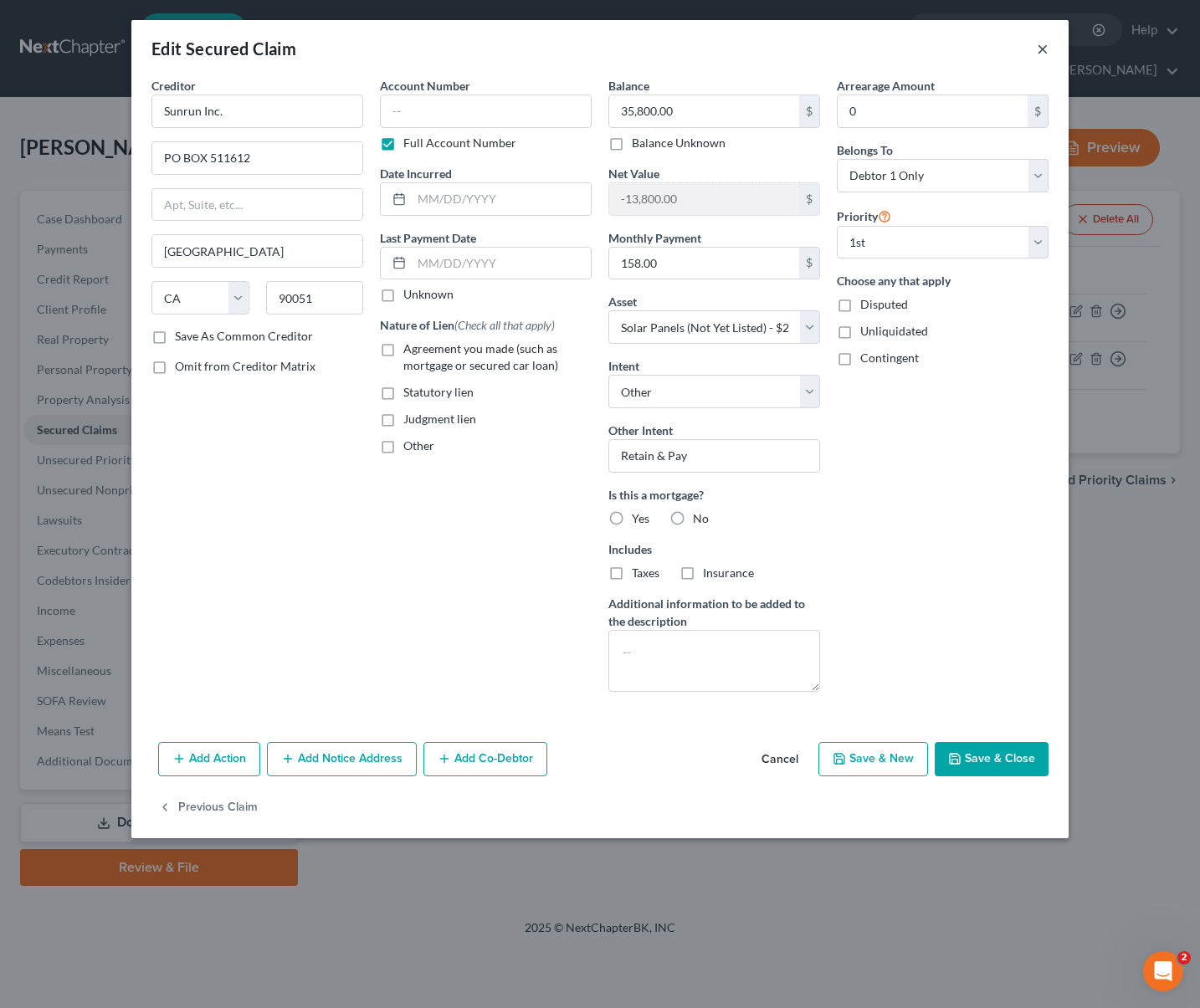
click at [1042, 51] on button "×" at bounding box center [1043, 48] width 12 height 20
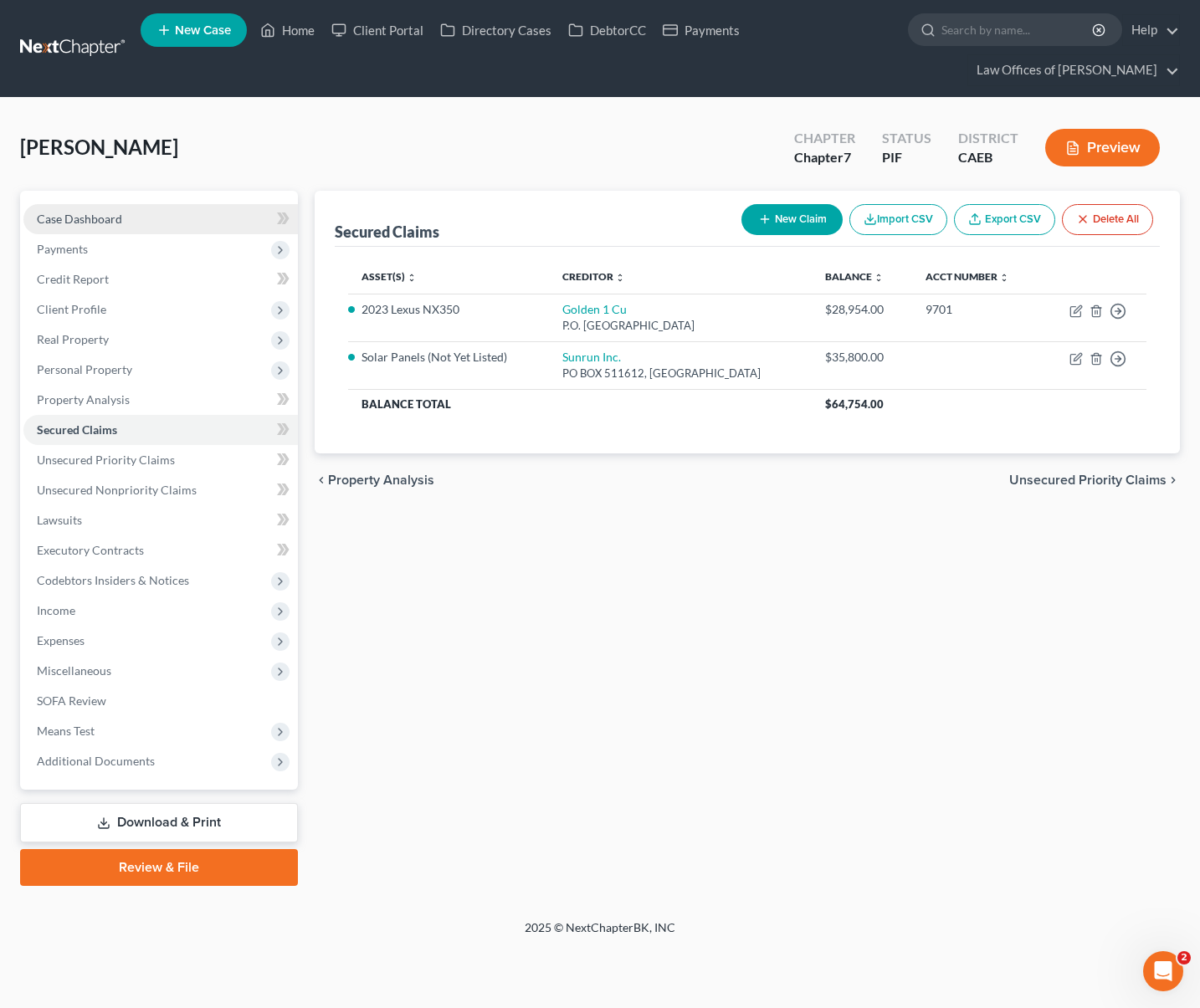
click at [124, 216] on link "Case Dashboard" at bounding box center [161, 219] width 274 height 30
select select "6"
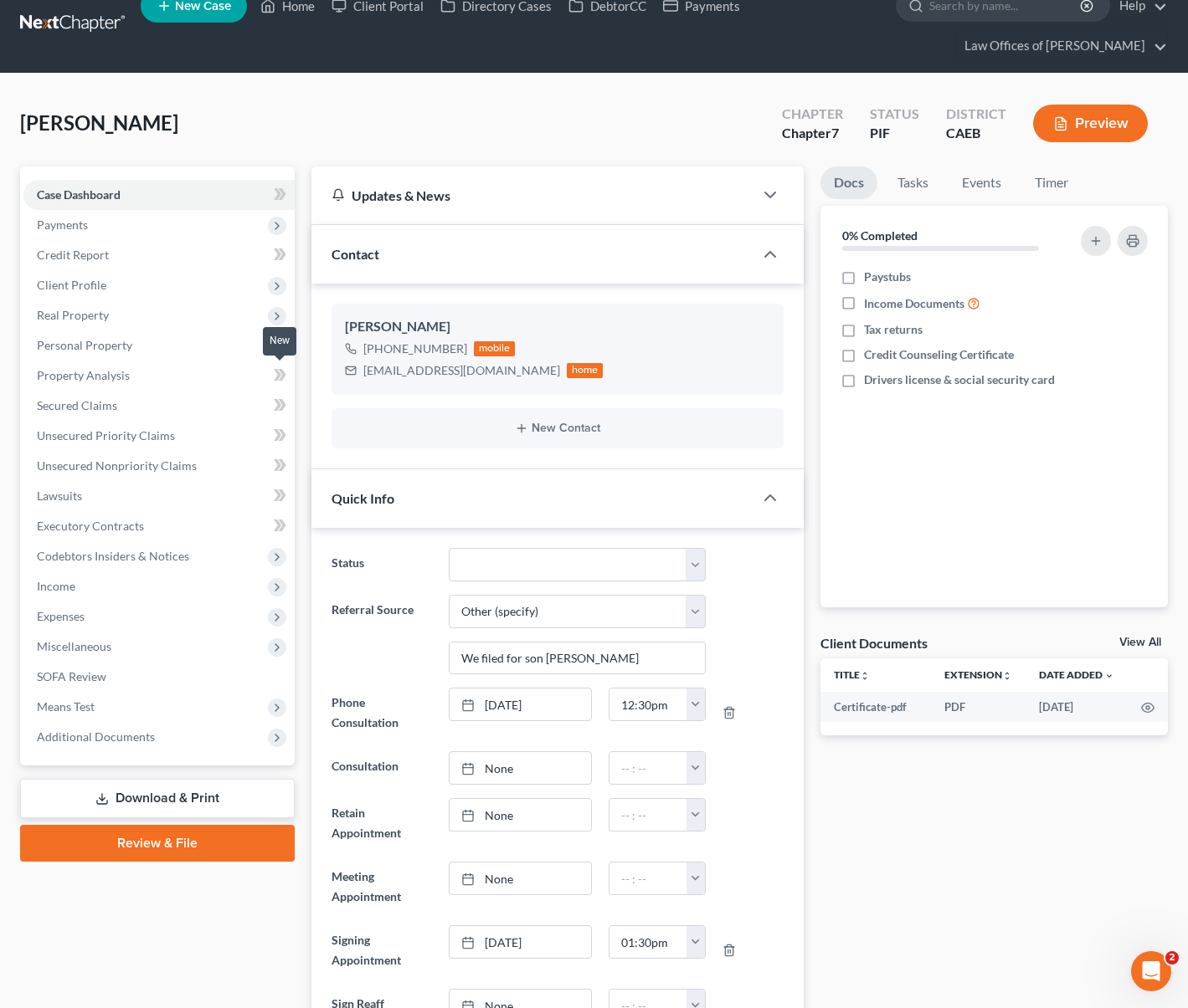
scroll to position [4, 0]
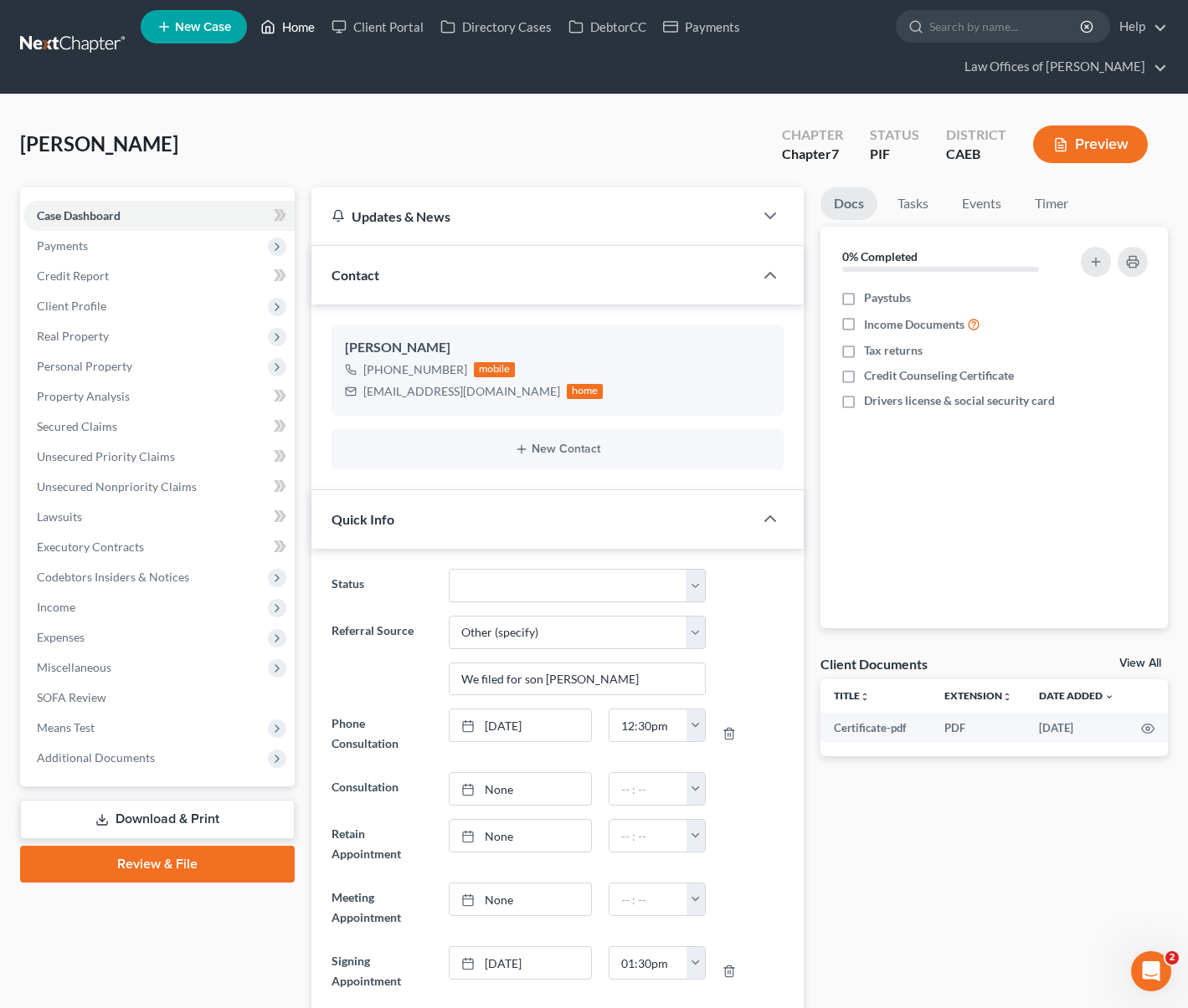
click at [296, 27] on link "Home" at bounding box center [287, 26] width 71 height 30
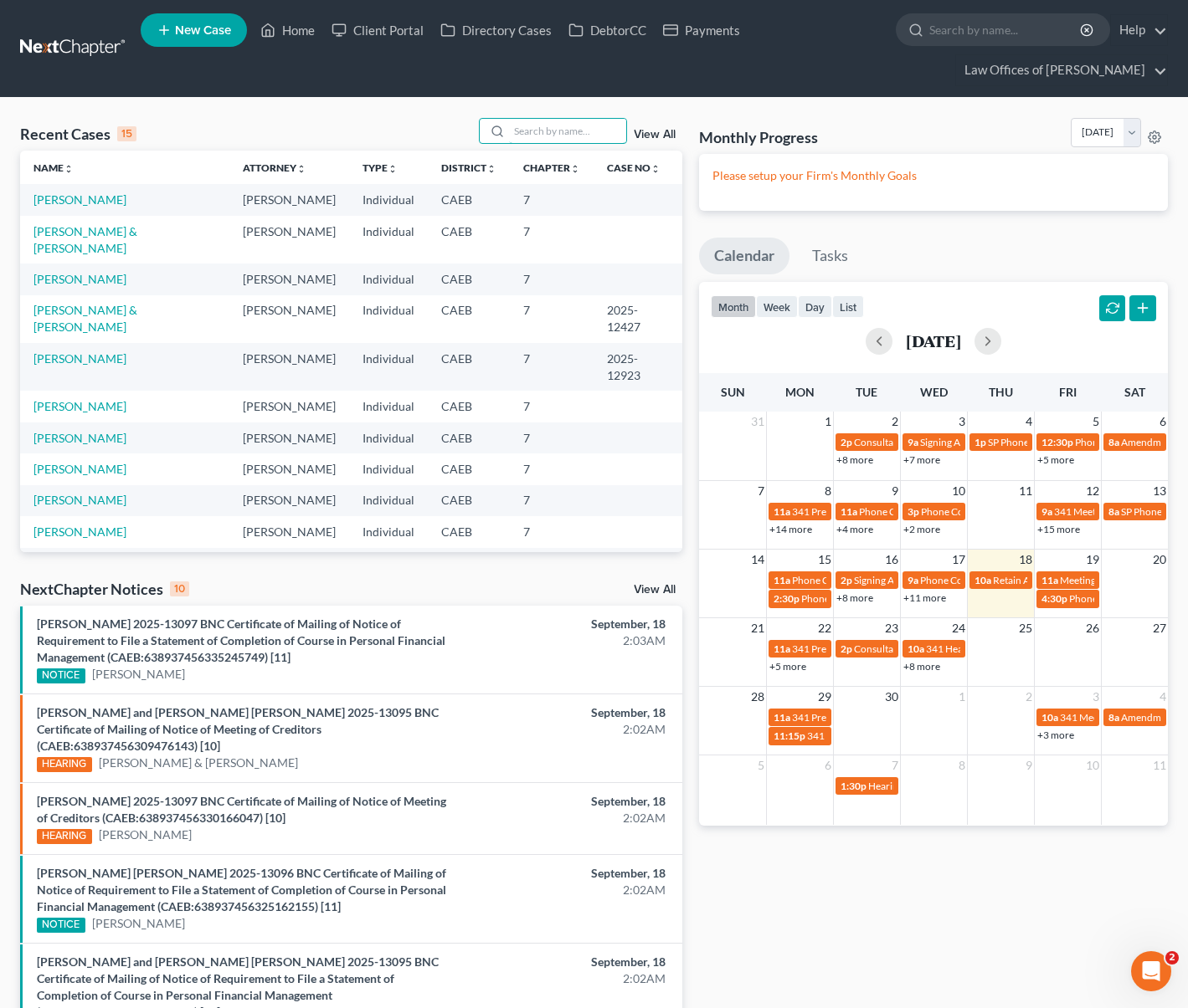
drag, startPoint x: 540, startPoint y: 128, endPoint x: 663, endPoint y: 141, distance: 123.7
click at [541, 128] on input "search" at bounding box center [567, 131] width 117 height 25
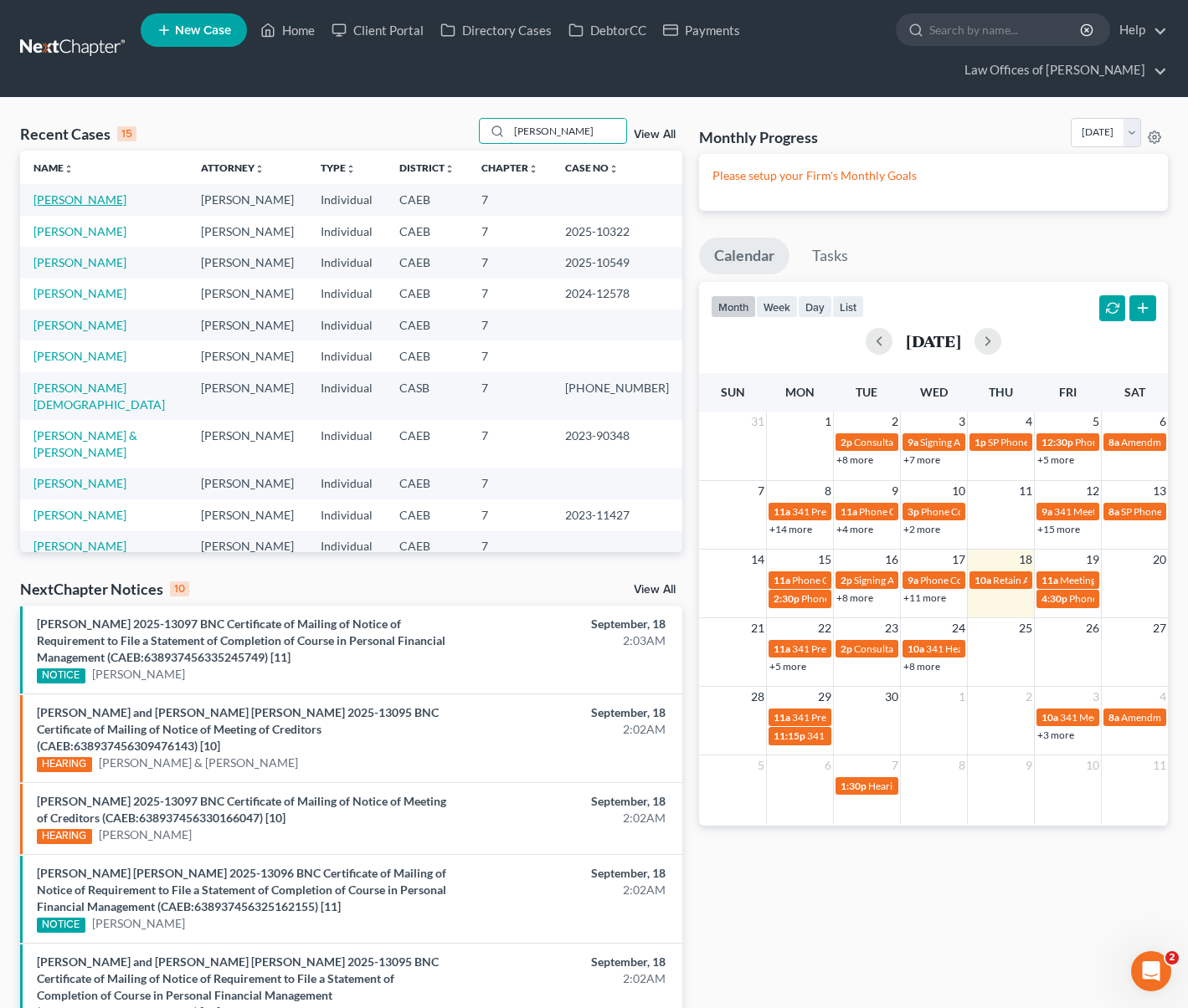
type input "[PERSON_NAME]"
click at [99, 205] on link "[PERSON_NAME]" at bounding box center [80, 200] width 93 height 15
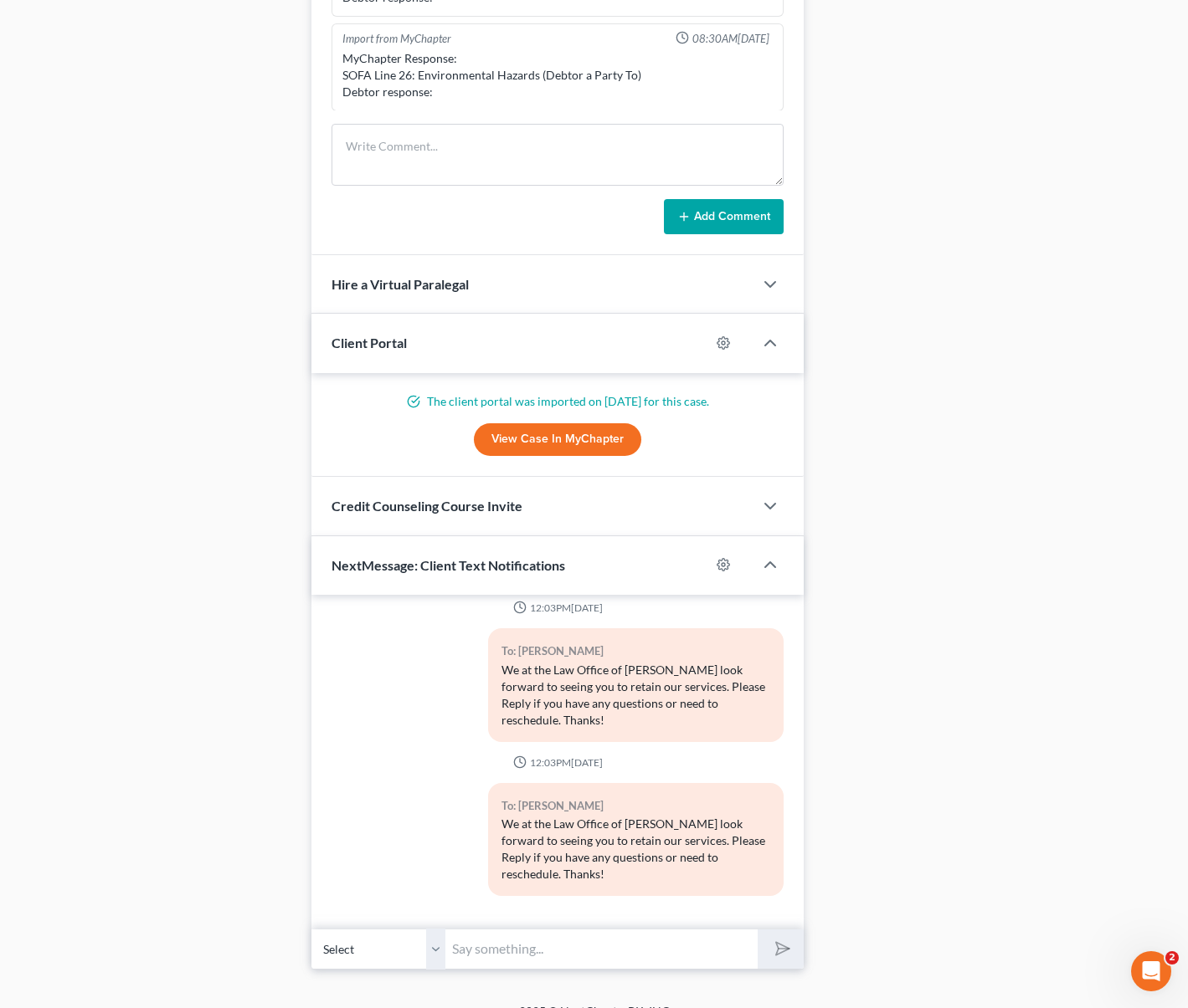
scroll to position [1405, 0]
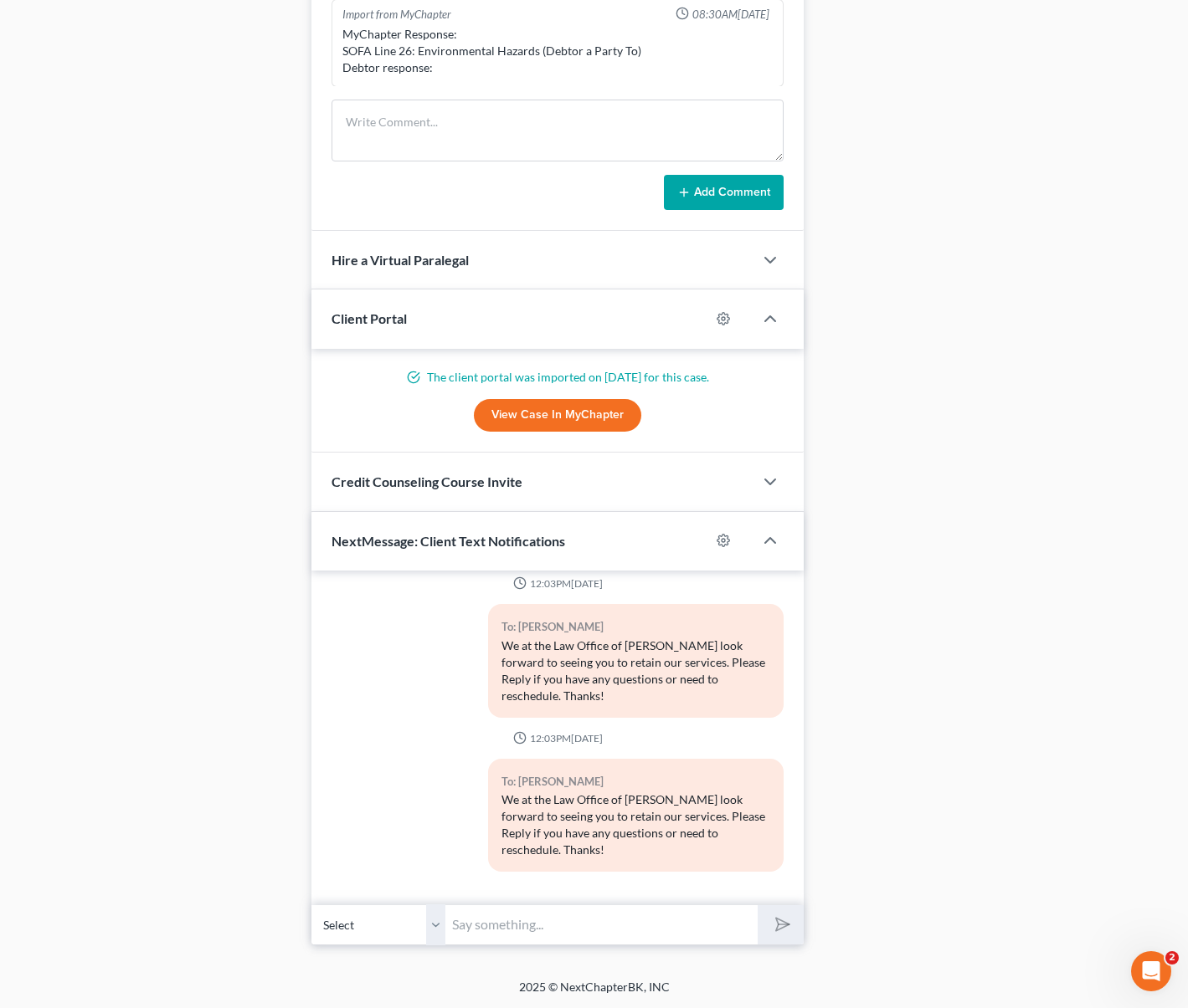
click at [540, 932] on input "text" at bounding box center [601, 924] width 312 height 41
type input "Hello. Any luck with the pre-filing credit counseling course ?"
click at [757, 905] on button "submit" at bounding box center [780, 924] width 46 height 39
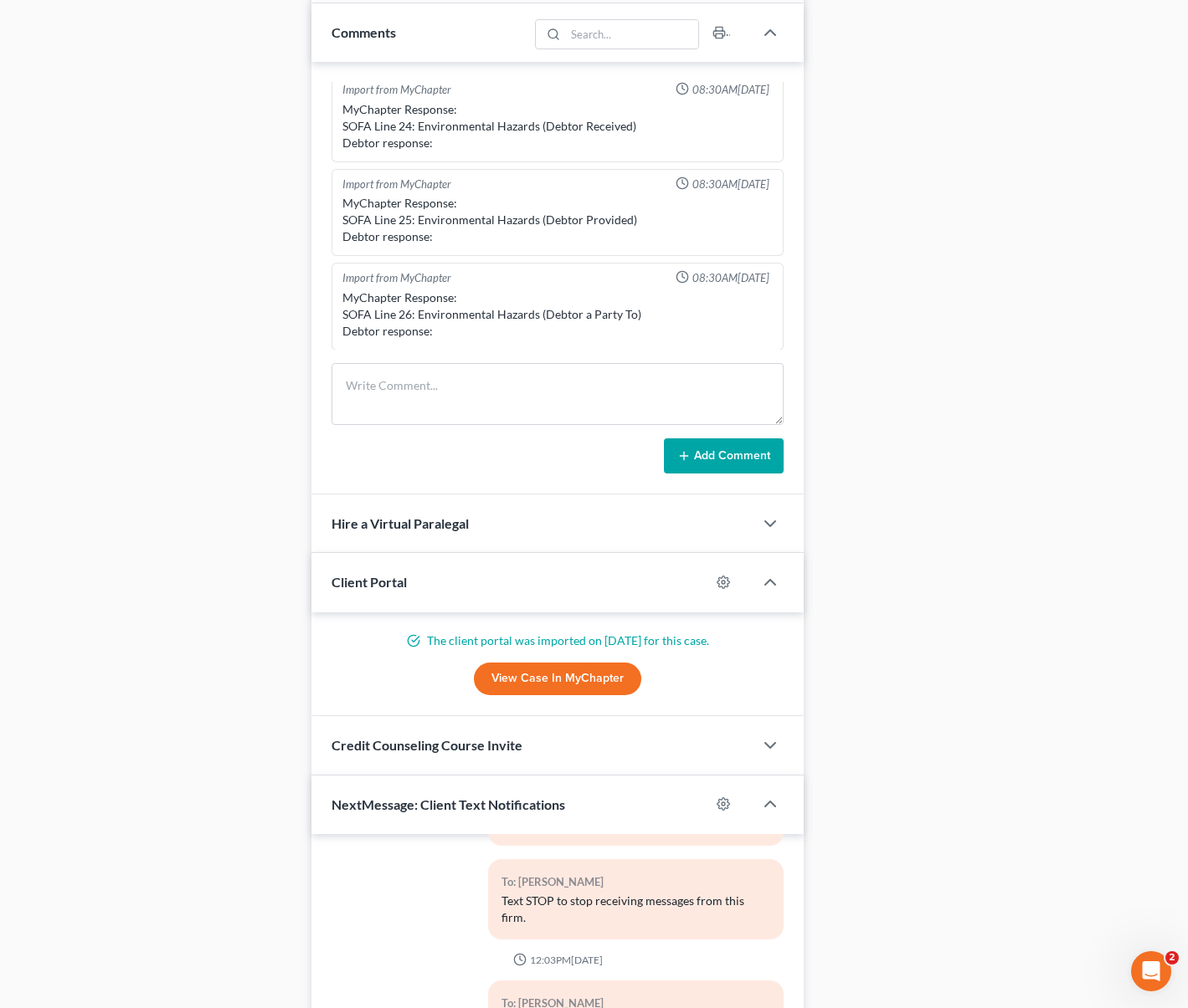
scroll to position [1405, 0]
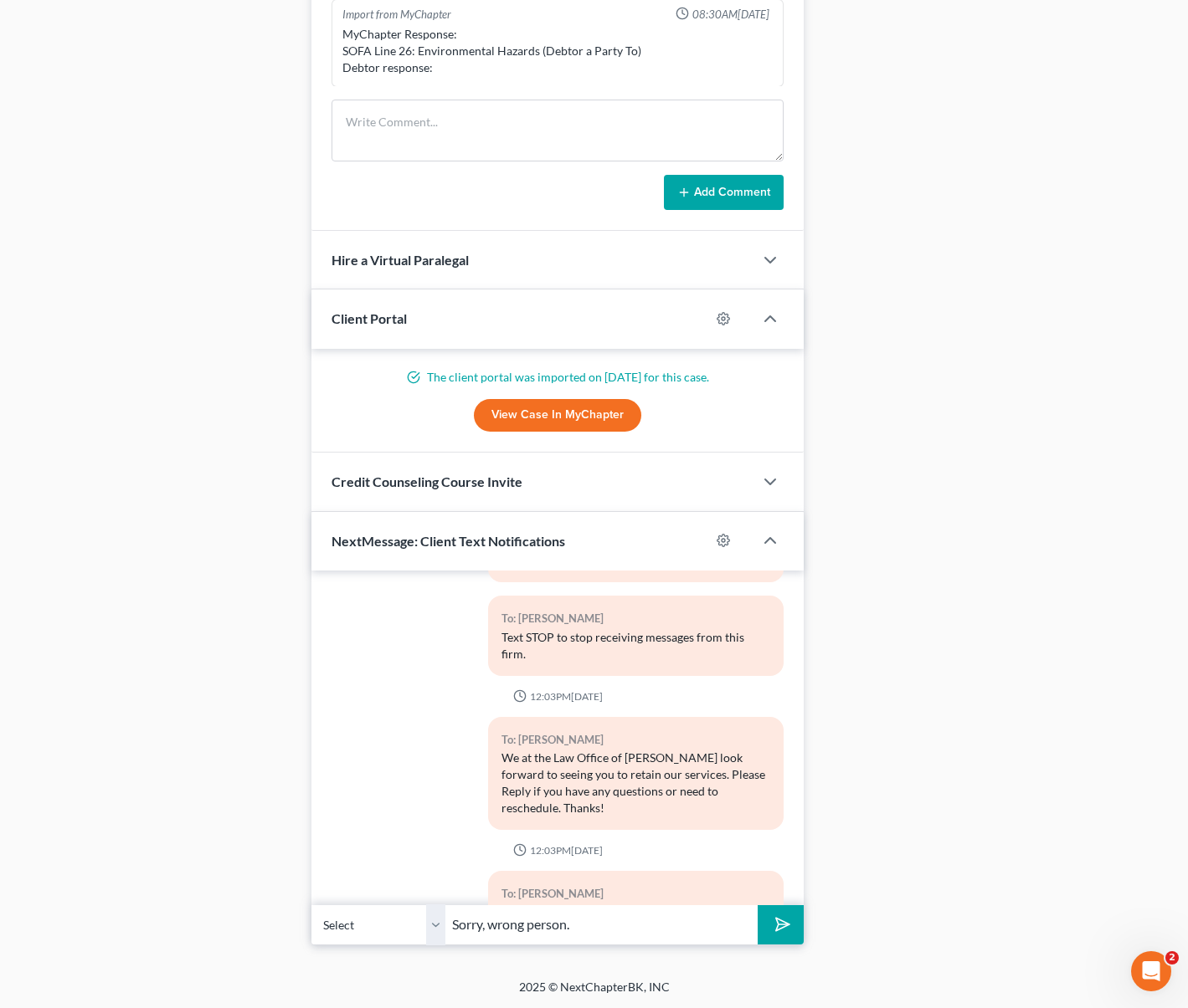
type input "Sorry, wrong person."
click at [757, 905] on button "submit" at bounding box center [780, 924] width 46 height 39
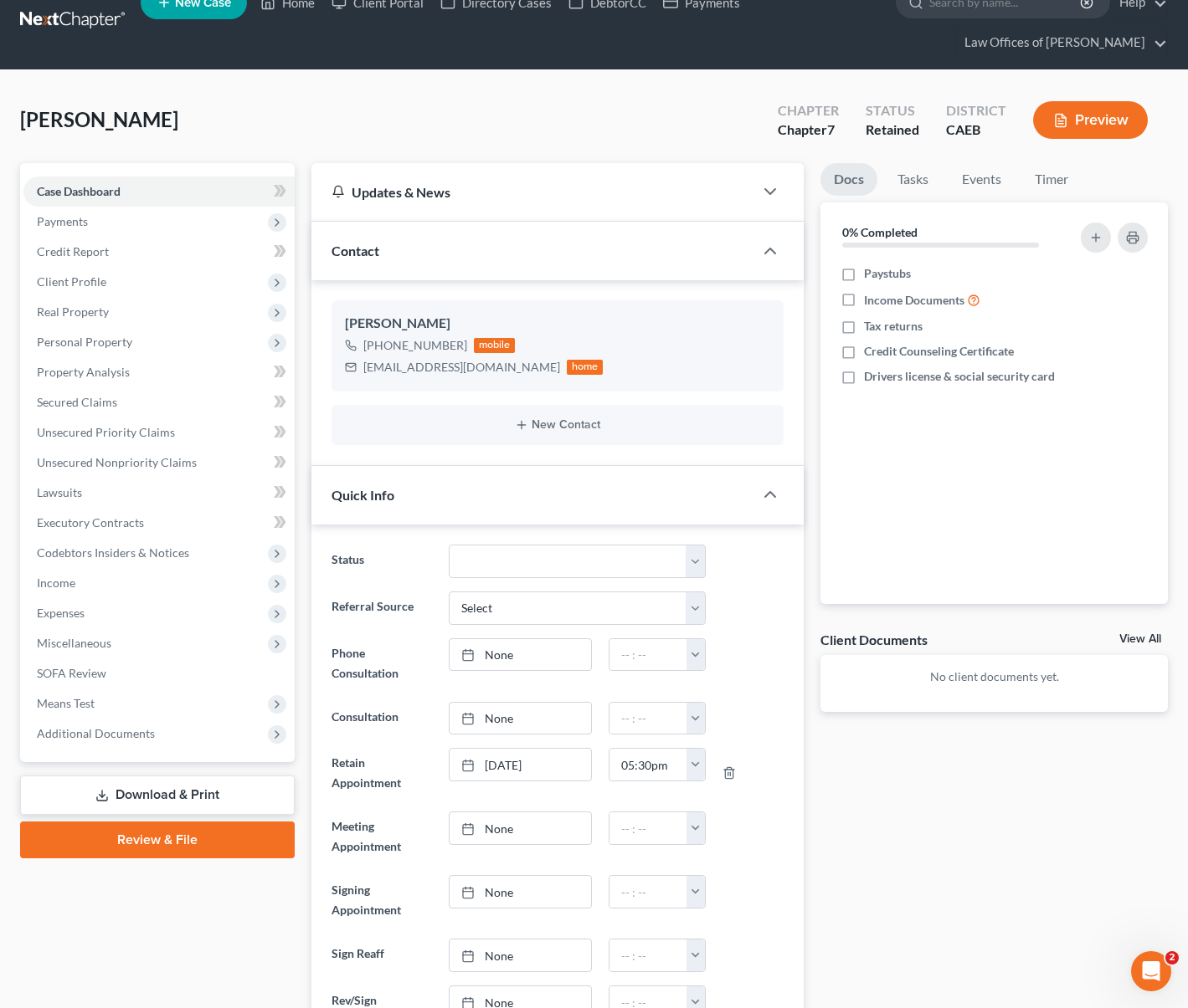
scroll to position [0, 0]
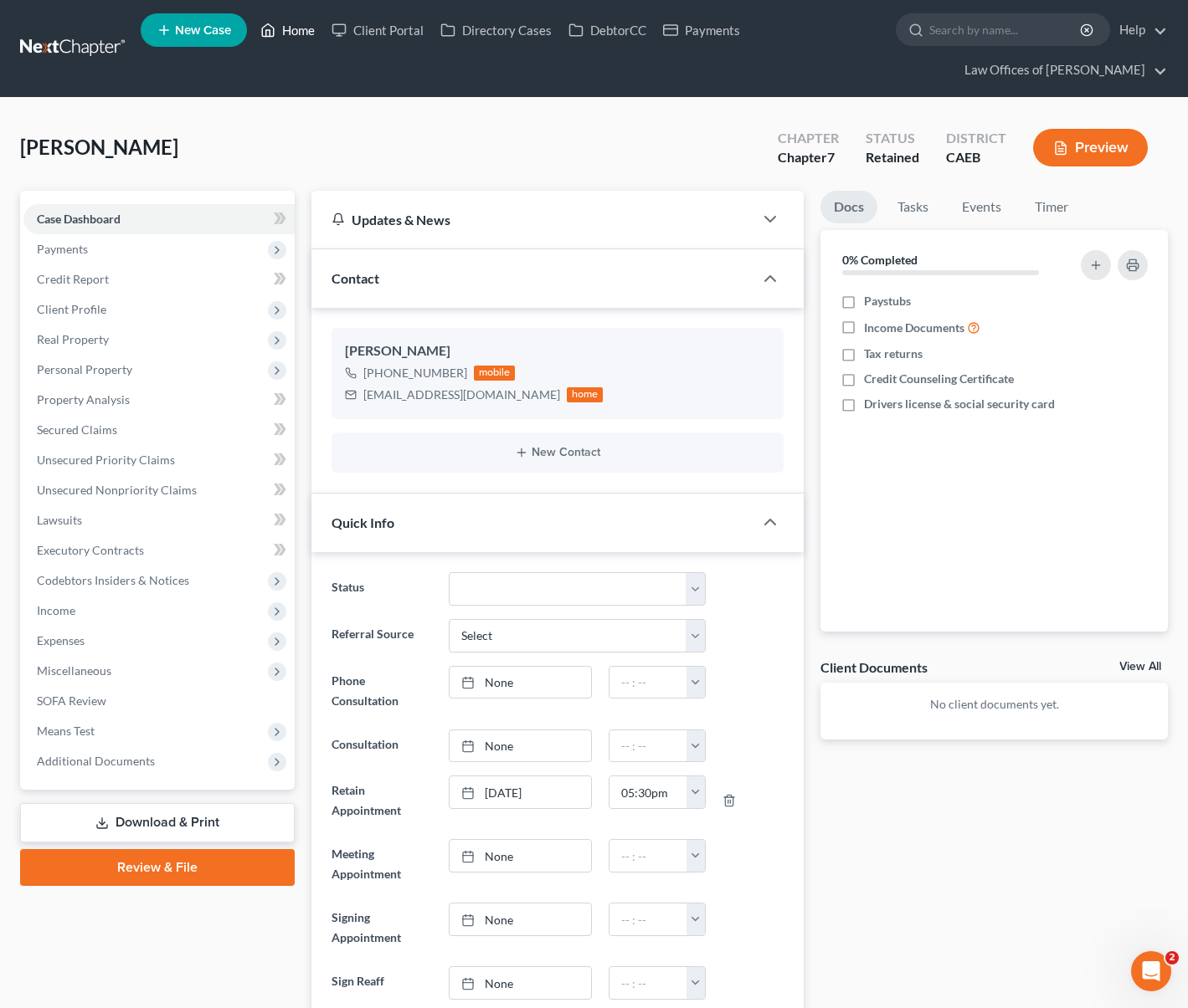
click at [290, 39] on link "Home" at bounding box center [287, 30] width 71 height 30
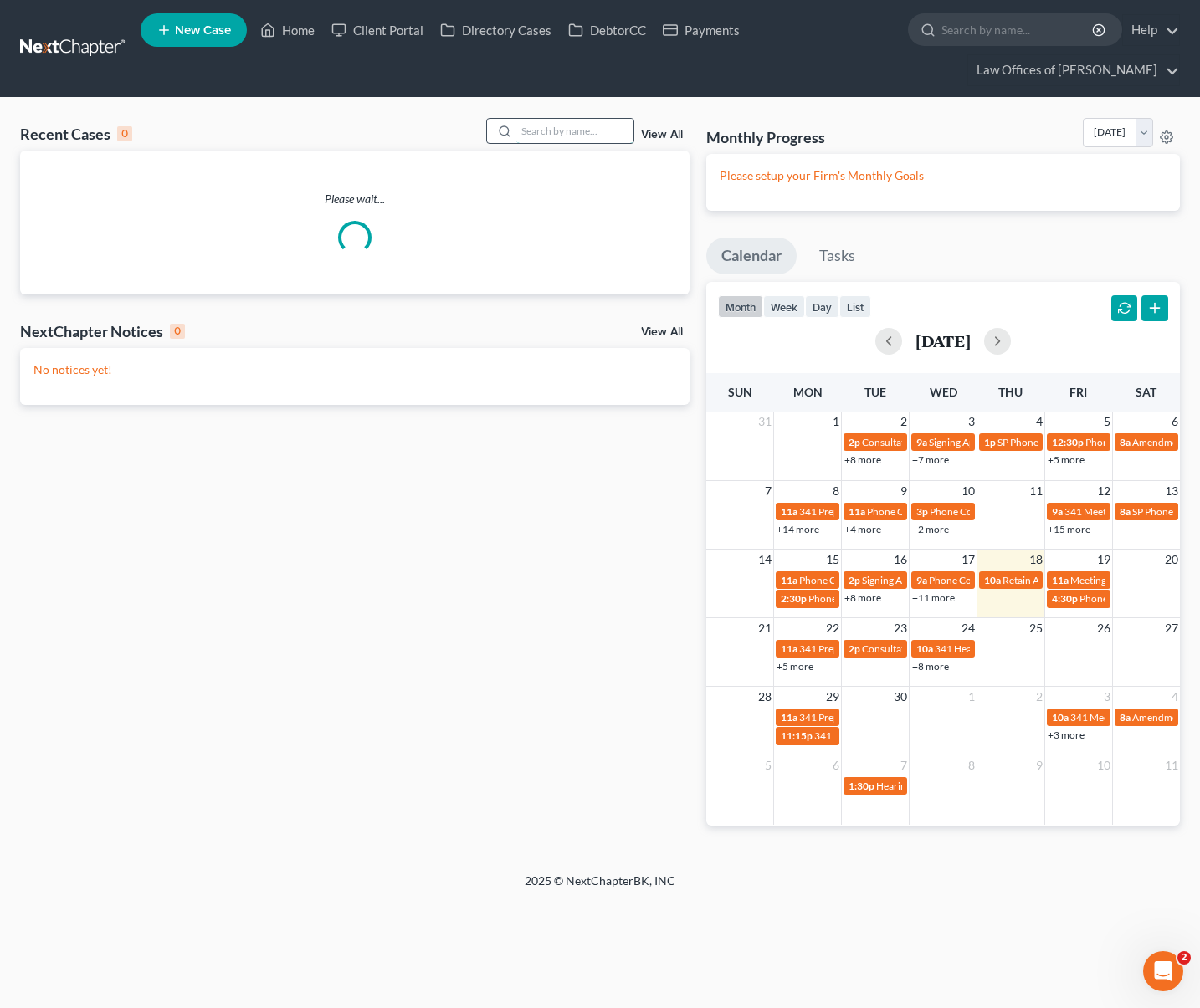
click at [583, 127] on input "search" at bounding box center [575, 131] width 117 height 25
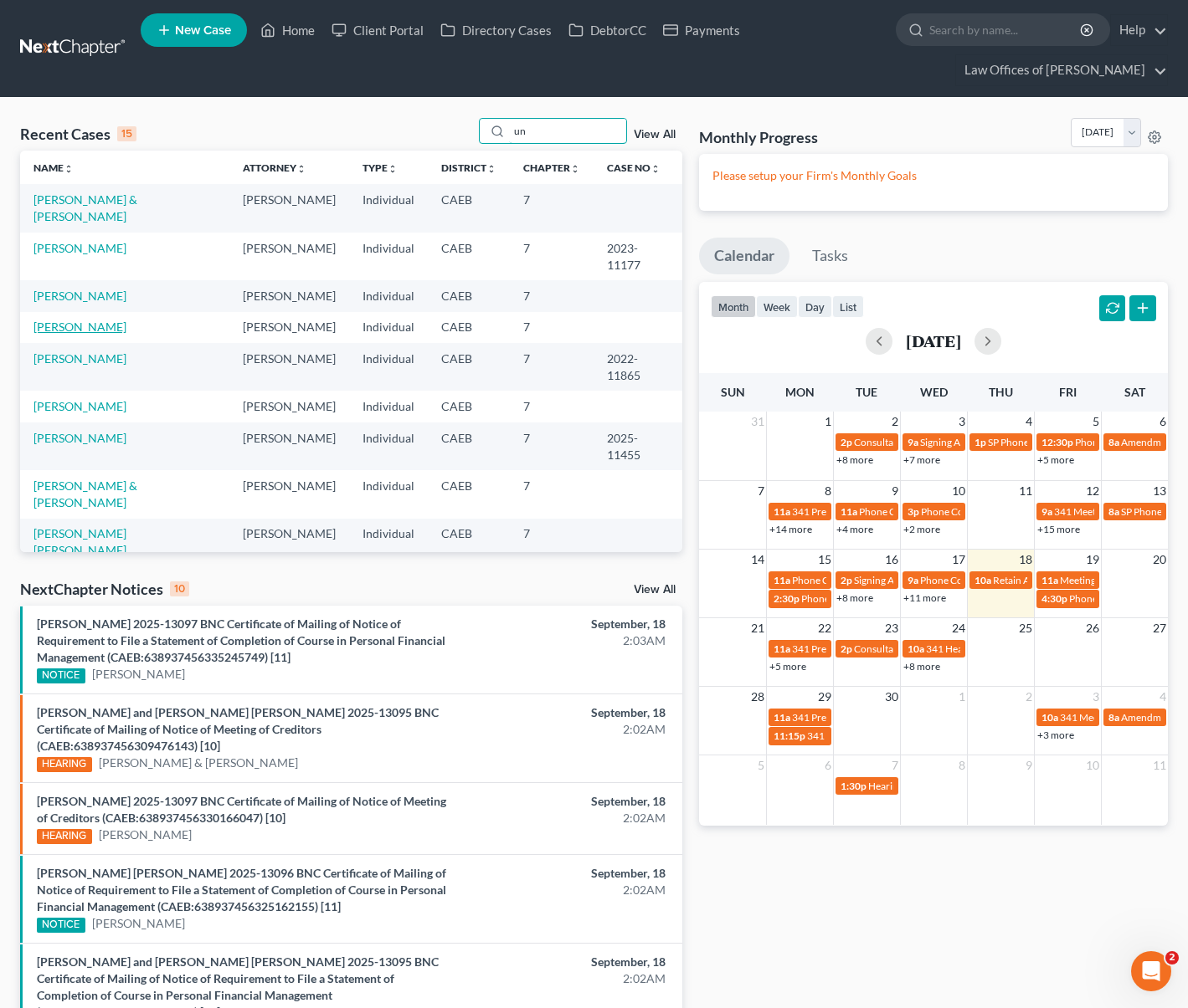
type input "un"
click at [35, 325] on link "[PERSON_NAME]" at bounding box center [80, 327] width 93 height 15
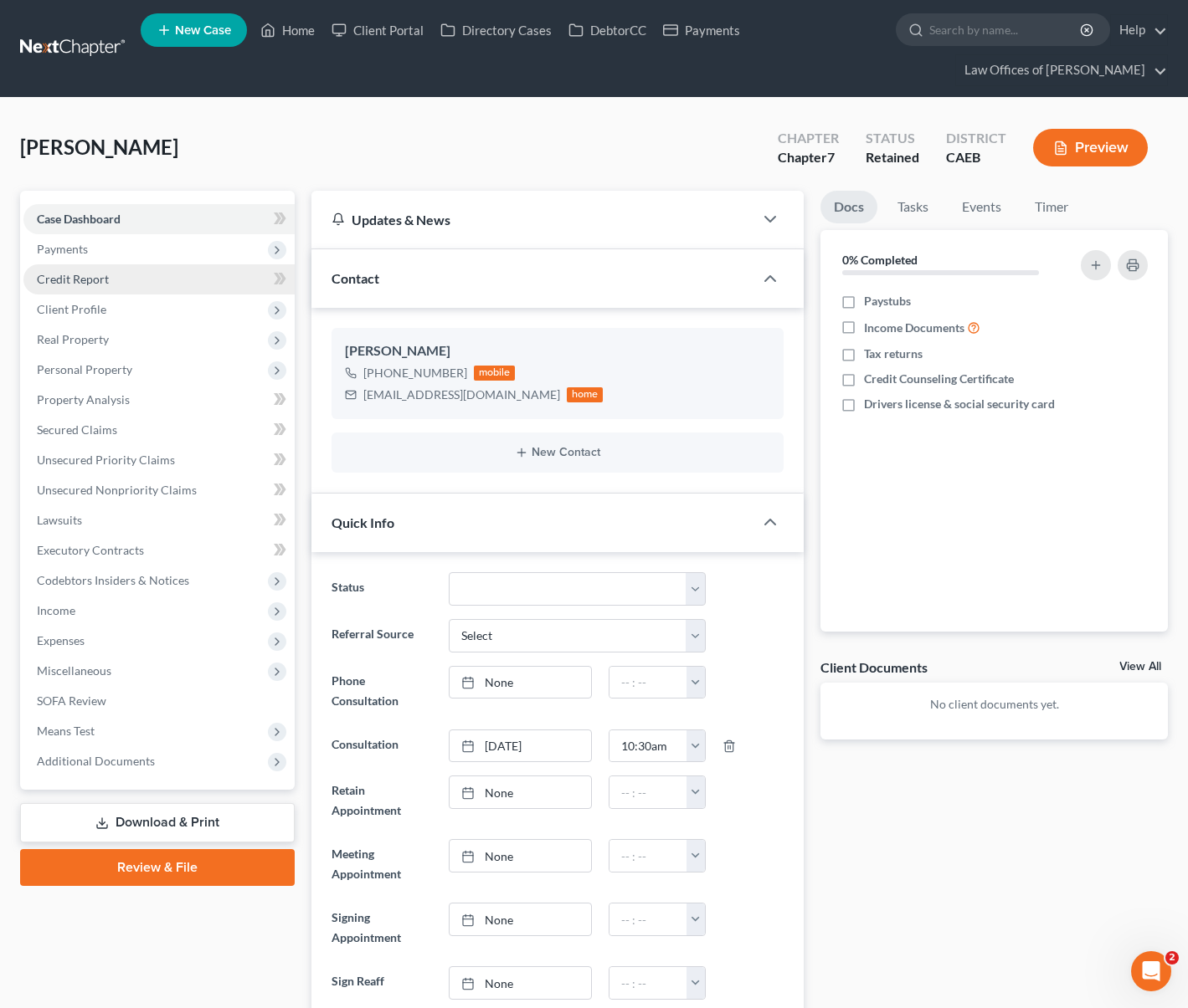
scroll to position [91, 0]
click at [116, 250] on span "Payments" at bounding box center [159, 249] width 272 height 30
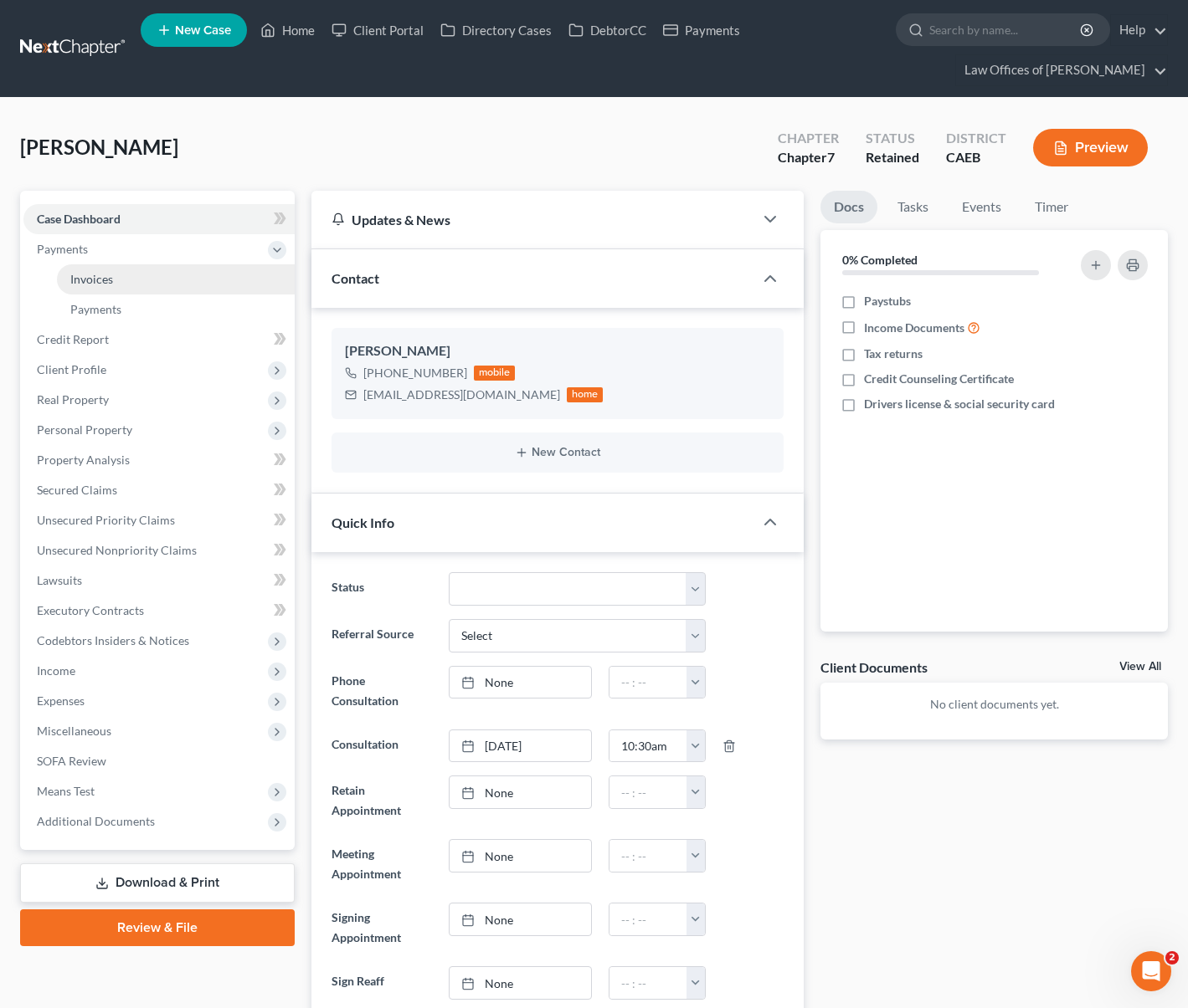
click at [125, 270] on link "Invoices" at bounding box center [176, 279] width 238 height 30
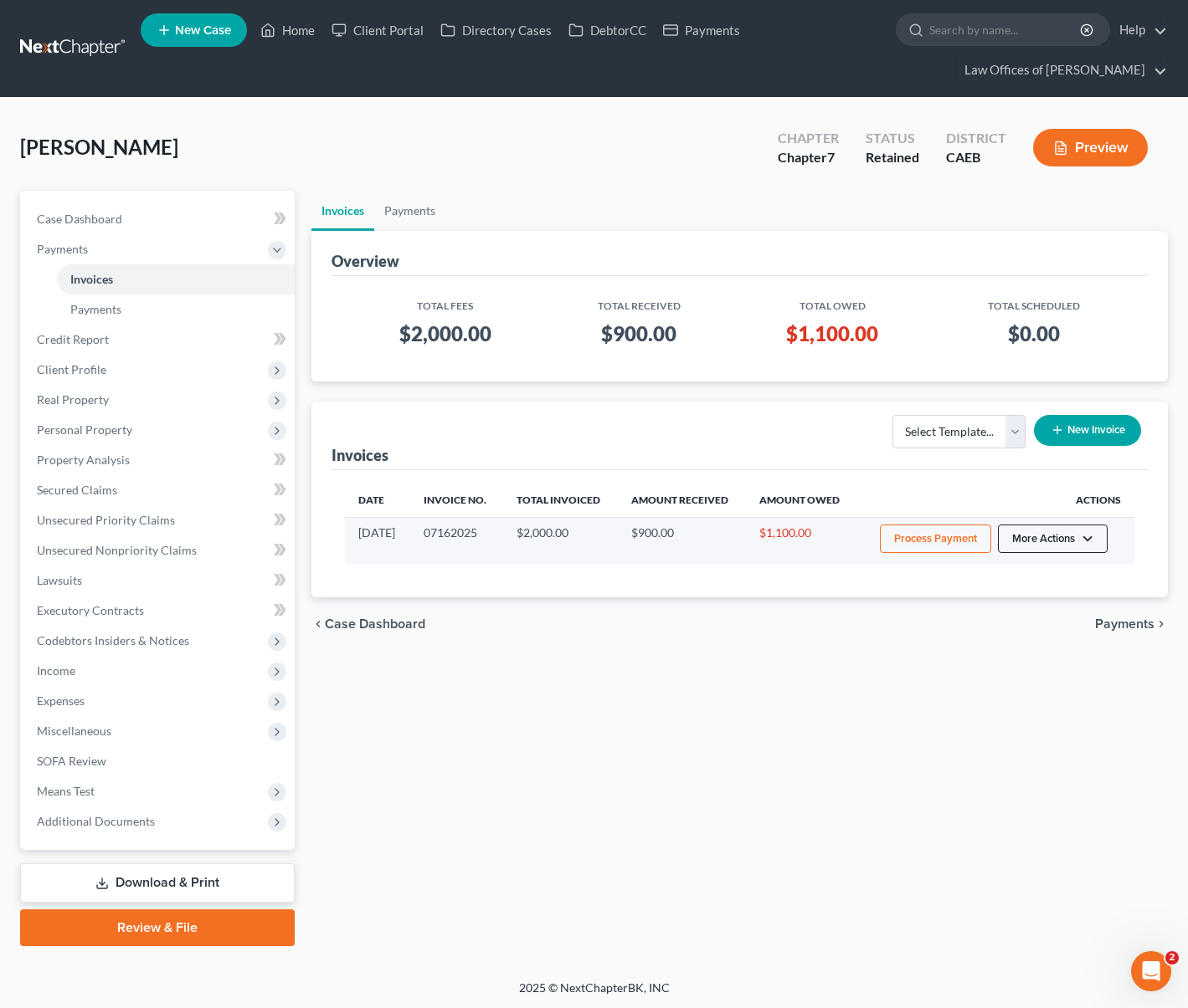
click at [1089, 539] on button "More Actions" at bounding box center [1052, 539] width 110 height 28
click at [1040, 604] on link "Record Cash or Check Payment" at bounding box center [1075, 601] width 196 height 28
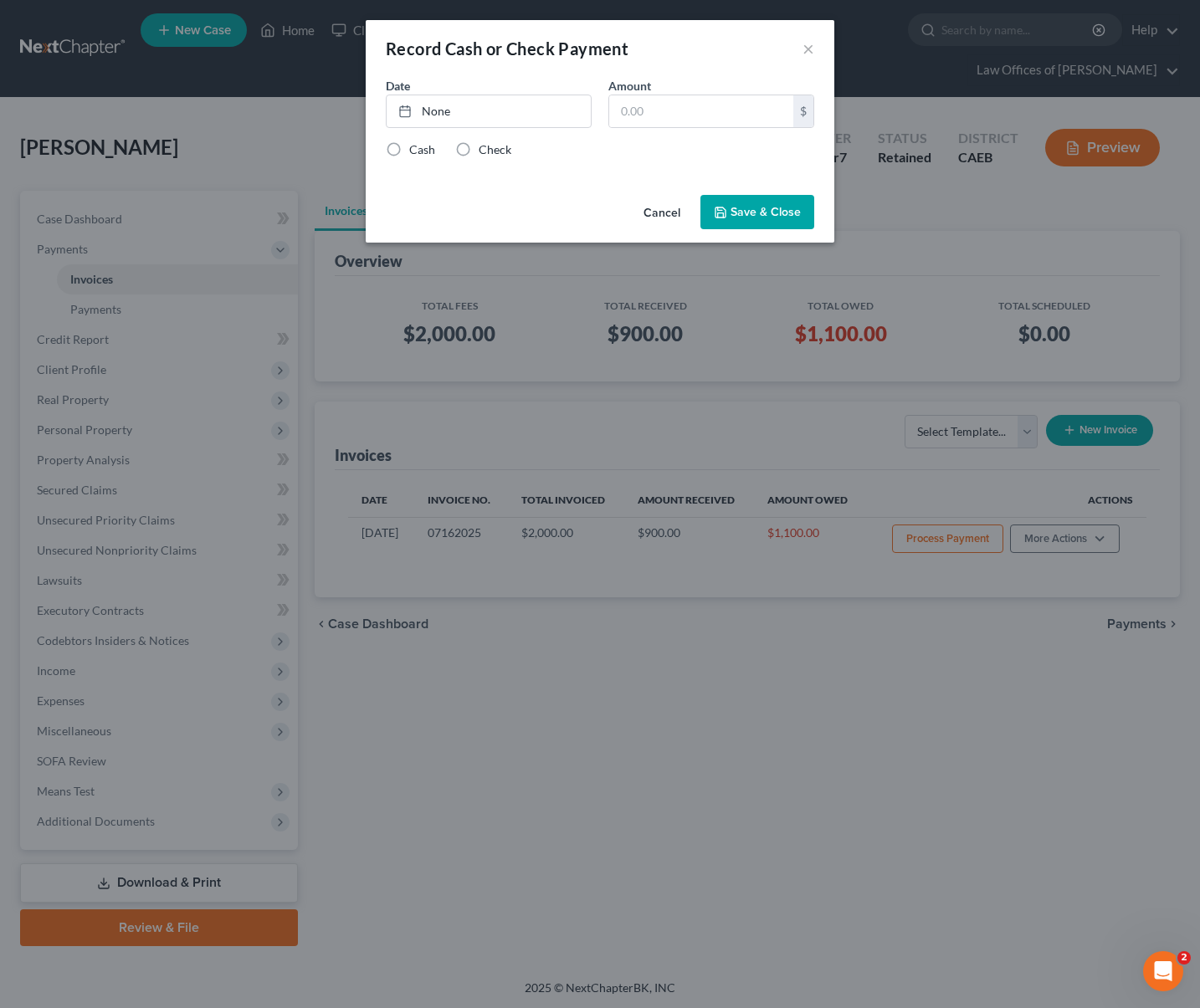
click at [479, 147] on label "Check" at bounding box center [495, 150] width 33 height 16
click at [485, 147] on input "Check" at bounding box center [491, 147] width 11 height 11
radio input "true"
type input "[DATE]"
click at [442, 113] on link "[DATE]" at bounding box center [489, 111] width 204 height 32
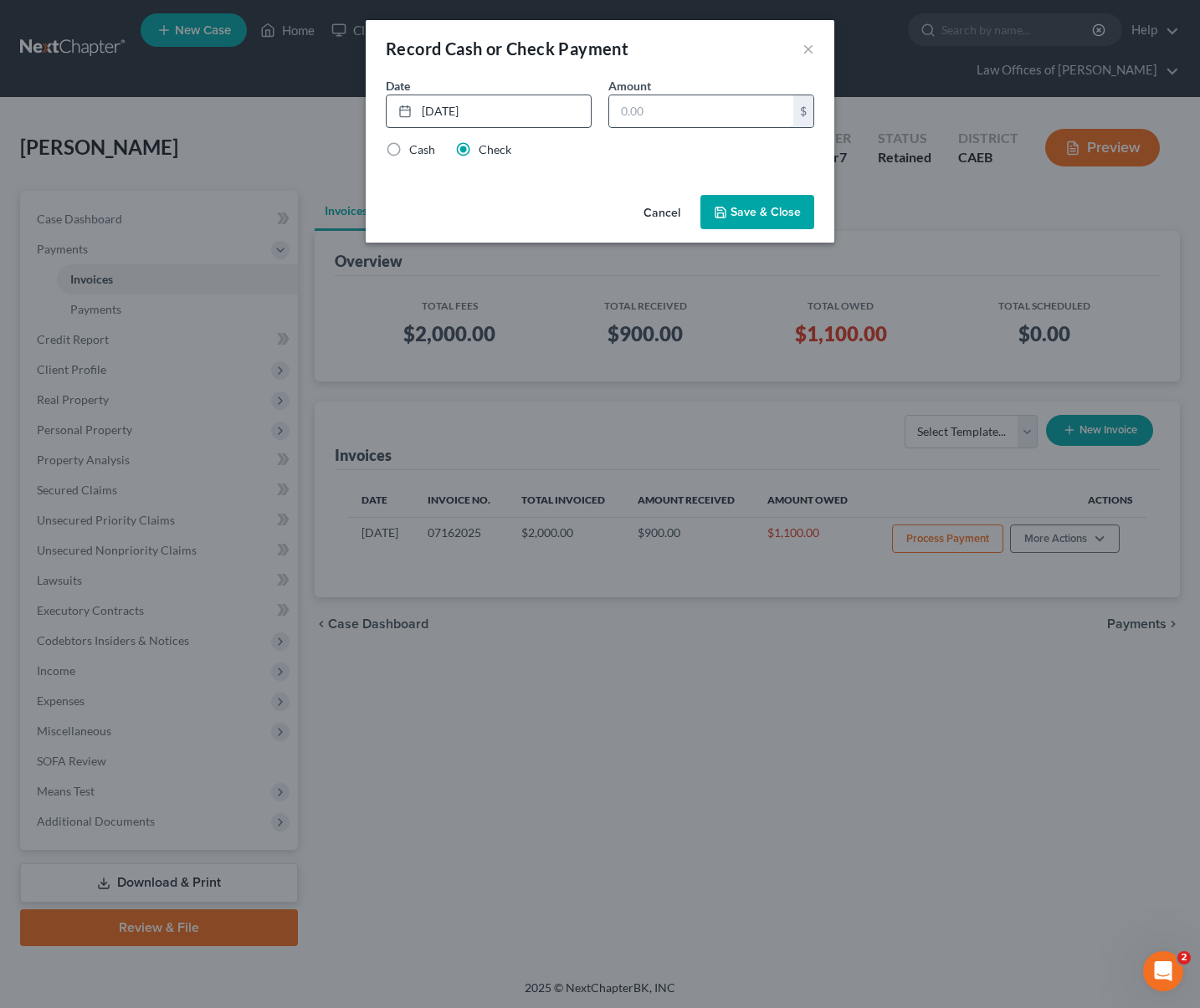
click at [671, 116] on input "text" at bounding box center [701, 111] width 184 height 32
type input "400."
click at [763, 208] on button "Save & Close" at bounding box center [757, 212] width 114 height 35
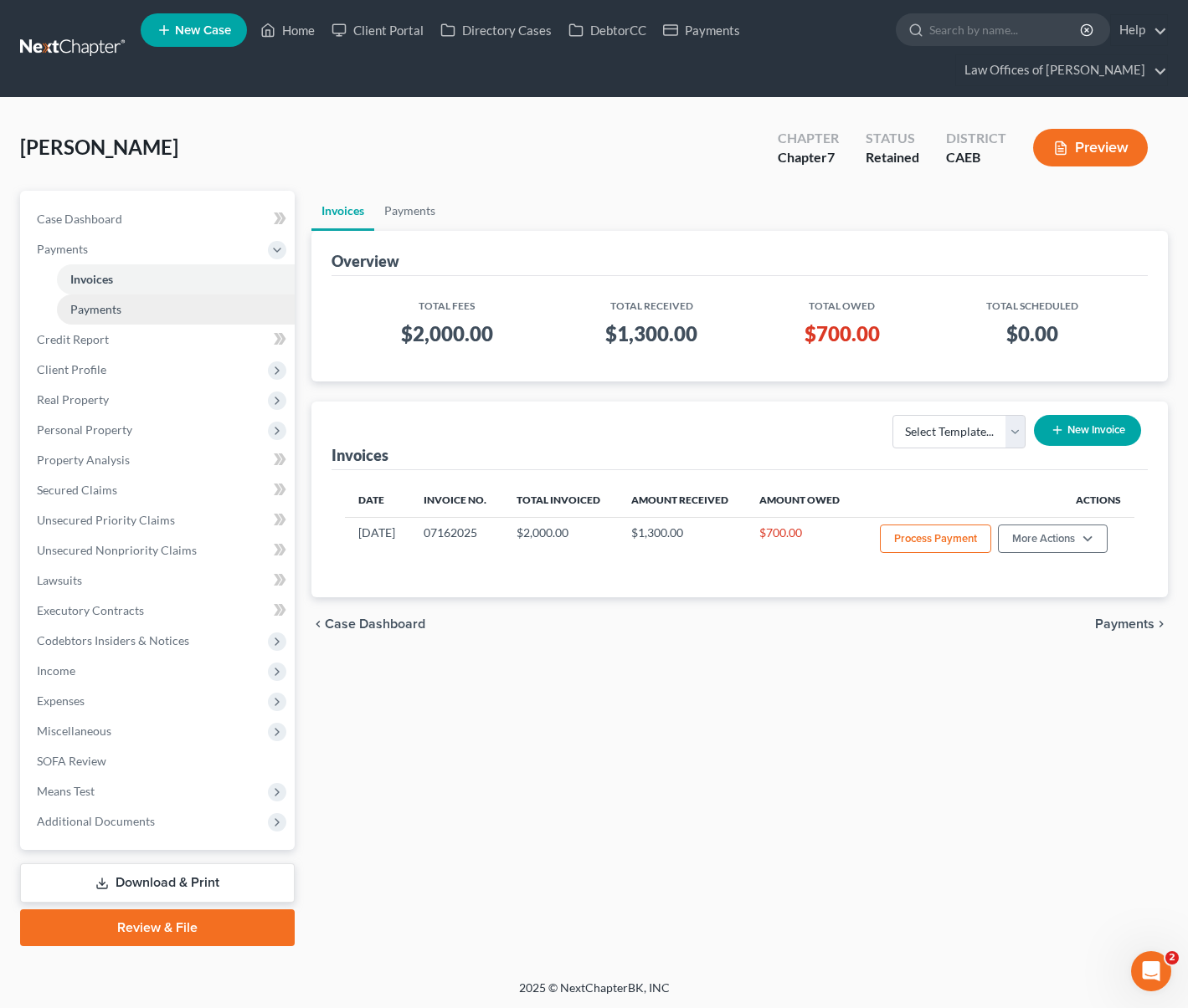
click at [108, 307] on span "Payments" at bounding box center [95, 310] width 51 height 15
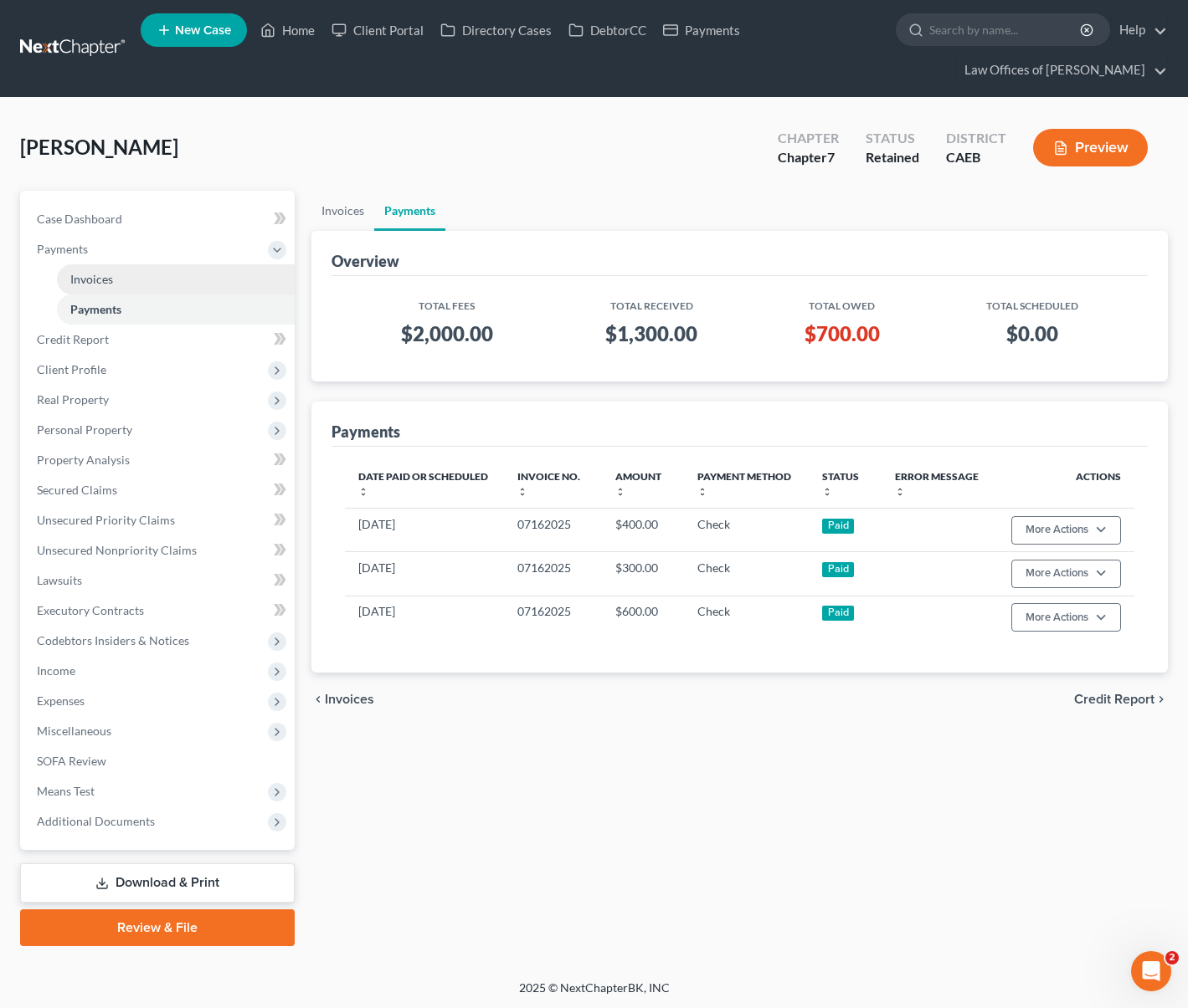
click at [122, 282] on link "Invoices" at bounding box center [176, 279] width 238 height 30
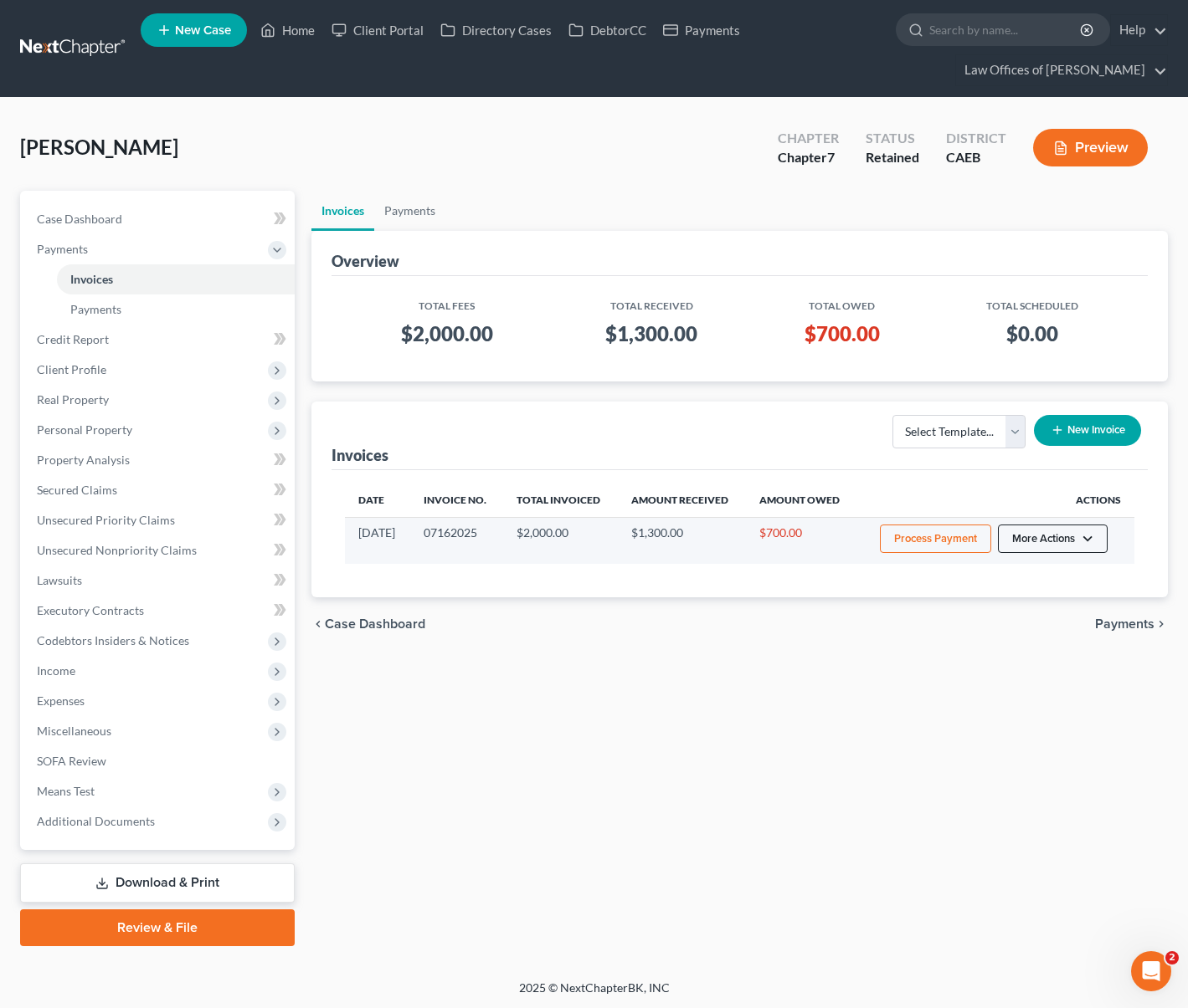
click at [1093, 541] on button "More Actions" at bounding box center [1052, 539] width 110 height 28
click at [1024, 570] on link "View/Edit" at bounding box center [1075, 573] width 196 height 28
select select "0"
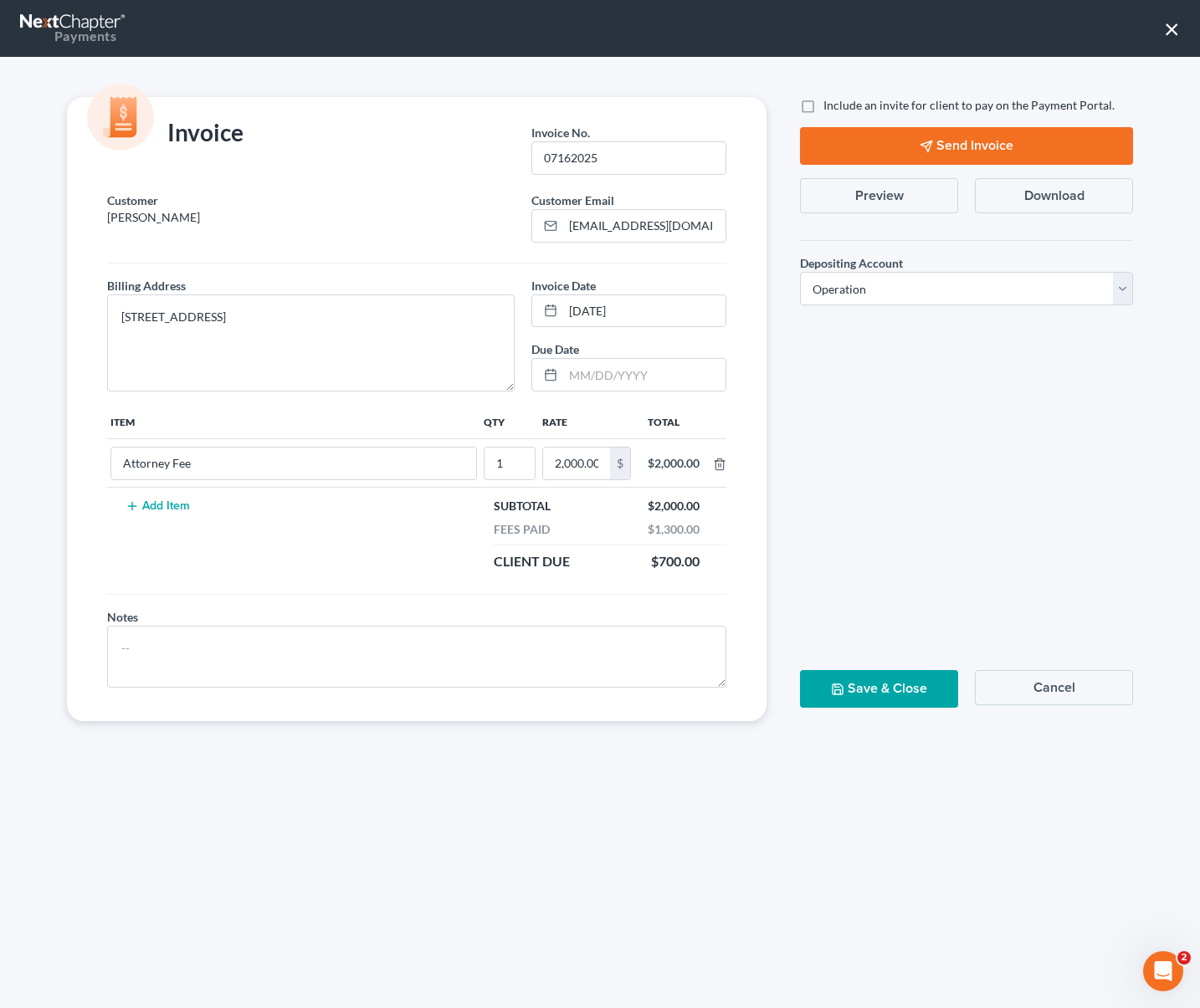
click at [933, 154] on button "Send Invoice" at bounding box center [967, 145] width 333 height 37
click at [1169, 40] on button "×" at bounding box center [1173, 28] width 16 height 26
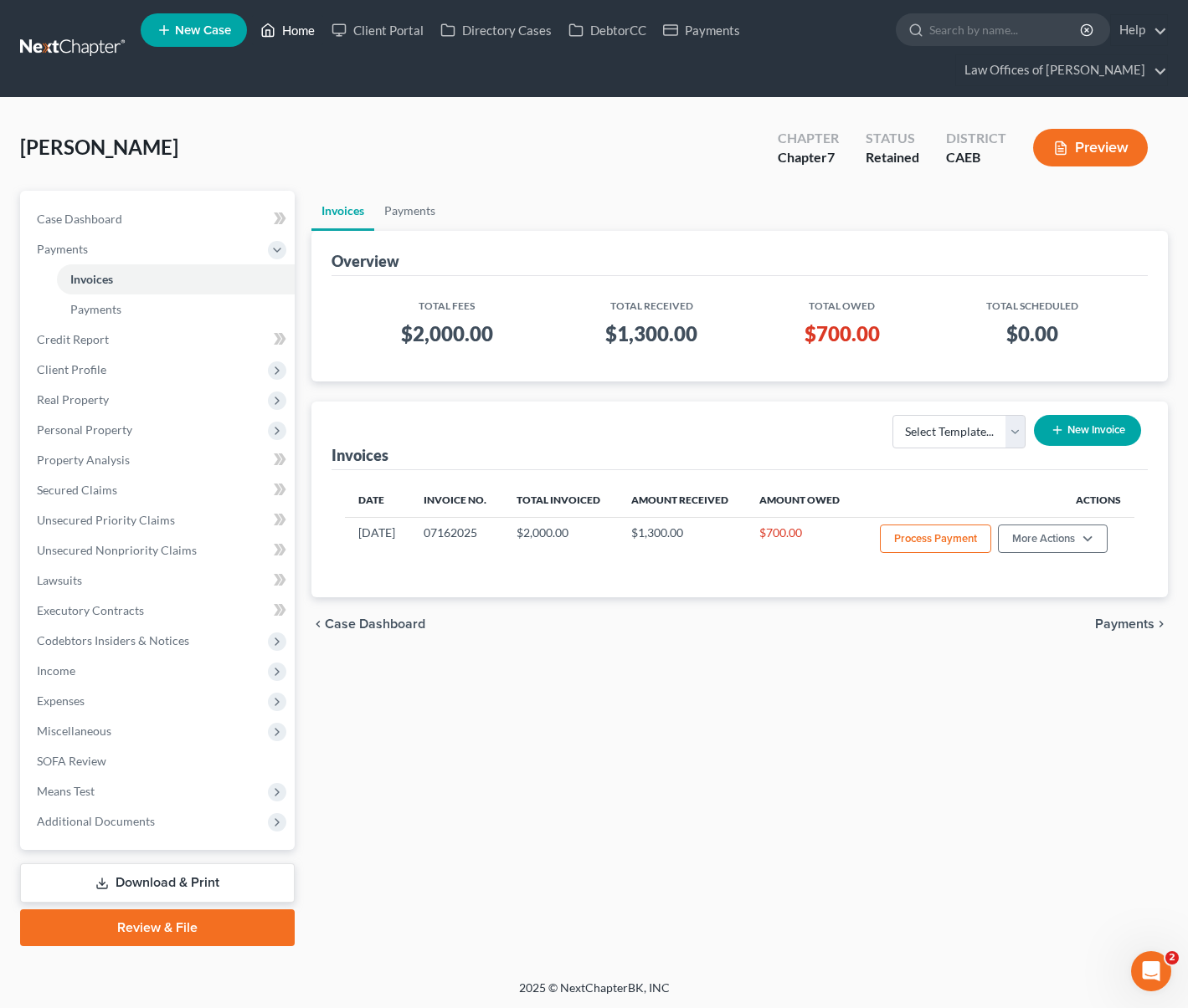
click at [300, 35] on link "Home" at bounding box center [287, 30] width 71 height 30
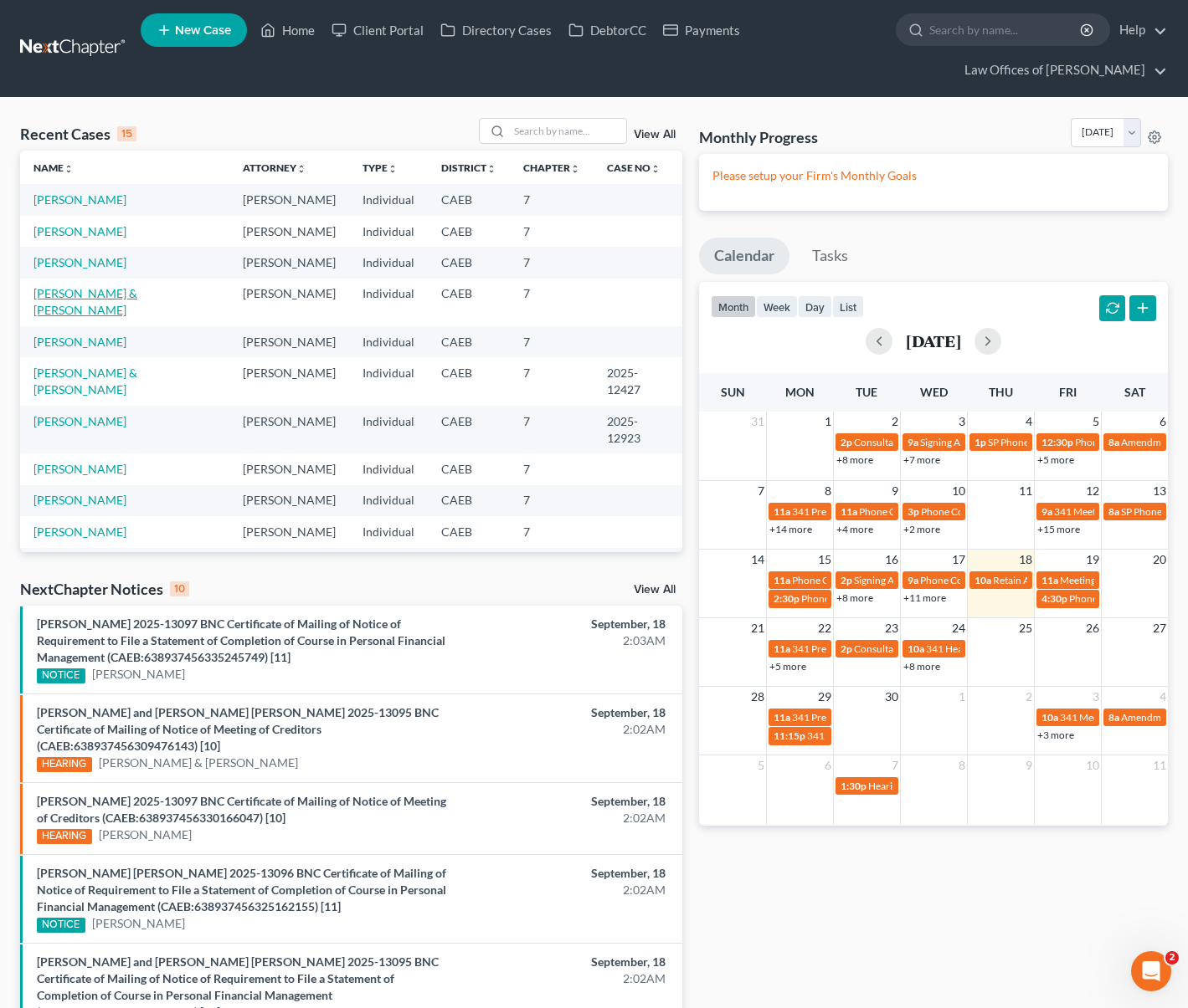
click at [102, 290] on link "[PERSON_NAME] & [PERSON_NAME]" at bounding box center [85, 301] width 104 height 31
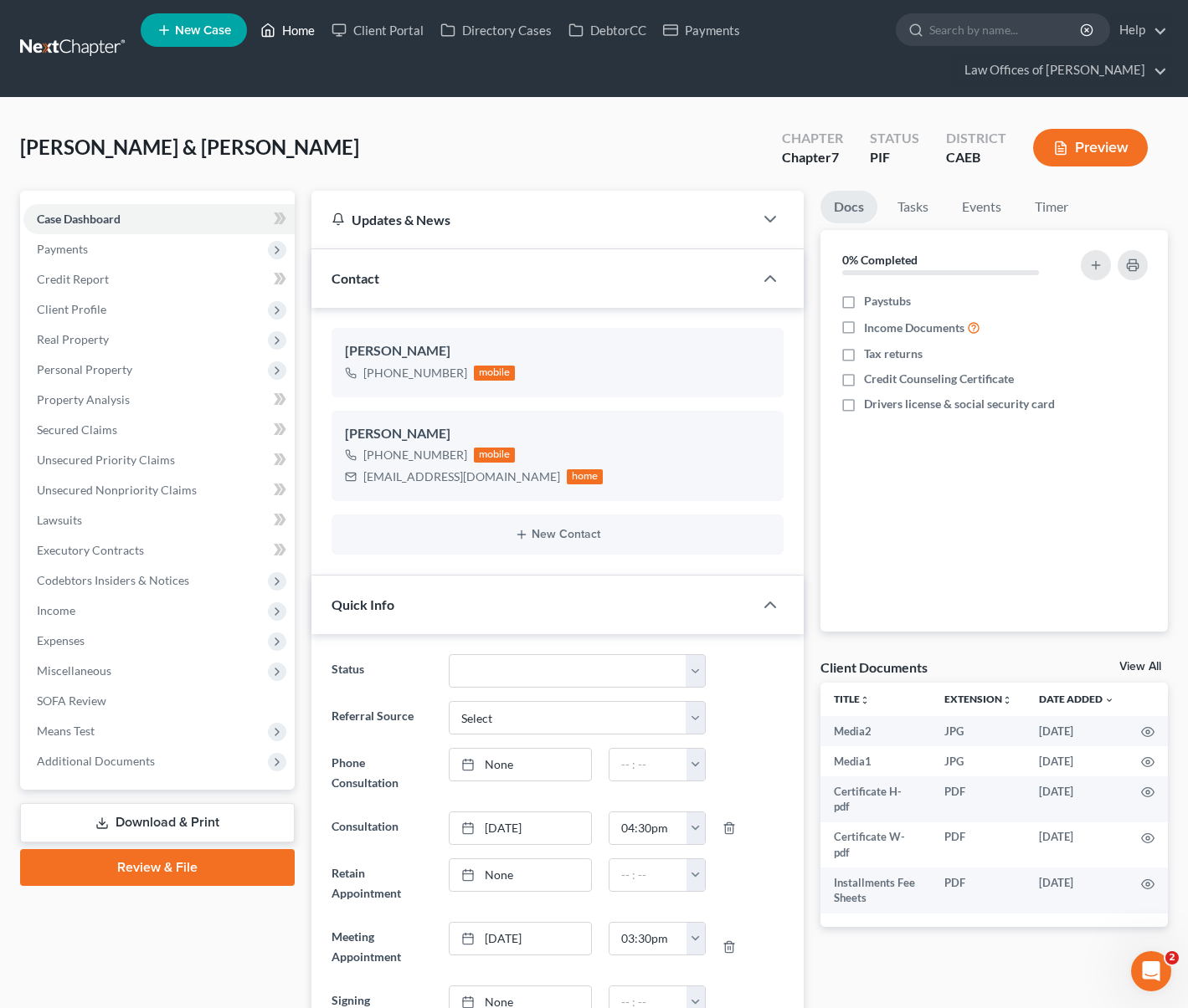
click at [295, 35] on link "Home" at bounding box center [287, 30] width 71 height 30
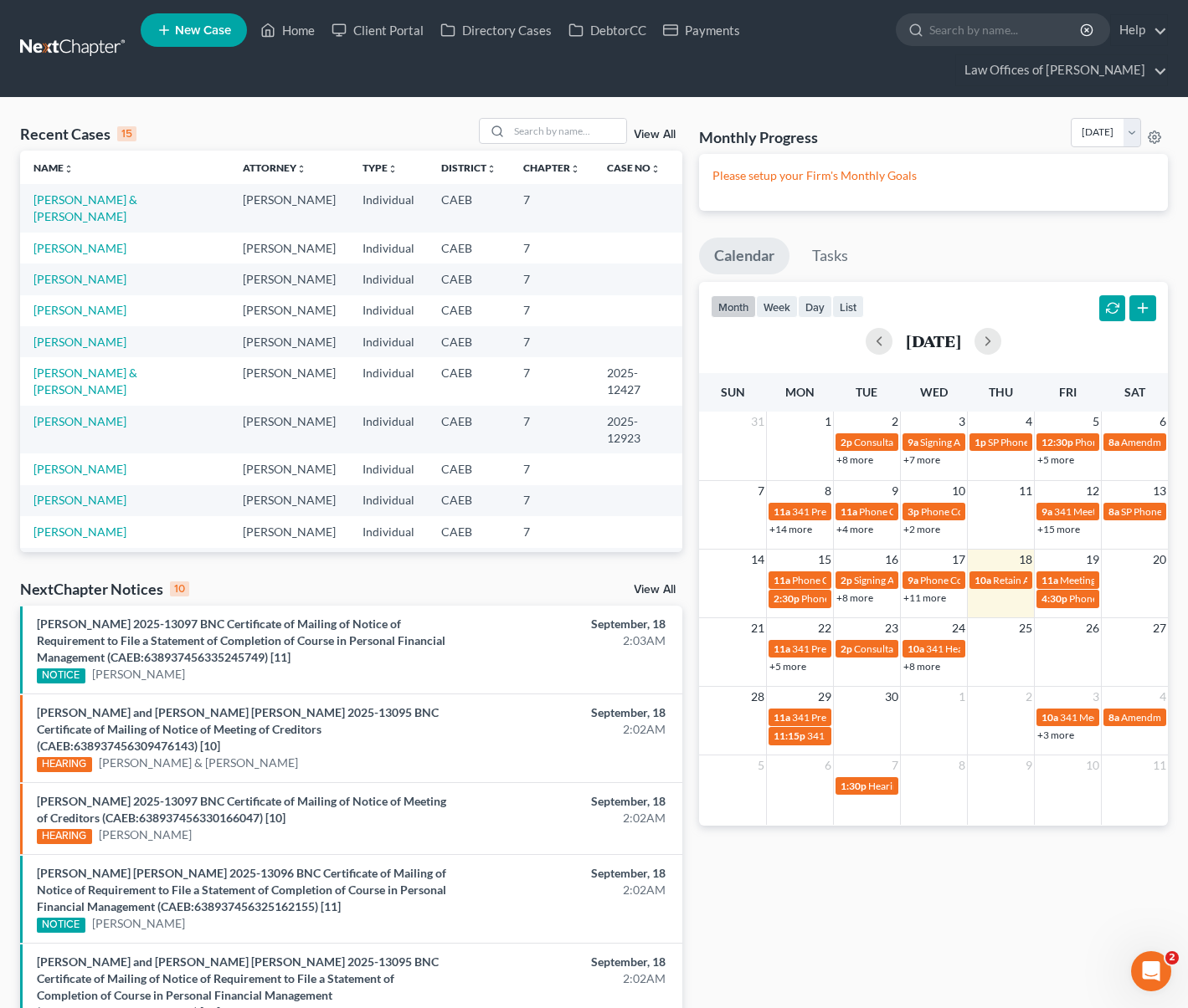
click at [537, 154] on th "Chapter unfold_more expand_more expand_less" at bounding box center [551, 167] width 84 height 34
click at [542, 135] on input "search" at bounding box center [567, 131] width 117 height 25
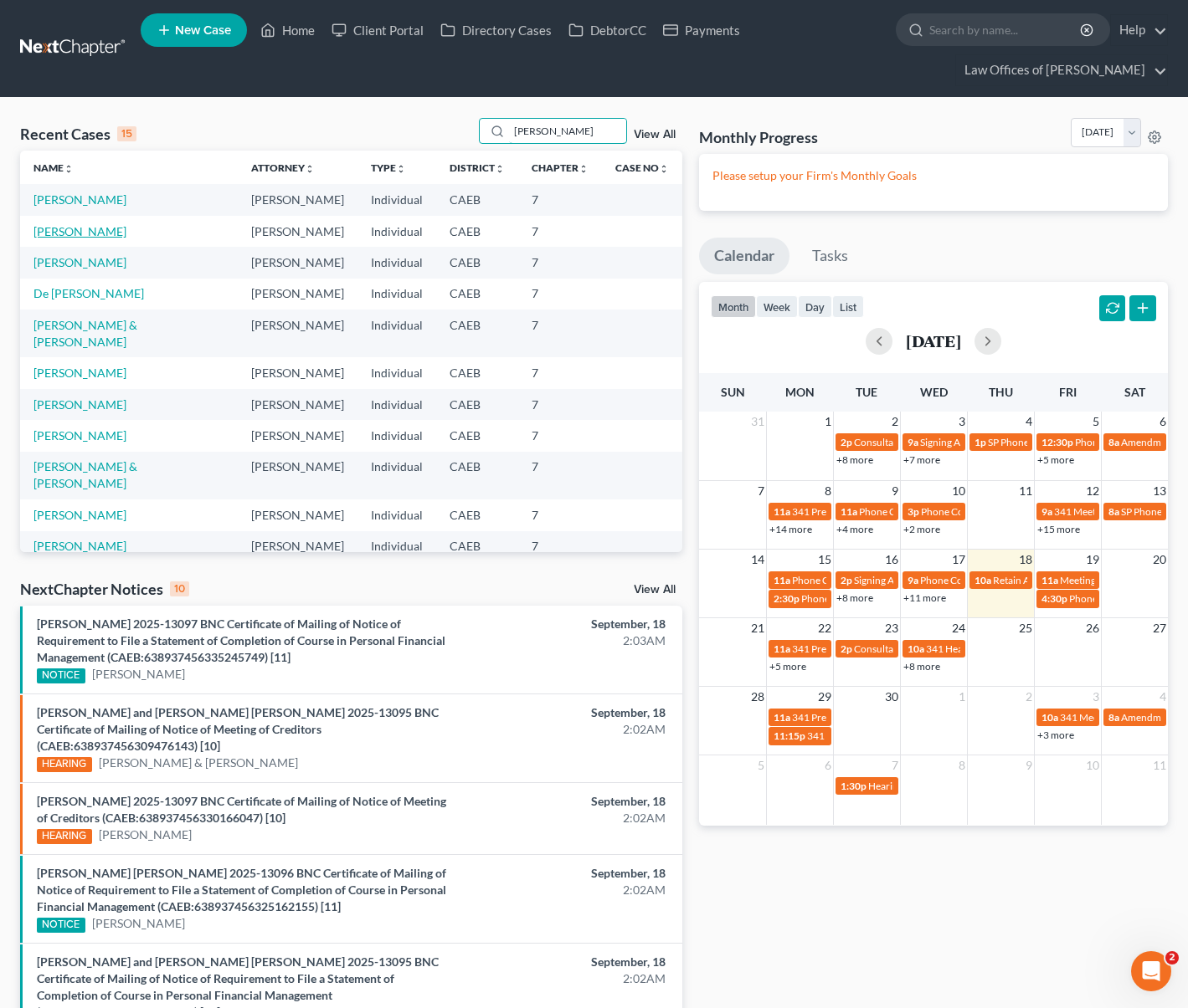
type input "[PERSON_NAME]"
click at [67, 236] on link "[PERSON_NAME]" at bounding box center [80, 232] width 93 height 15
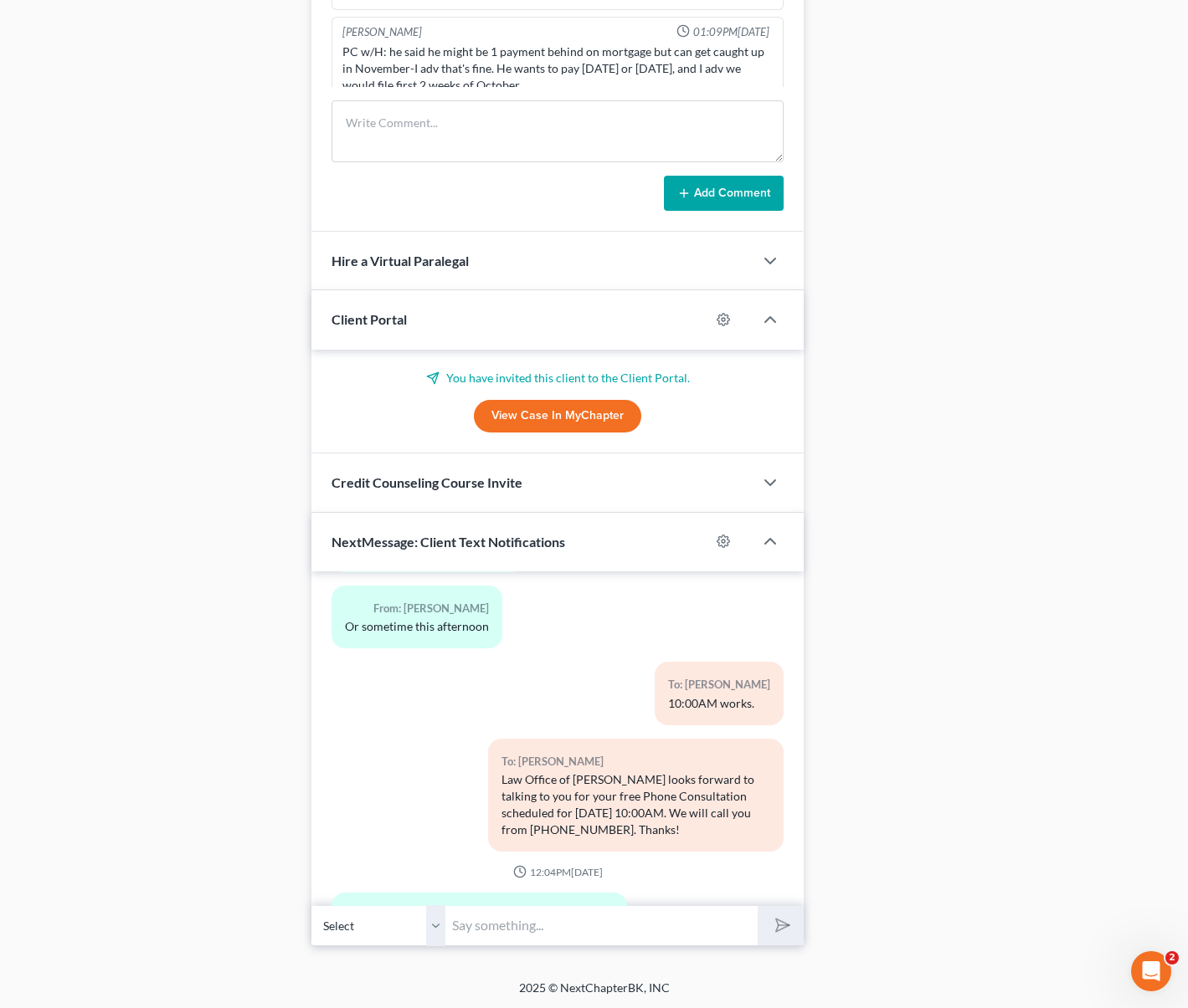
scroll to position [1405, 0]
click at [525, 910] on input "text" at bounding box center [601, 924] width 312 height 41
type input "Hi. You can call the office [PHONE_NUMBER]."
click at [757, 905] on button "submit" at bounding box center [780, 924] width 46 height 39
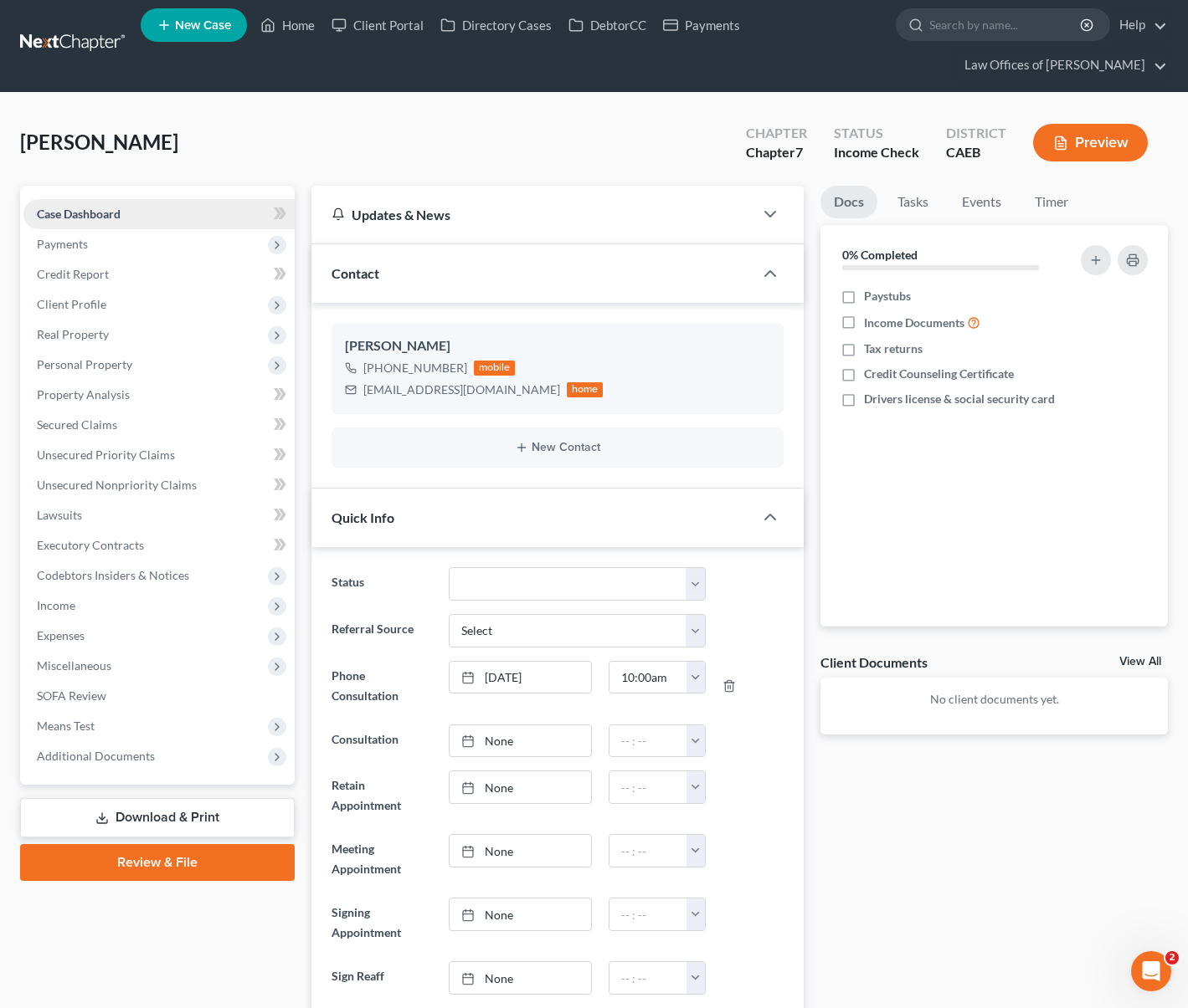
scroll to position [0, 0]
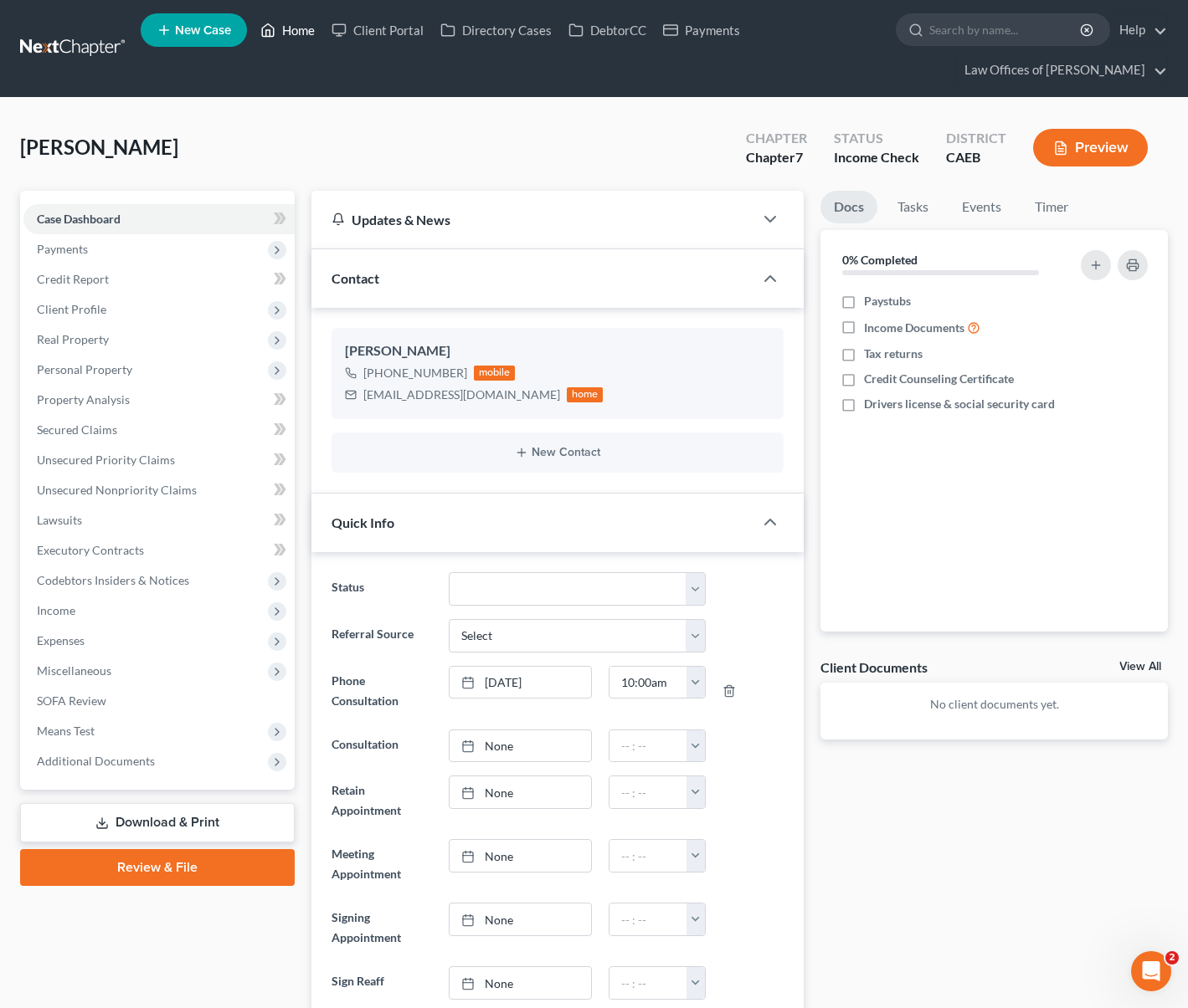
click at [314, 36] on link "Home" at bounding box center [287, 30] width 71 height 30
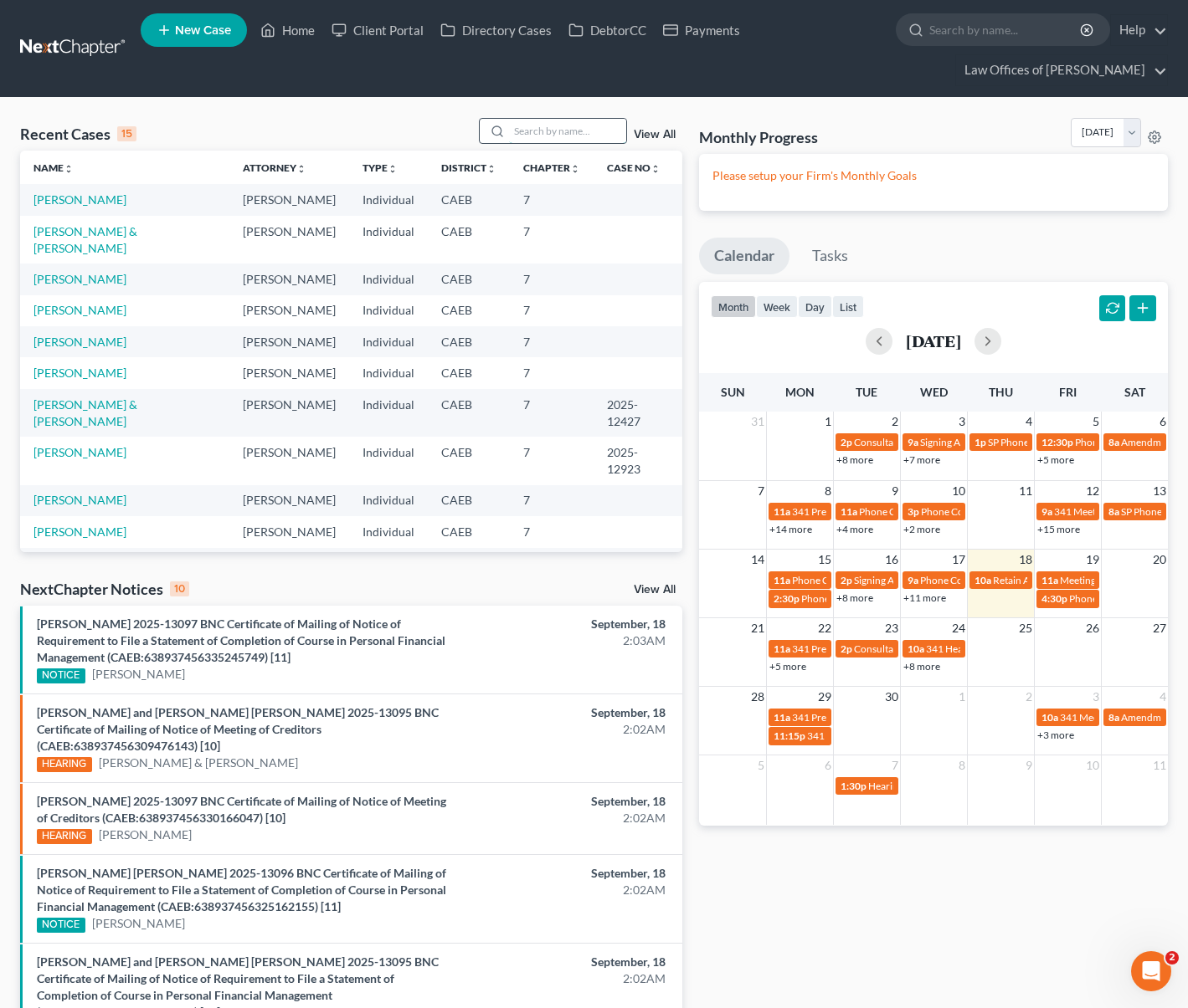
click at [563, 137] on input "search" at bounding box center [567, 131] width 117 height 25
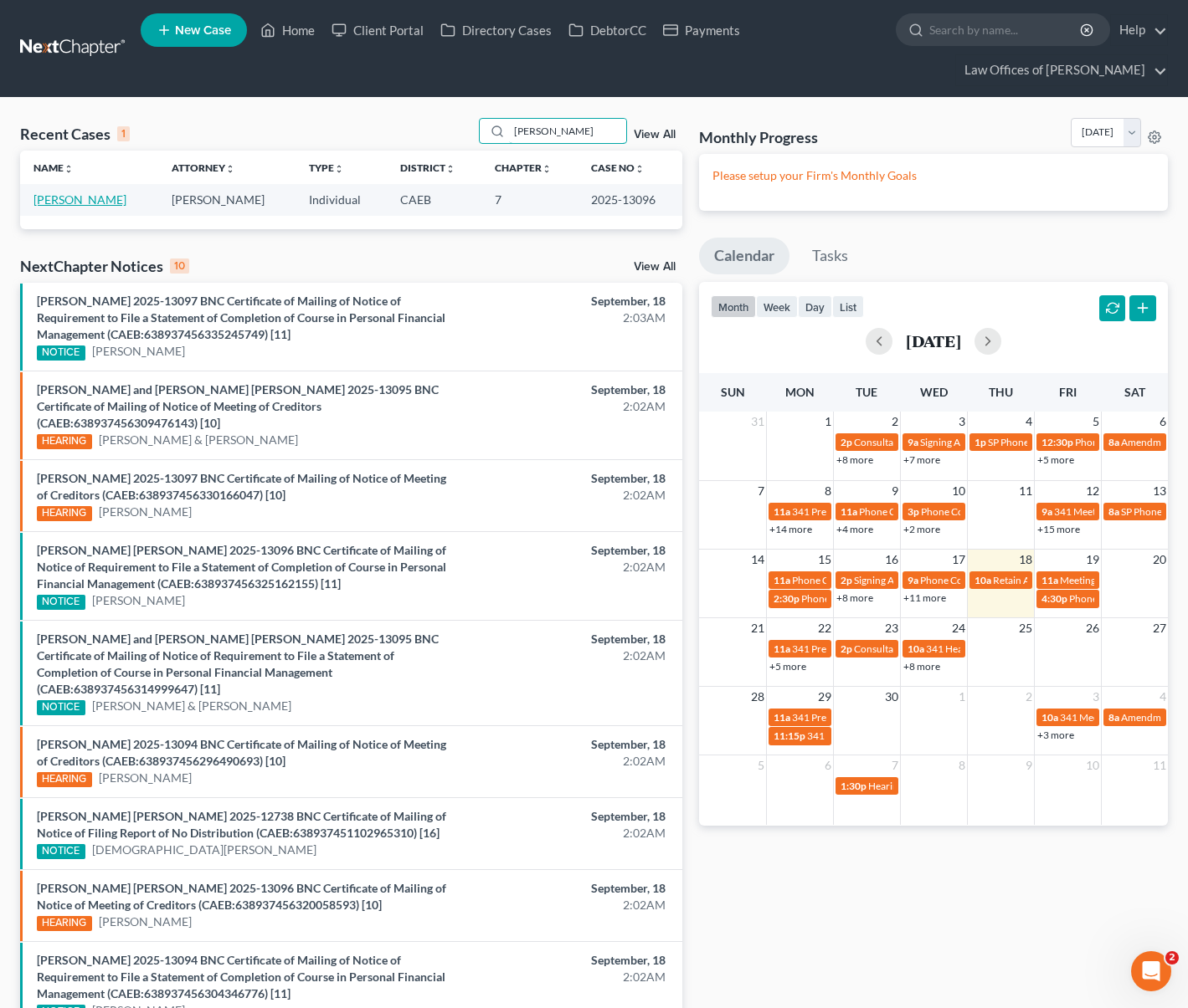
type input "[PERSON_NAME]"
click at [80, 203] on link "[PERSON_NAME]" at bounding box center [80, 200] width 93 height 15
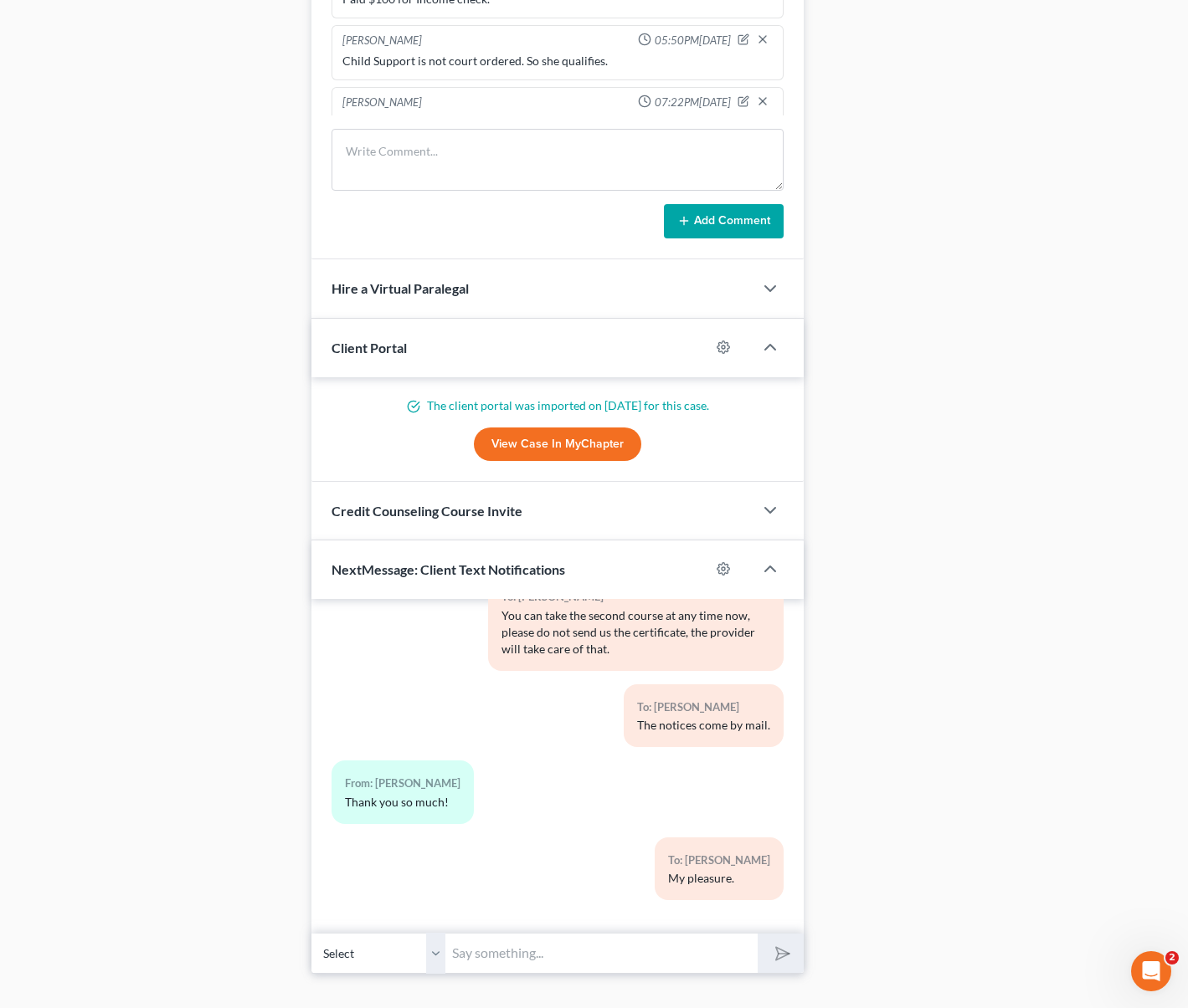
scroll to position [1473, 0]
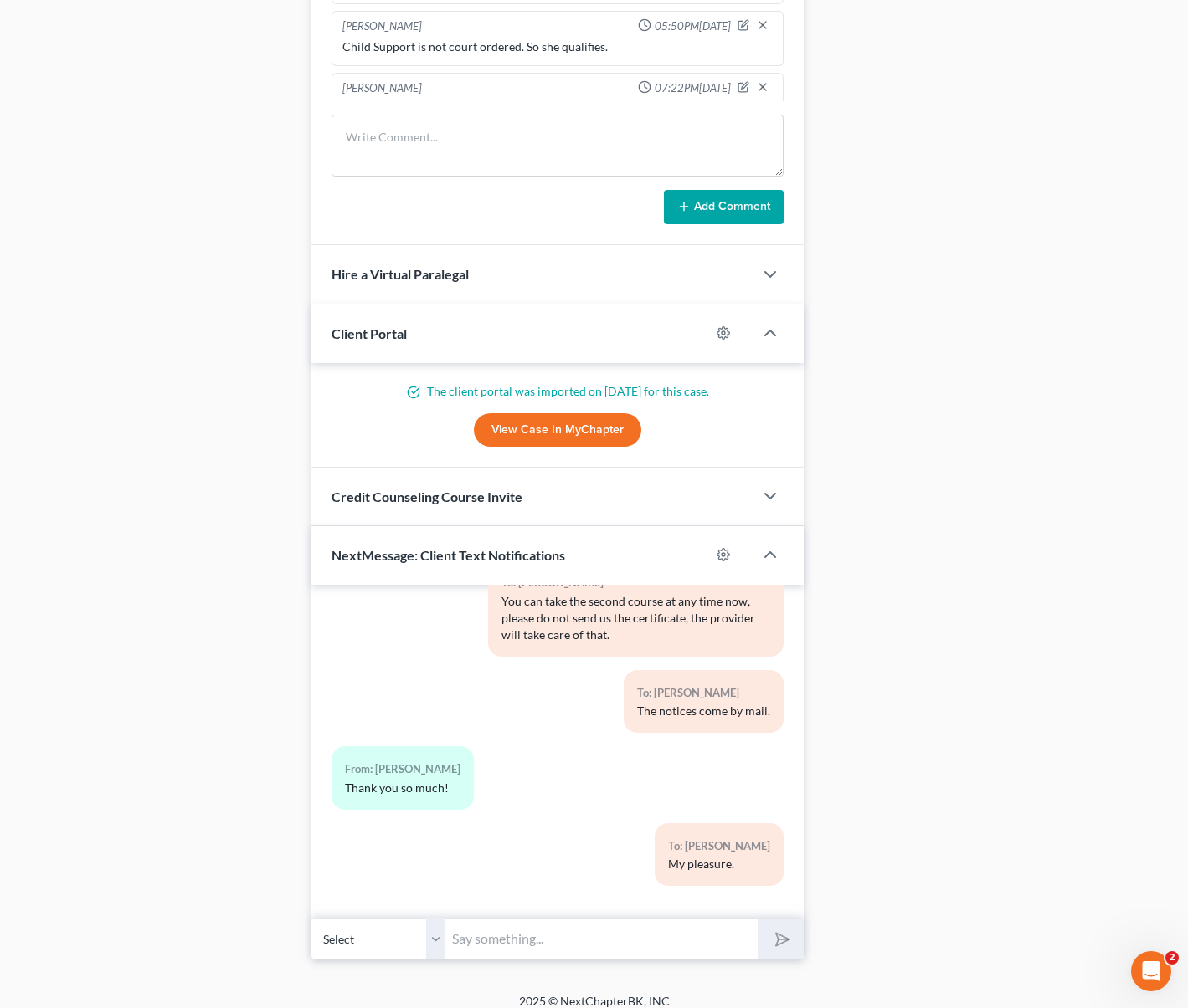
click at [486, 934] on input "text" at bounding box center [601, 939] width 312 height 41
type input "Hi. Can you please email us your 2024 State Tax Return (we have the Federal onl…"
click at [757, 920] on button "submit" at bounding box center [780, 939] width 46 height 39
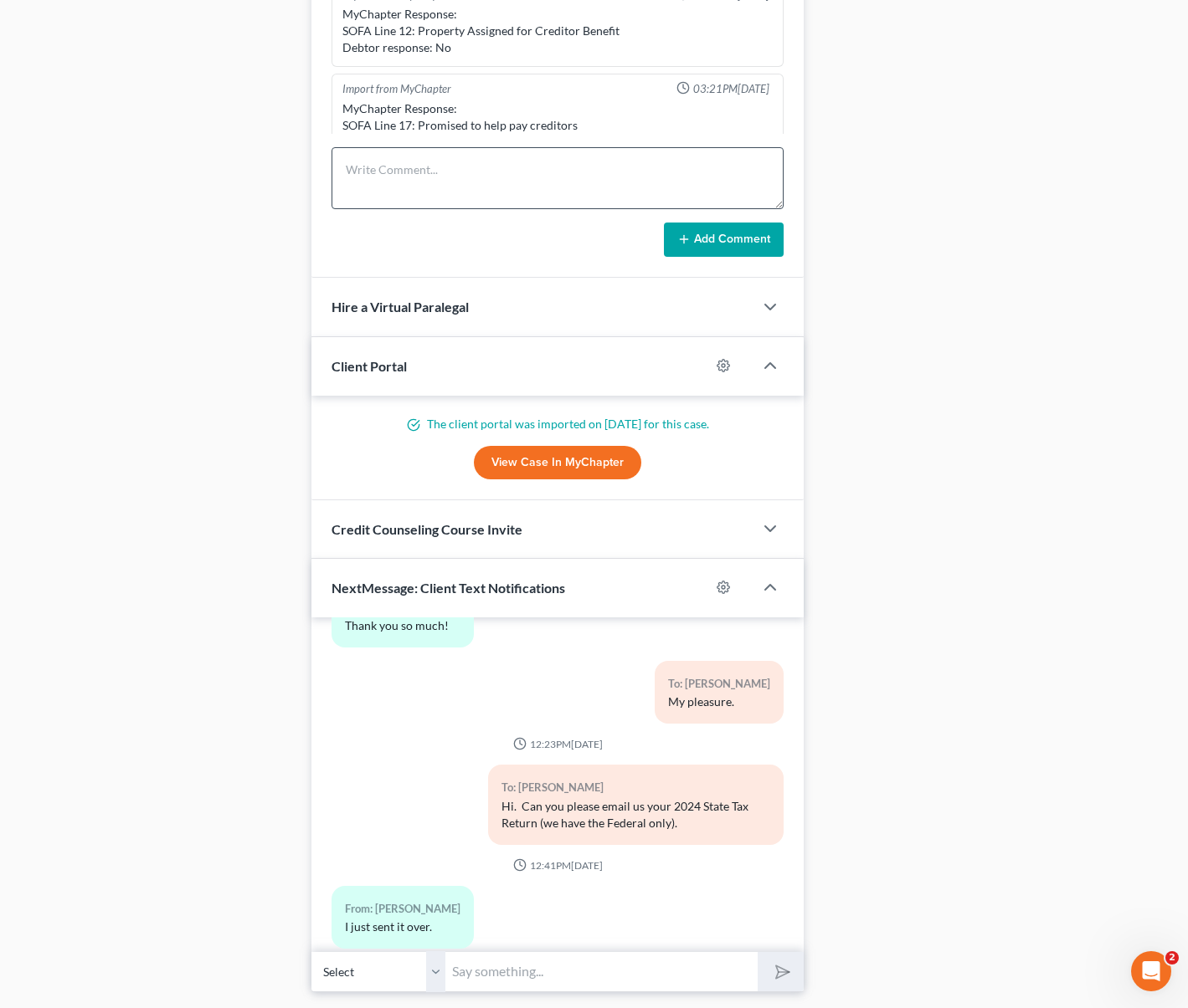
scroll to position [1487, 0]
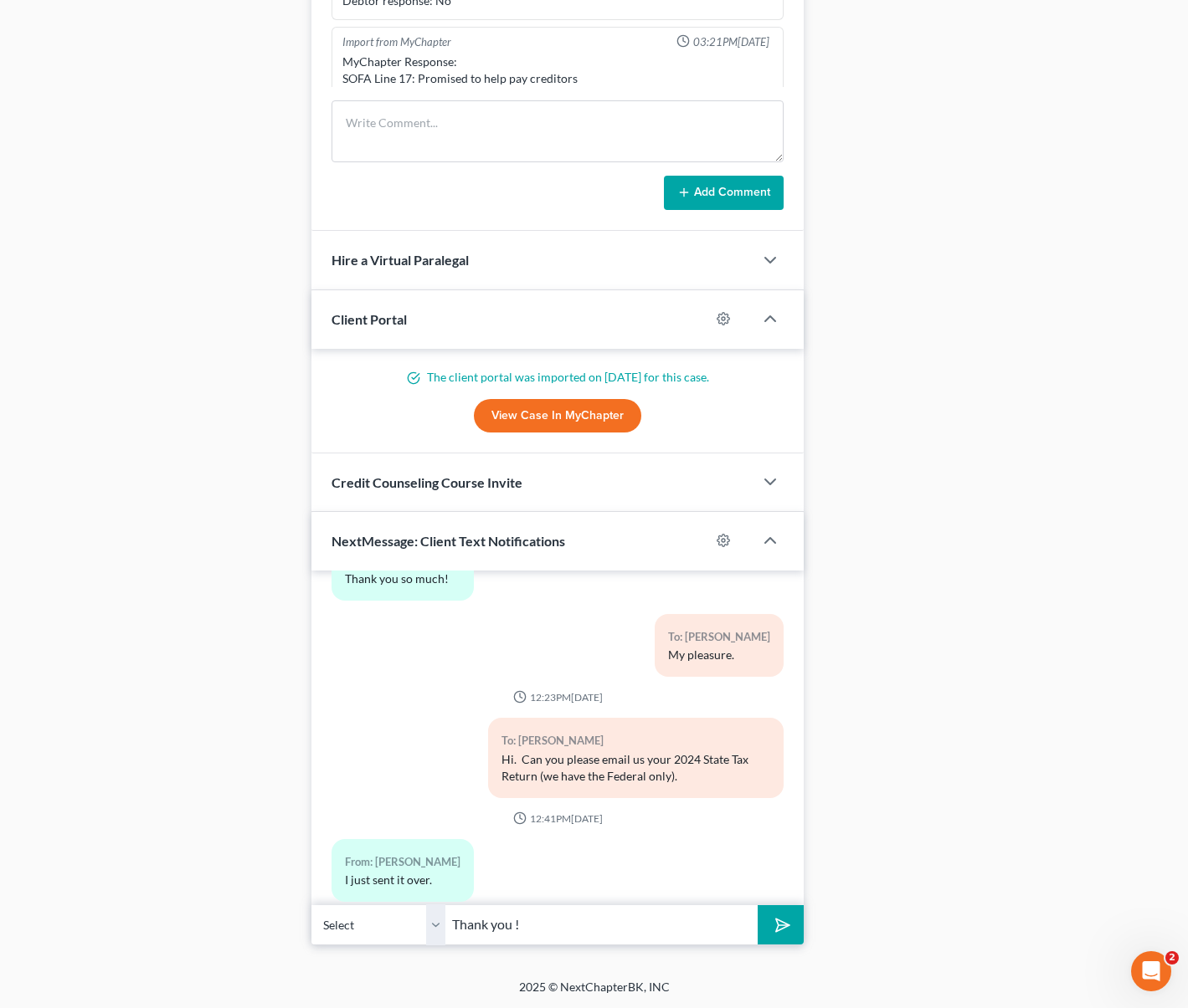
type input "Thank you !"
click at [757, 905] on button "submit" at bounding box center [780, 924] width 46 height 39
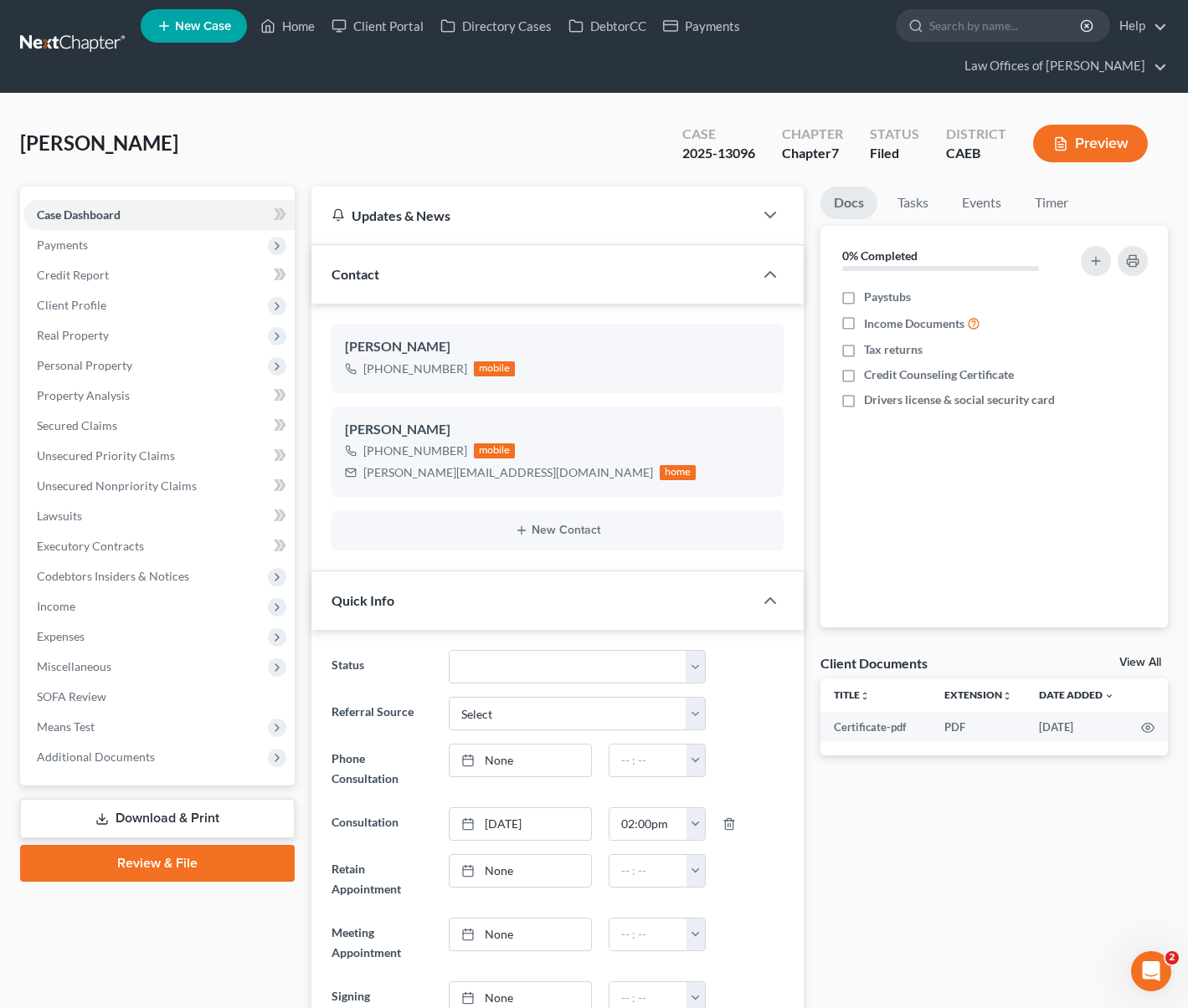
scroll to position [0, 0]
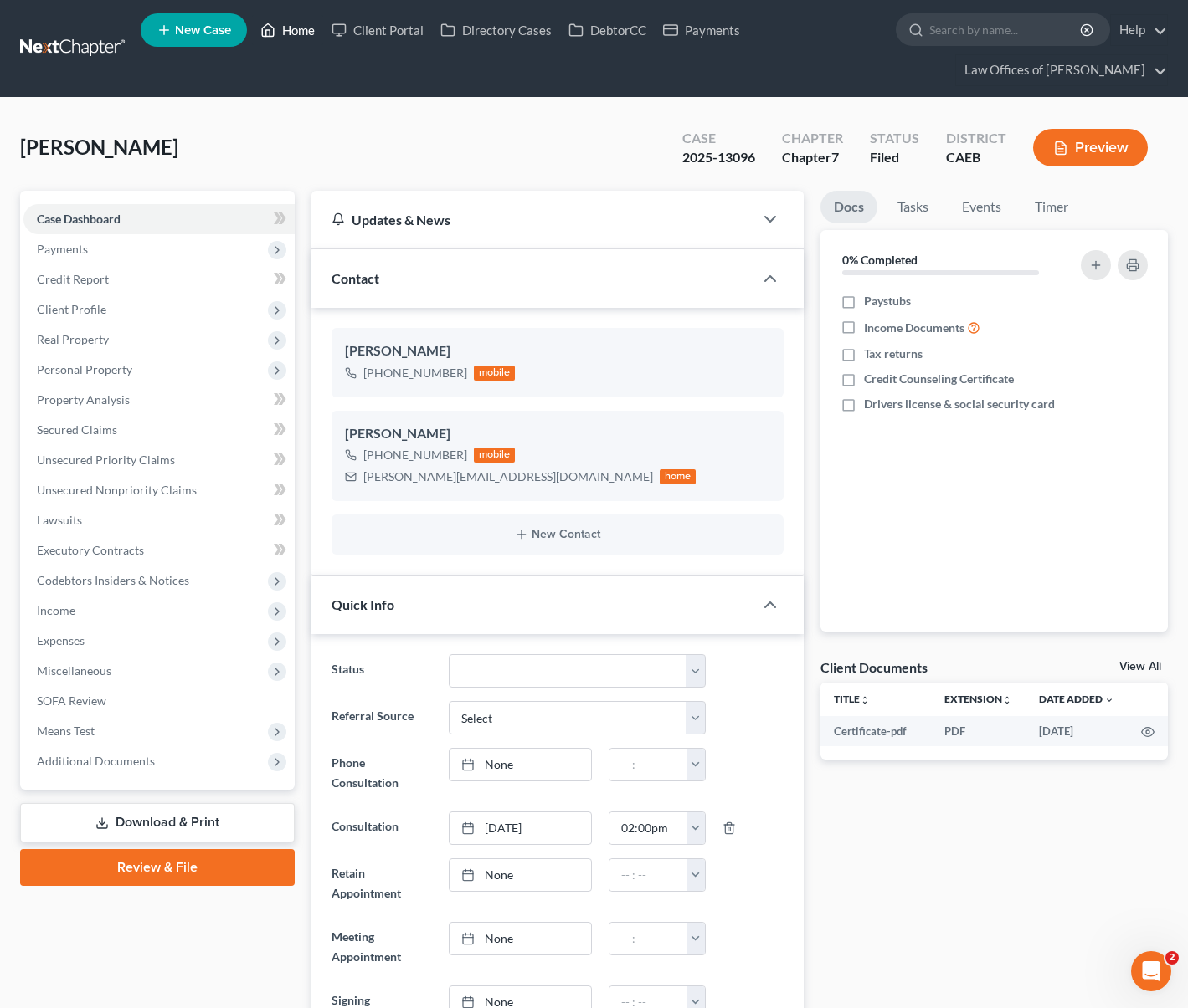
click at [302, 35] on link "Home" at bounding box center [287, 30] width 71 height 30
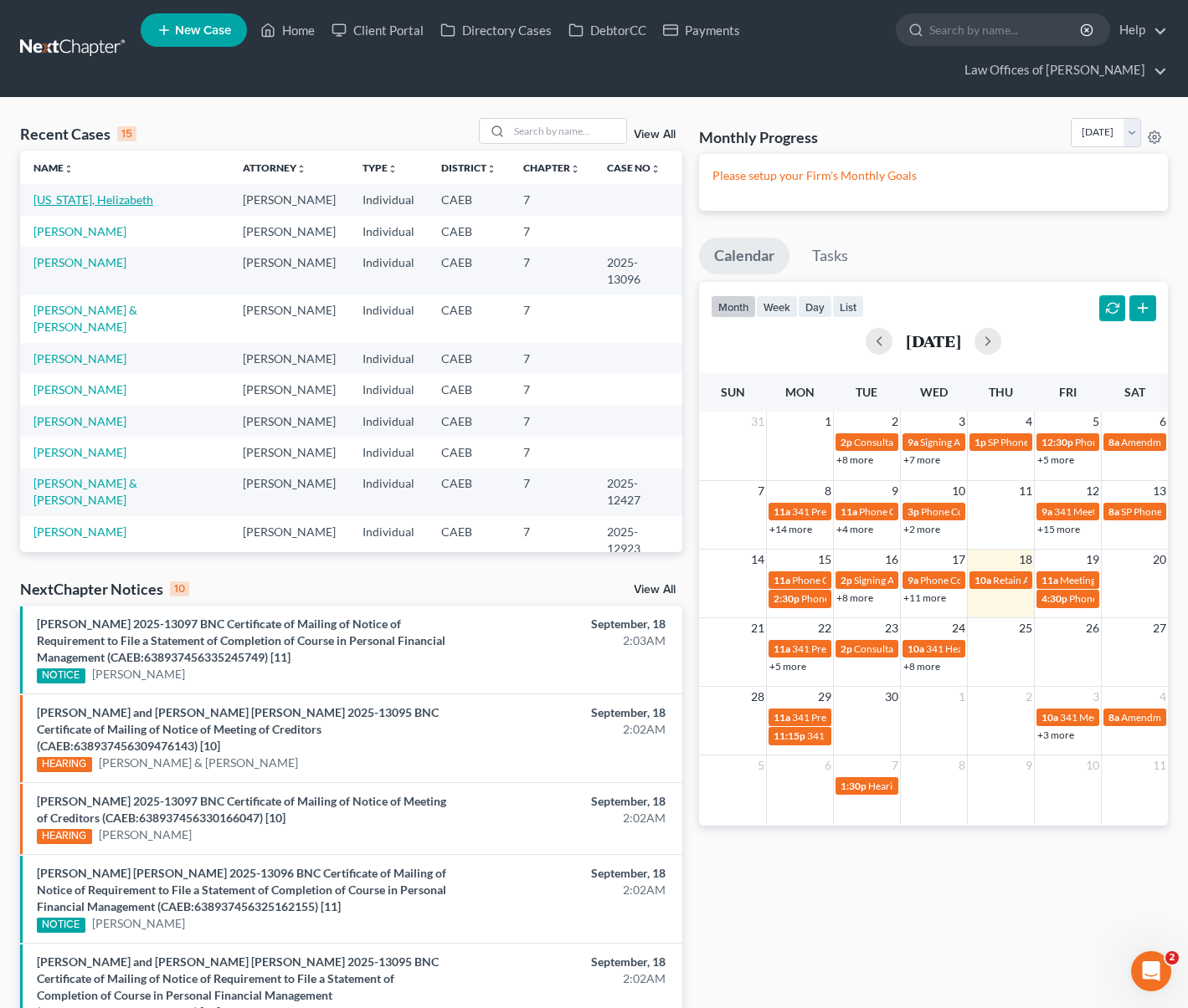
click at [143, 202] on link "[US_STATE], Helizabeth" at bounding box center [94, 200] width 120 height 15
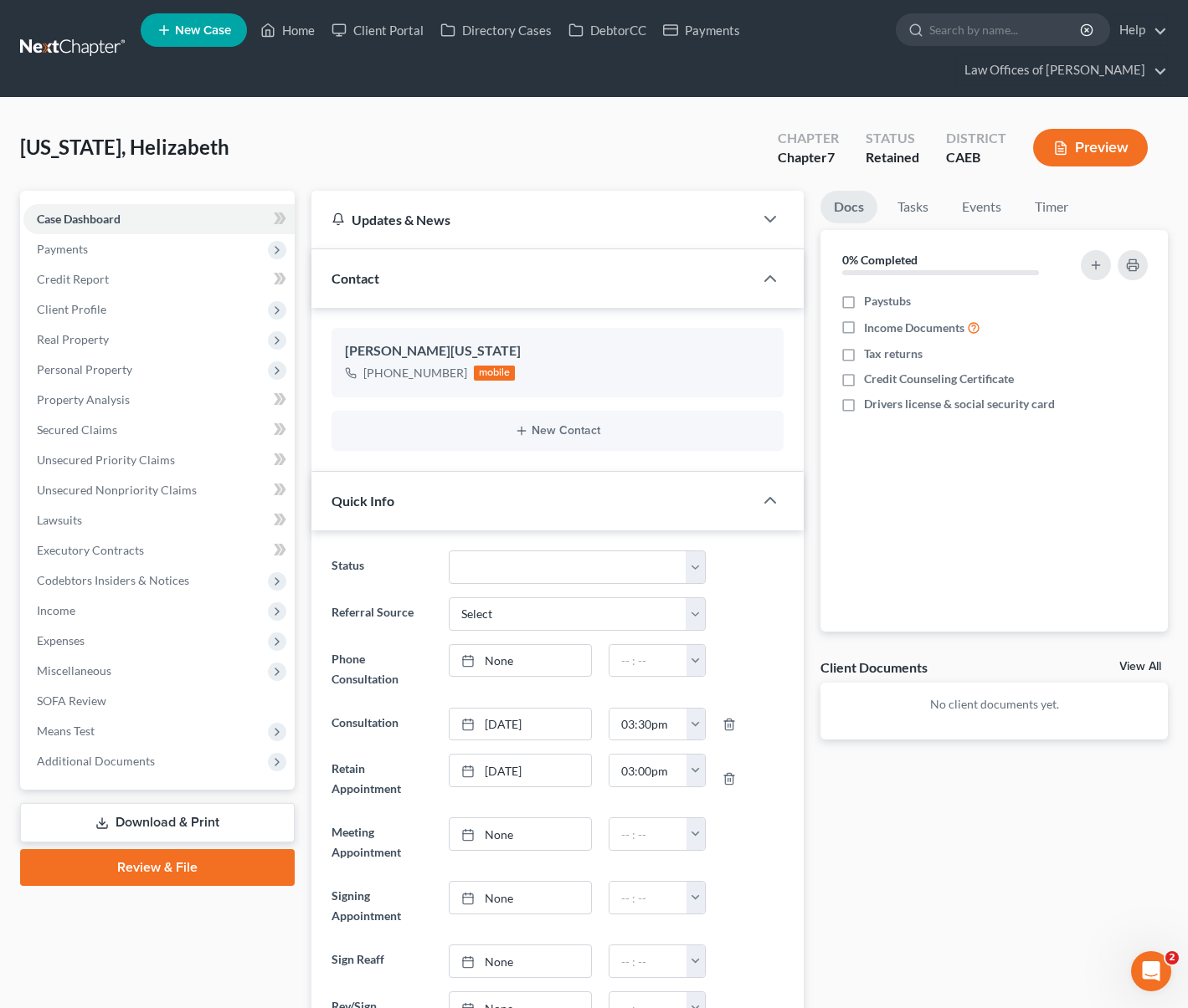
scroll to position [688, 0]
click at [103, 257] on span "Payments" at bounding box center [159, 249] width 272 height 30
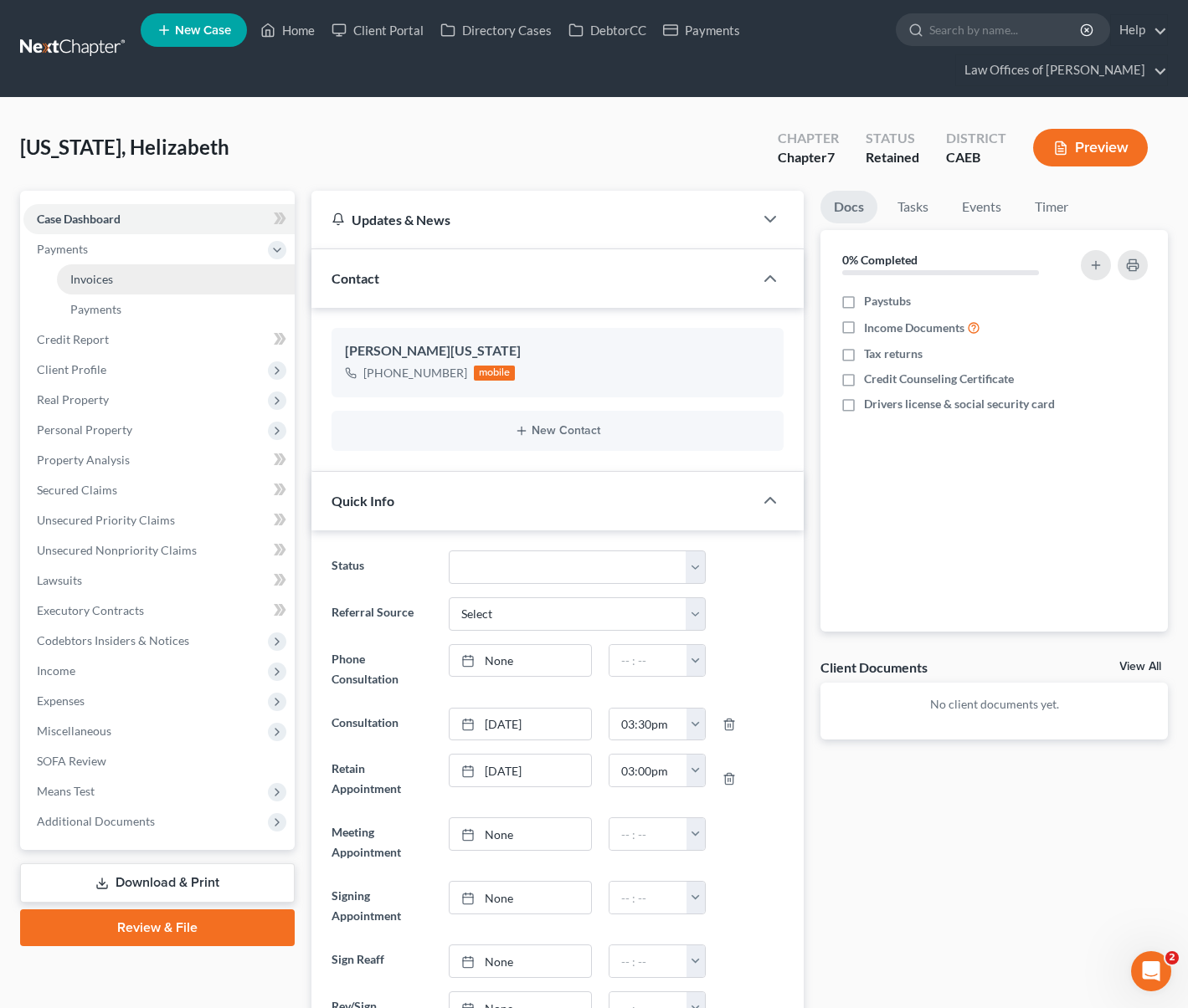
click at [108, 280] on span "Invoices" at bounding box center [91, 279] width 43 height 15
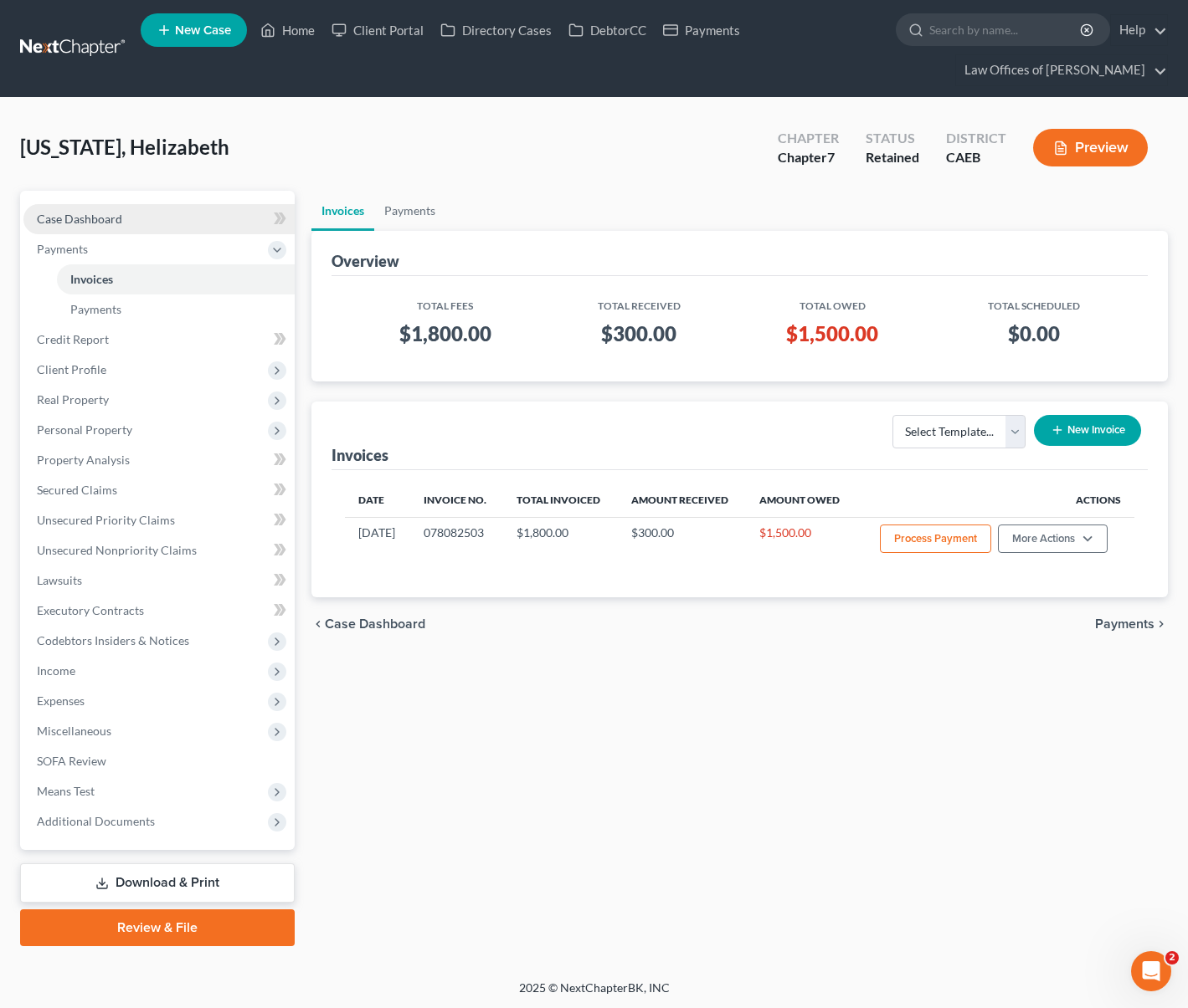
click at [131, 215] on link "Case Dashboard" at bounding box center [159, 219] width 272 height 30
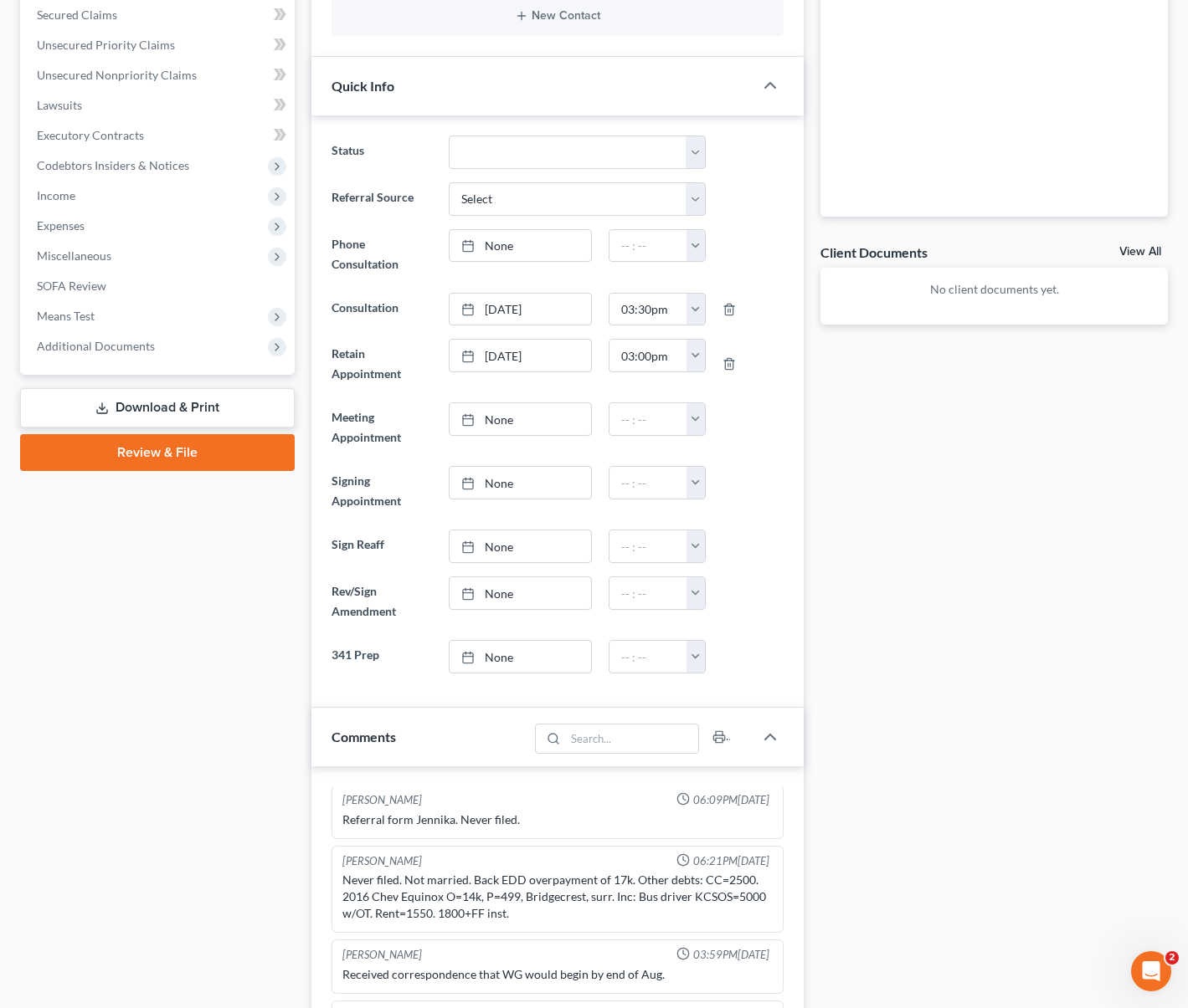
scroll to position [1279, 0]
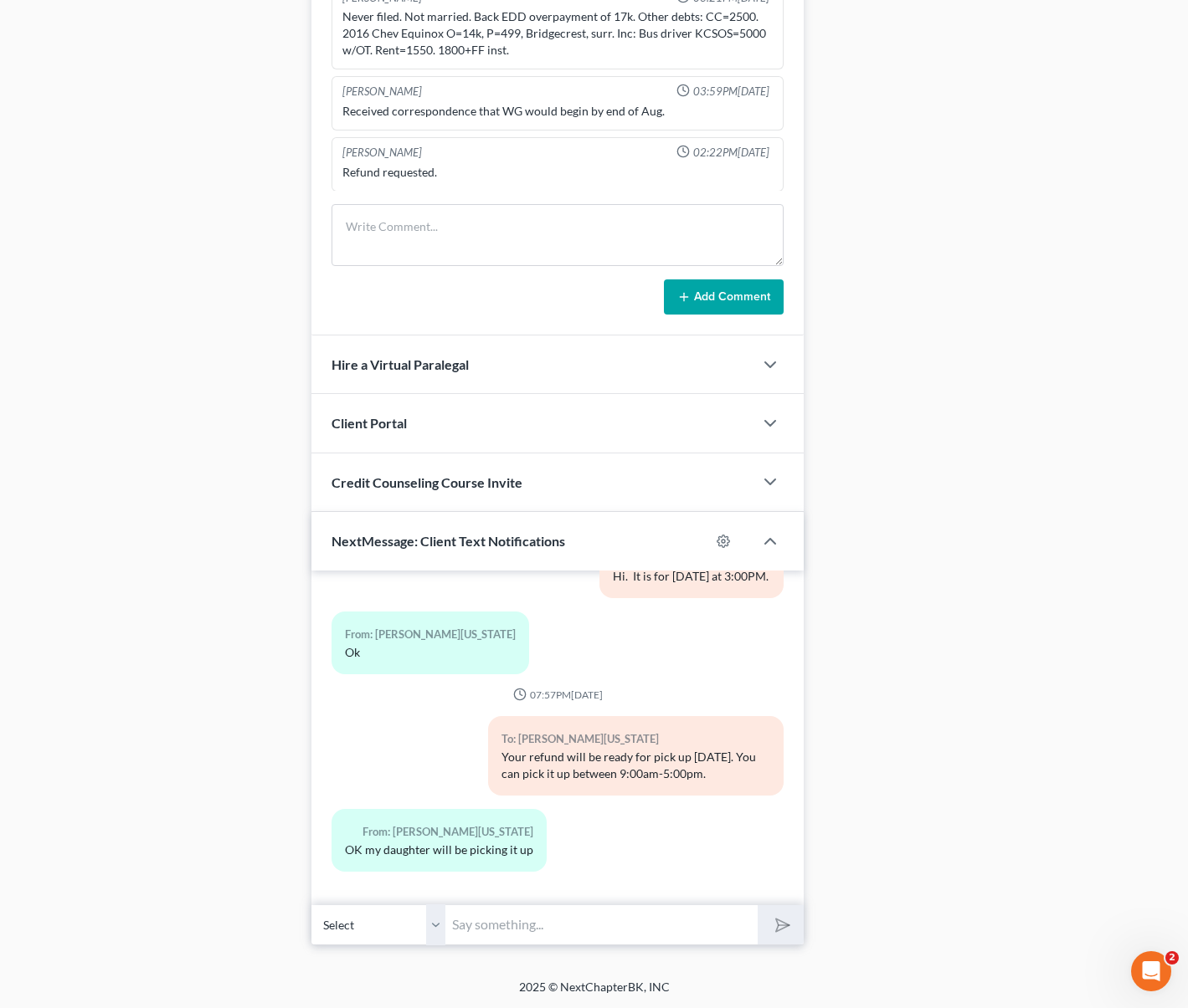
click at [576, 680] on div "From: [PERSON_NAME][US_STATE]" at bounding box center [480, 650] width 313 height 76
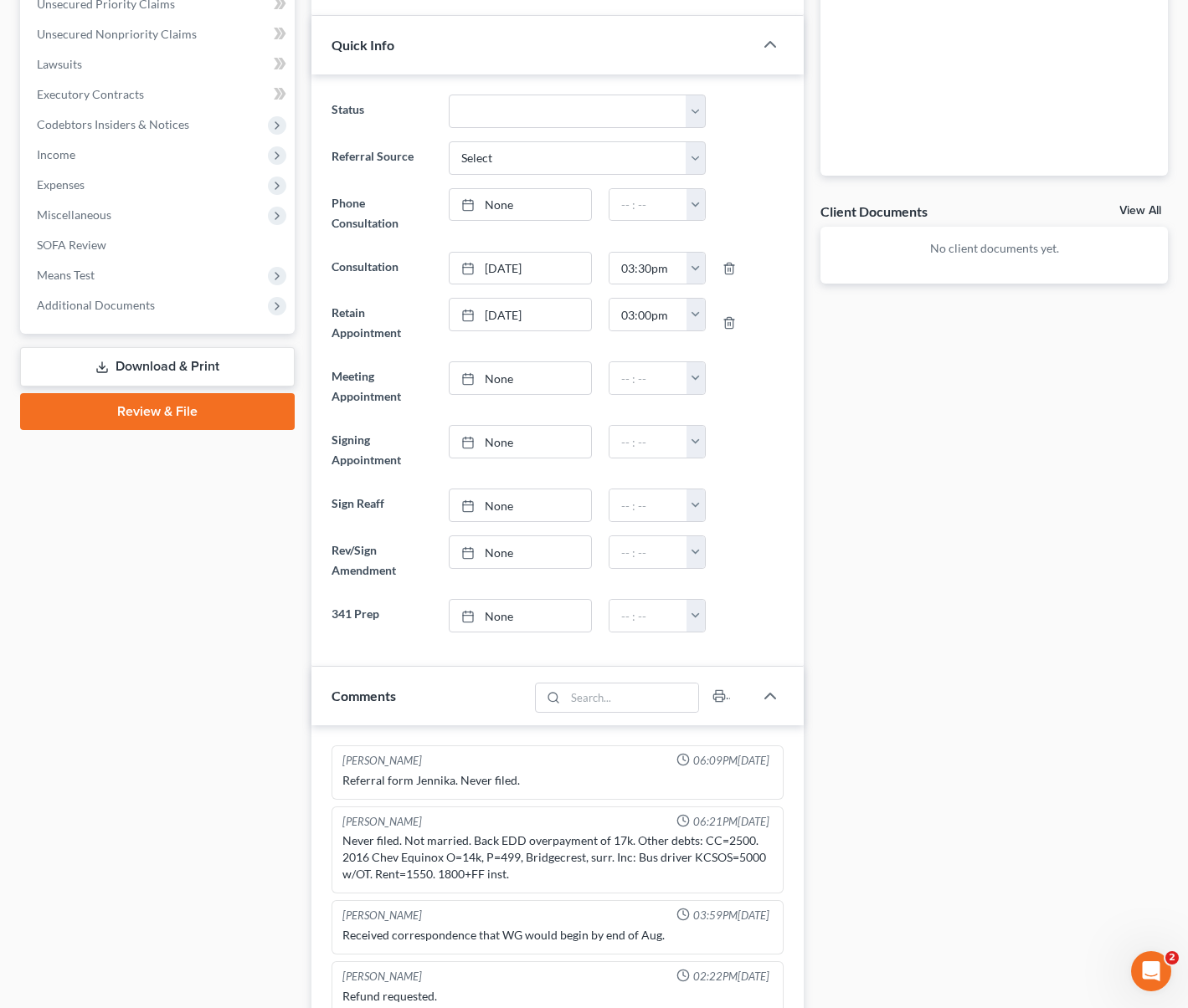
scroll to position [17, 0]
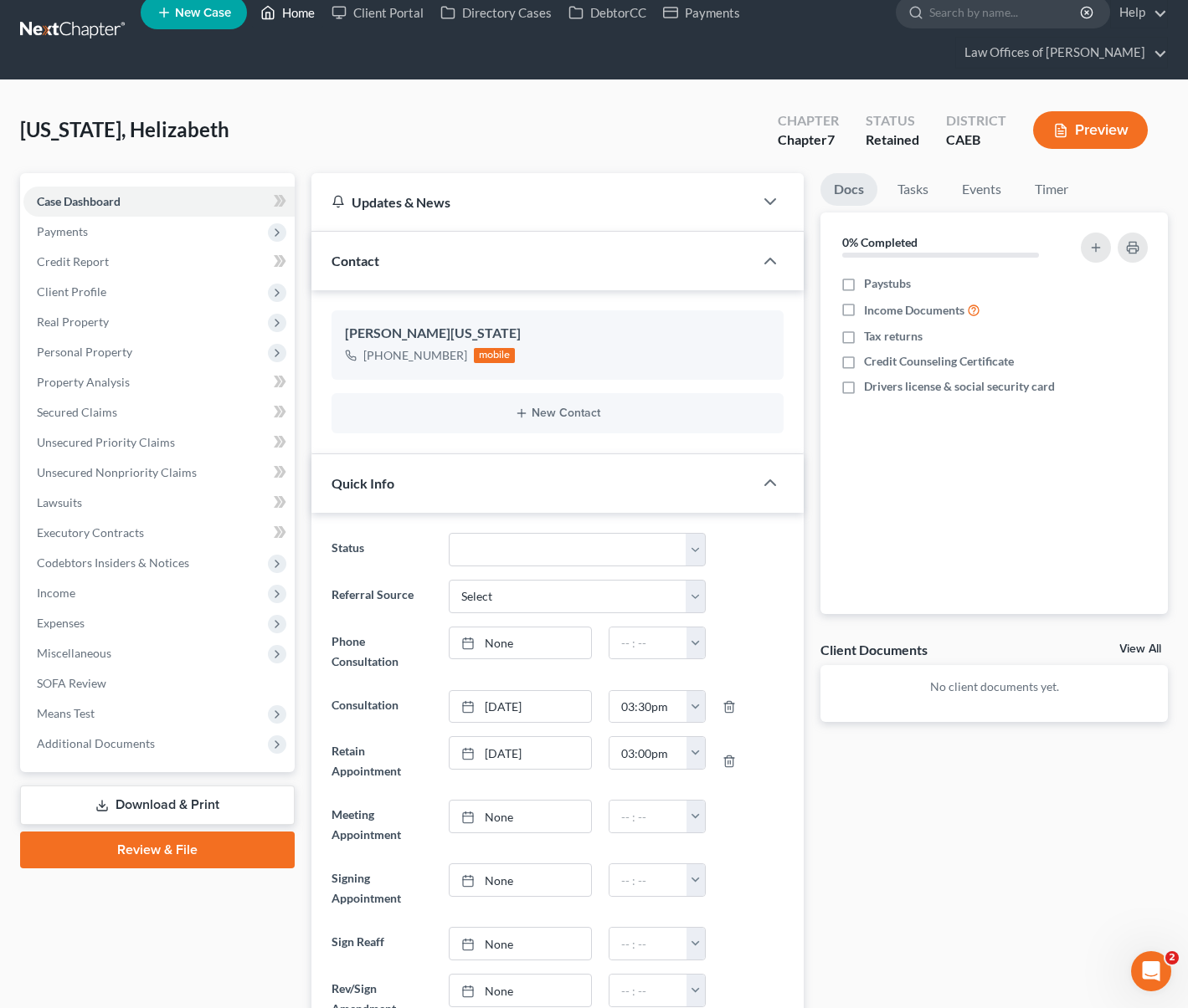
click at [287, 17] on link "Home" at bounding box center [287, 12] width 71 height 30
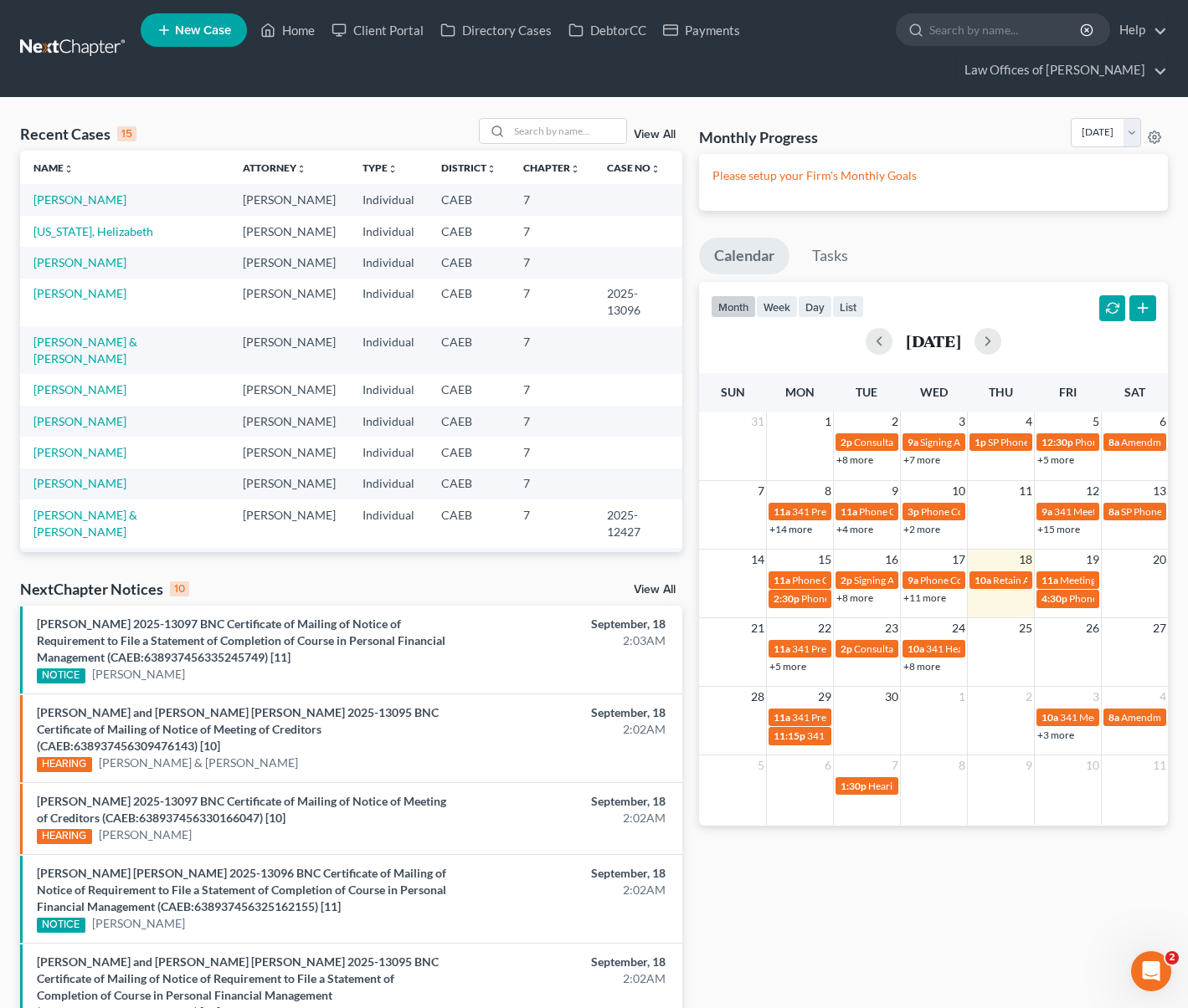
click at [914, 595] on link "+11 more" at bounding box center [924, 598] width 43 height 13
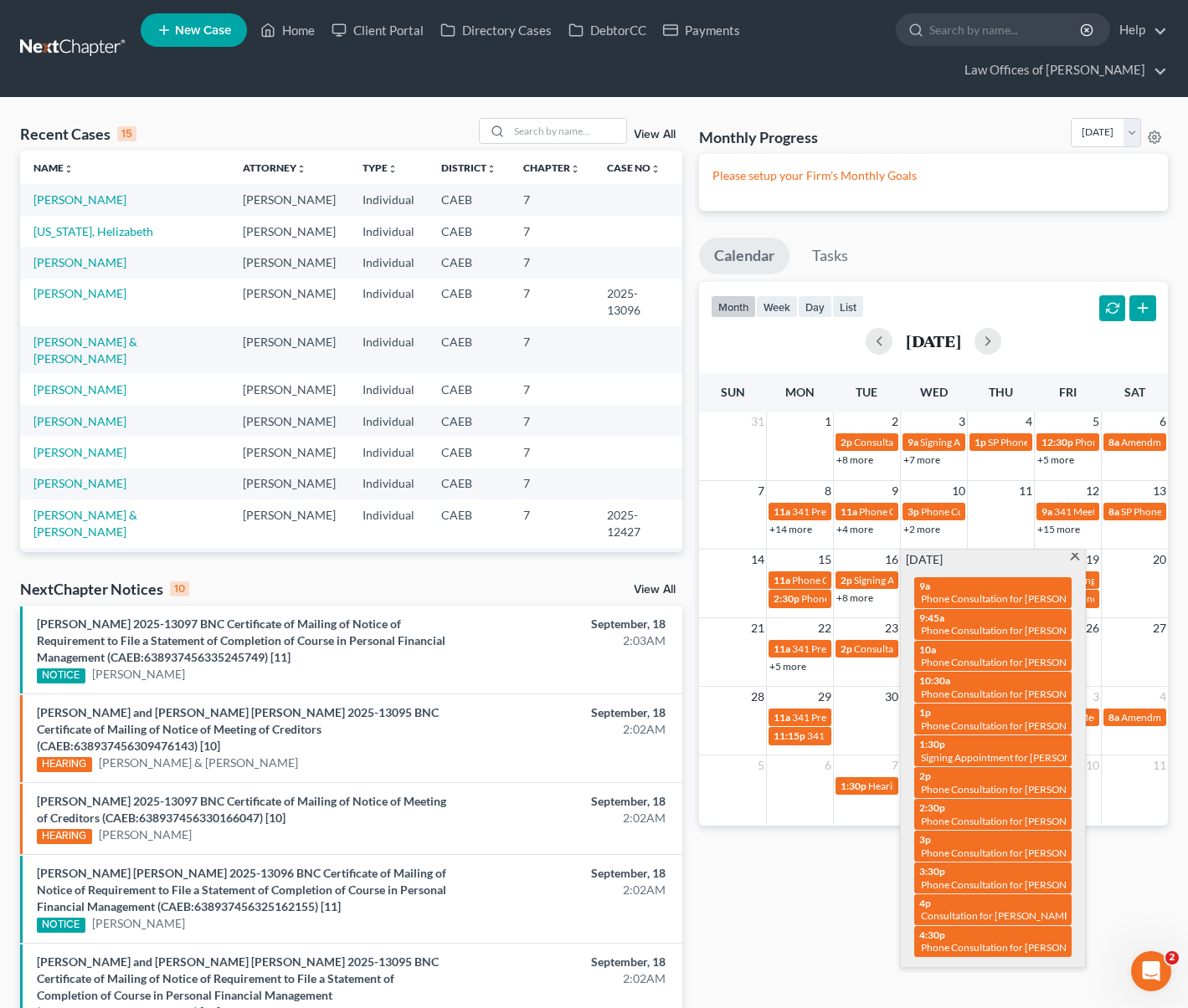
click at [1078, 558] on span at bounding box center [1075, 558] width 13 height 11
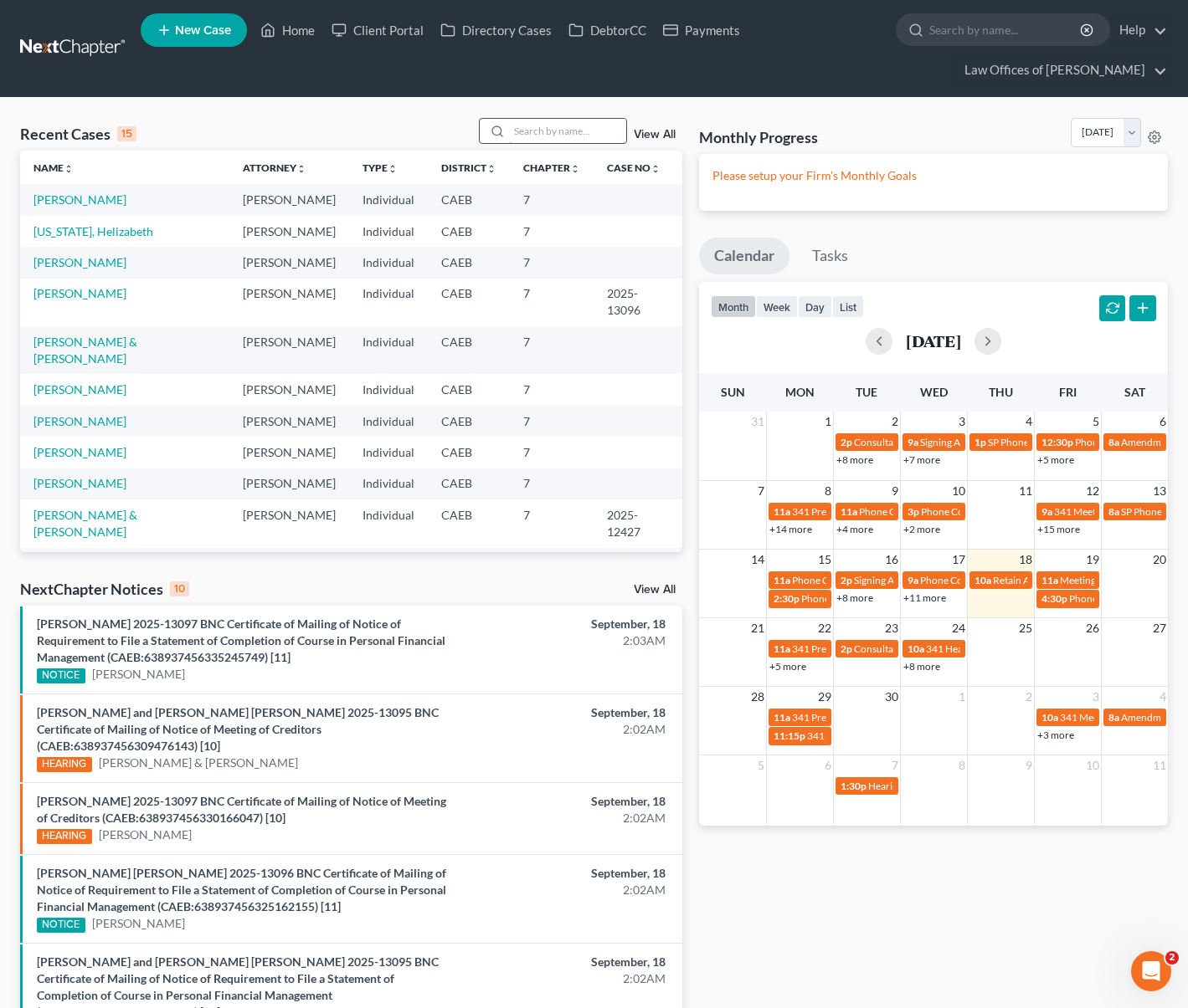
click at [536, 137] on input "search" at bounding box center [567, 131] width 117 height 25
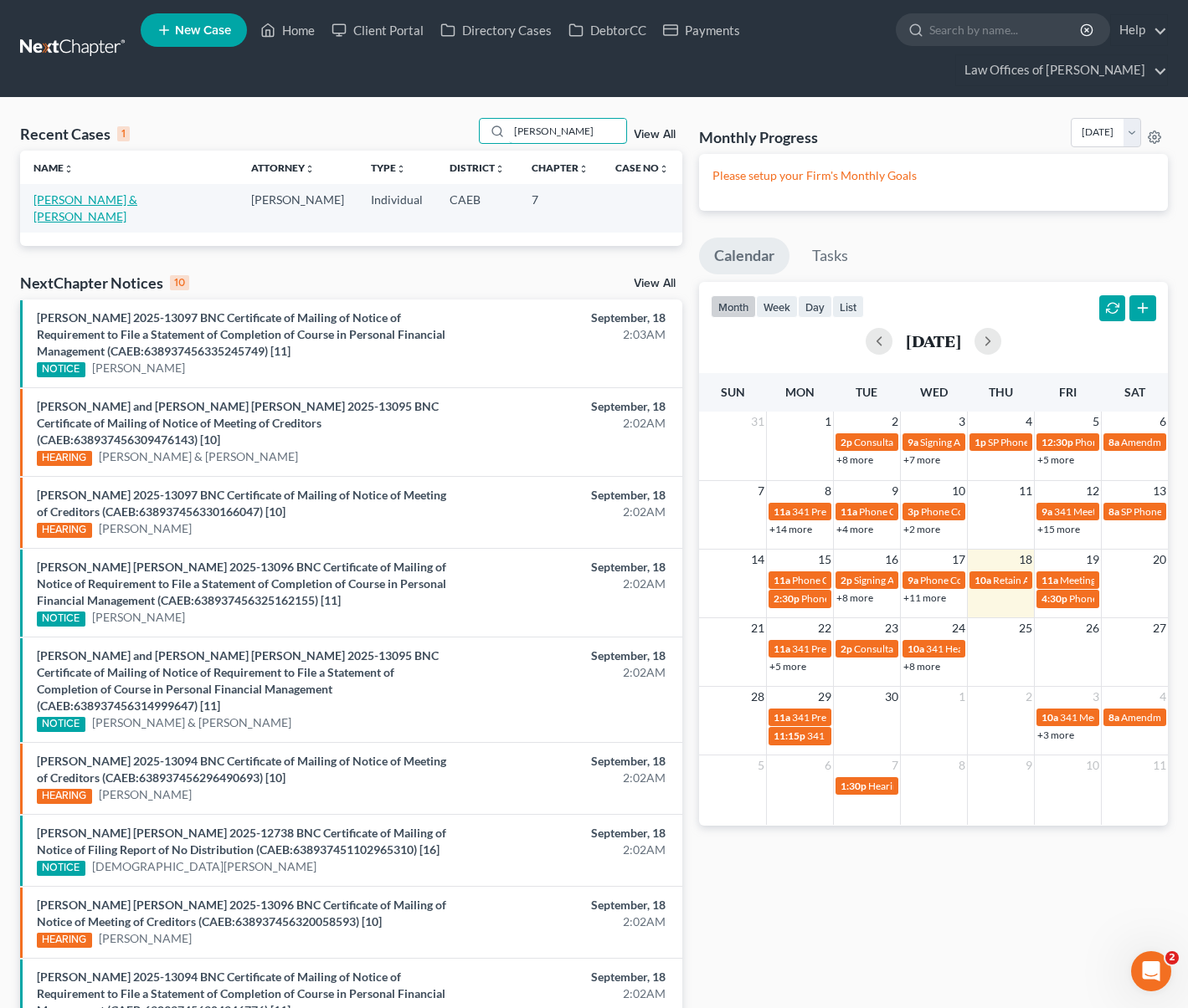
type input "[PERSON_NAME]"
click at [133, 202] on link "[PERSON_NAME] & [PERSON_NAME]" at bounding box center [85, 208] width 104 height 31
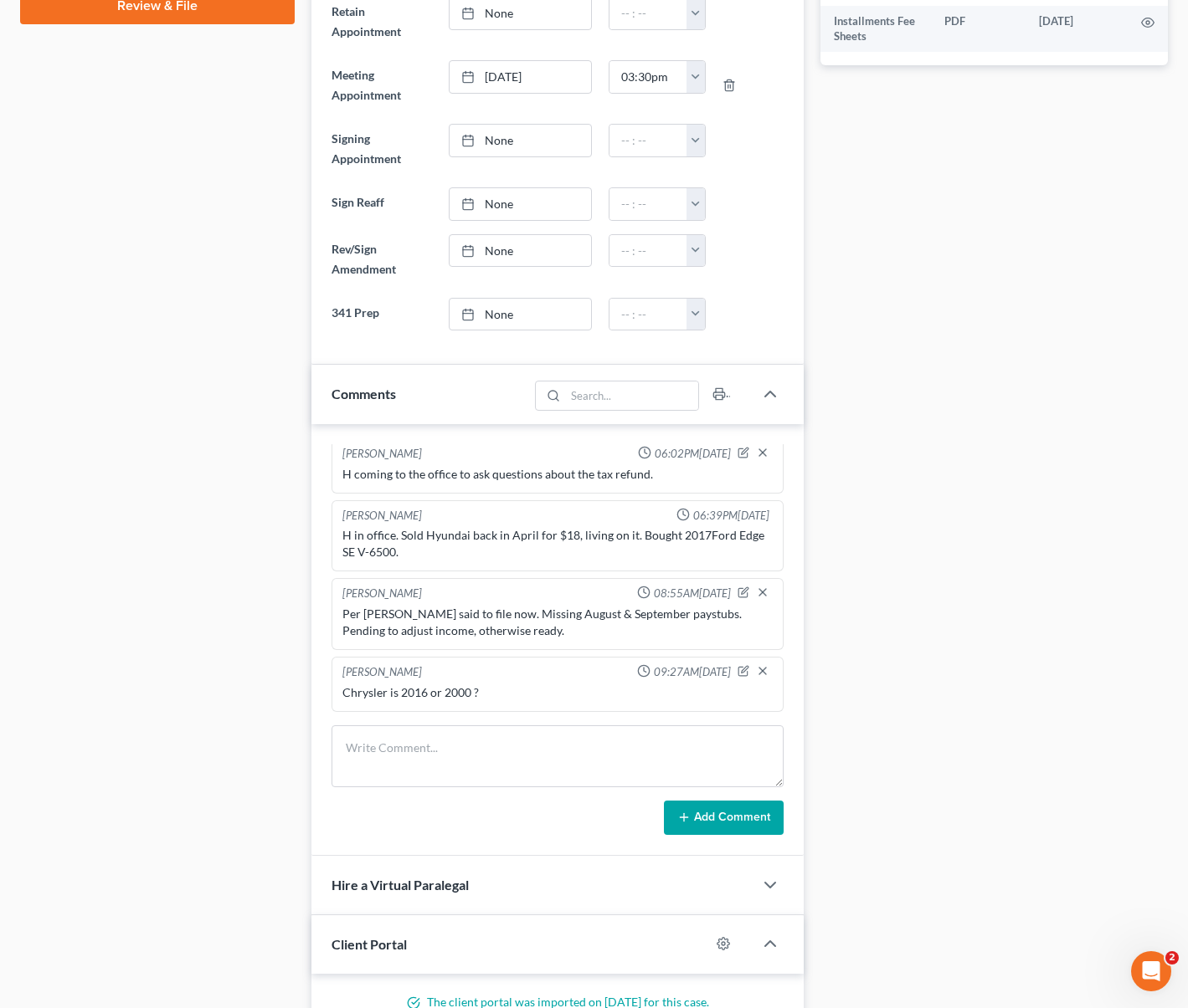
scroll to position [1067, 0]
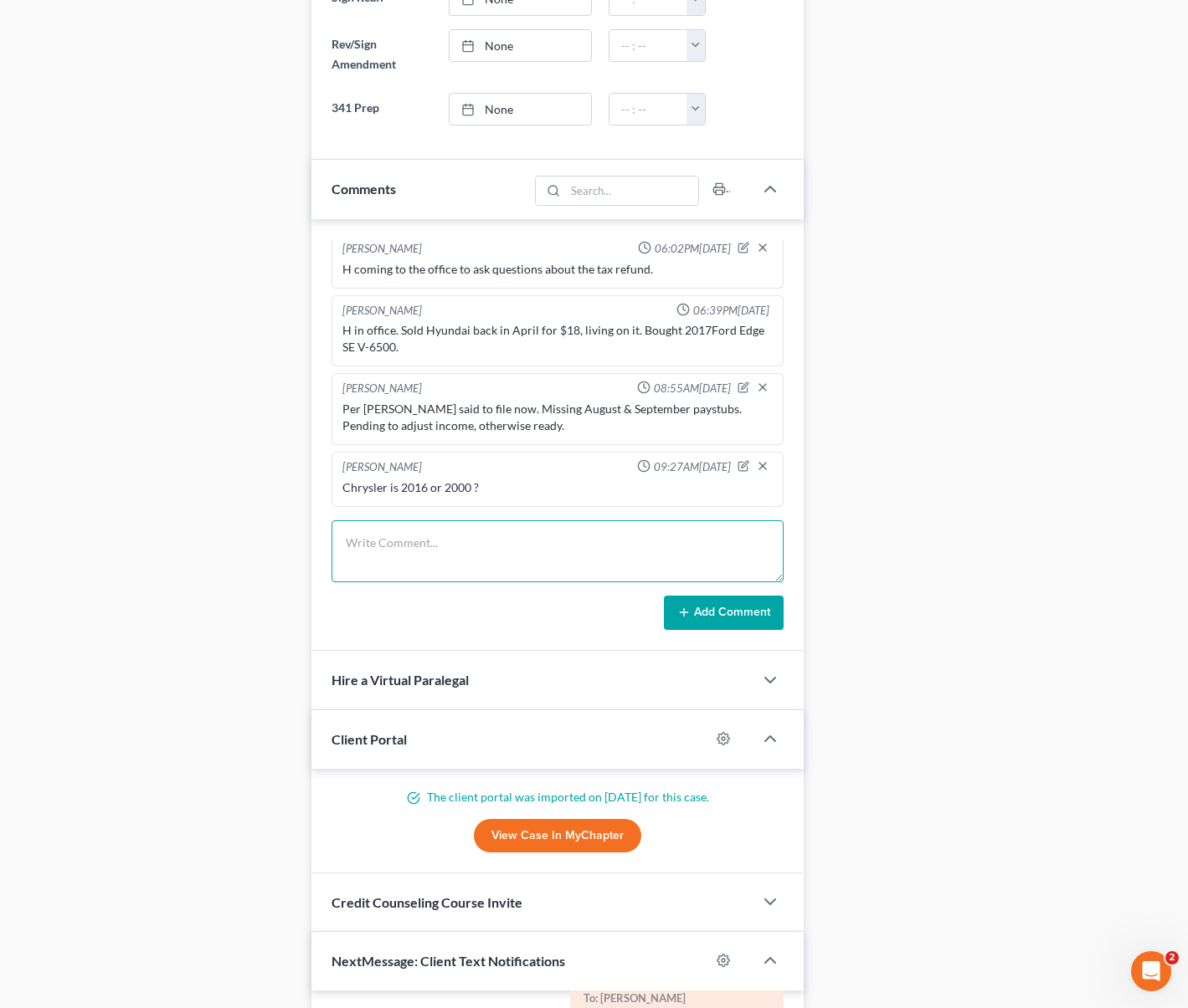
click at [379, 539] on textarea at bounding box center [558, 551] width 453 height 62
type textarea "W confirmed [DATE] that Chrysler is 2016."
click at [704, 616] on button "Add Comment" at bounding box center [724, 613] width 120 height 35
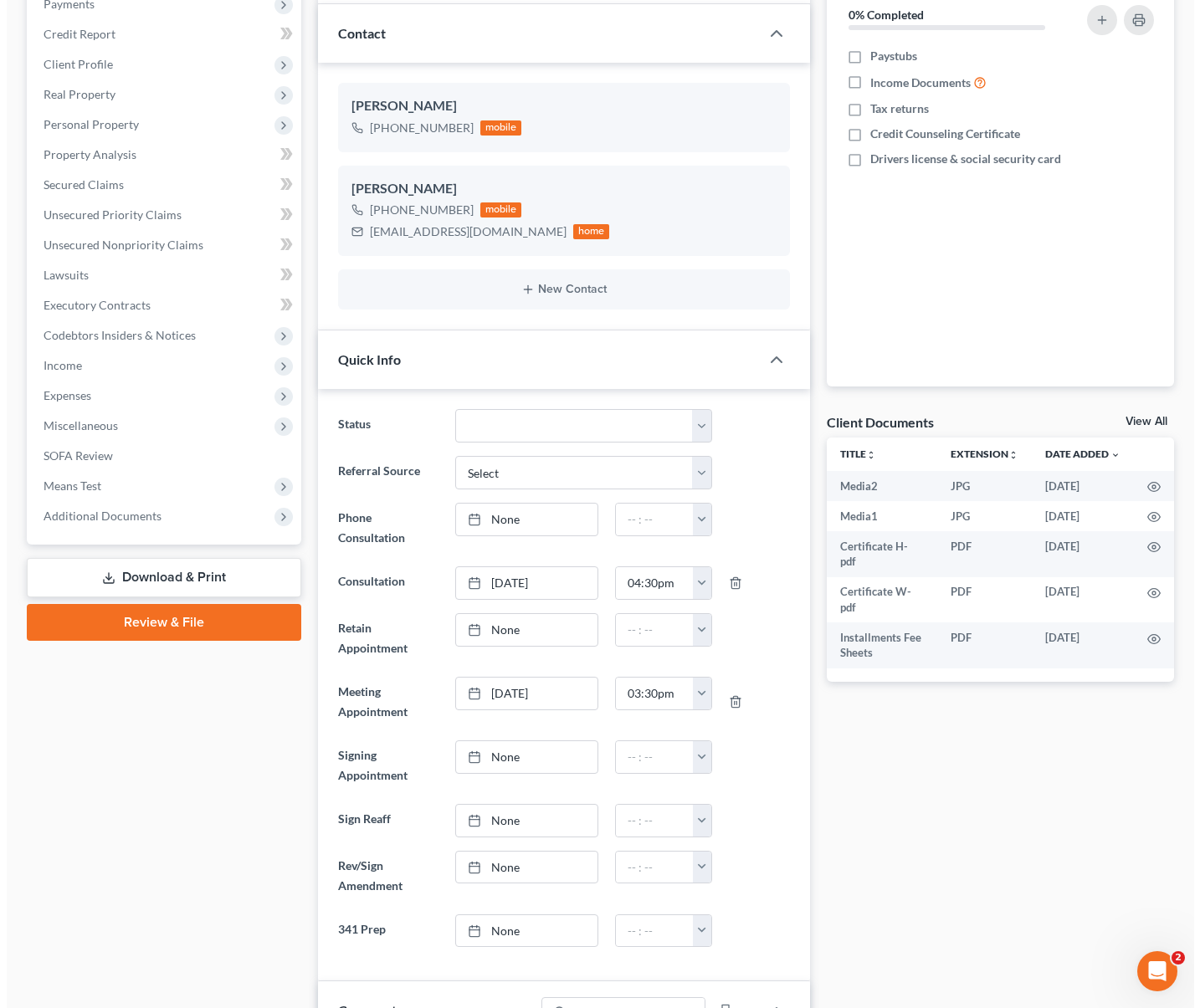
scroll to position [0, 0]
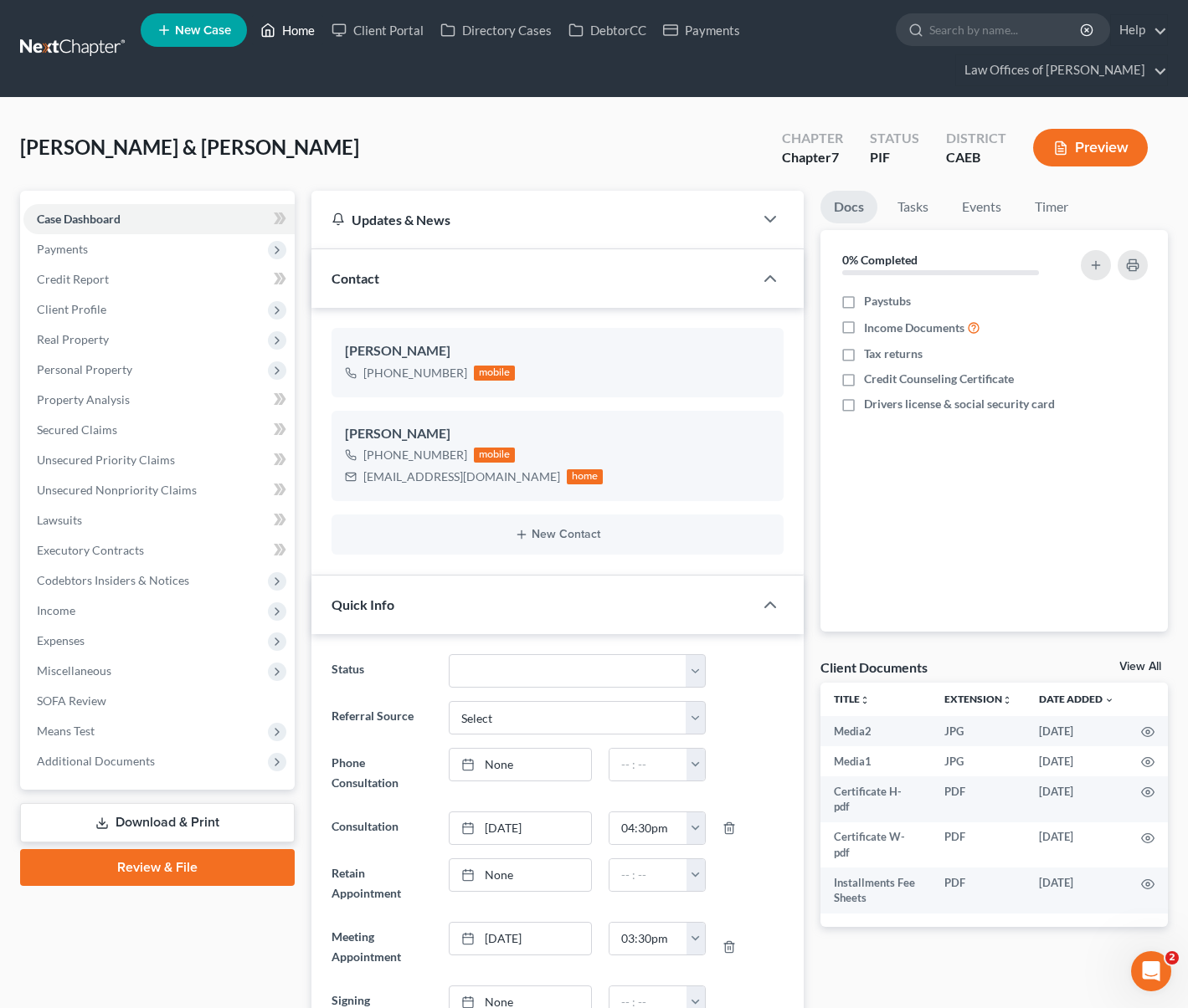
click at [300, 34] on link "Home" at bounding box center [287, 30] width 71 height 30
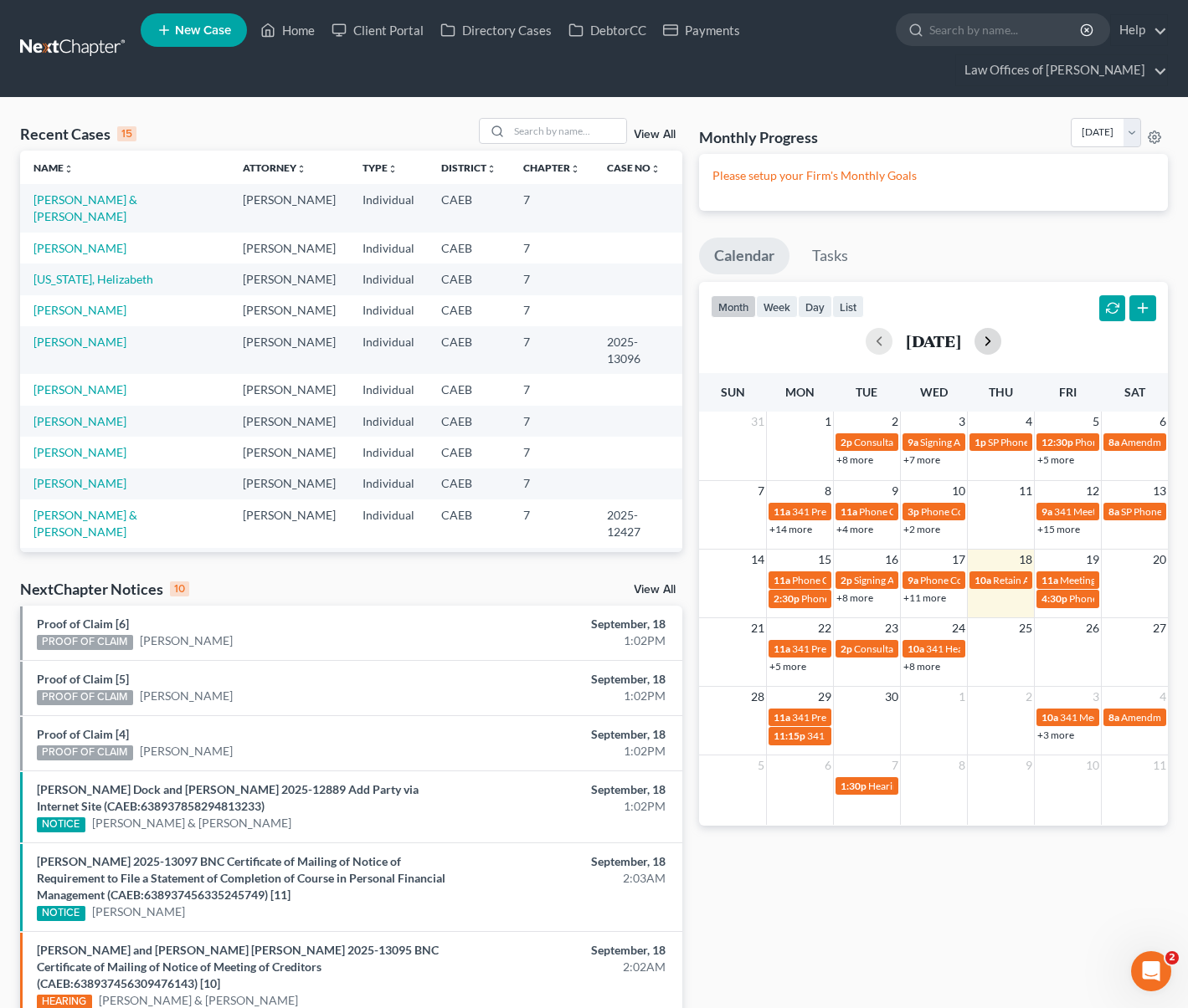
click at [1001, 340] on button "button" at bounding box center [987, 341] width 26 height 26
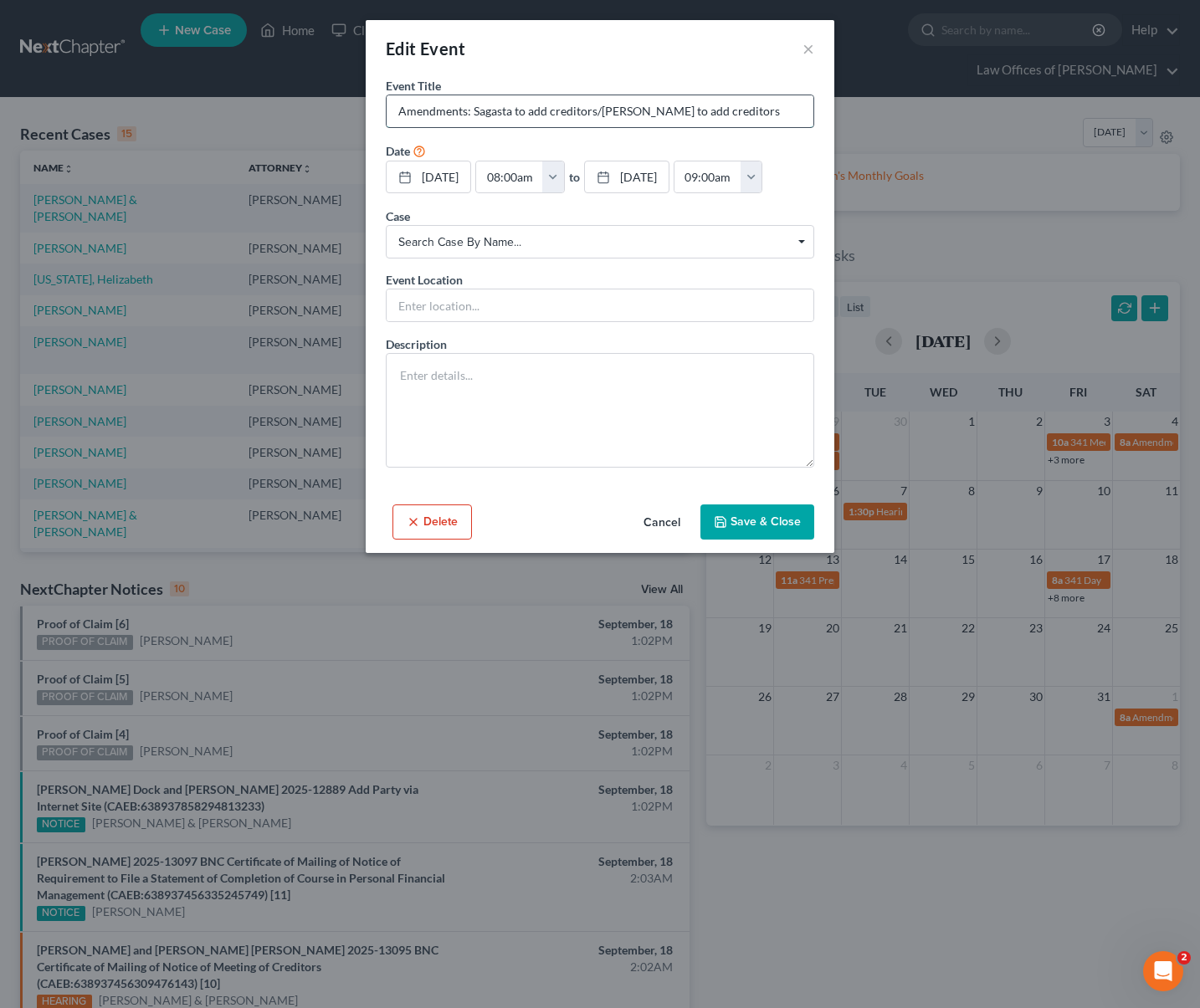
click at [783, 112] on input "Amendments: Sagasta to add creditors/[PERSON_NAME] to add creditors" at bounding box center [600, 111] width 427 height 32
type input "Amendments: Sagasta to add creditors/[PERSON_NAME] to add creditors/[PERSON_NAM…"
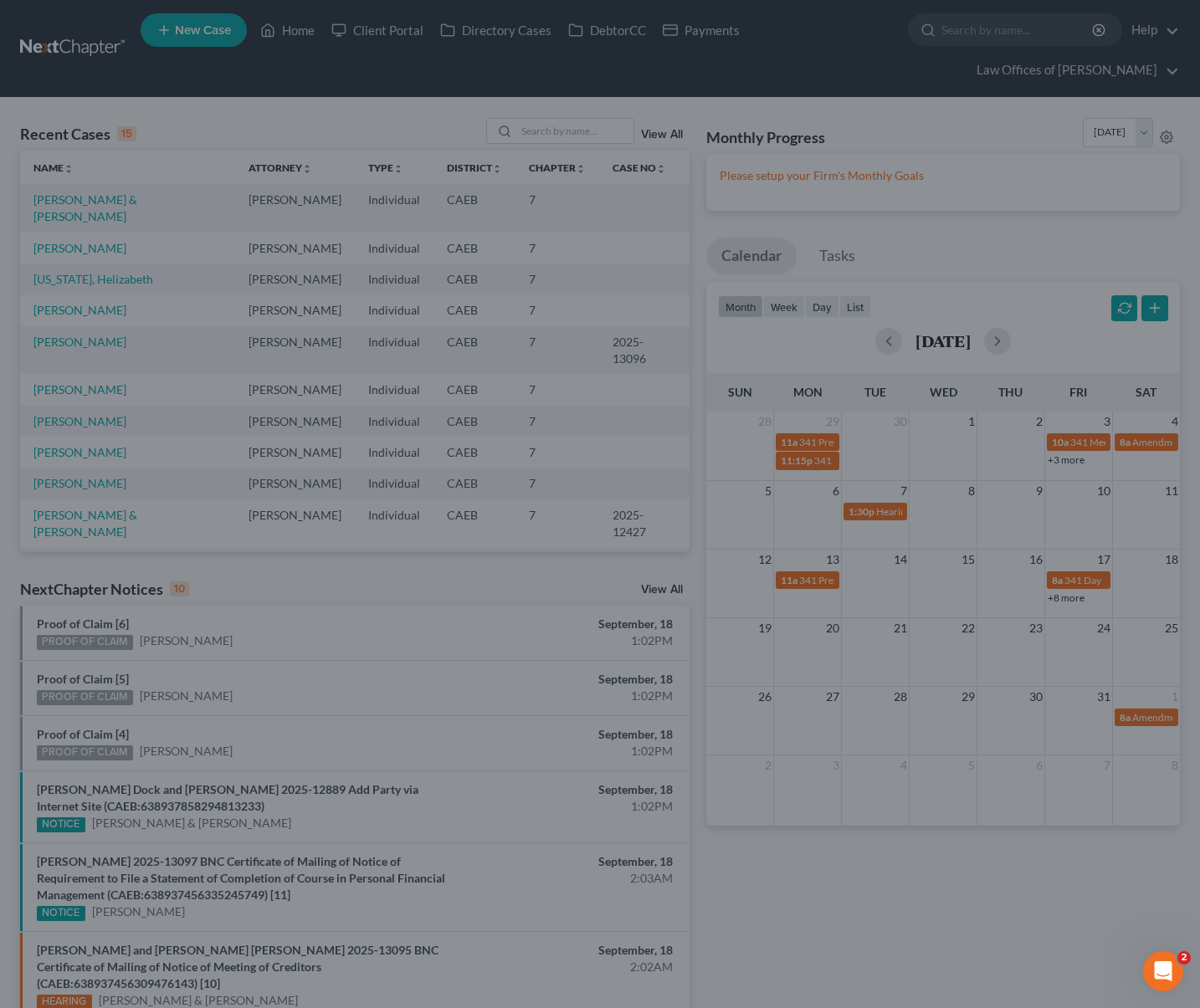
click at [1106, 526] on div "Edit Event × Event Title * Amendments: Sagasta to add creditors/[PERSON_NAME] t…" at bounding box center [600, 504] width 1200 height 1008
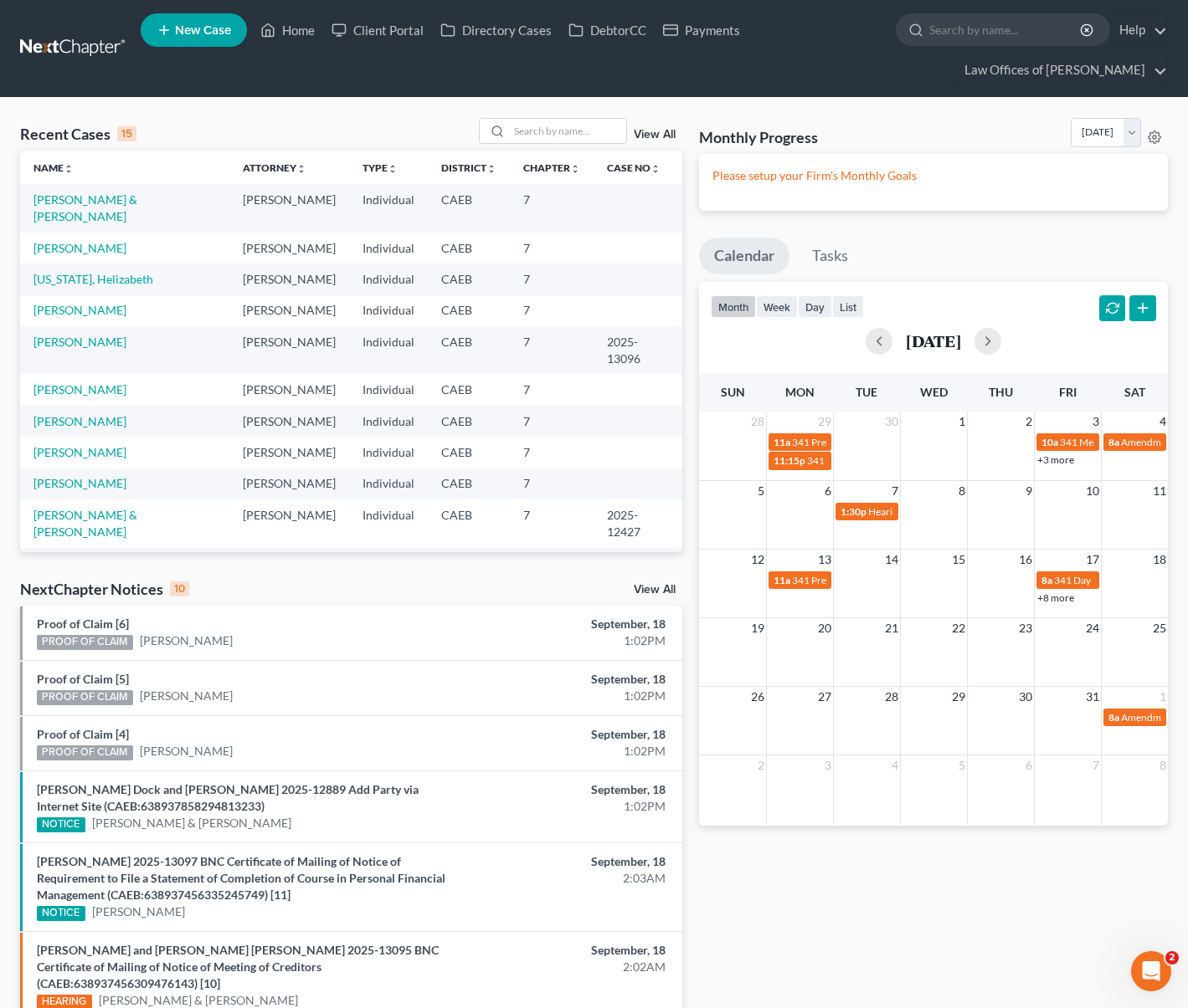
click at [1061, 602] on link "+8 more" at bounding box center [1055, 598] width 37 height 13
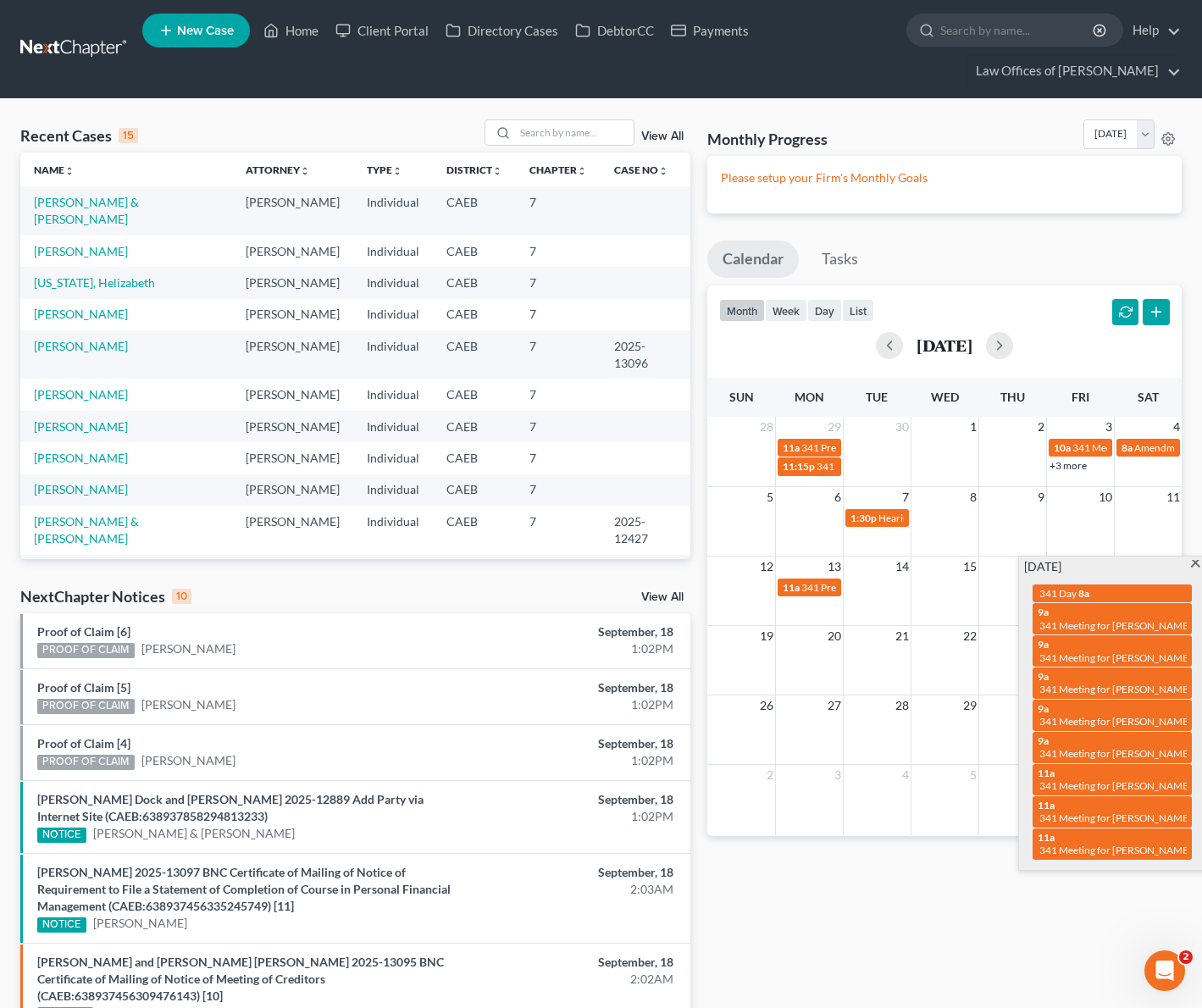
click at [1192, 561] on span at bounding box center [1196, 565] width 13 height 11
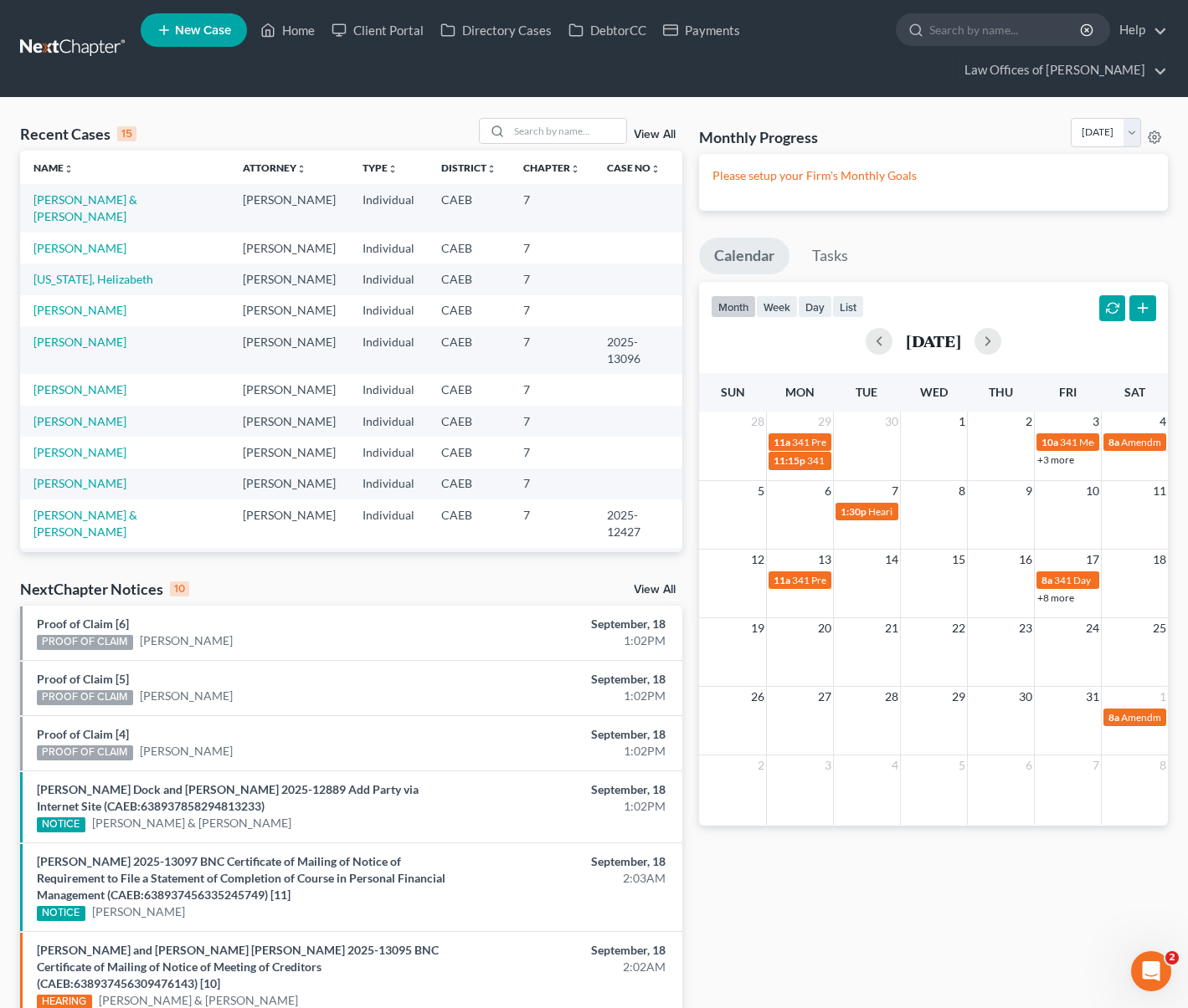
click at [1050, 461] on link "+3 more" at bounding box center [1055, 460] width 37 height 13
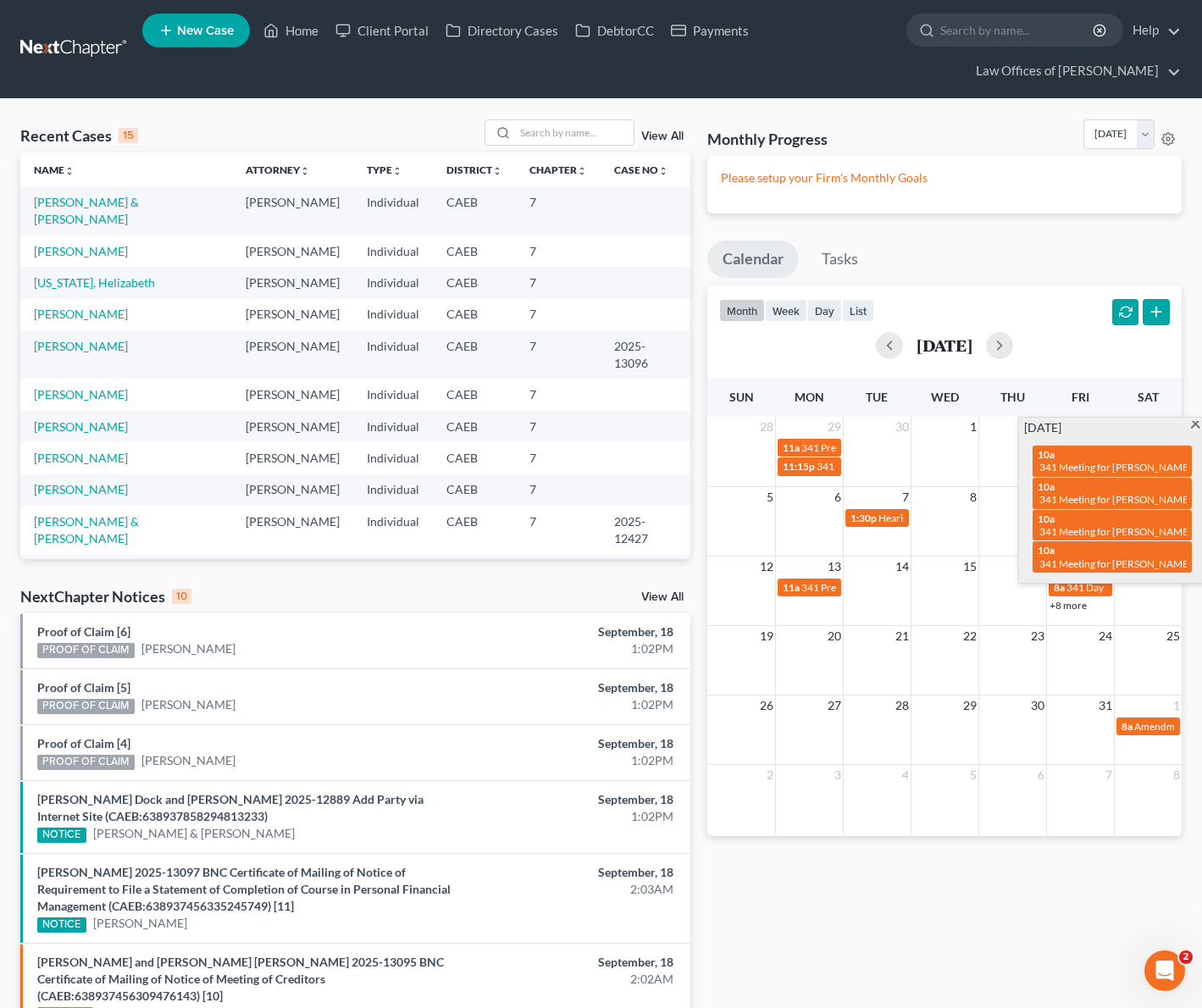
click at [1092, 365] on div "[DATE]" at bounding box center [944, 345] width 450 height 40
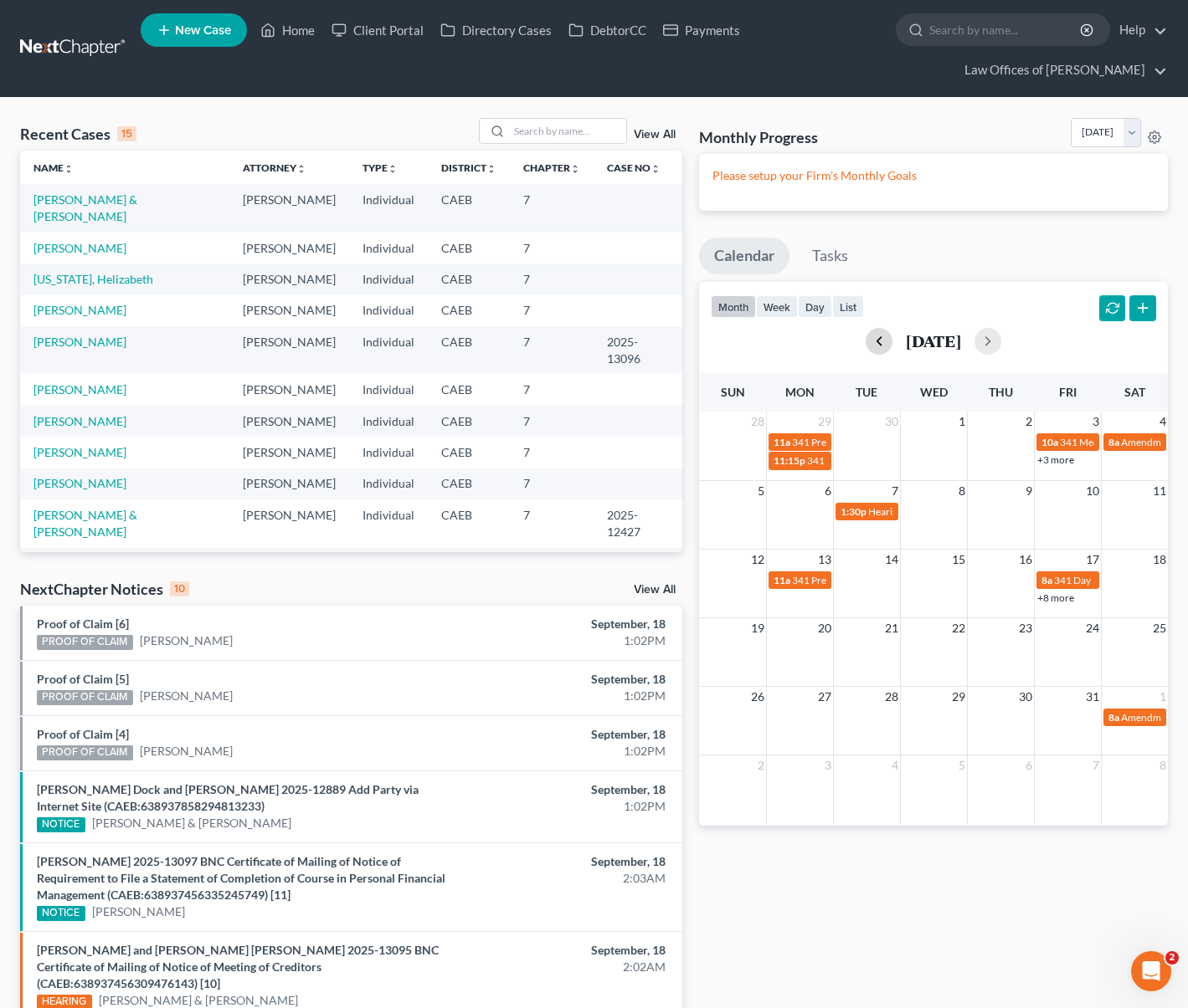
click at [866, 336] on button "button" at bounding box center [878, 341] width 26 height 26
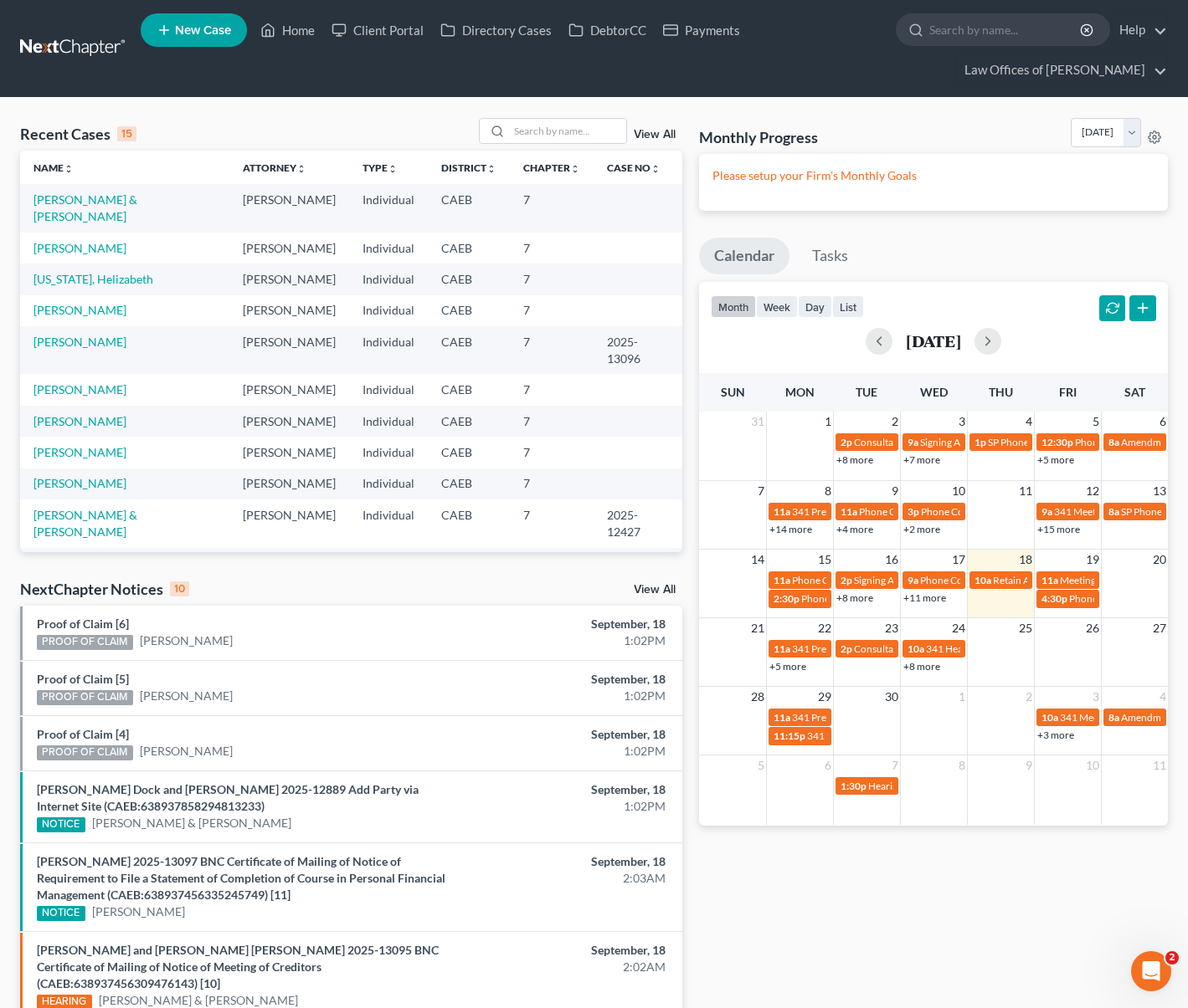
click at [1051, 460] on link "+5 more" at bounding box center [1055, 460] width 37 height 13
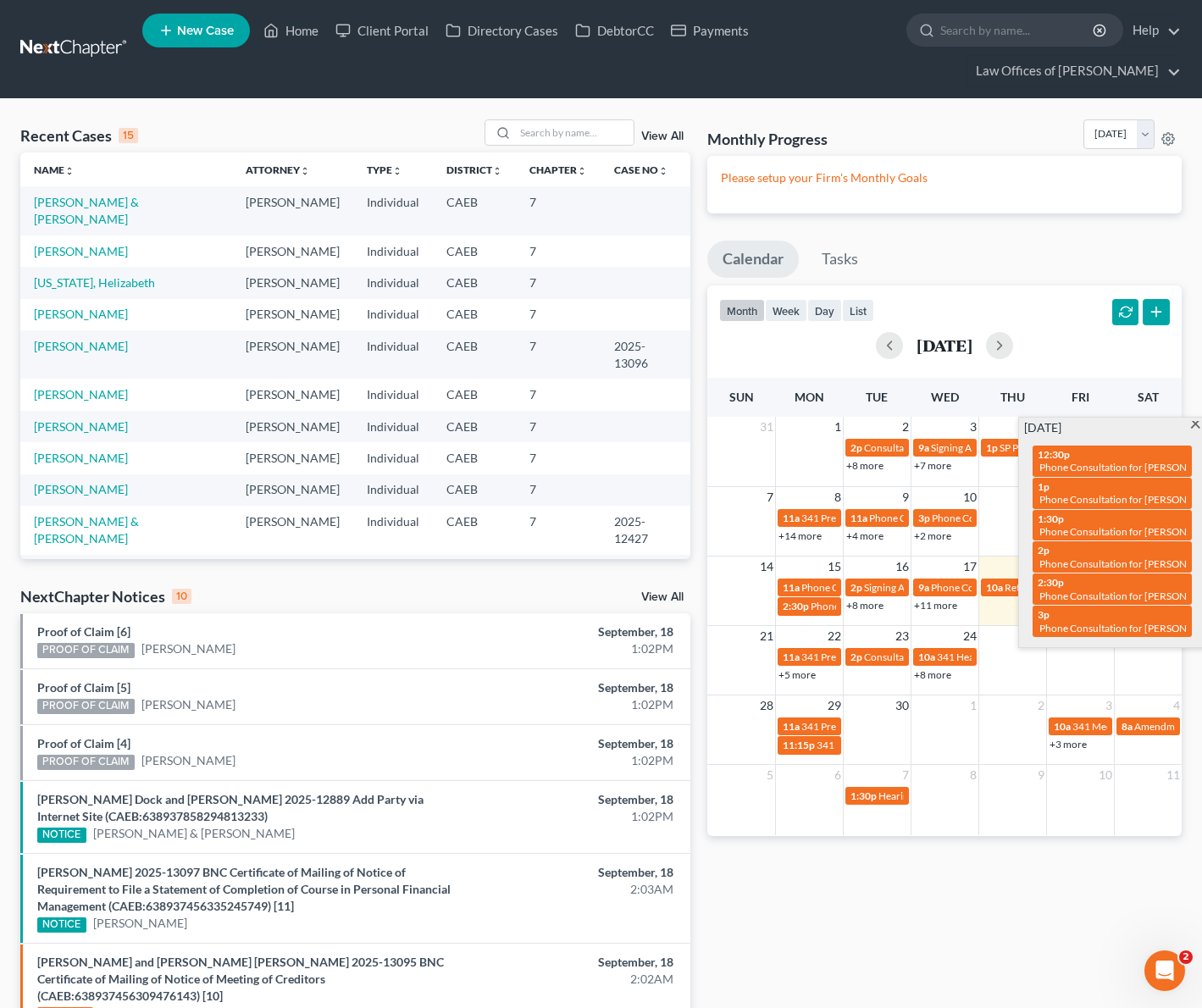
click at [1195, 426] on span at bounding box center [1196, 426] width 13 height 11
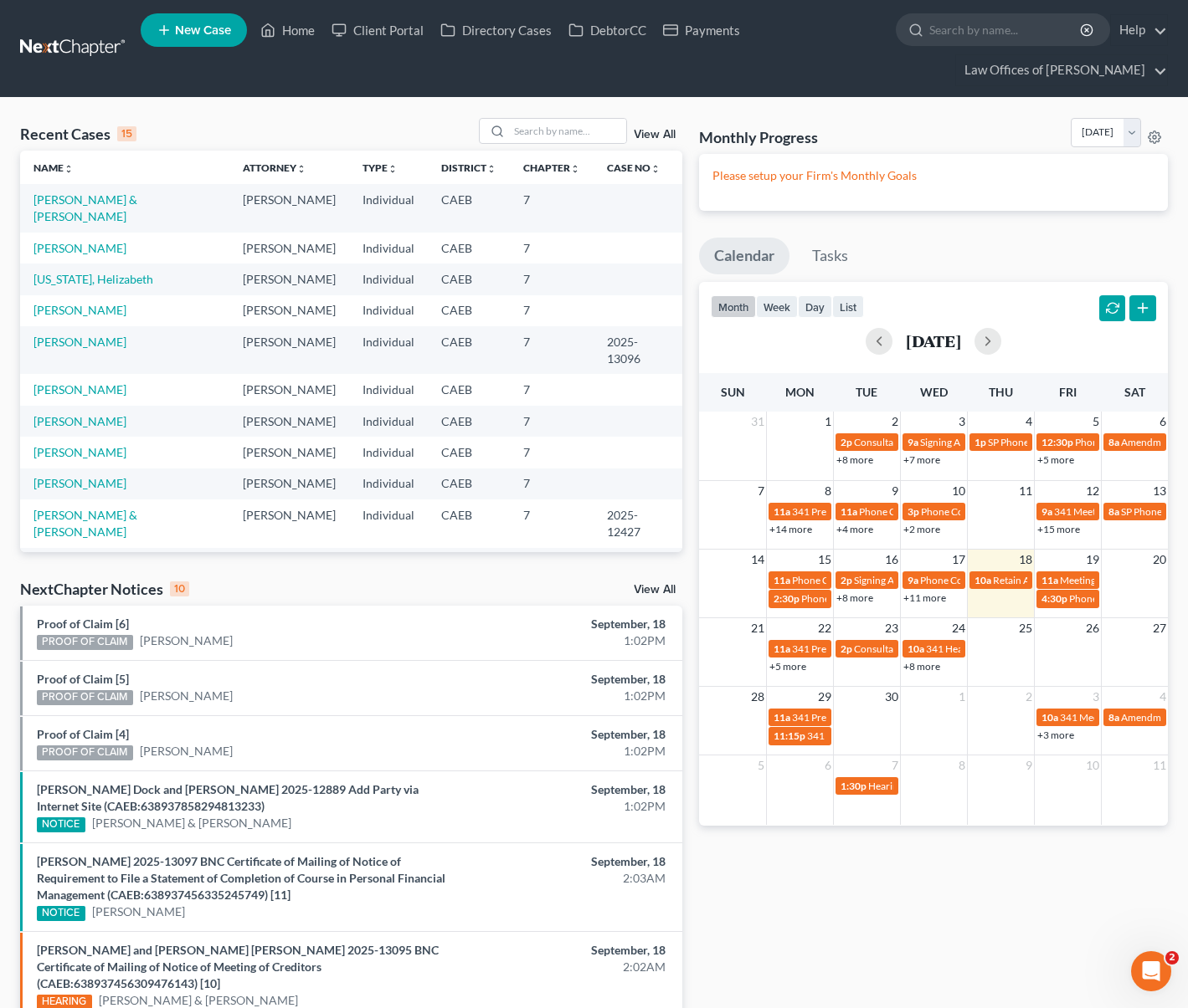
click at [1046, 530] on link "+15 more" at bounding box center [1058, 529] width 43 height 13
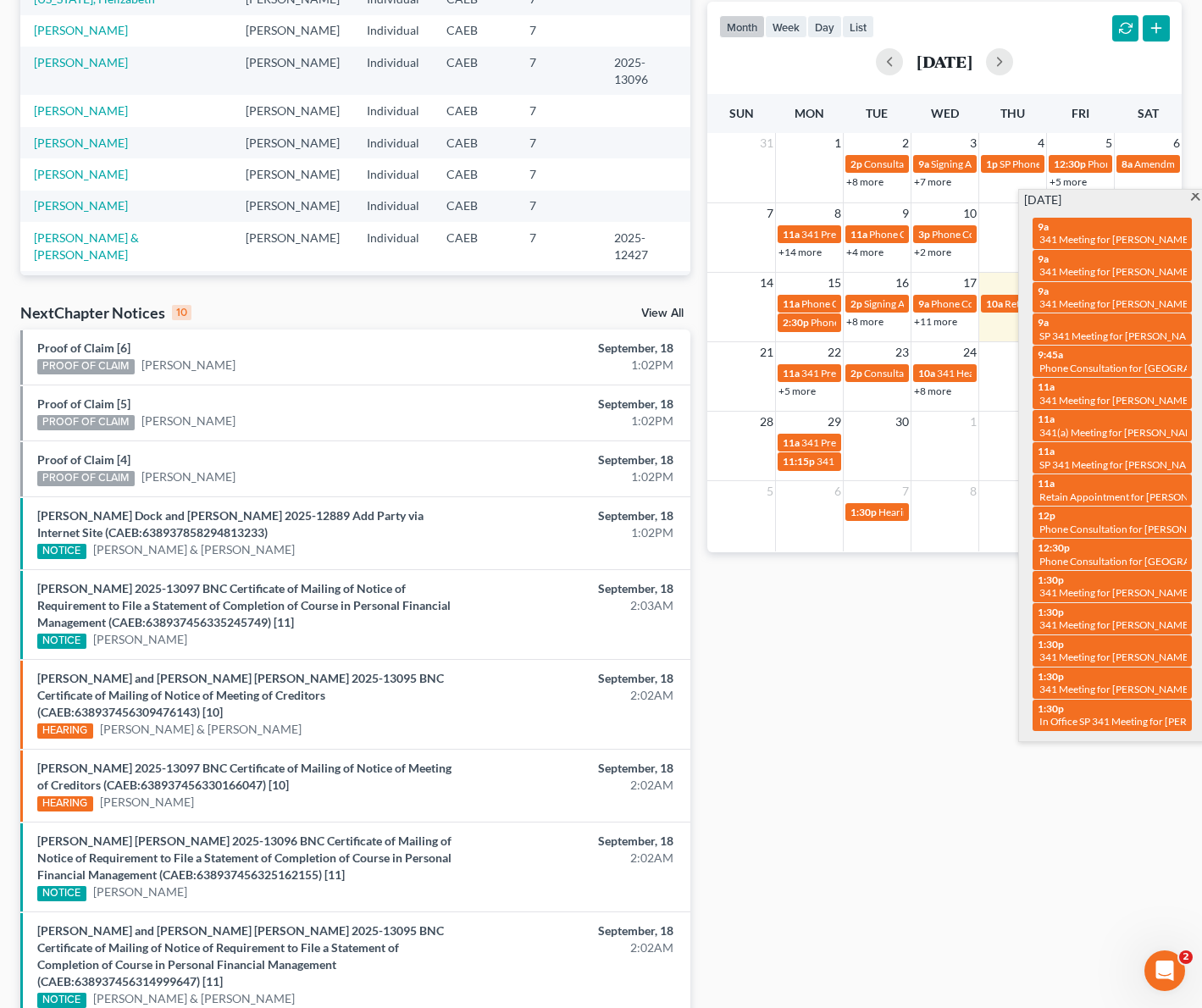
scroll to position [190, 0]
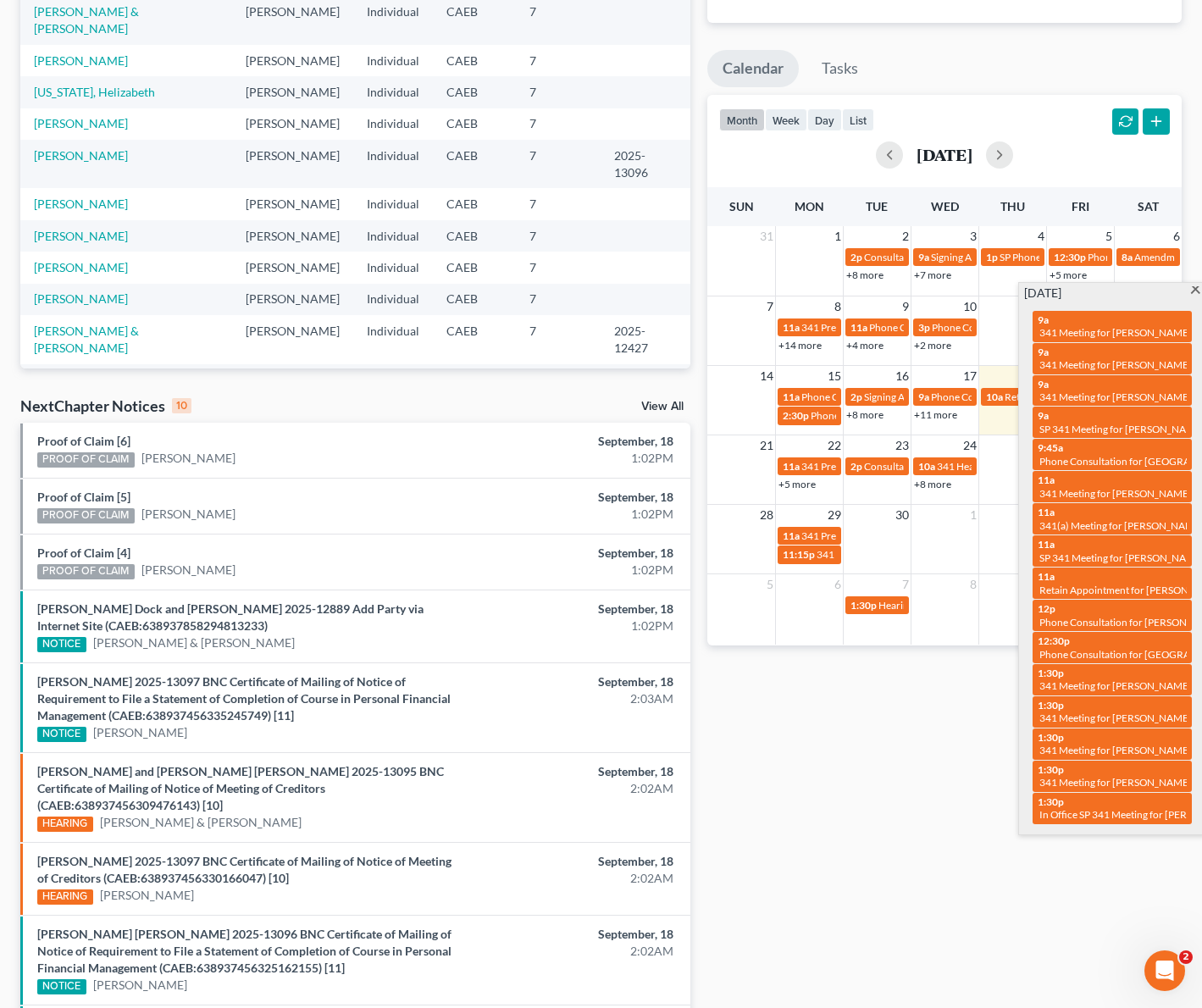
click at [1191, 287] on span at bounding box center [1196, 291] width 13 height 11
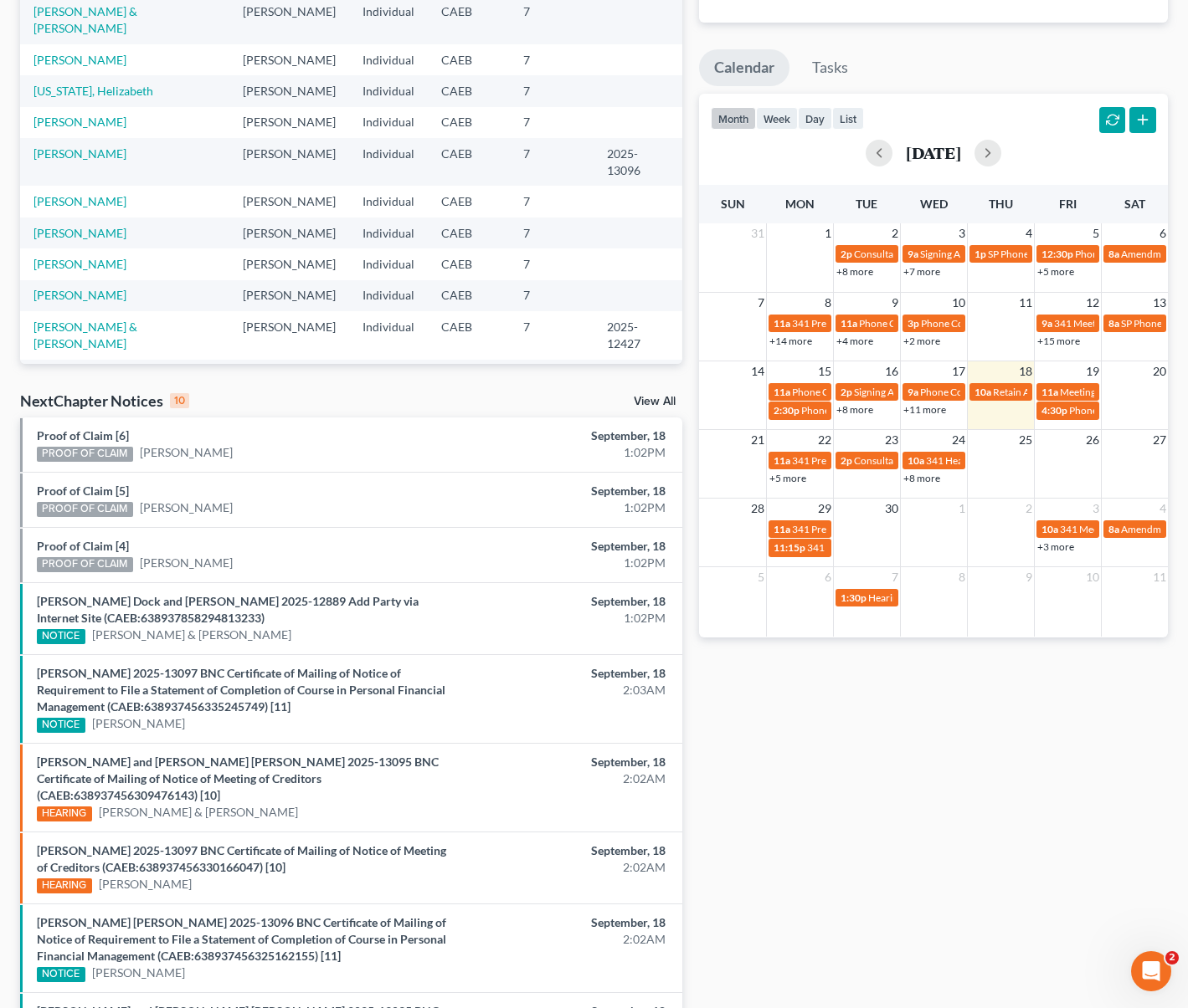
click at [1052, 343] on link "+15 more" at bounding box center [1058, 341] width 43 height 13
click at [999, 275] on td "1p SP Phone Consultation for [PERSON_NAME][GEOGRAPHIC_DATA]" at bounding box center [1000, 262] width 67 height 36
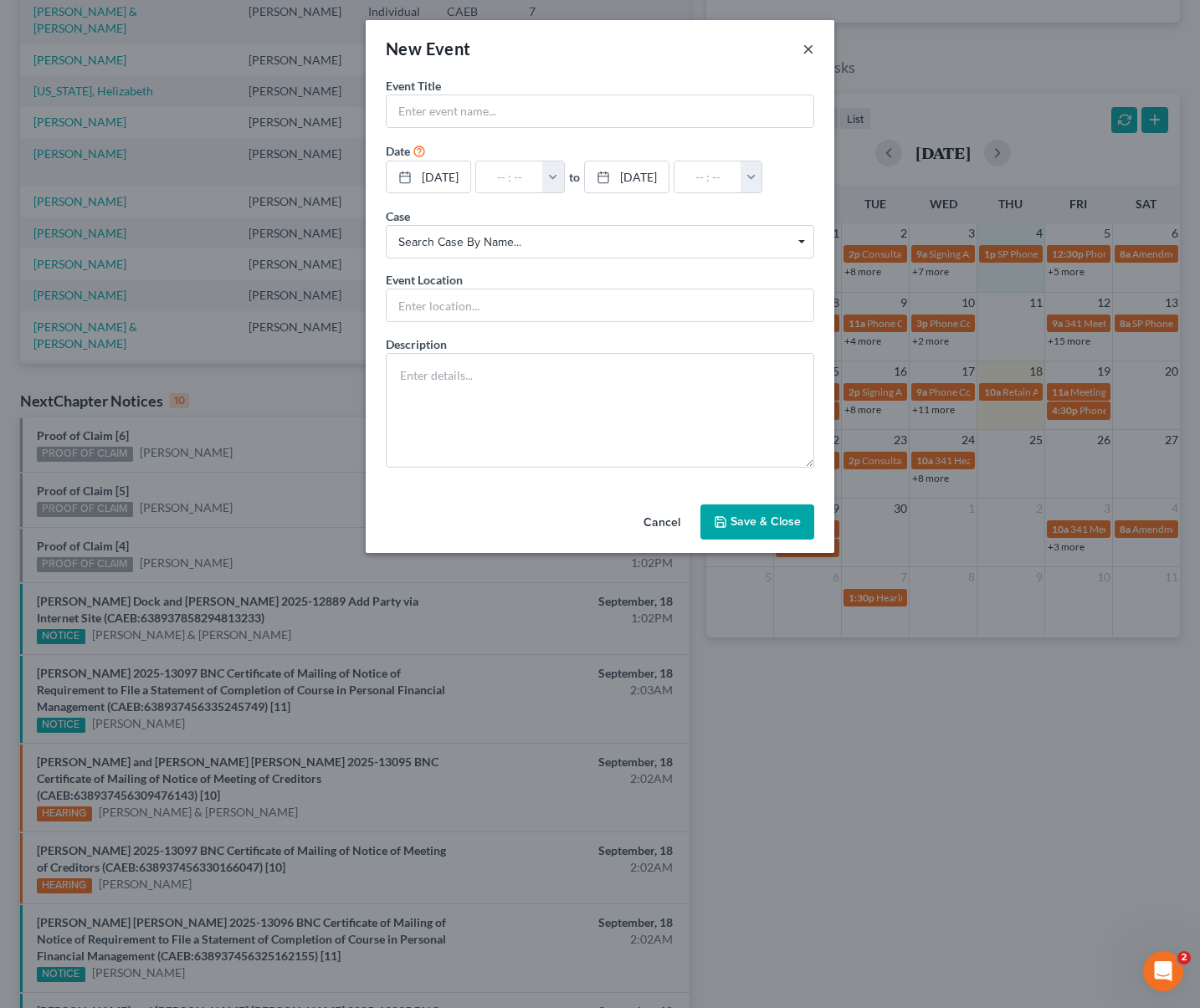
click at [809, 44] on button "×" at bounding box center [808, 48] width 12 height 20
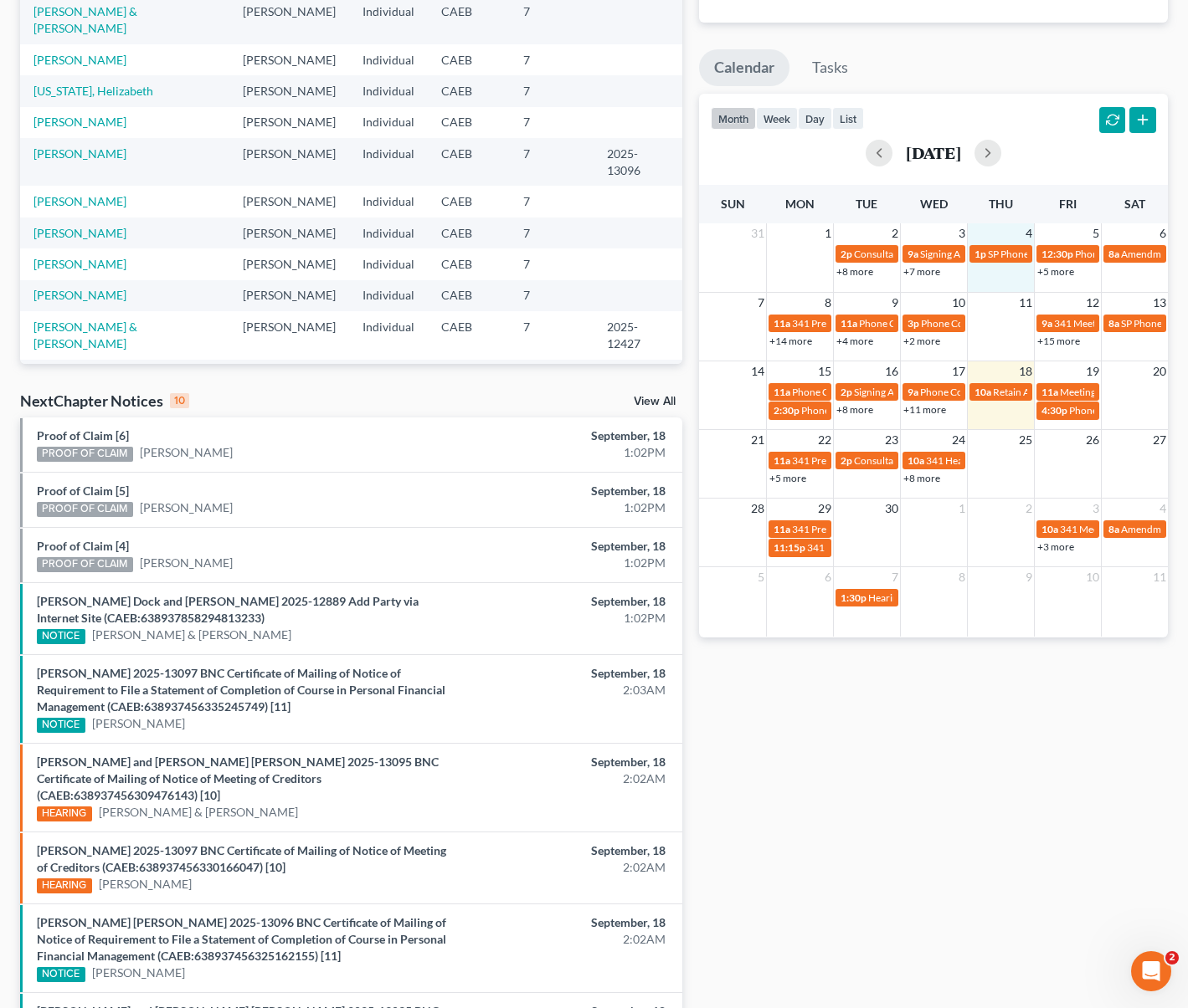
click at [1062, 342] on link "+15 more" at bounding box center [1058, 341] width 43 height 13
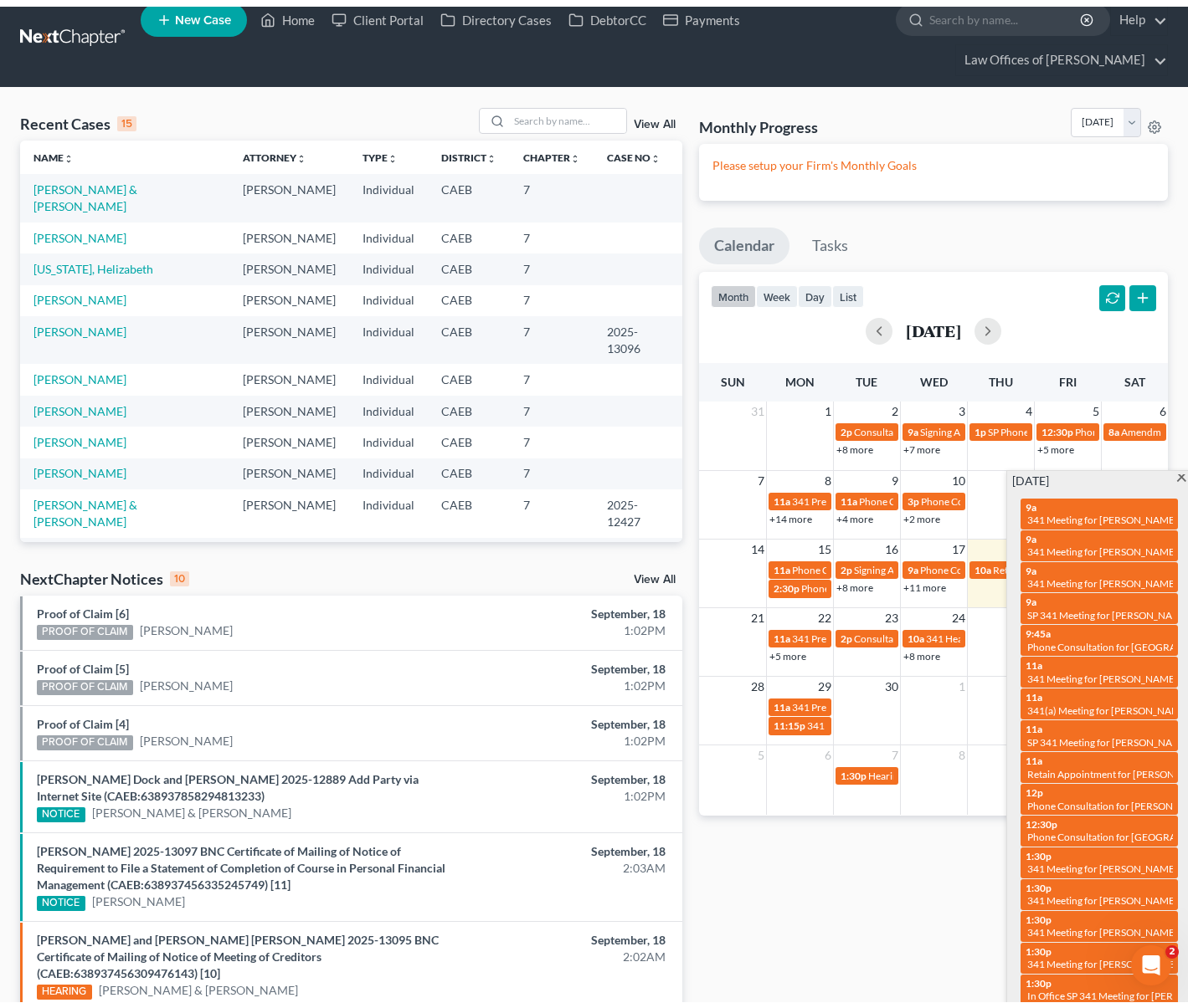
scroll to position [0, 0]
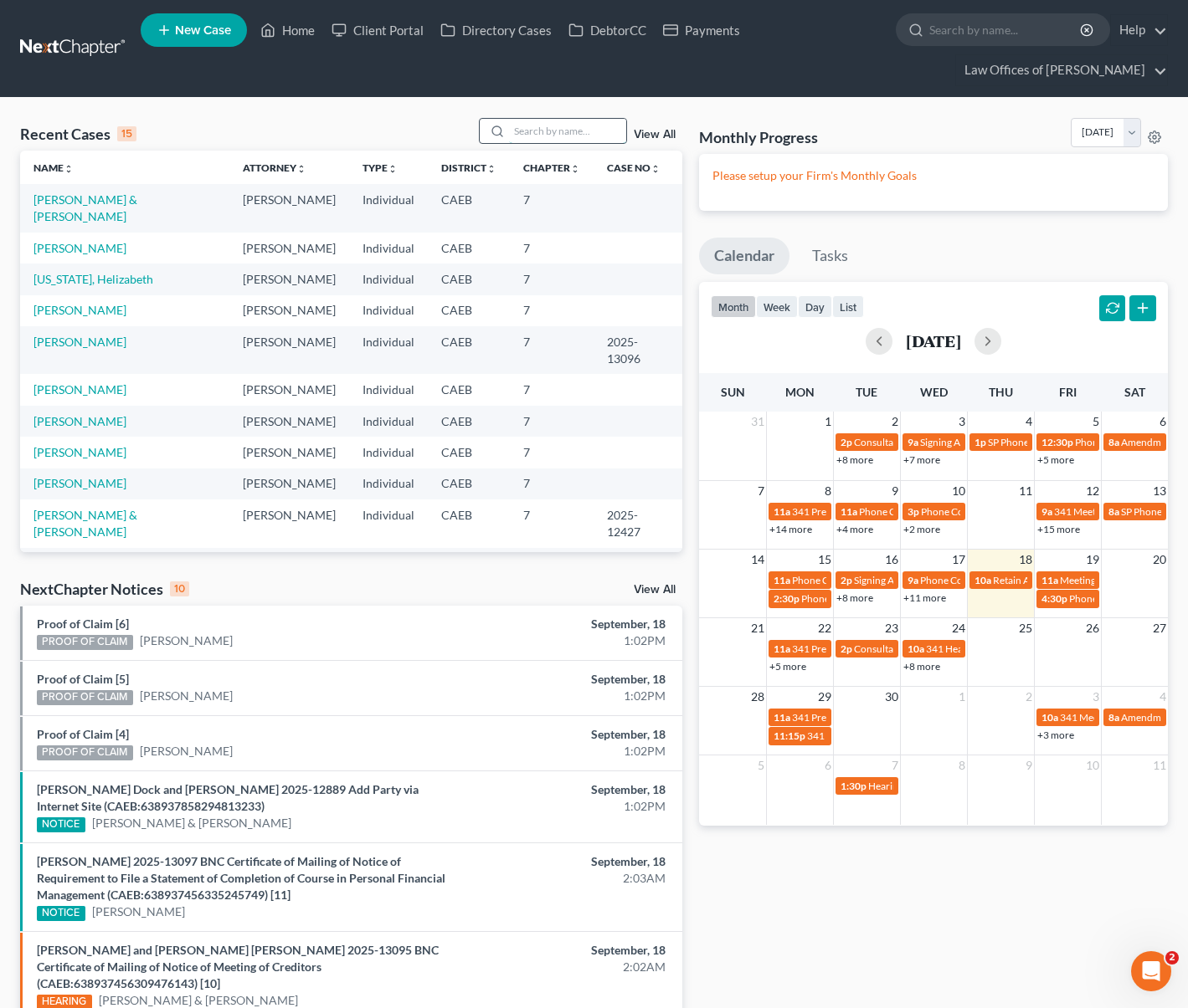
click at [532, 124] on input "search" at bounding box center [567, 131] width 117 height 25
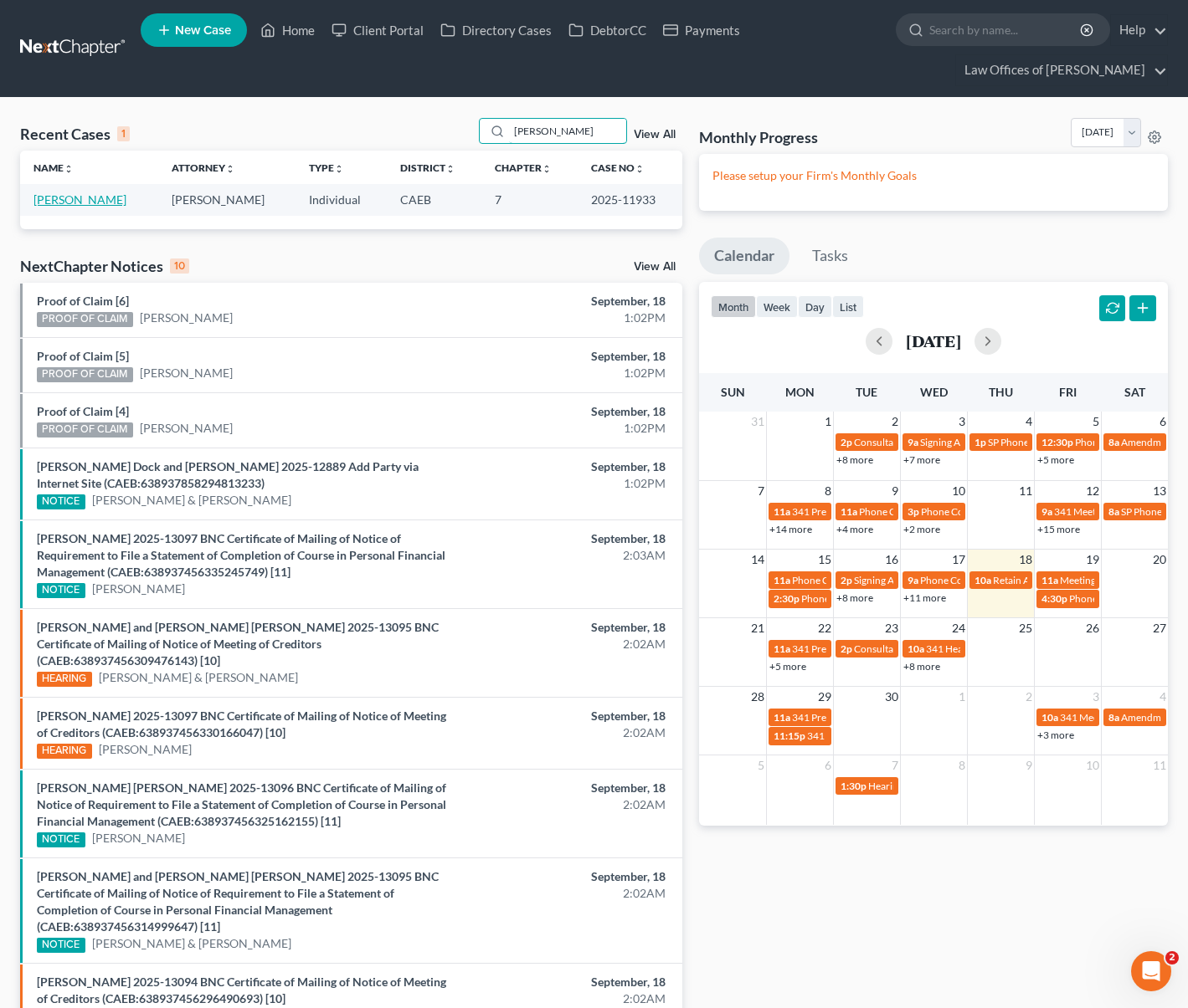
type input "[PERSON_NAME]"
click at [84, 203] on link "[PERSON_NAME]" at bounding box center [80, 200] width 93 height 15
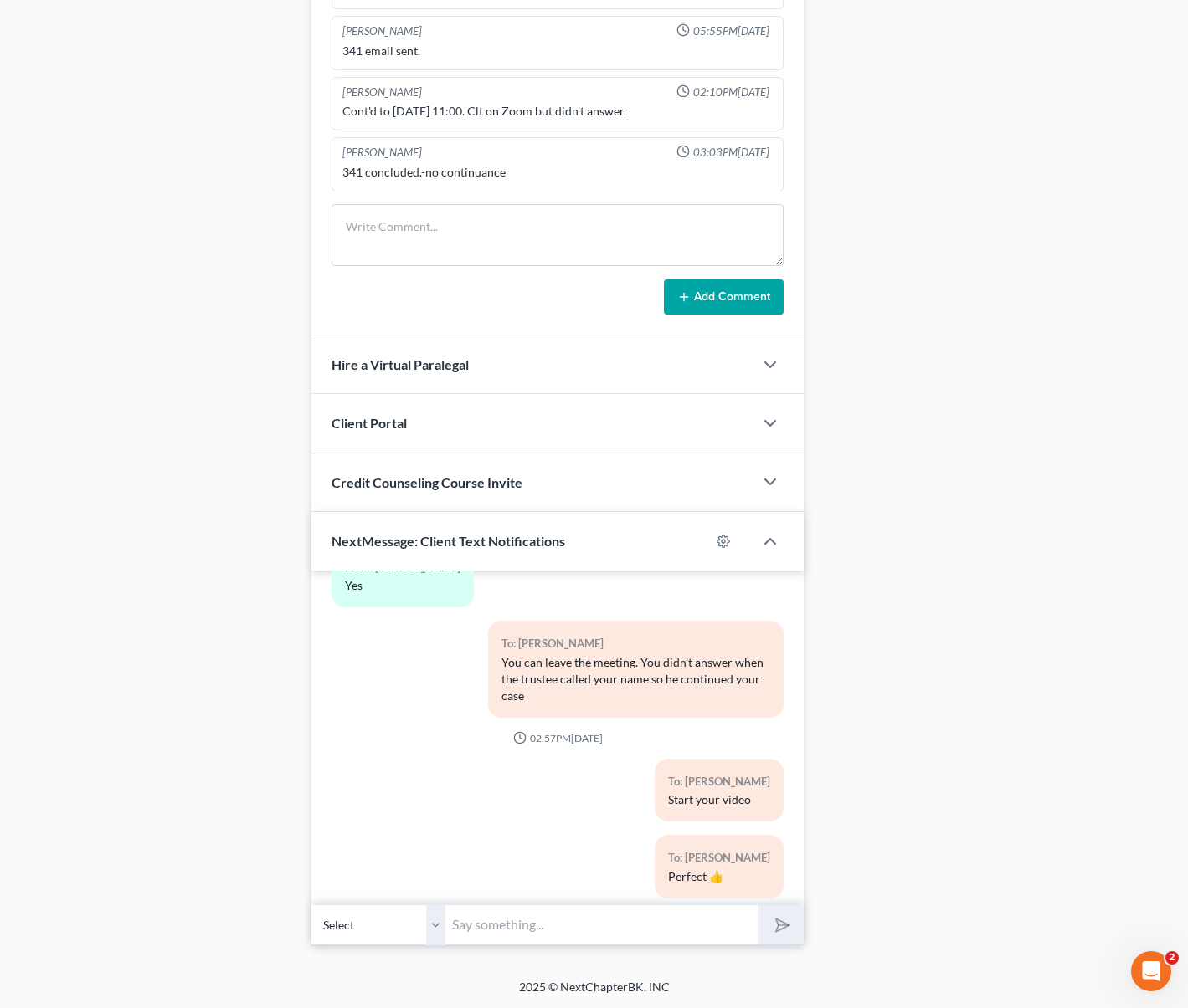
scroll to position [6281, 0]
click at [481, 233] on textarea at bounding box center [558, 235] width 453 height 62
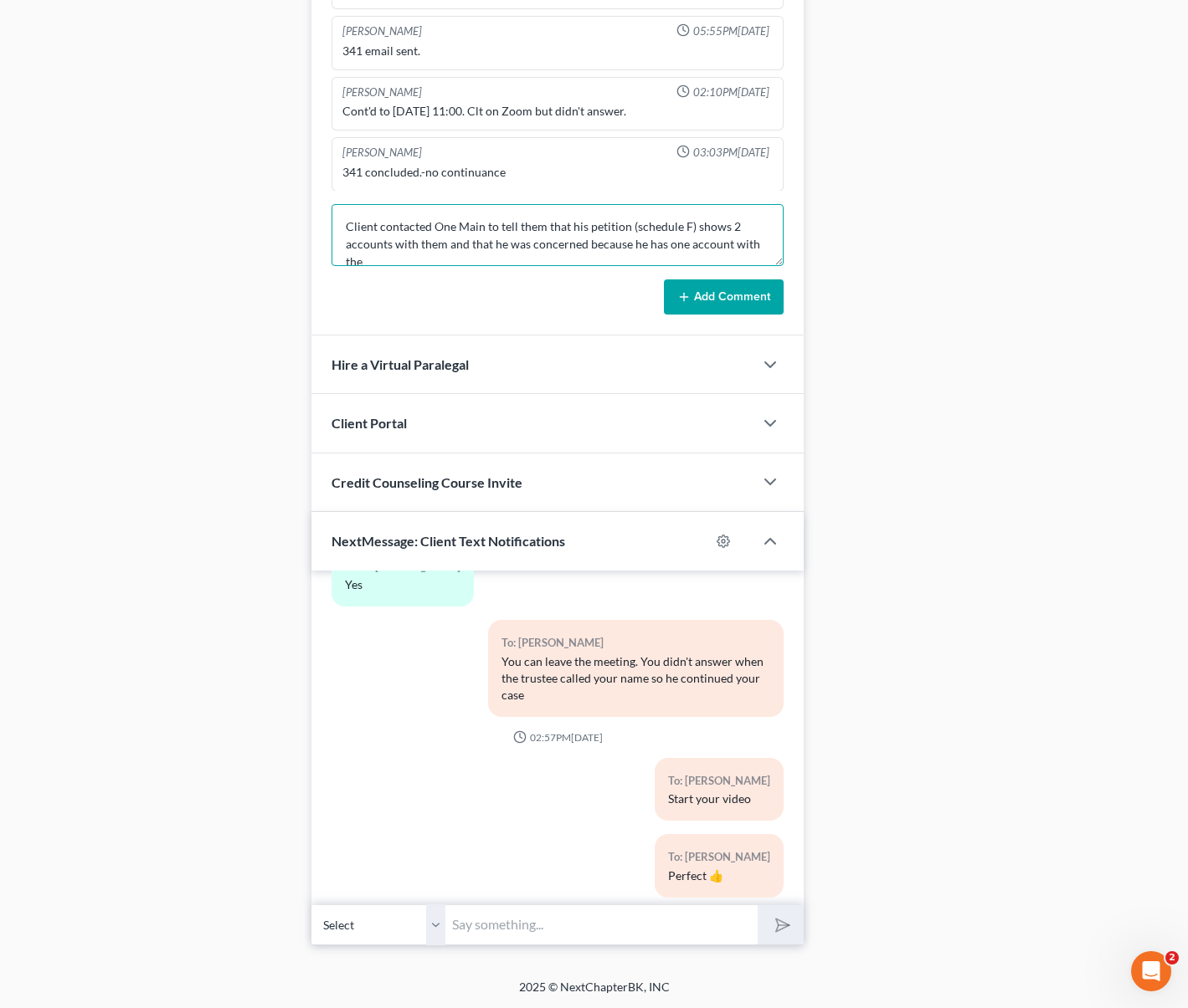
scroll to position [4, 0]
click at [391, 261] on textarea "Client contacted One Main to tell them that his petition (schedule F) shows 2 a…" at bounding box center [558, 235] width 453 height 62
type textarea "Client contacted One Main to tell them that his petition (schedule F) shows 2 a…"
click at [704, 288] on button "Add Comment" at bounding box center [724, 297] width 120 height 35
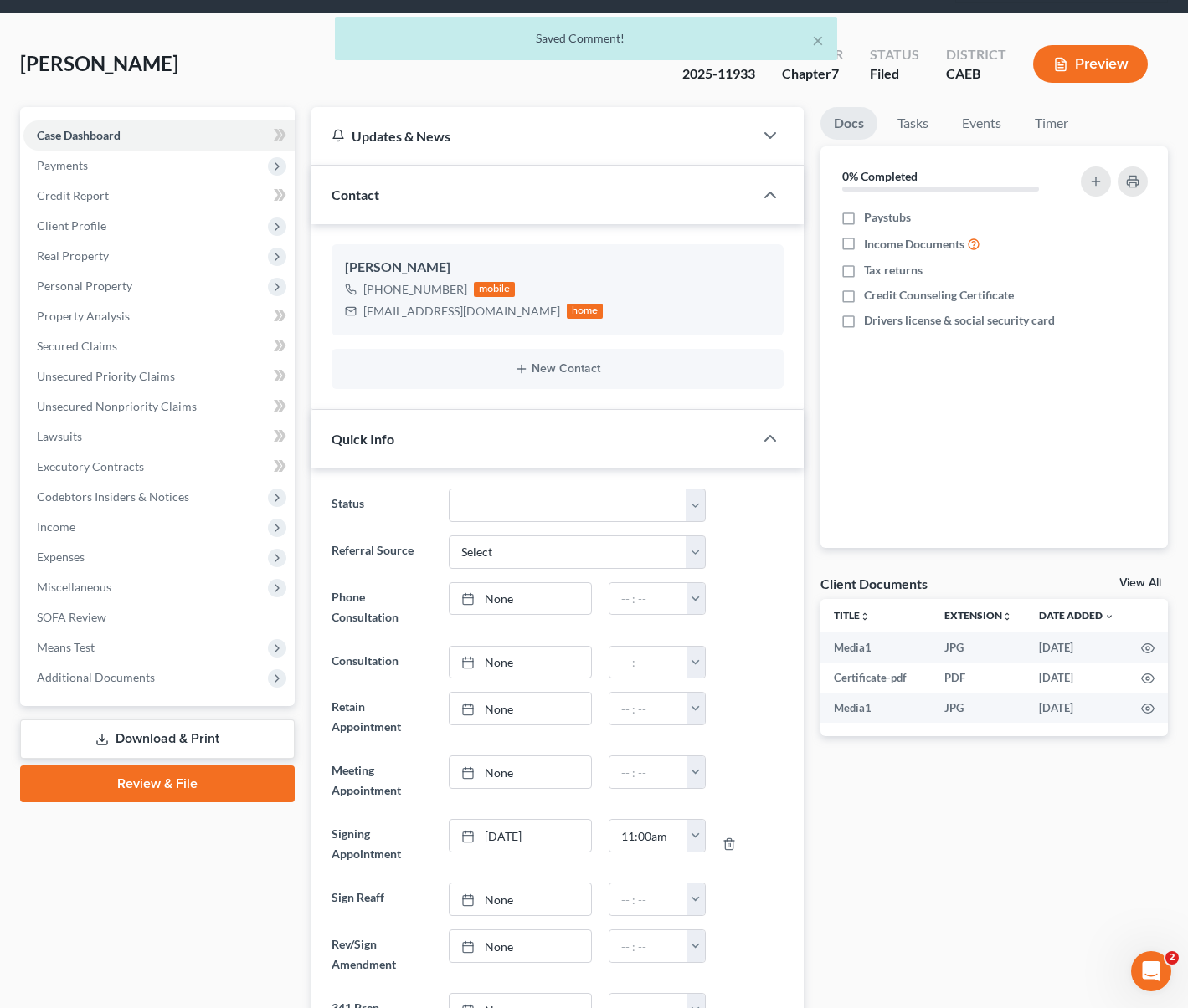
scroll to position [0, 0]
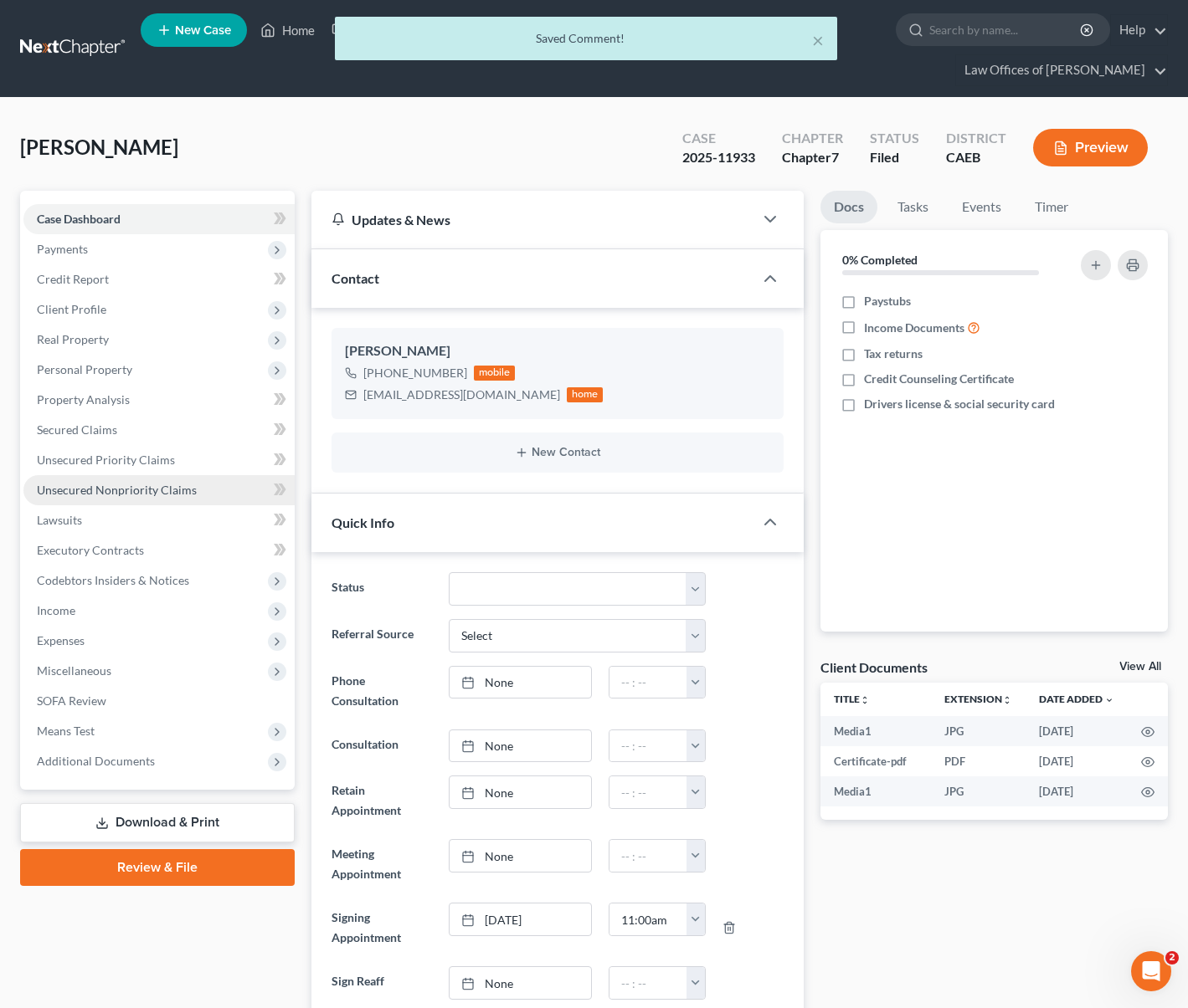
click at [134, 495] on span "Unsecured Nonpriority Claims" at bounding box center [117, 490] width 160 height 15
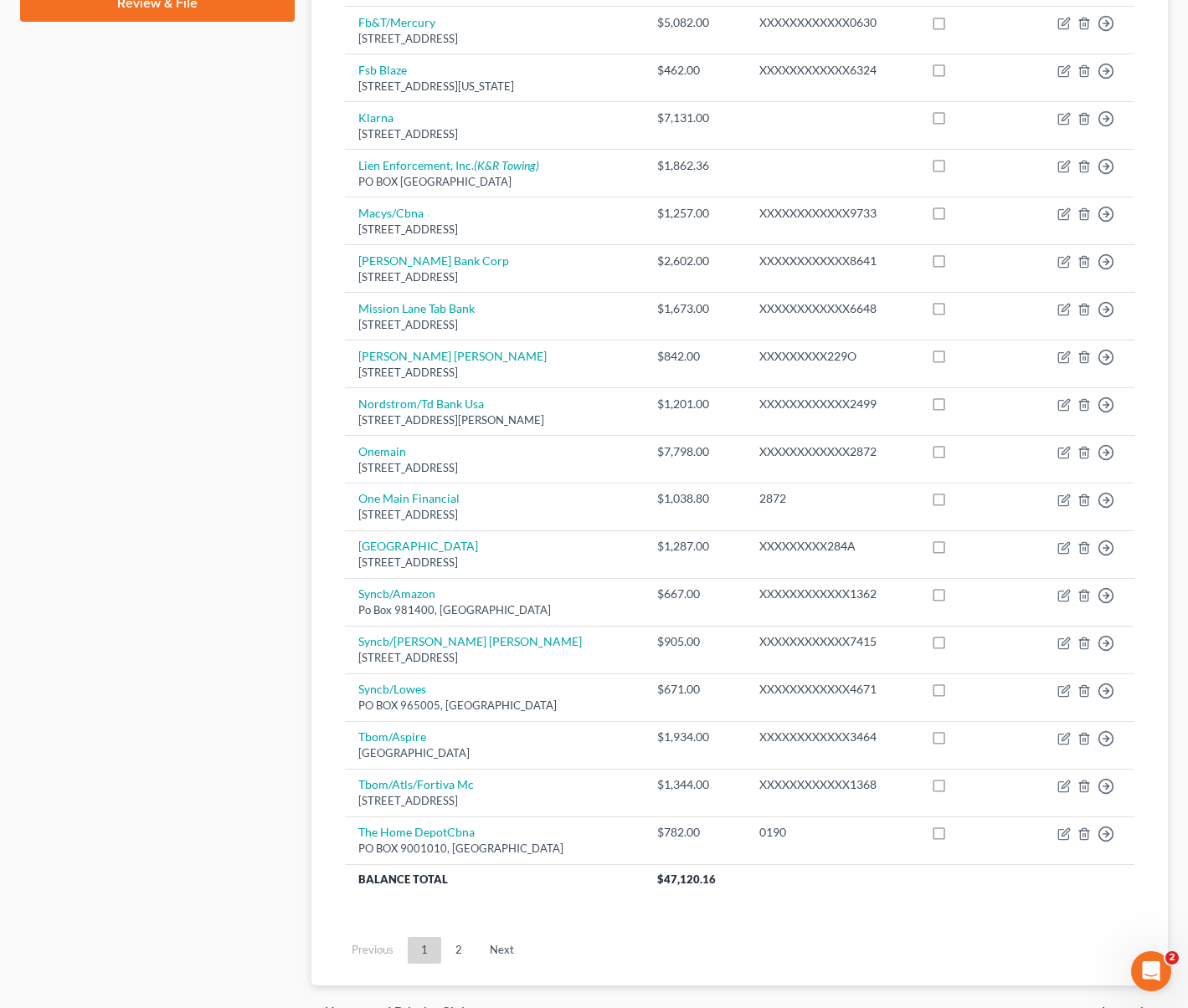
scroll to position [958, 0]
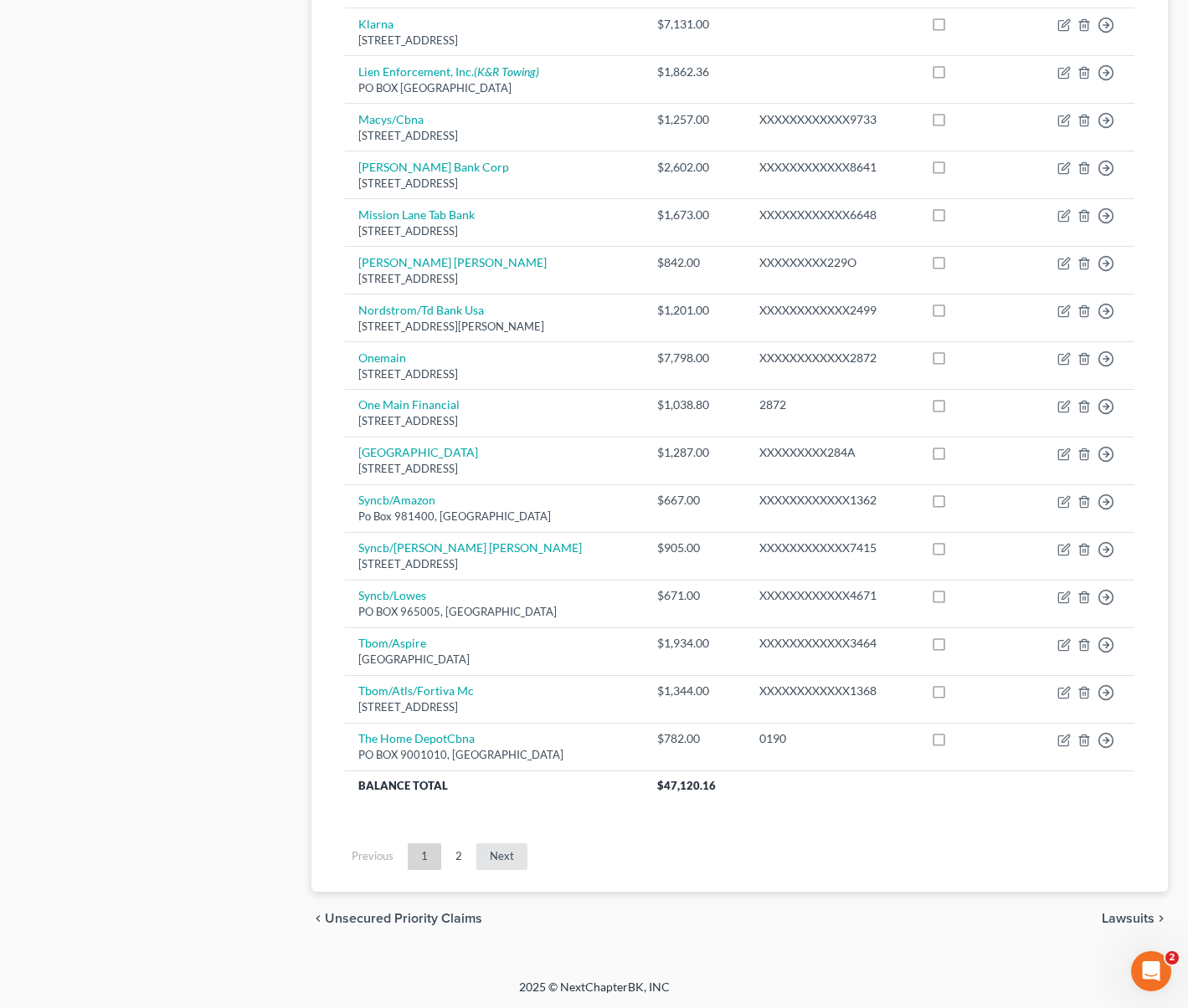
click at [502, 858] on link "Next" at bounding box center [501, 856] width 51 height 26
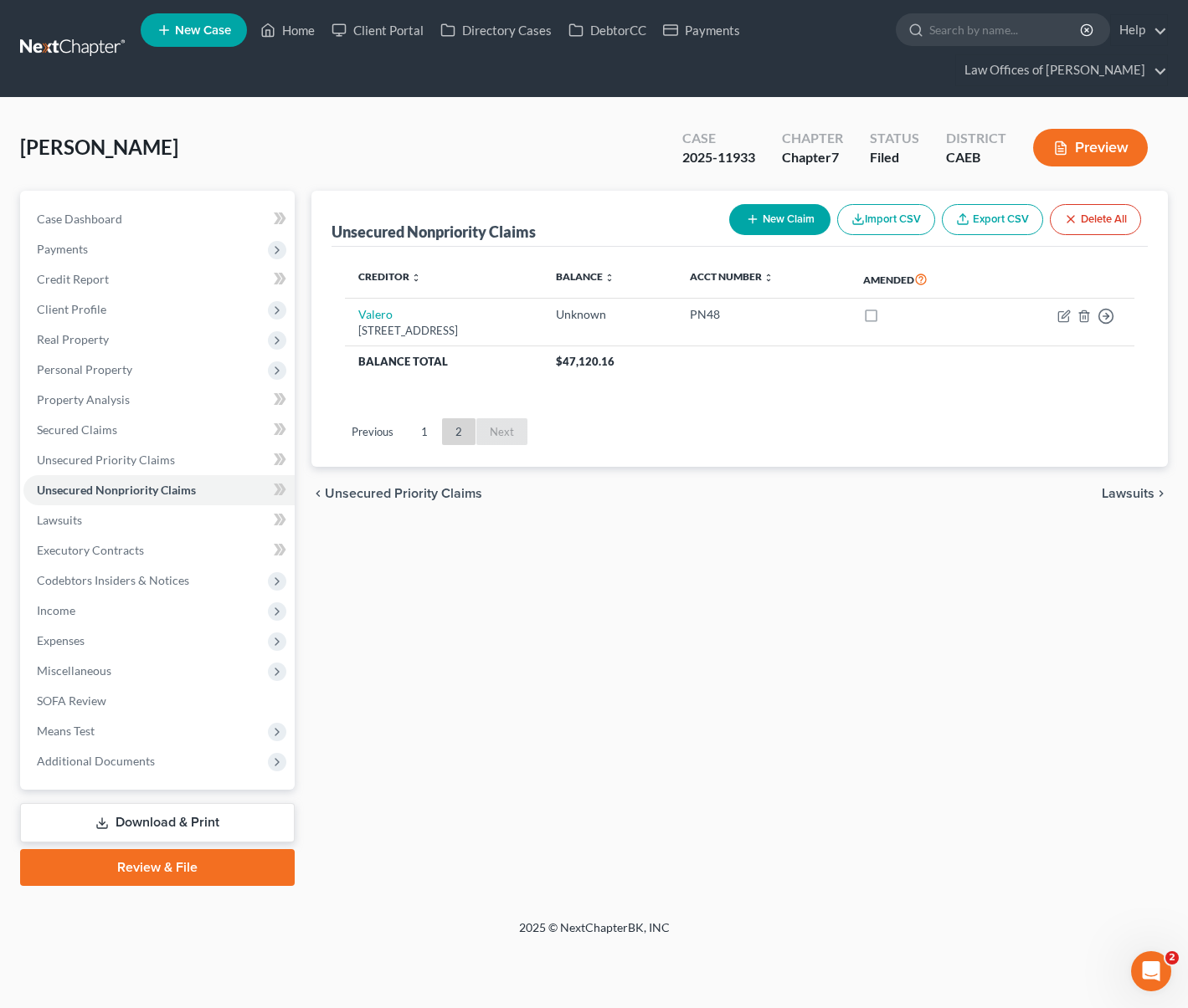
scroll to position [0, 0]
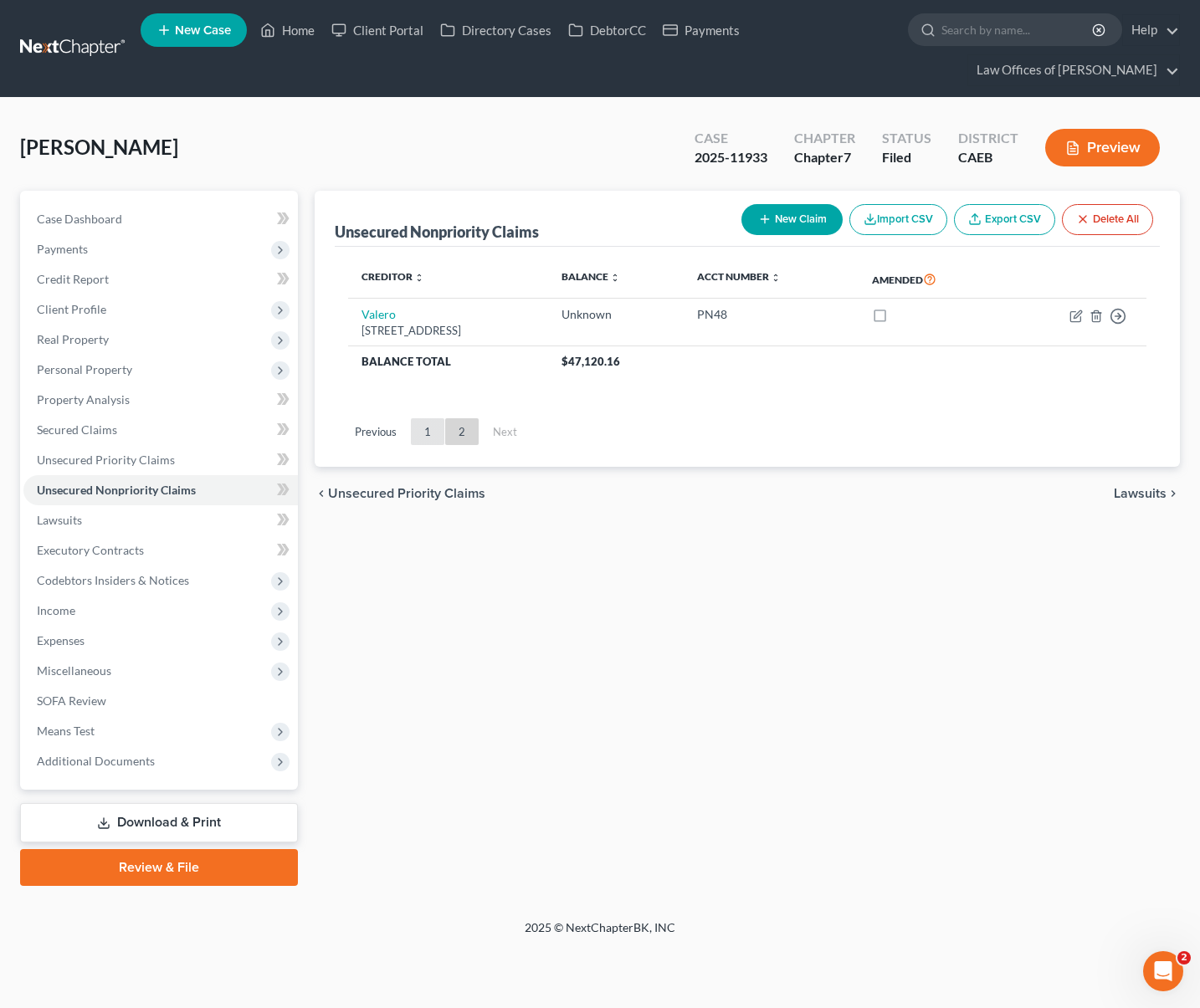
click at [421, 426] on link "1" at bounding box center [427, 431] width 34 height 26
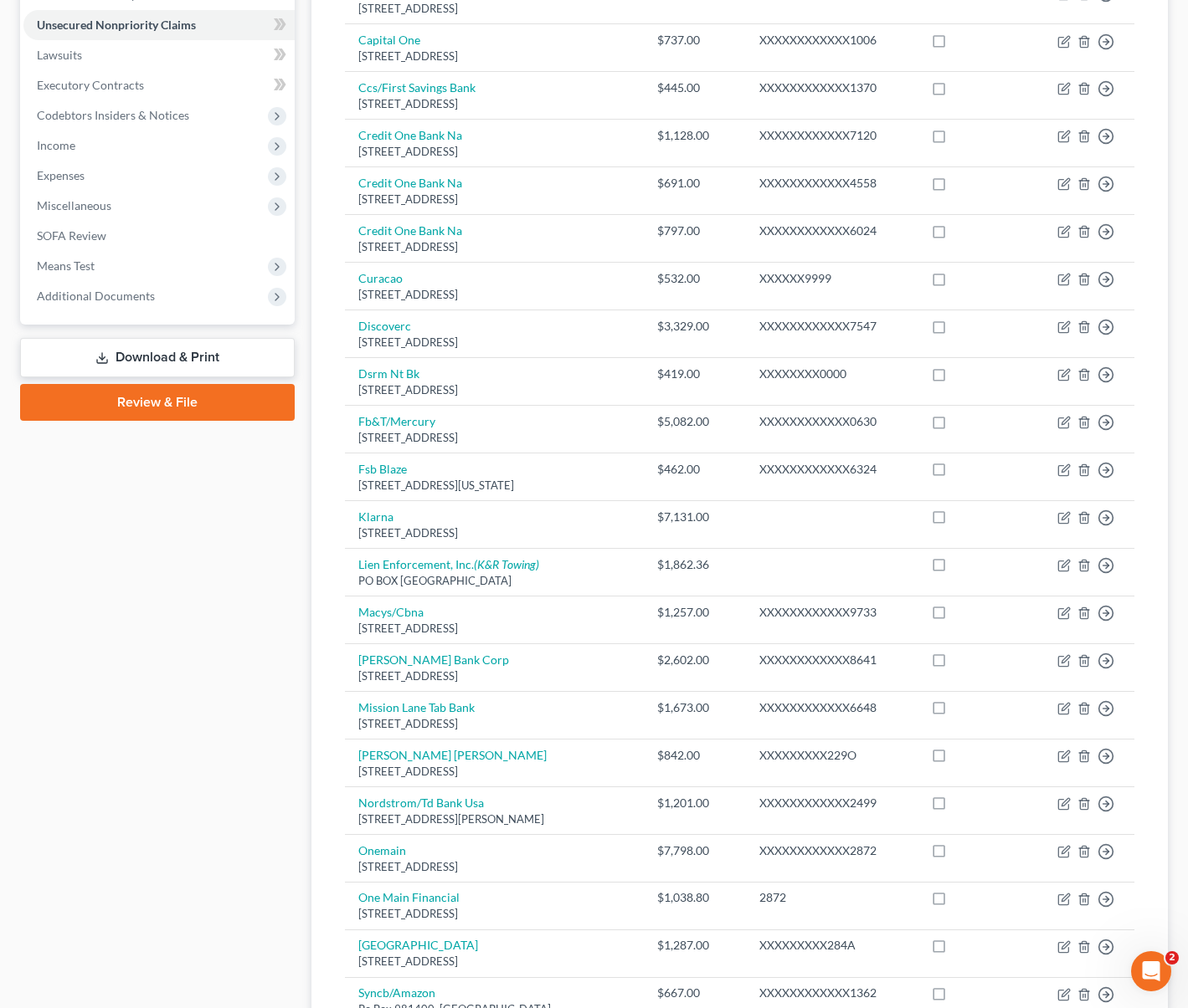
scroll to position [469, 0]
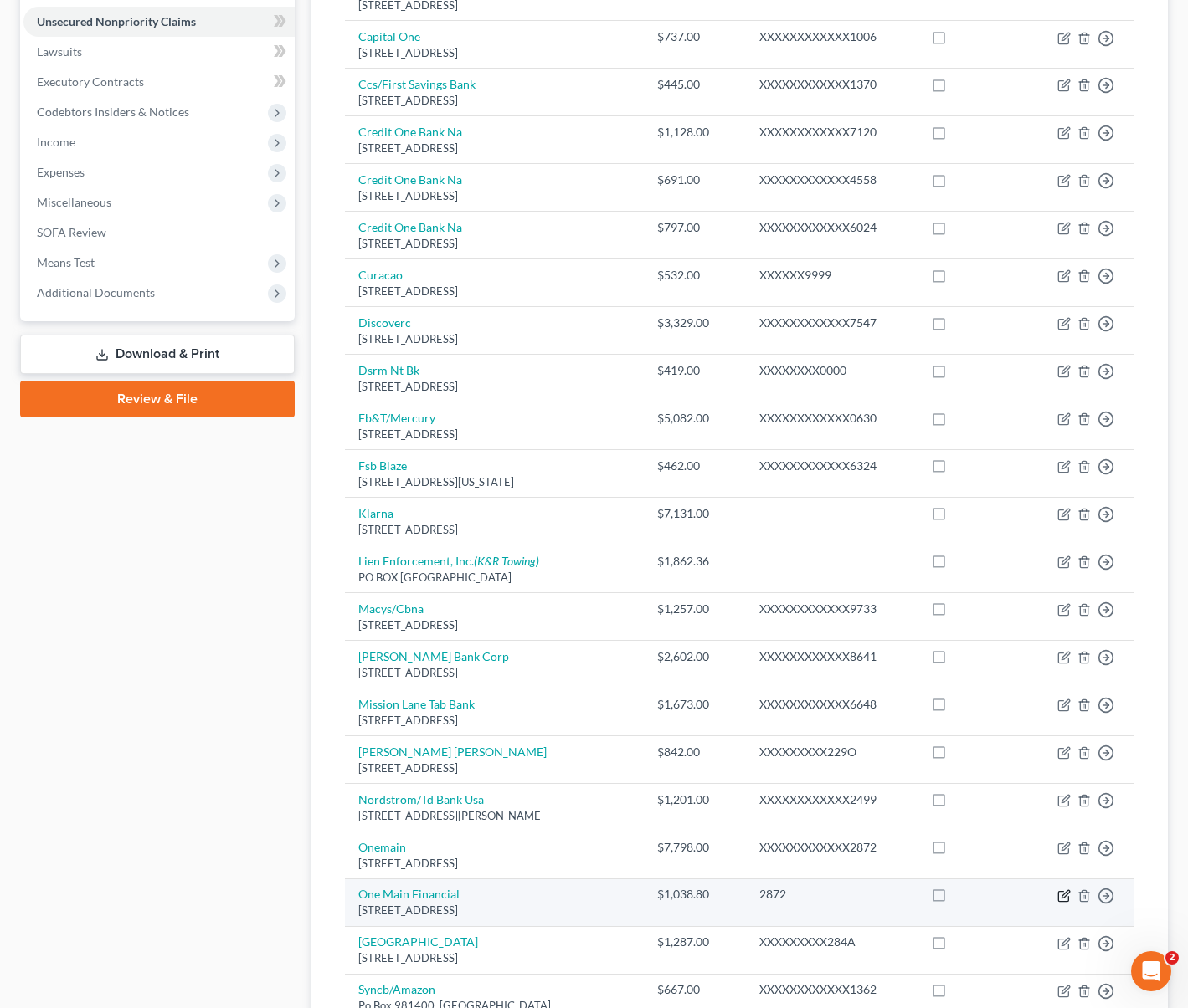
click at [1061, 894] on icon "button" at bounding box center [1064, 896] width 14 height 14
select select "15"
select select "0"
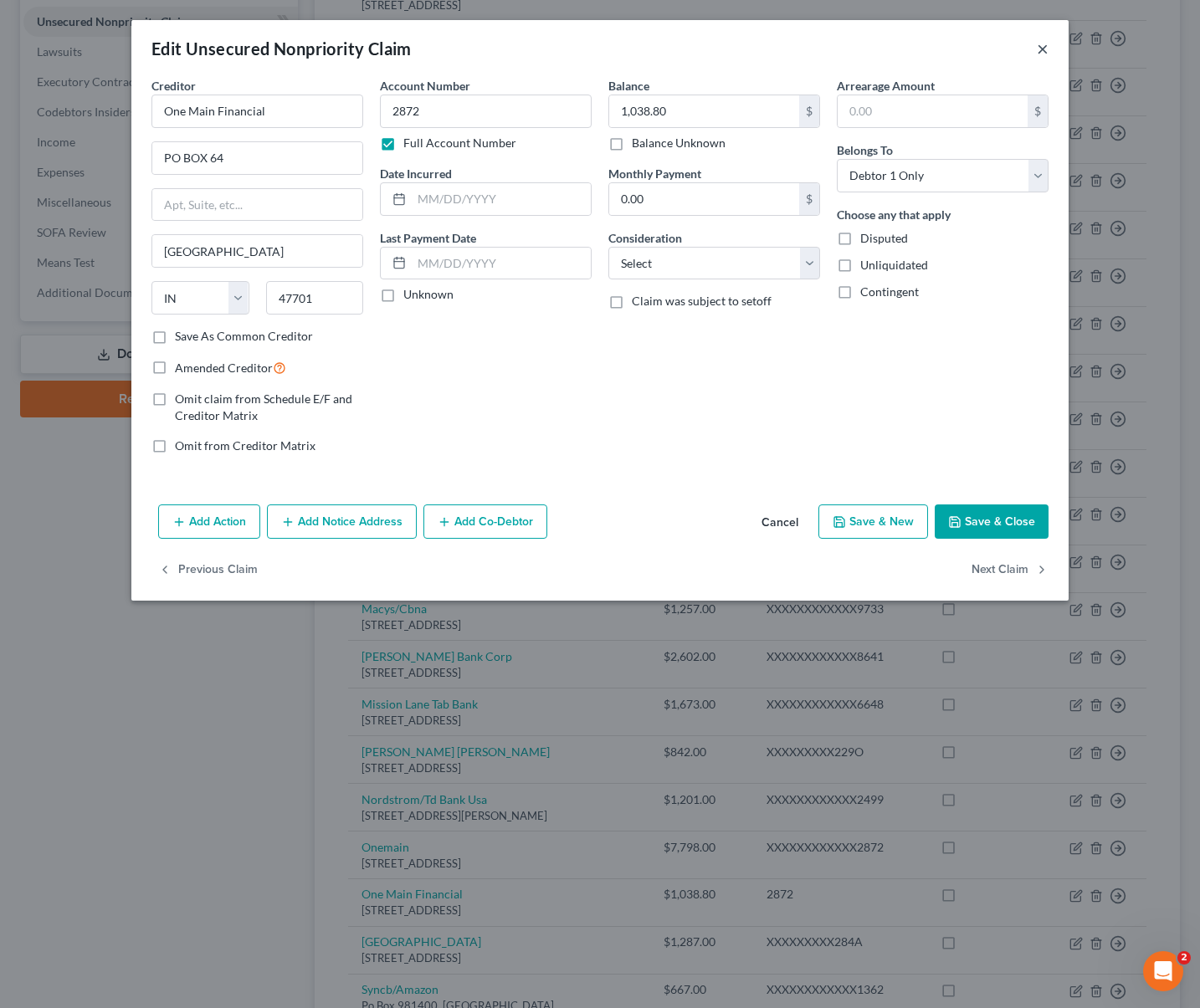
click at [1041, 47] on button "×" at bounding box center [1043, 48] width 12 height 20
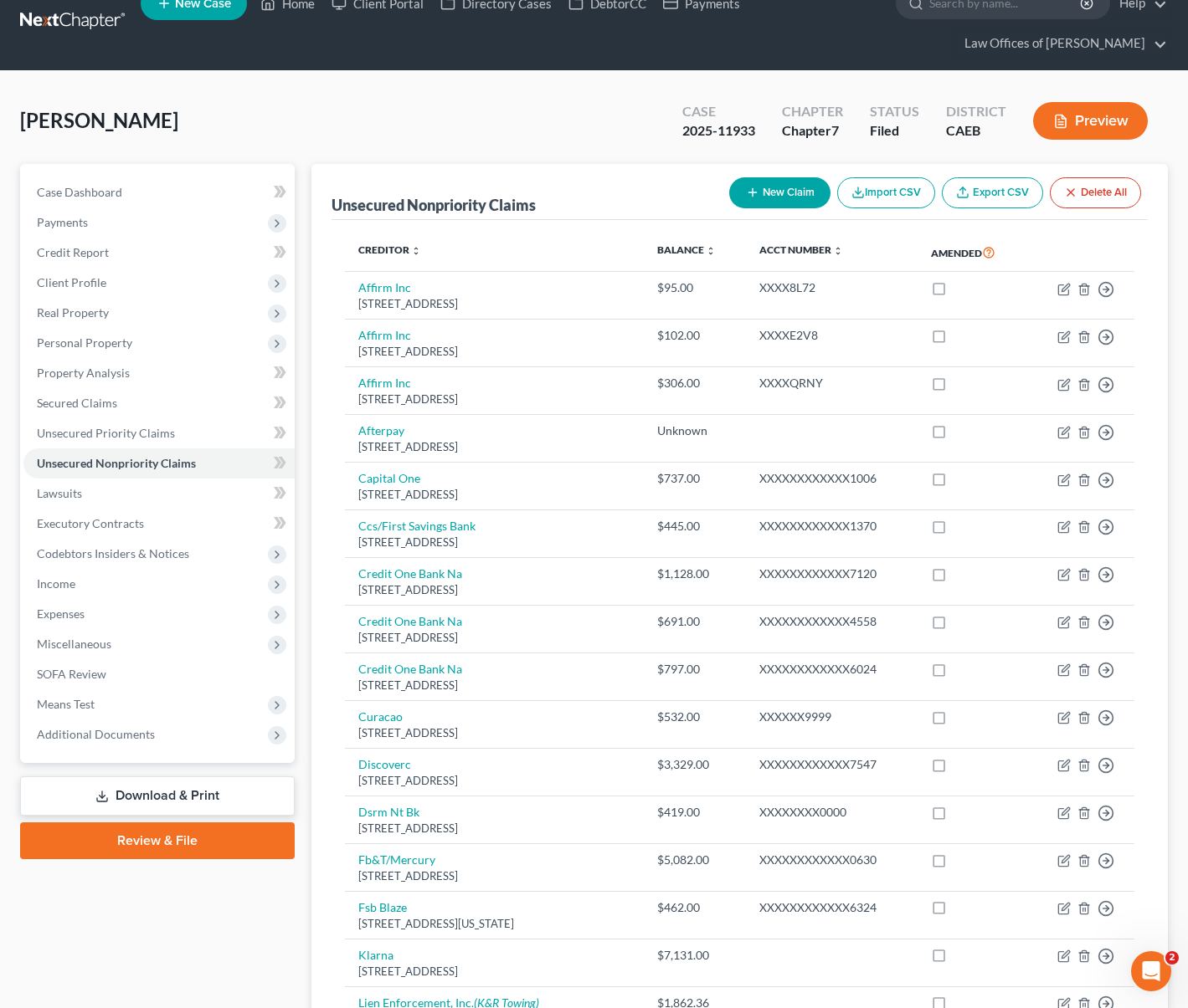
scroll to position [0, 0]
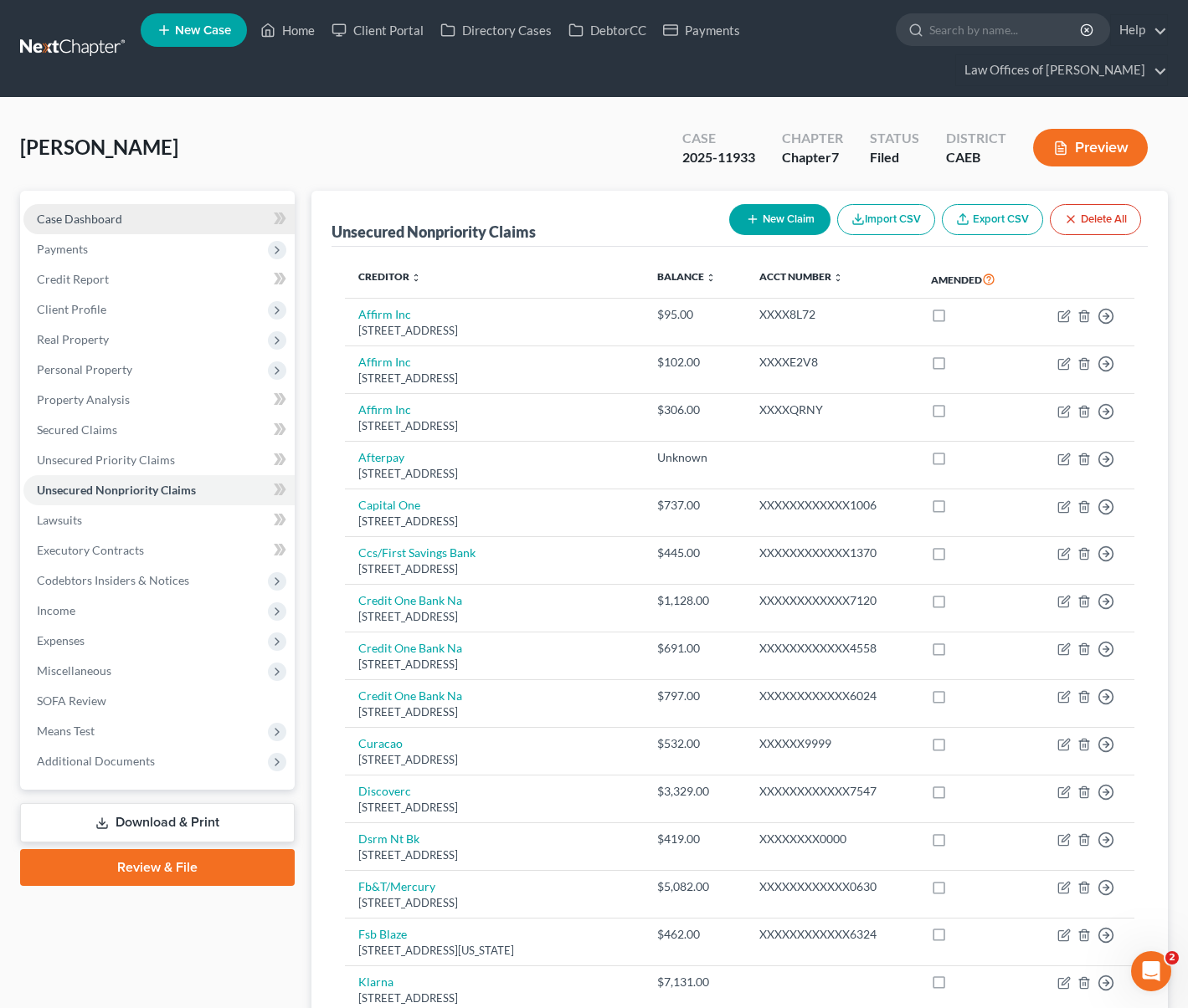
click at [148, 218] on link "Case Dashboard" at bounding box center [159, 219] width 272 height 30
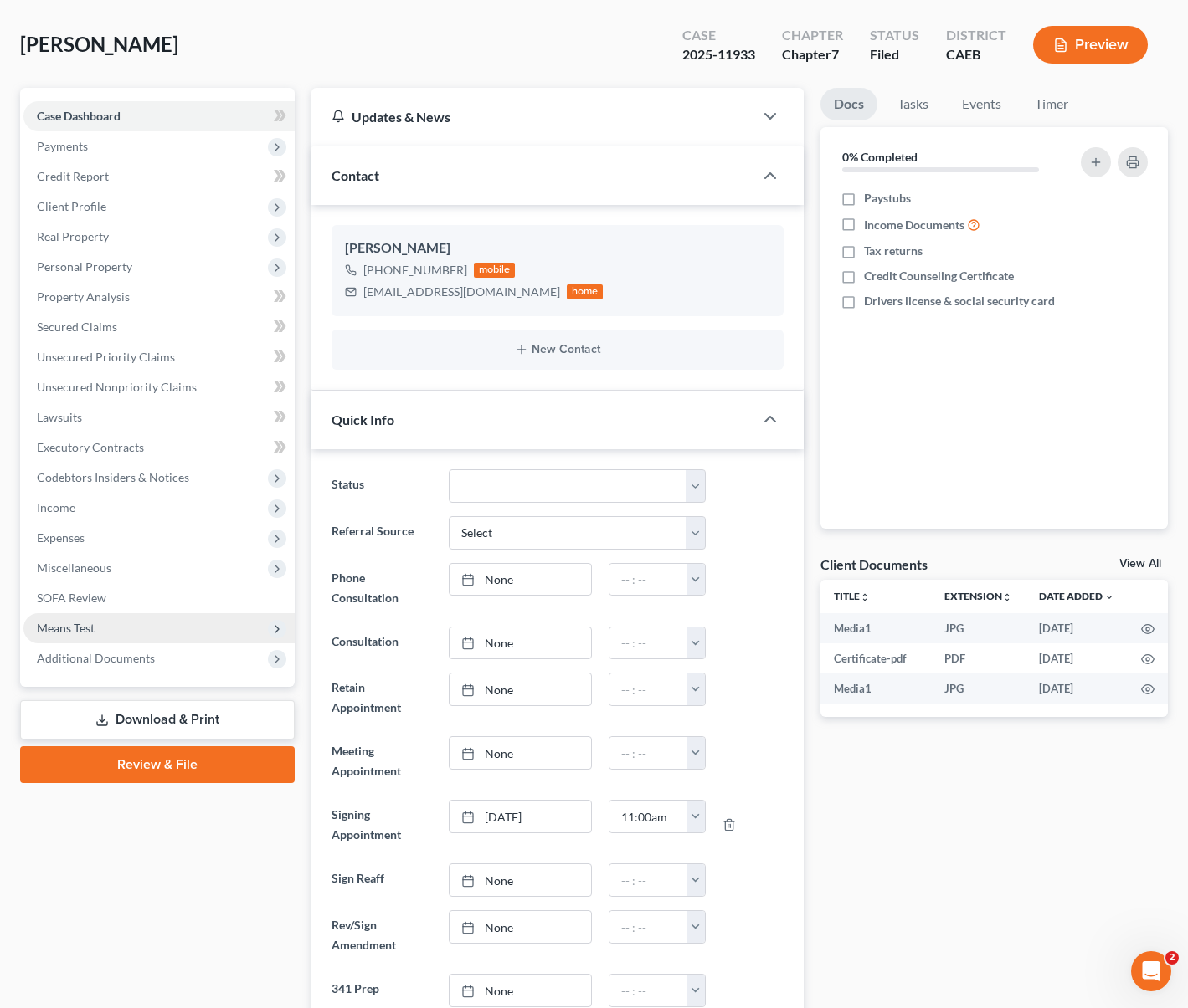
scroll to position [91, 0]
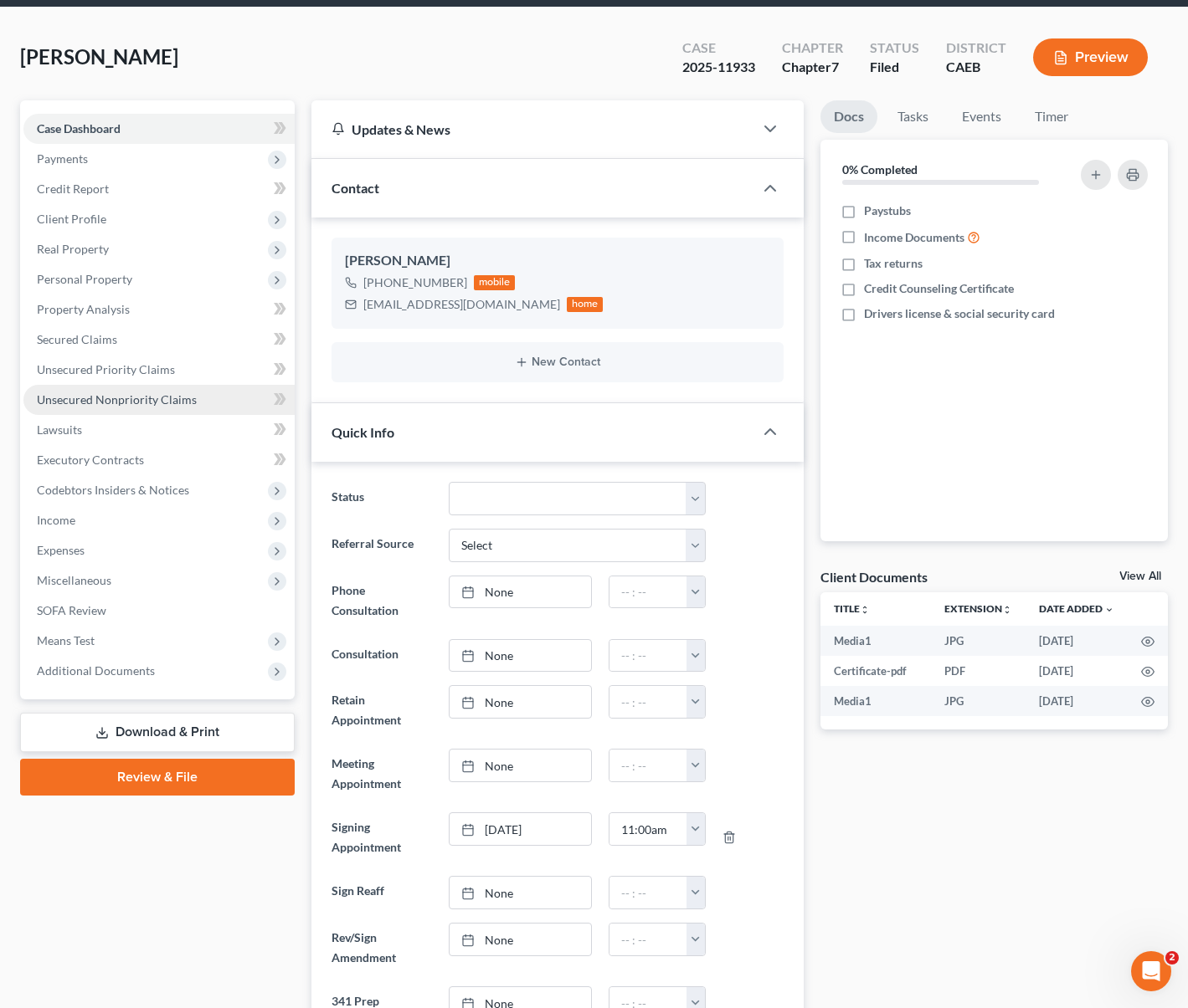
click at [165, 403] on span "Unsecured Nonpriority Claims" at bounding box center [117, 400] width 160 height 15
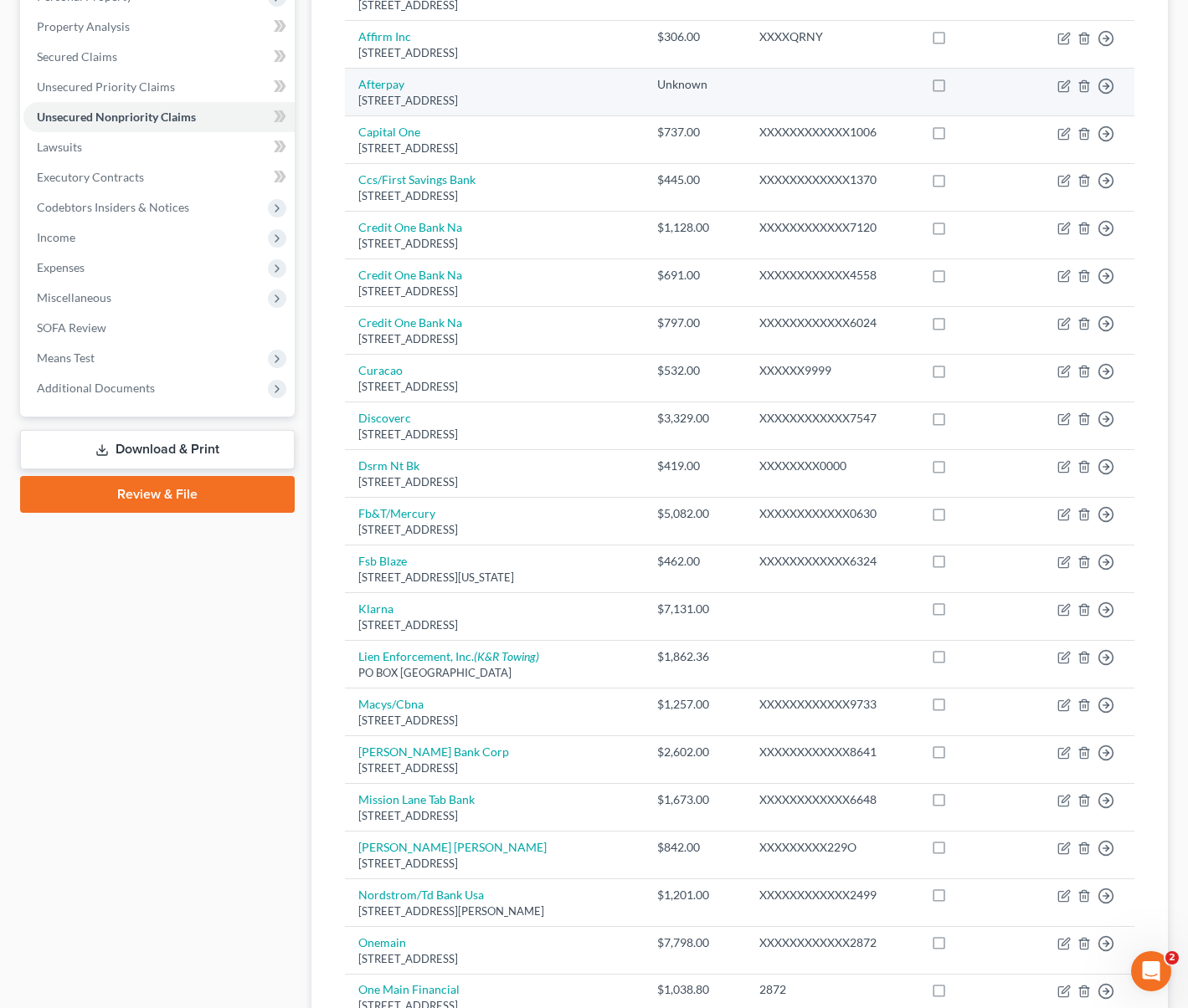
scroll to position [958, 0]
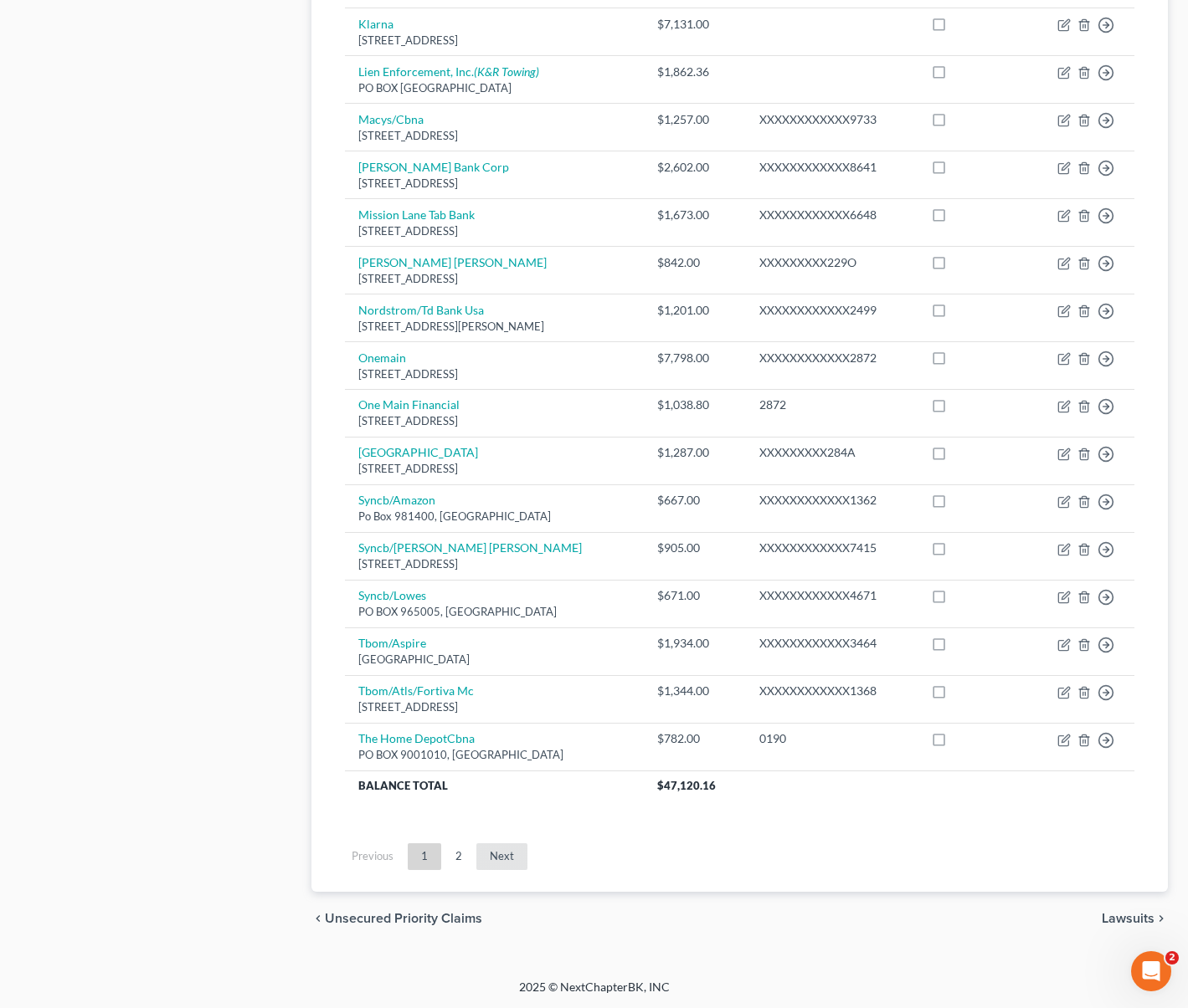
click at [500, 855] on link "Next" at bounding box center [501, 856] width 51 height 26
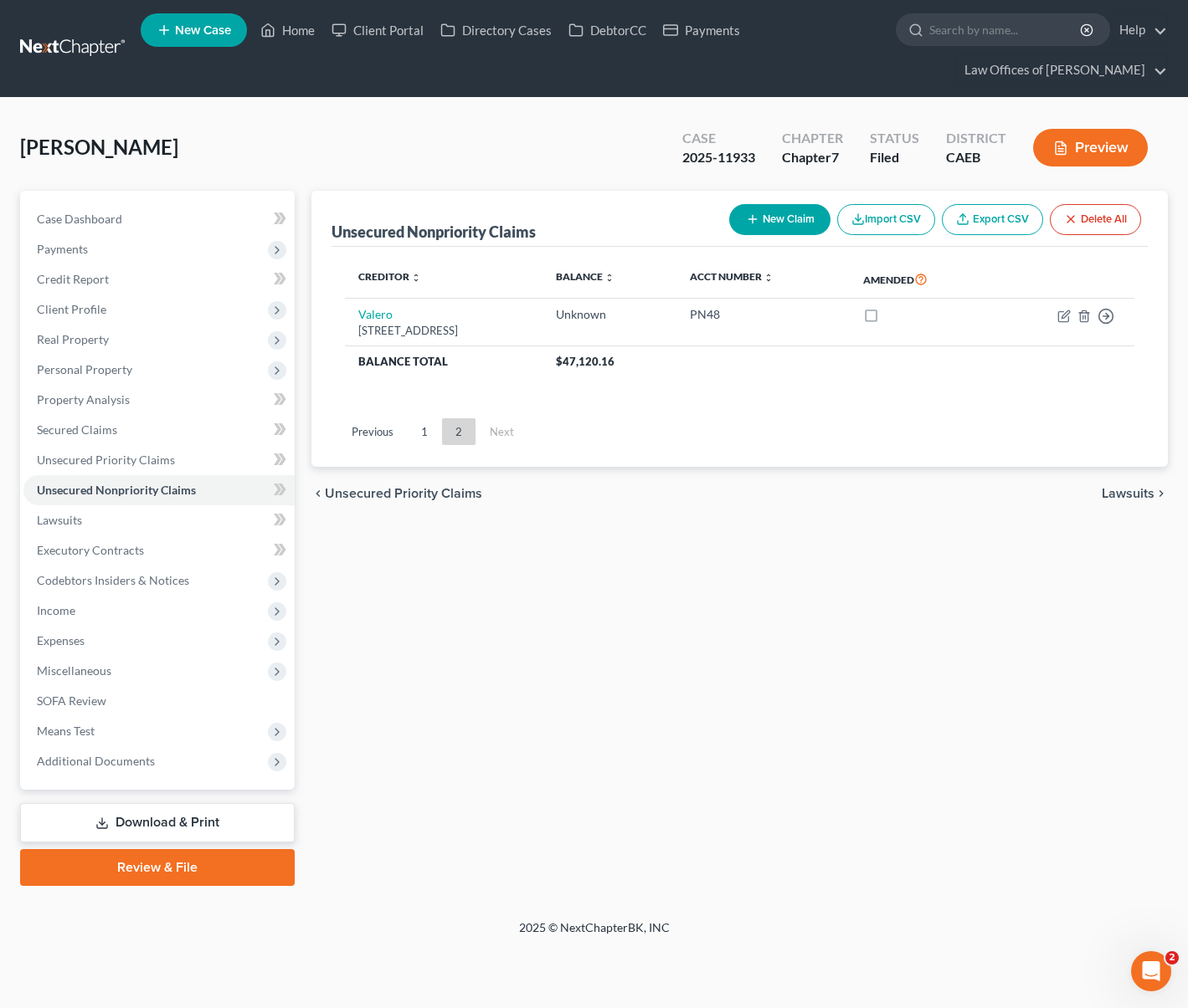
scroll to position [0, 0]
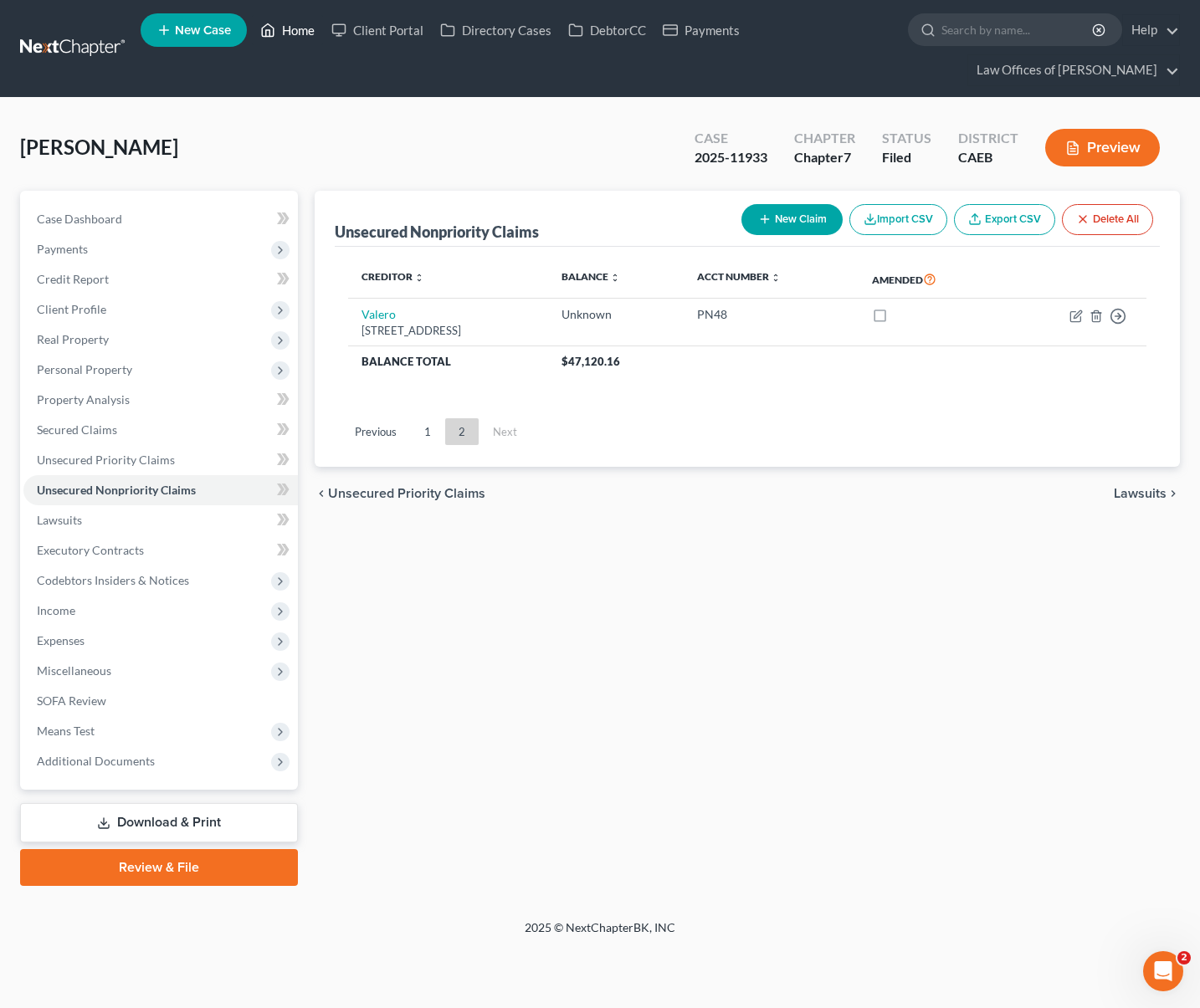
click at [285, 36] on link "Home" at bounding box center [287, 30] width 71 height 30
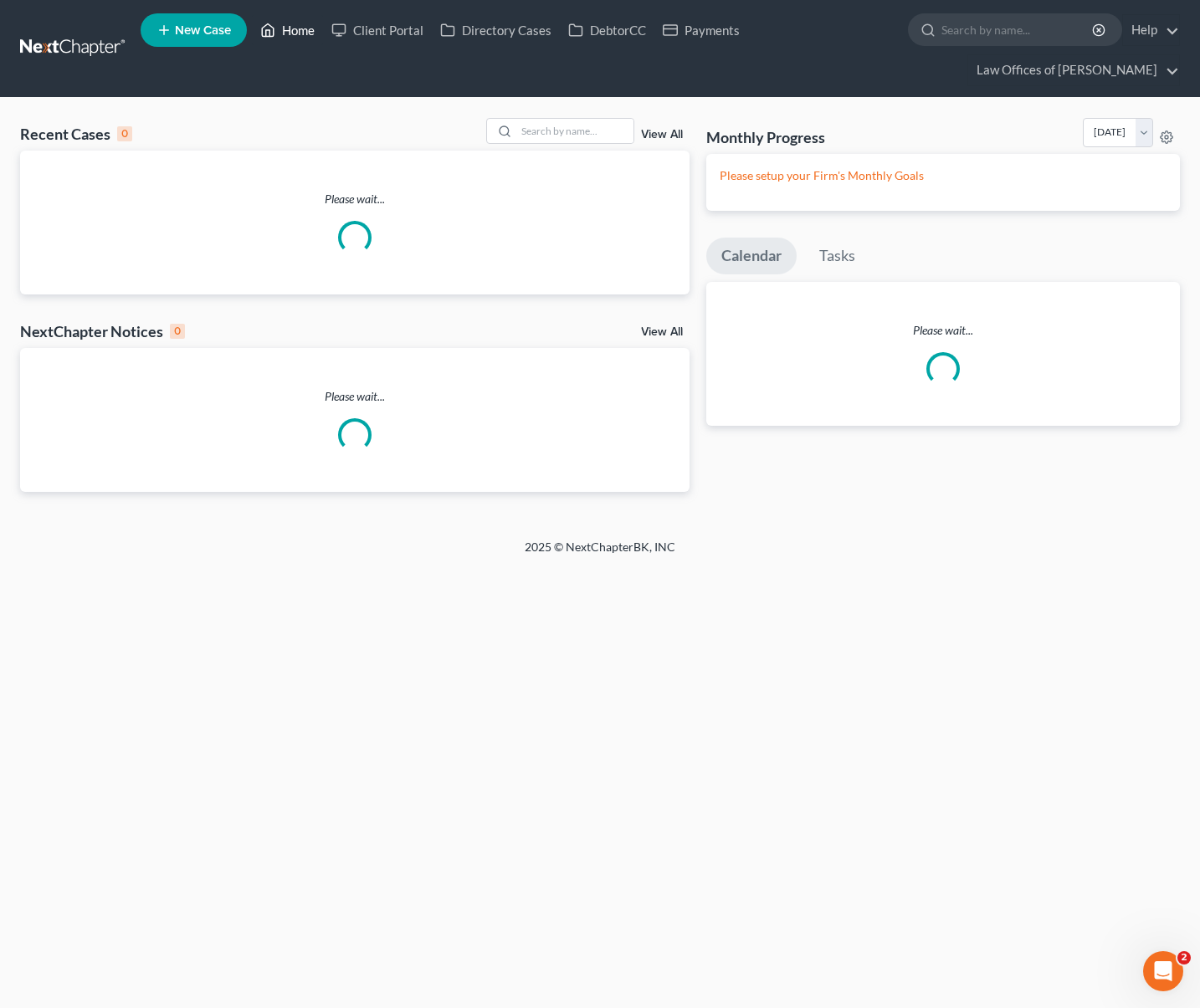
click at [290, 31] on link "Home" at bounding box center [287, 30] width 71 height 30
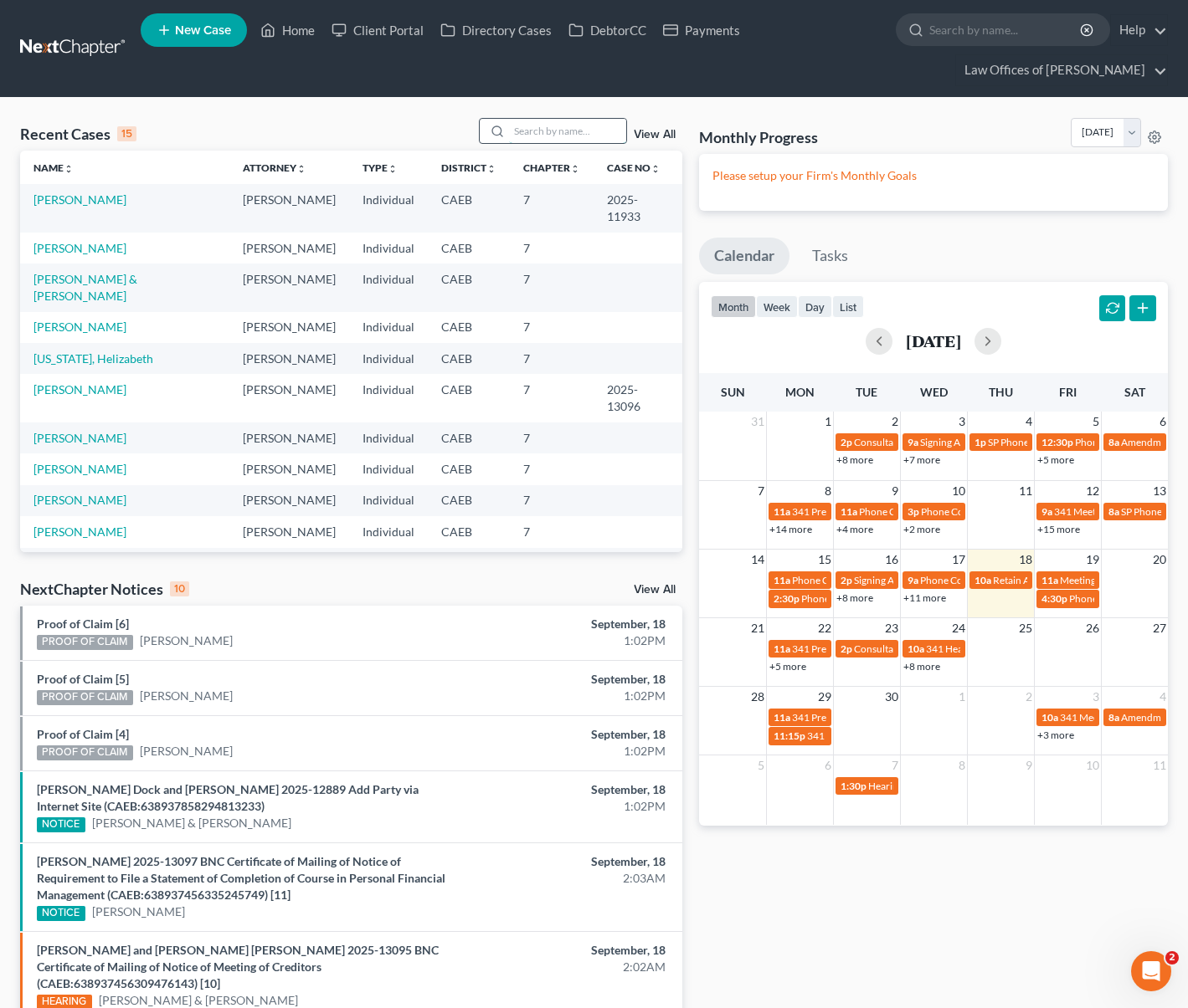
click at [562, 128] on input "search" at bounding box center [567, 131] width 117 height 25
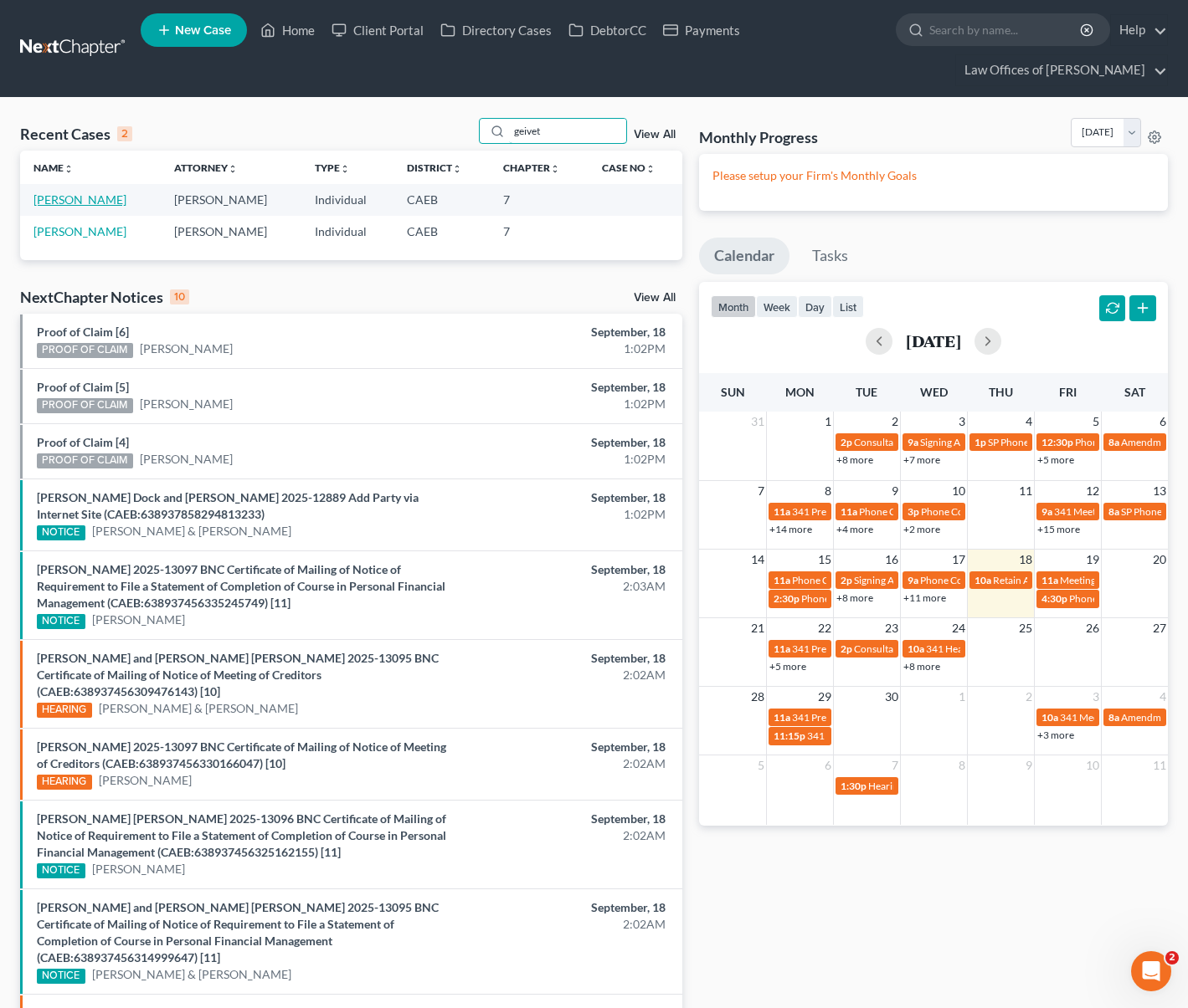
type input "geivet"
click at [99, 197] on link "[PERSON_NAME]" at bounding box center [80, 200] width 93 height 15
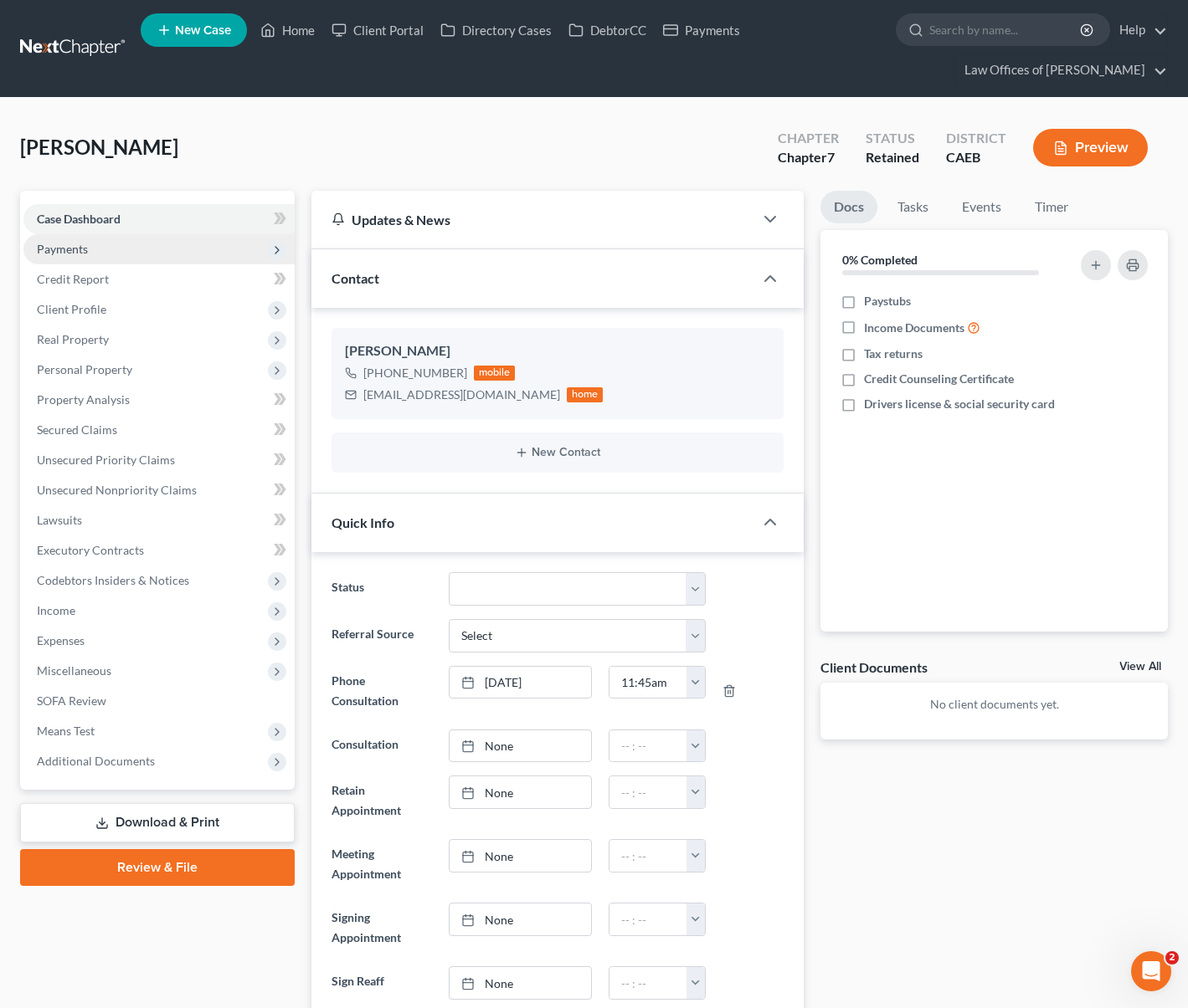
scroll to position [195, 0]
click at [87, 254] on span "Payments" at bounding box center [159, 249] width 272 height 30
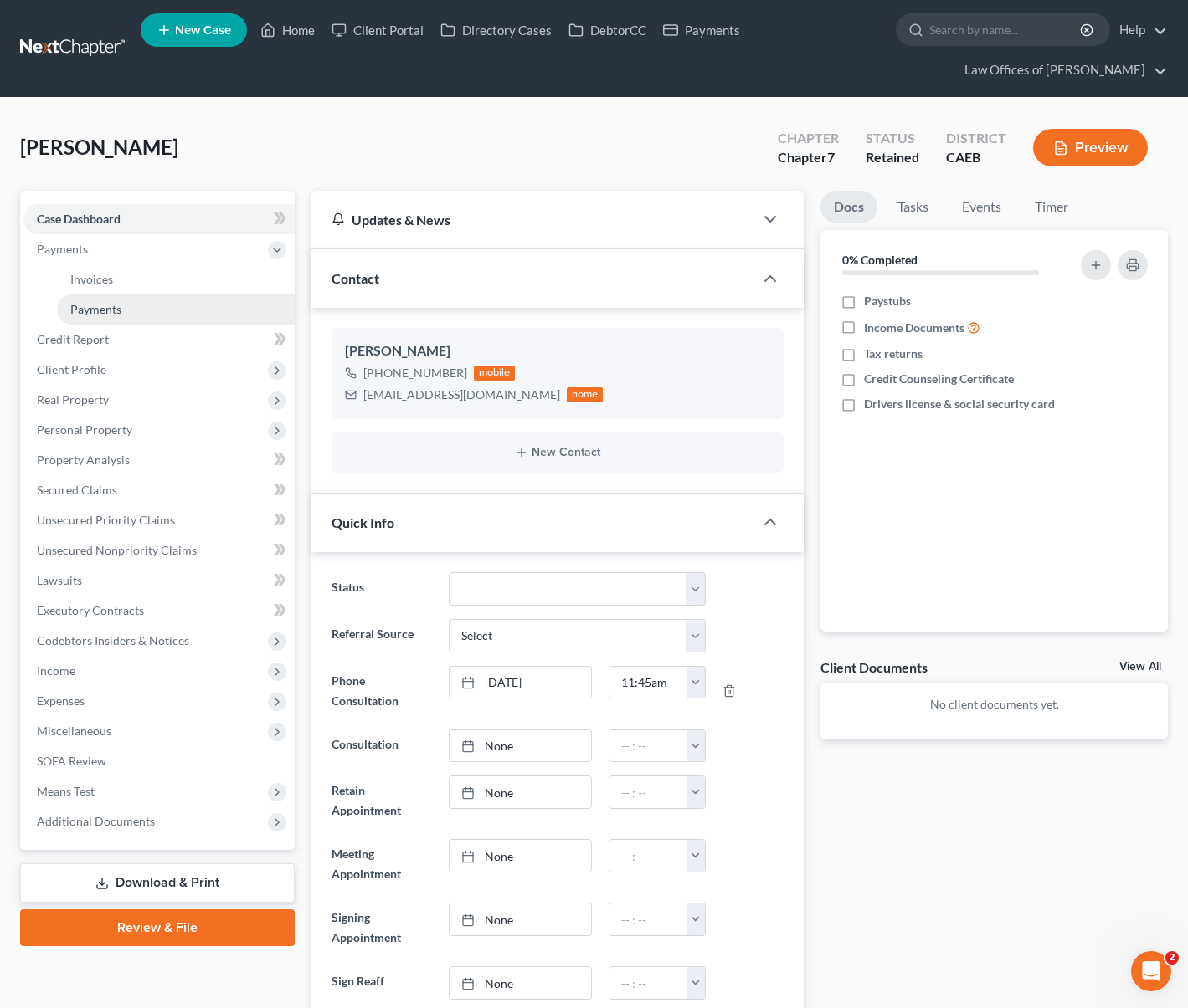
click at [123, 305] on link "Payments" at bounding box center [176, 309] width 238 height 30
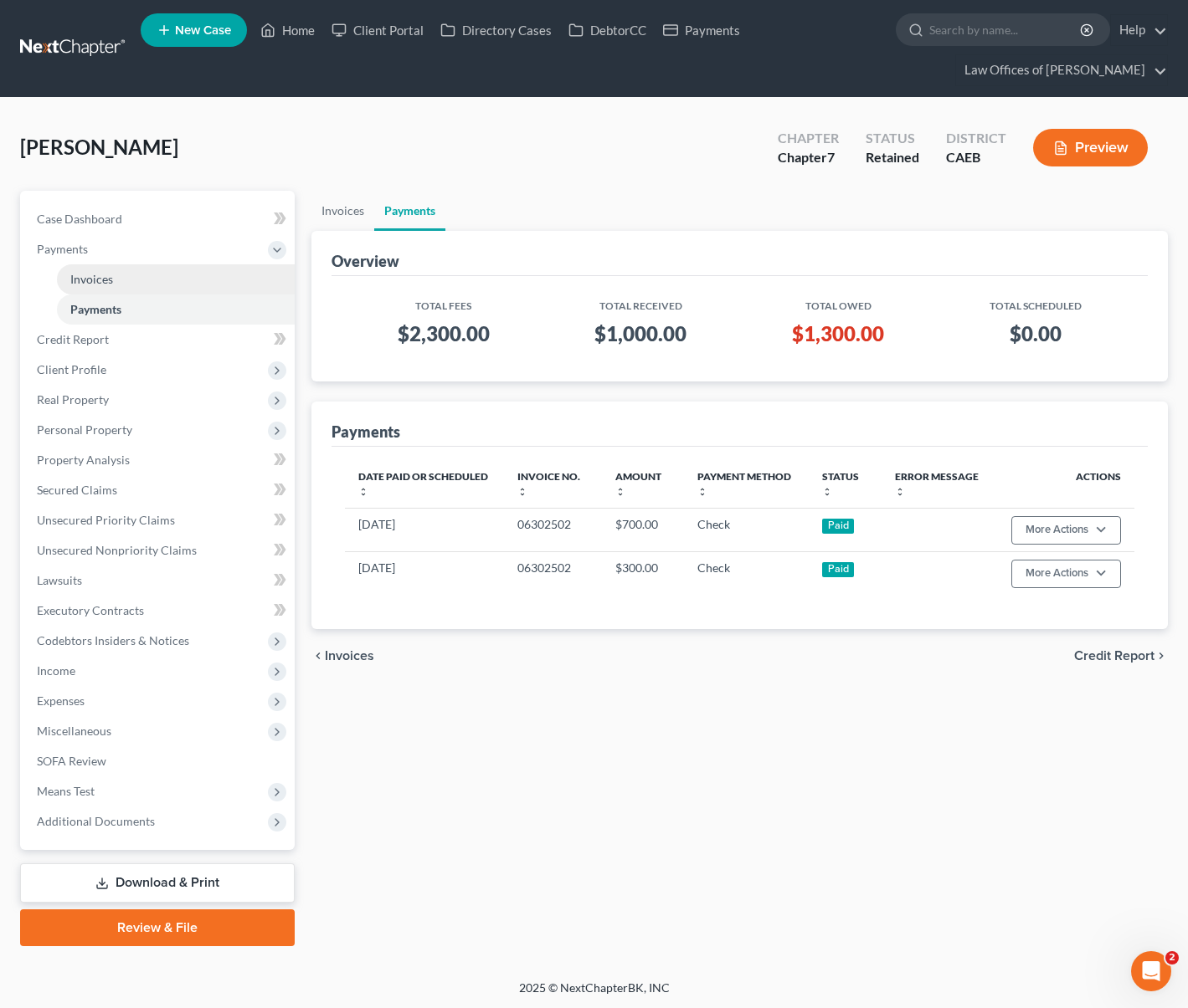
click at [80, 278] on span "Invoices" at bounding box center [91, 279] width 43 height 15
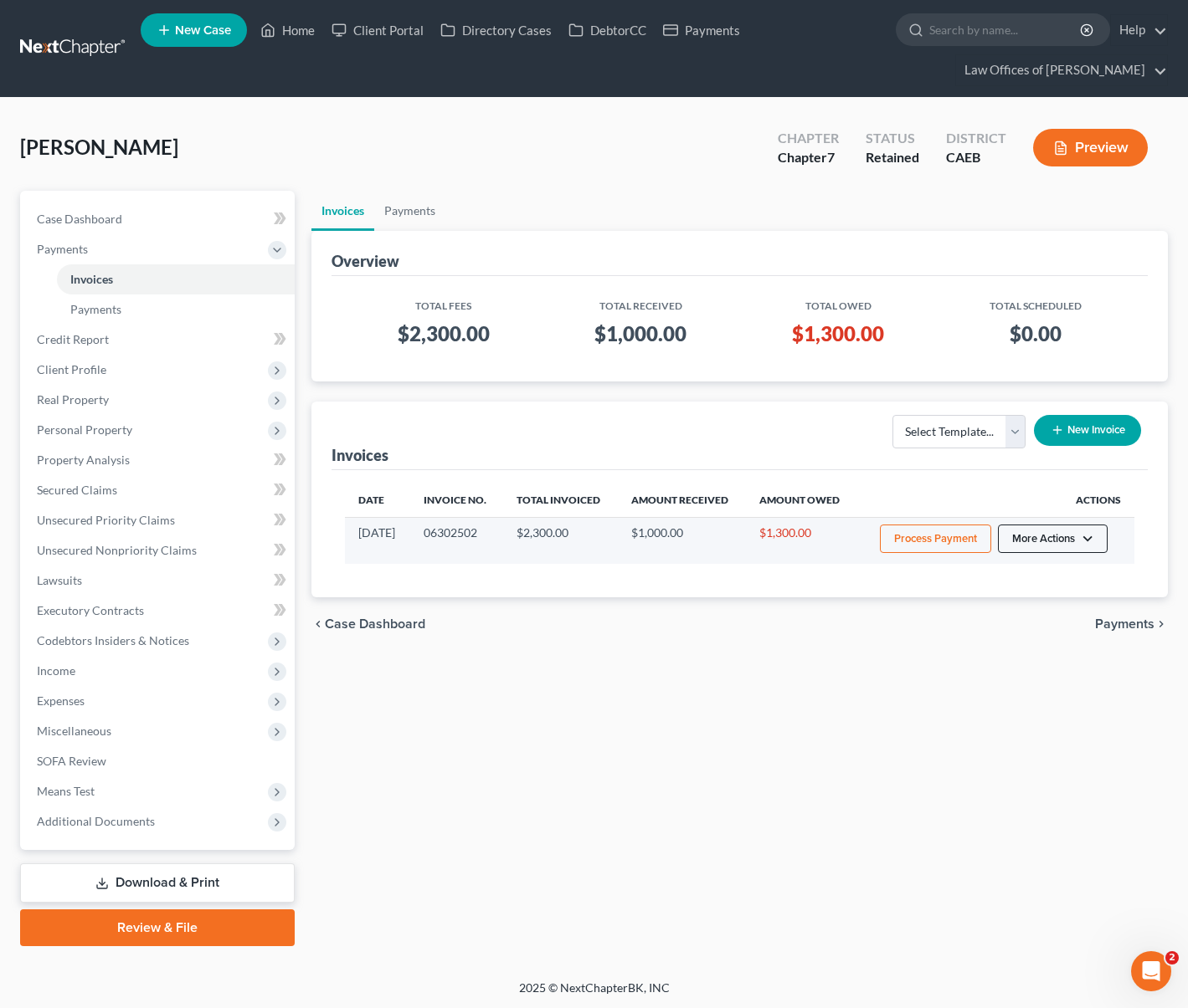
click at [1084, 539] on button "More Actions" at bounding box center [1052, 539] width 110 height 28
click at [1043, 597] on link "Record Cash or Check Payment" at bounding box center [1075, 601] width 196 height 28
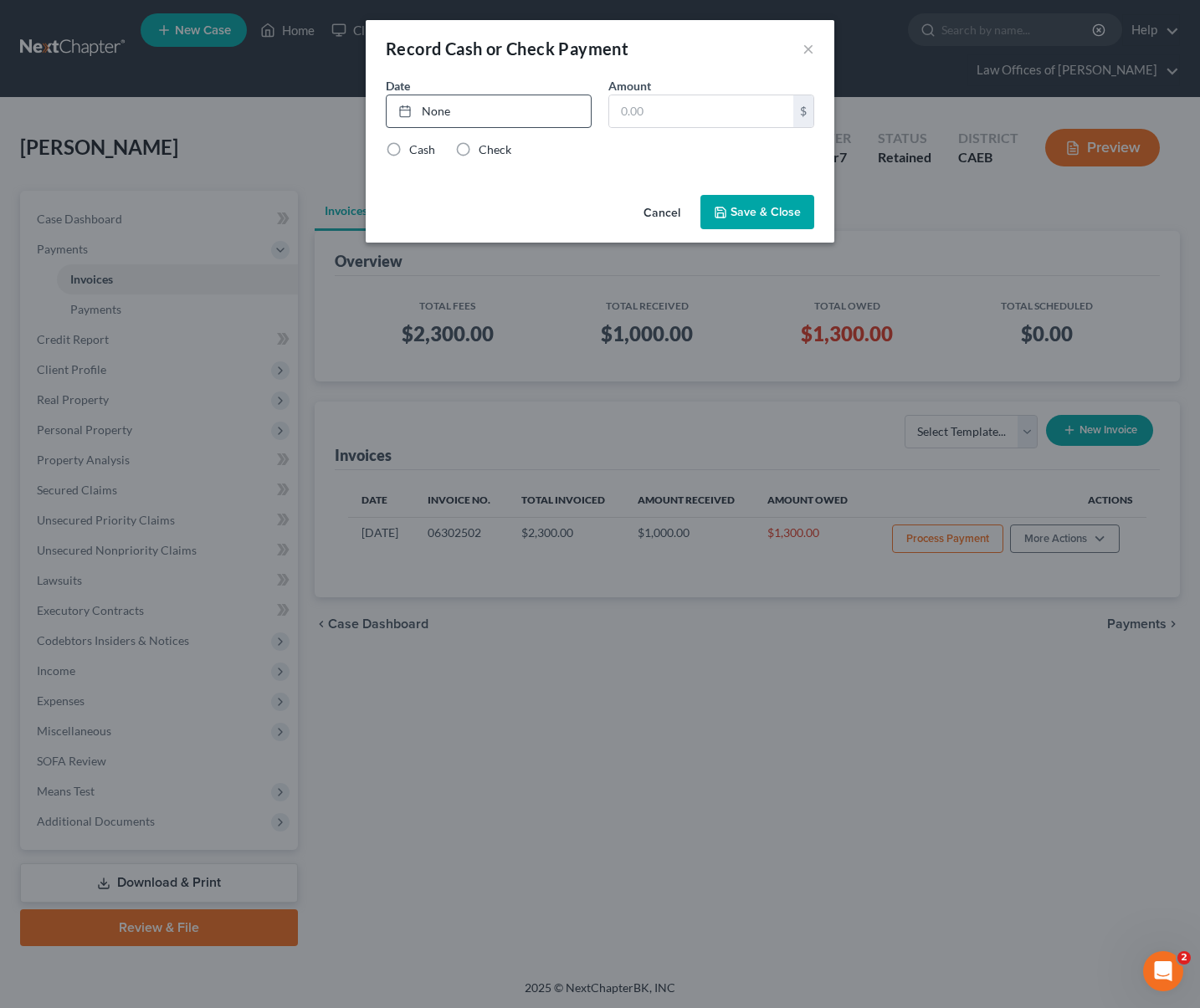
drag, startPoint x: 462, startPoint y: 150, endPoint x: 439, endPoint y: 126, distance: 33.2
click at [479, 150] on label "Check" at bounding box center [495, 150] width 33 height 16
click at [485, 150] on input "Check" at bounding box center [491, 147] width 11 height 11
radio input "true"
type input "[DATE]"
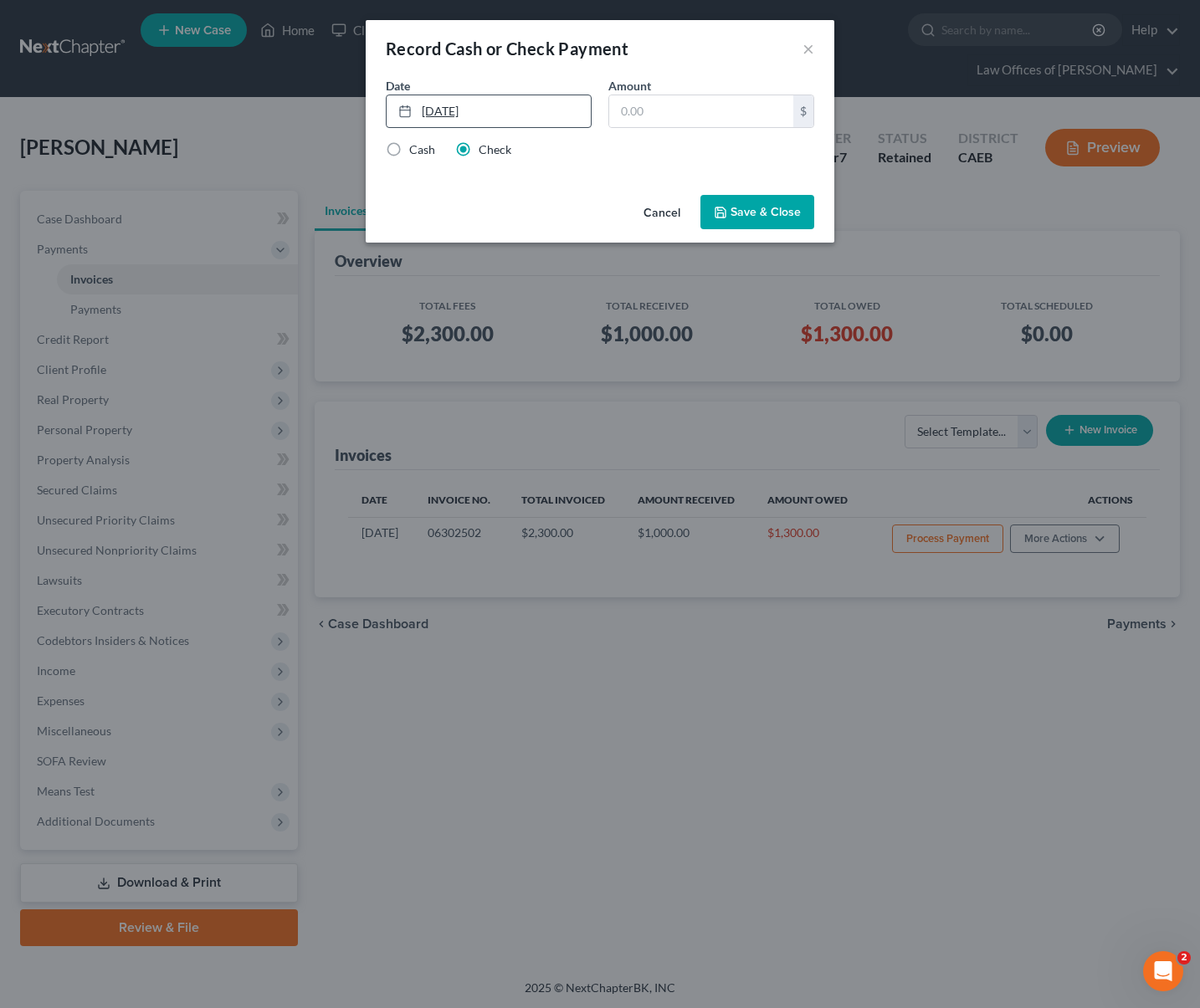
click at [433, 124] on link "[DATE]" at bounding box center [489, 111] width 204 height 32
click at [683, 107] on input "text" at bounding box center [701, 111] width 184 height 32
type input "500.00"
click at [786, 212] on button "Save & Close" at bounding box center [757, 212] width 114 height 35
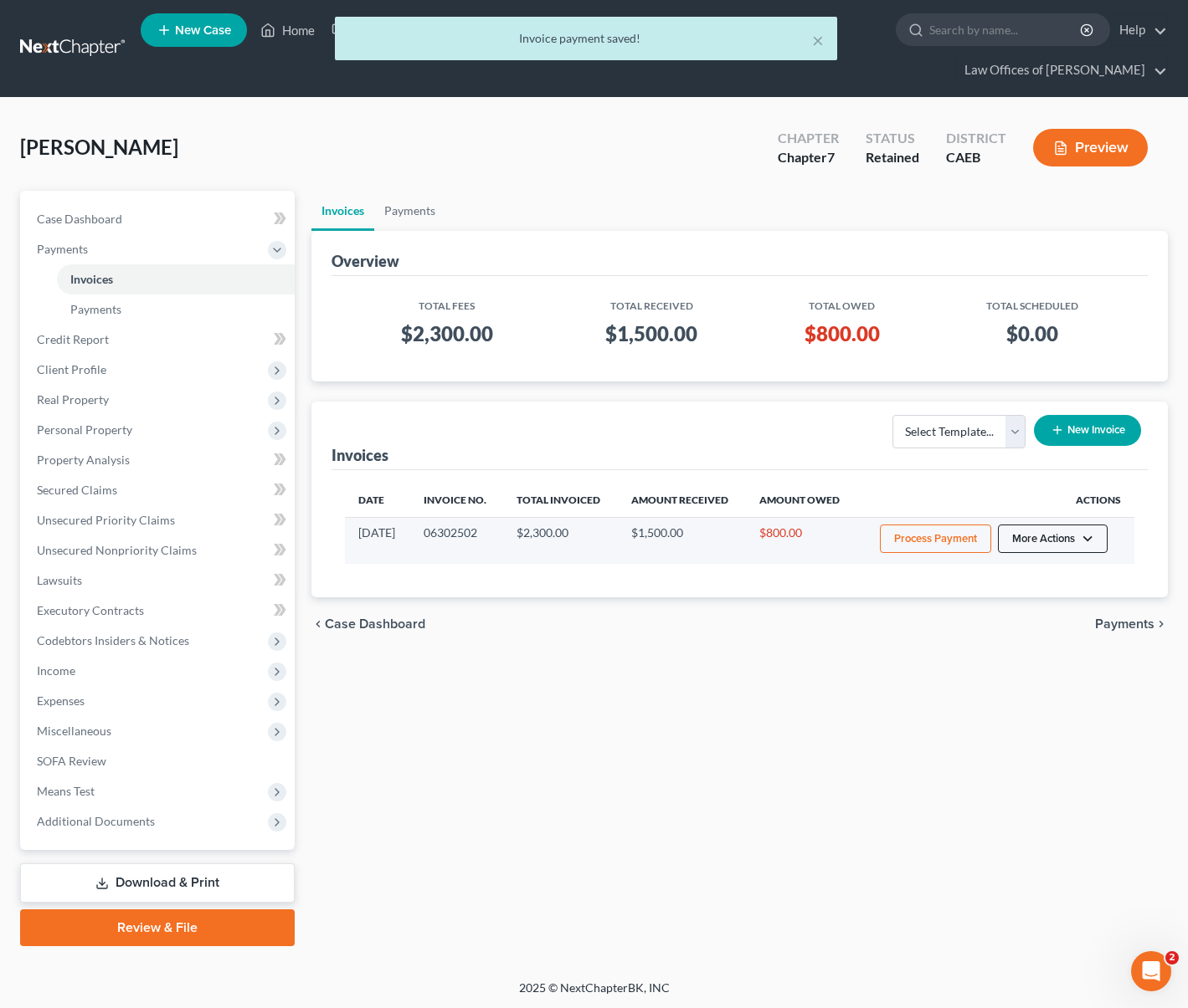
click at [1076, 537] on button "More Actions" at bounding box center [1052, 539] width 110 height 28
click at [1038, 567] on link "View/Edit" at bounding box center [1075, 573] width 196 height 28
select select "0"
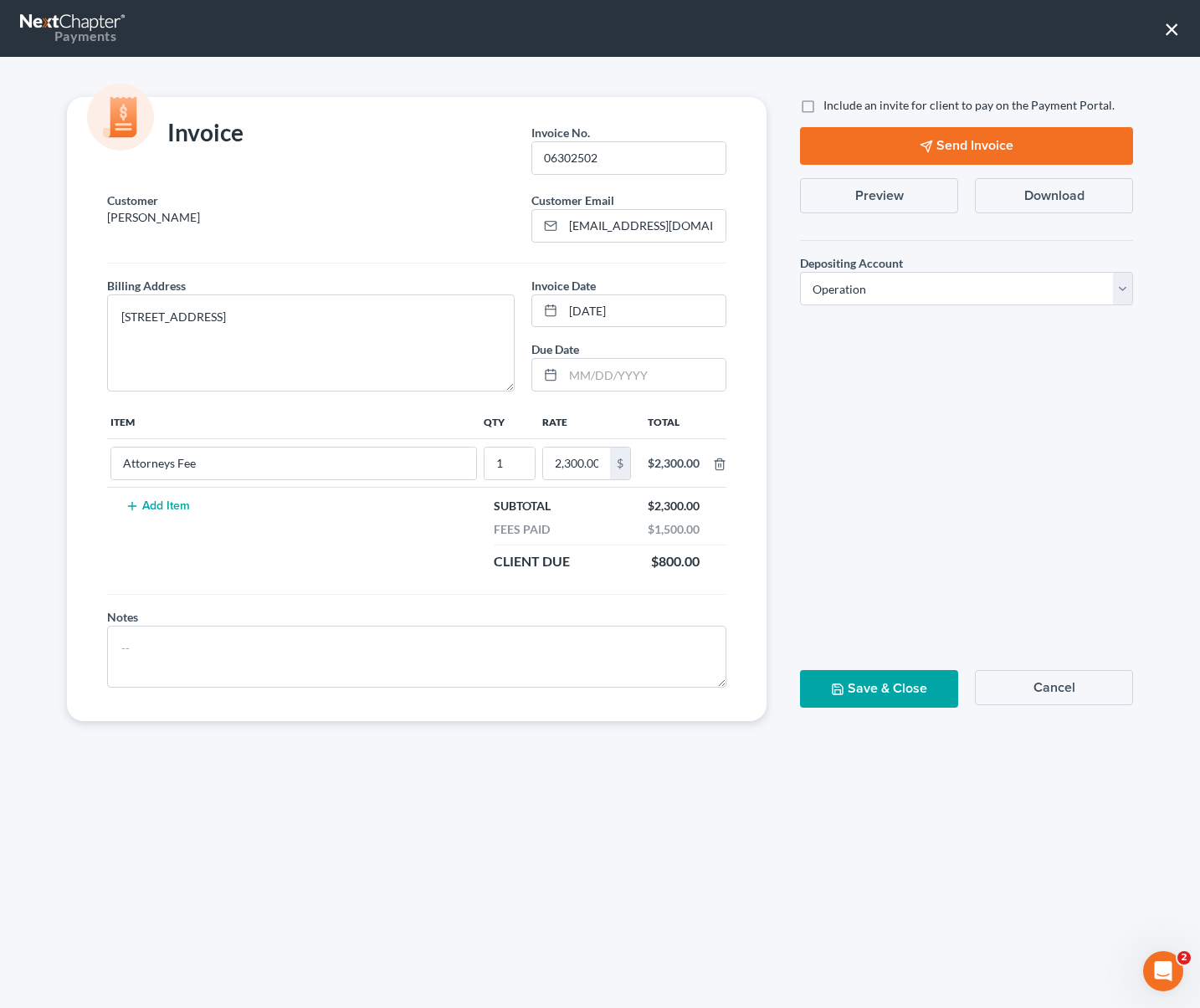
click at [1024, 143] on button "Send Invoice" at bounding box center [967, 145] width 333 height 37
click at [1169, 29] on button "×" at bounding box center [1173, 28] width 16 height 26
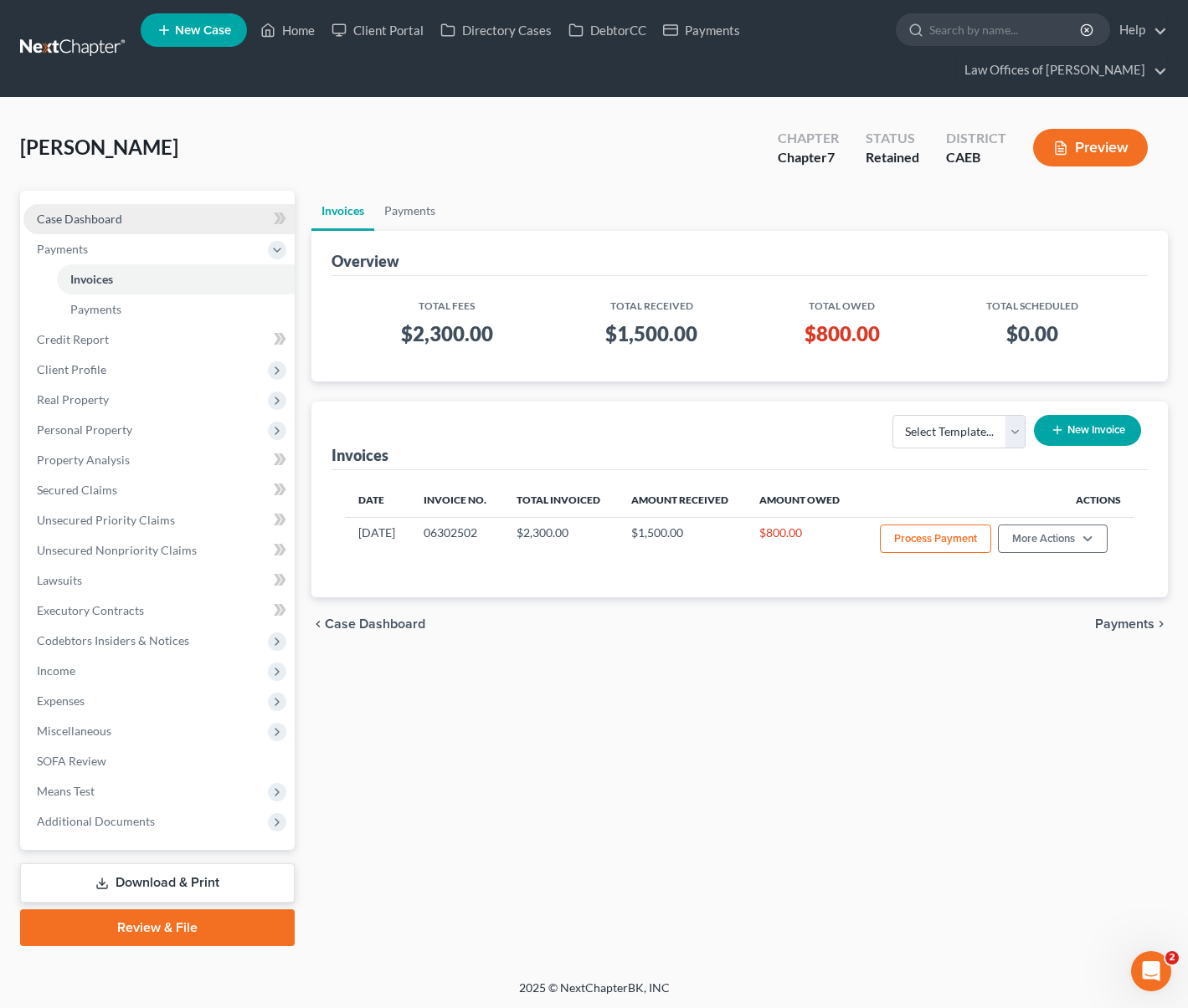
click at [110, 223] on span "Case Dashboard" at bounding box center [80, 219] width 85 height 15
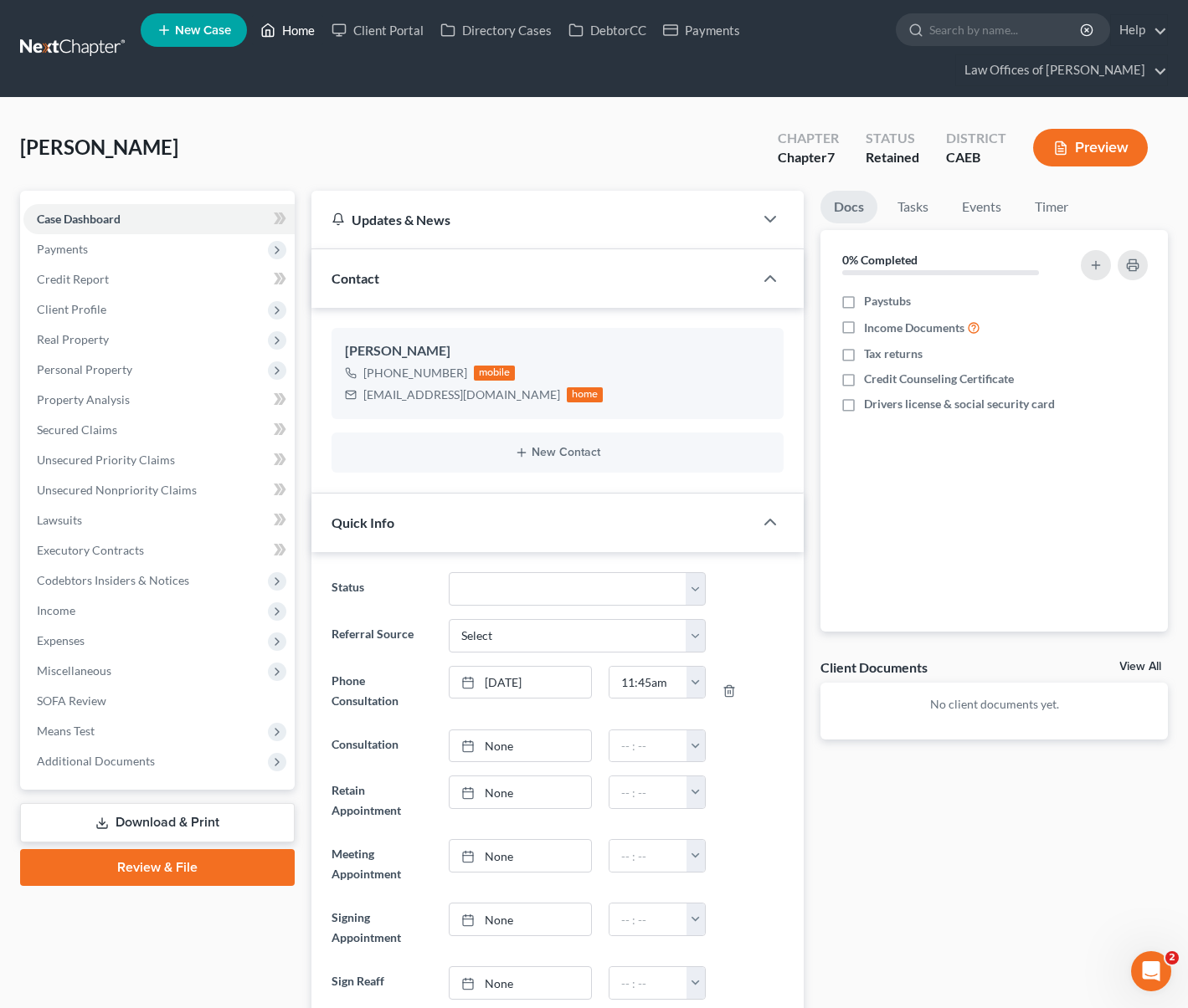
click at [306, 35] on link "Home" at bounding box center [287, 30] width 71 height 30
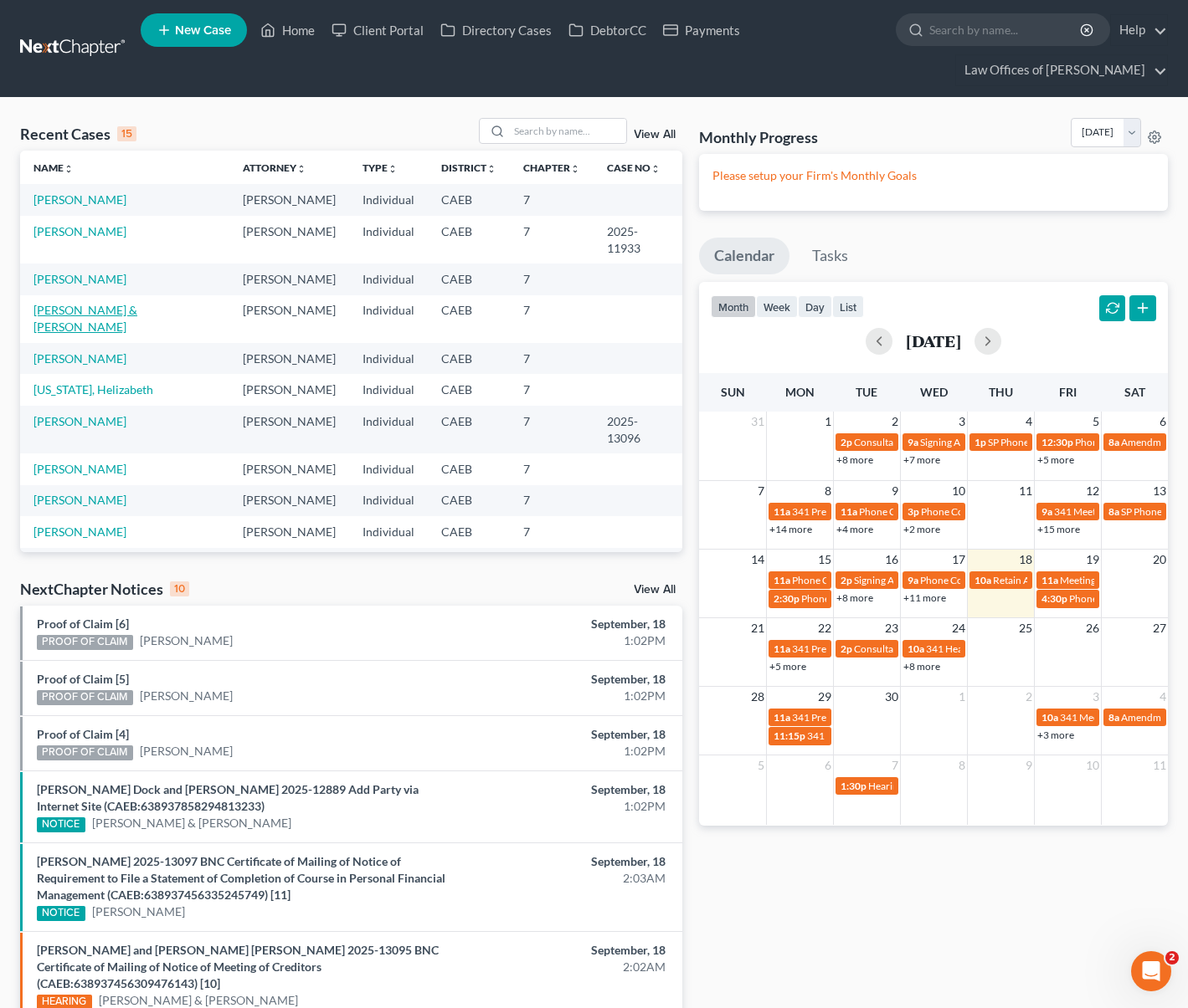
click at [137, 314] on link "[PERSON_NAME] & [PERSON_NAME]" at bounding box center [85, 319] width 104 height 31
select select "11"
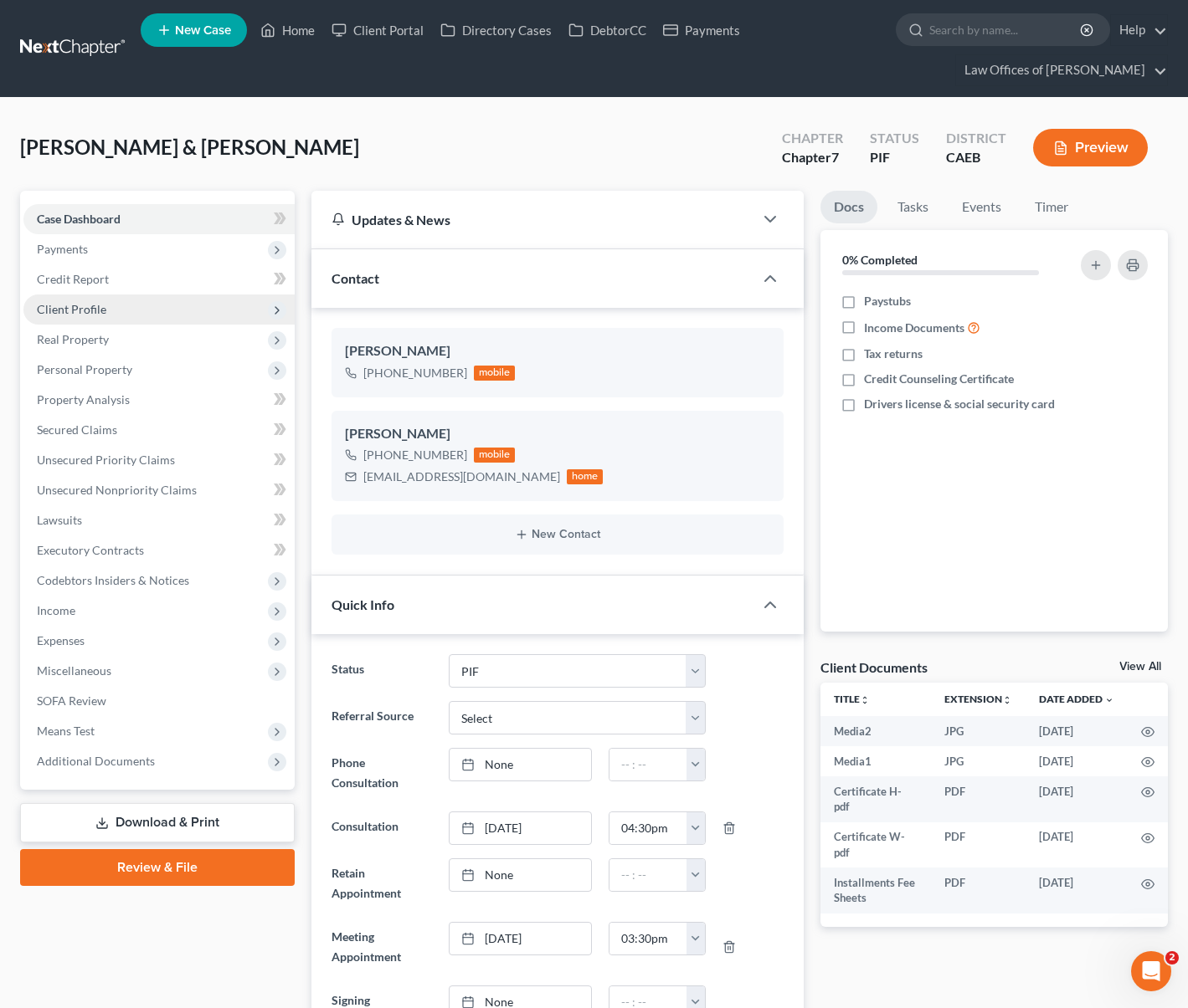
scroll to position [2243, 0]
click at [209, 818] on link "Download & Print" at bounding box center [157, 823] width 274 height 39
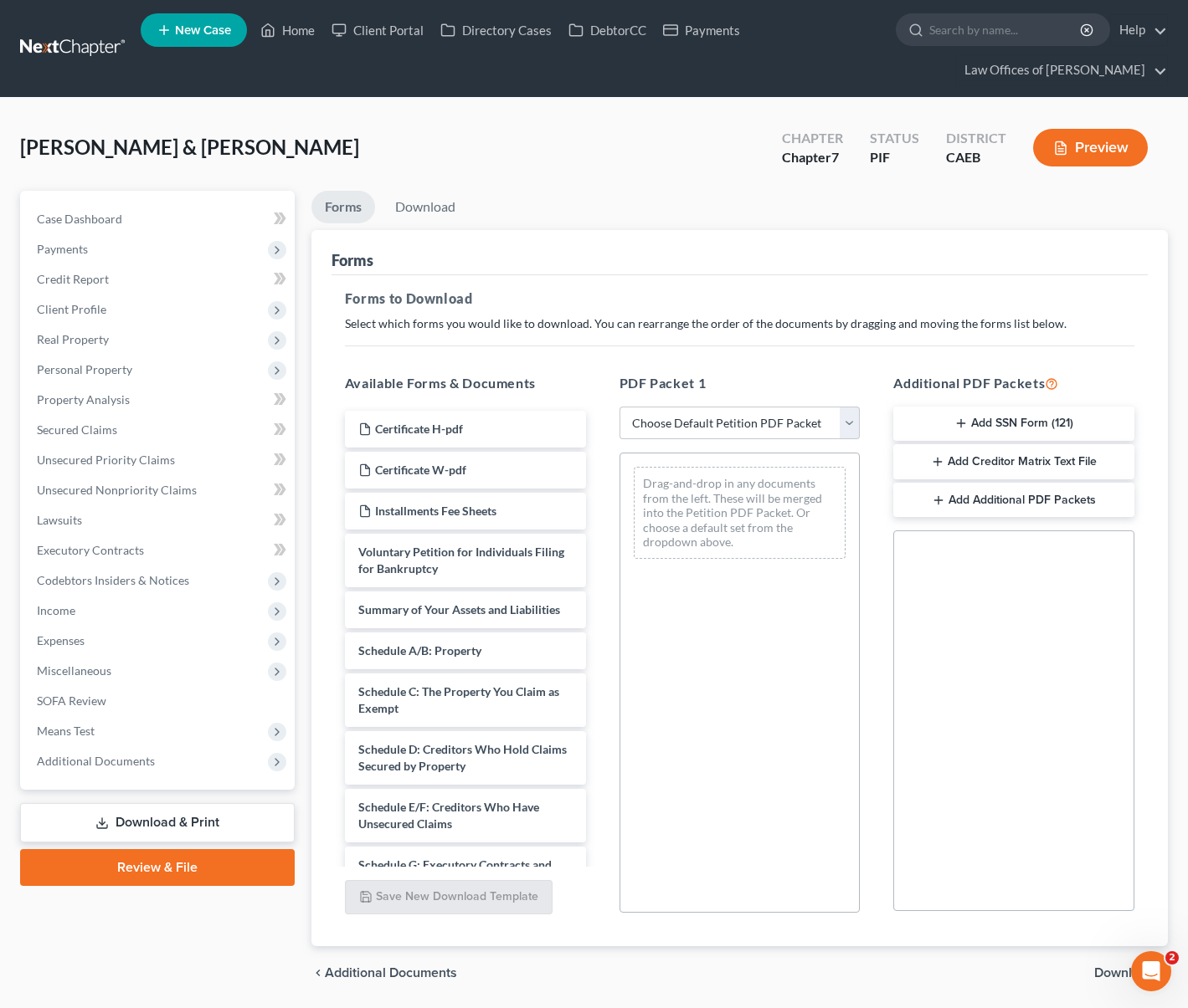
click at [962, 425] on icon "button" at bounding box center [961, 423] width 14 height 14
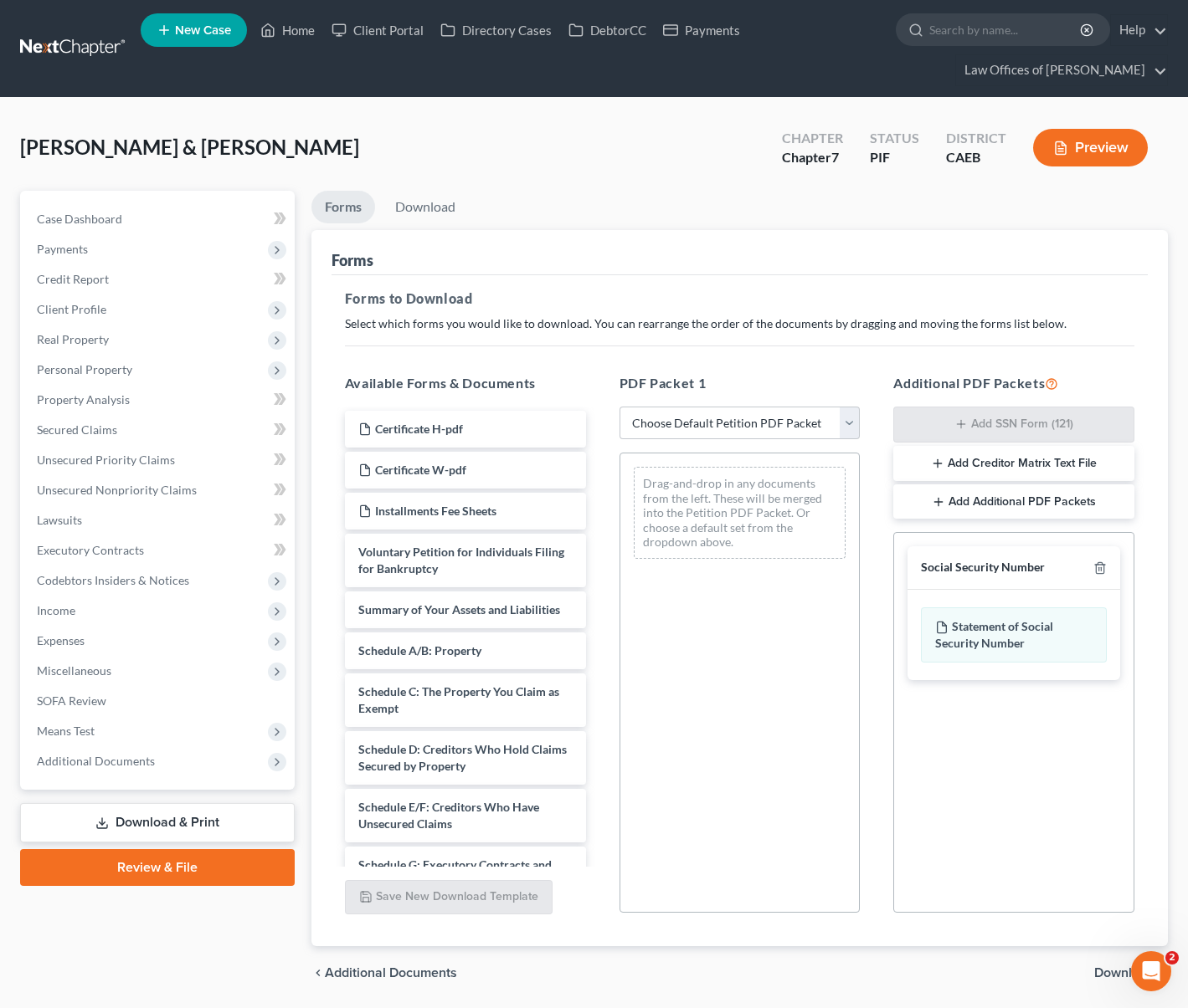
click at [1115, 975] on span "Download" at bounding box center [1124, 973] width 60 height 14
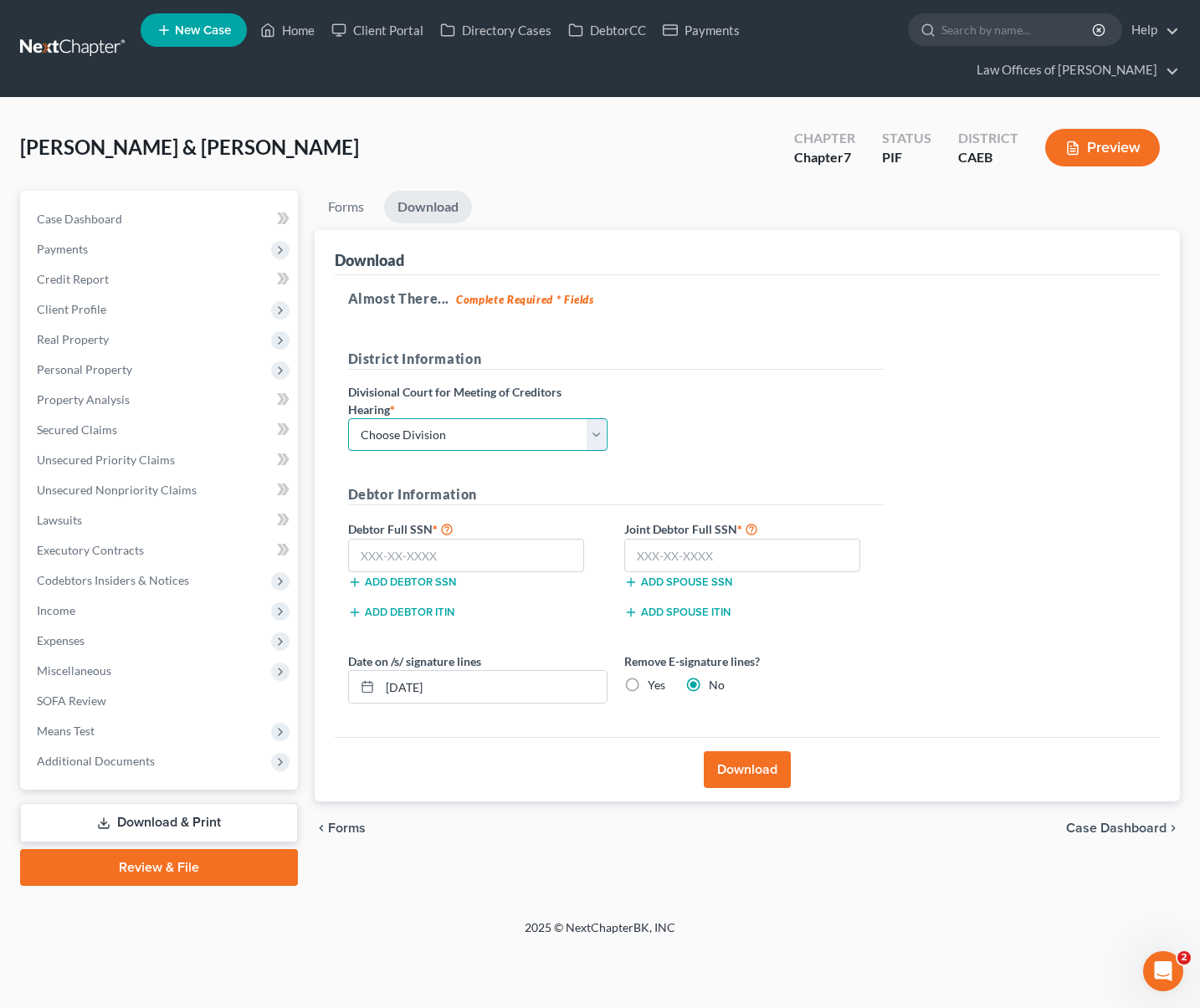
click at [600, 431] on select "Choose Division Fresno Modesto [GEOGRAPHIC_DATA]" at bounding box center [478, 435] width 260 height 34
select select "0"
click at [348, 419] on select "Choose Division Fresno Modesto [GEOGRAPHIC_DATA]" at bounding box center [478, 435] width 260 height 34
click at [469, 553] on input "text" at bounding box center [466, 555] width 237 height 34
type input "560-71-1197"
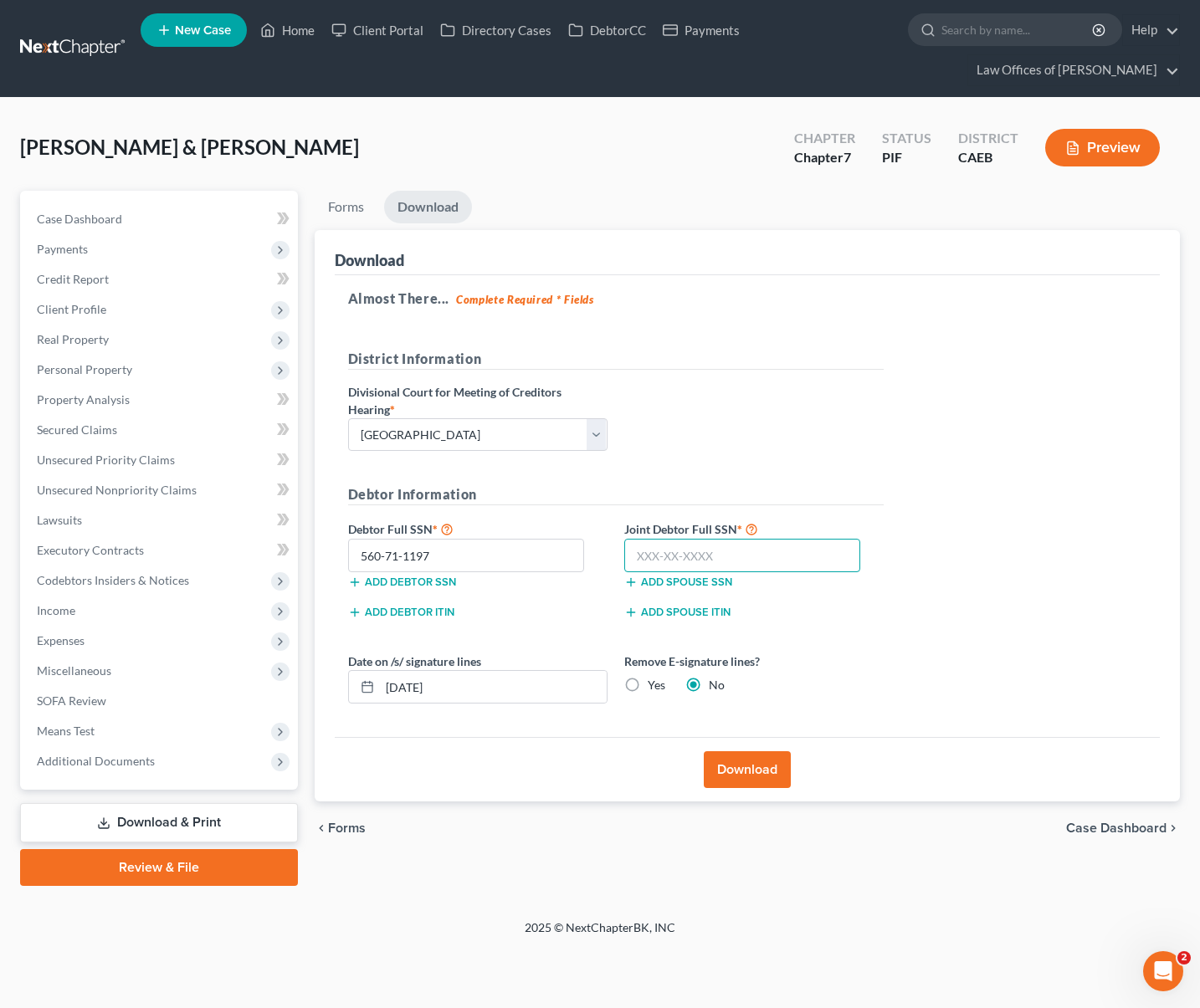
click at [747, 558] on input "text" at bounding box center [742, 555] width 237 height 34
type input "558-73-7301"
click at [733, 765] on button "Download" at bounding box center [748, 770] width 87 height 37
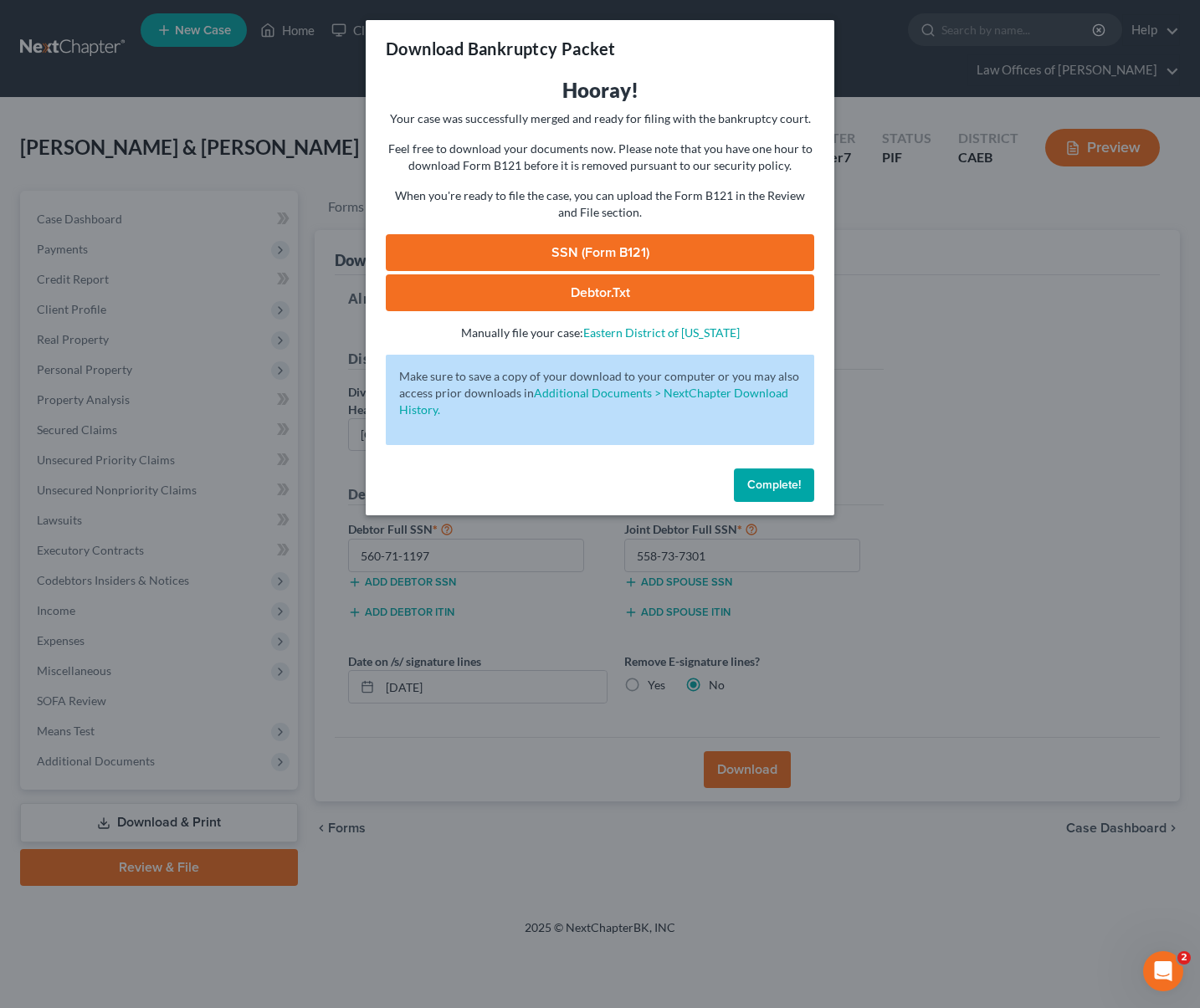
click at [619, 251] on link "SSN (Form B121)" at bounding box center [600, 252] width 429 height 37
click at [754, 469] on button "Complete!" at bounding box center [774, 485] width 80 height 34
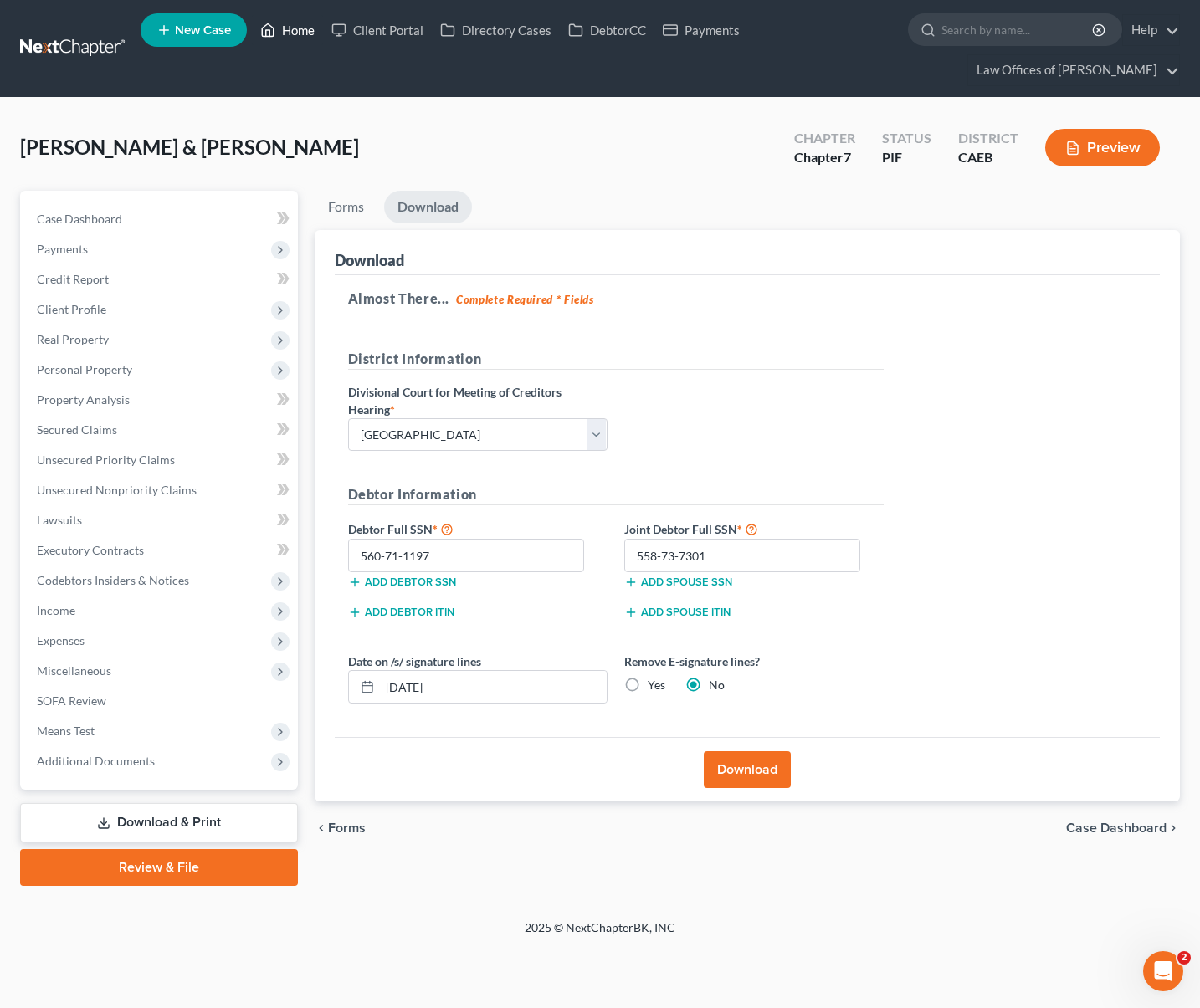
click at [302, 36] on link "Home" at bounding box center [287, 30] width 71 height 30
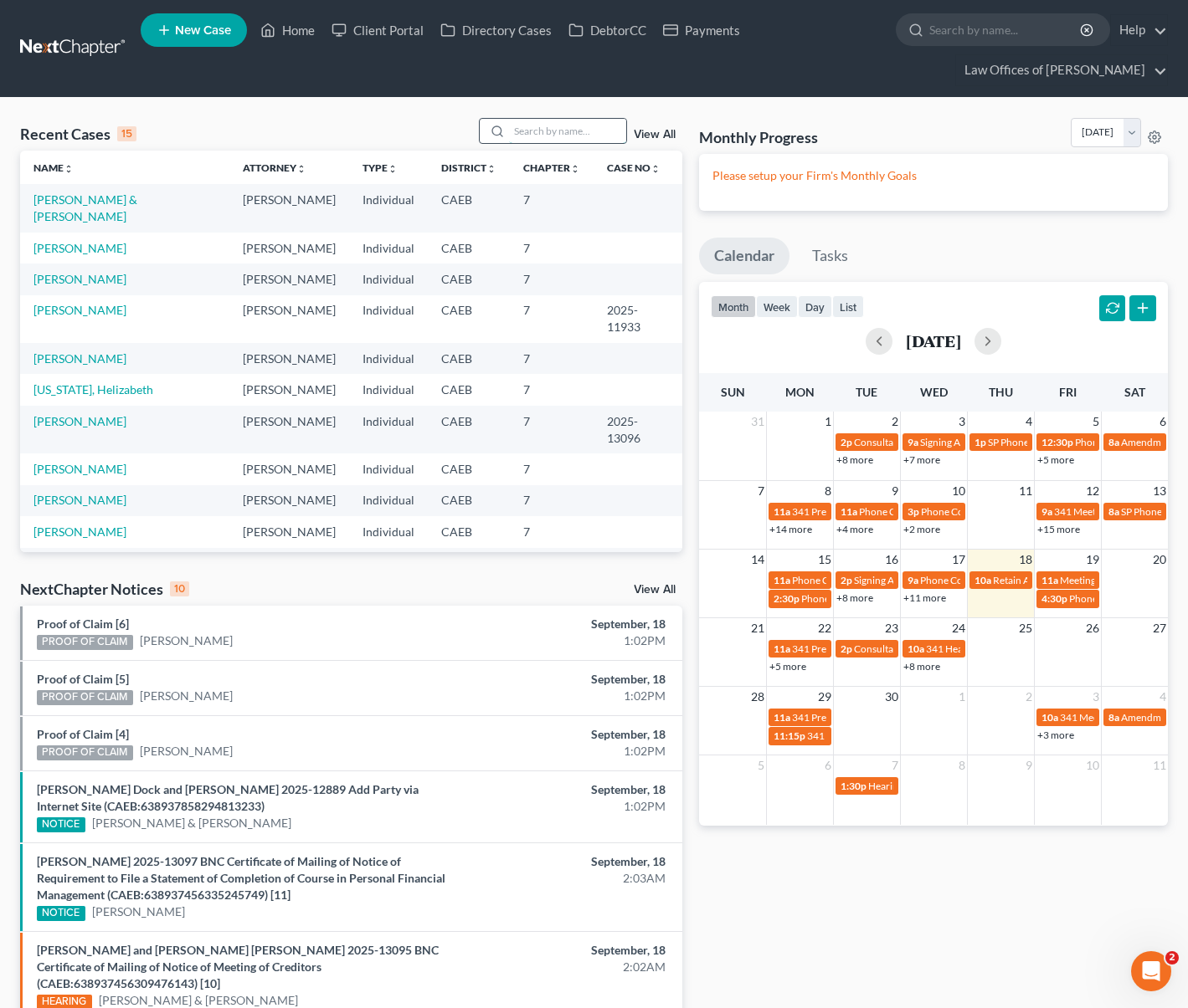
click at [582, 130] on input "search" at bounding box center [567, 131] width 117 height 25
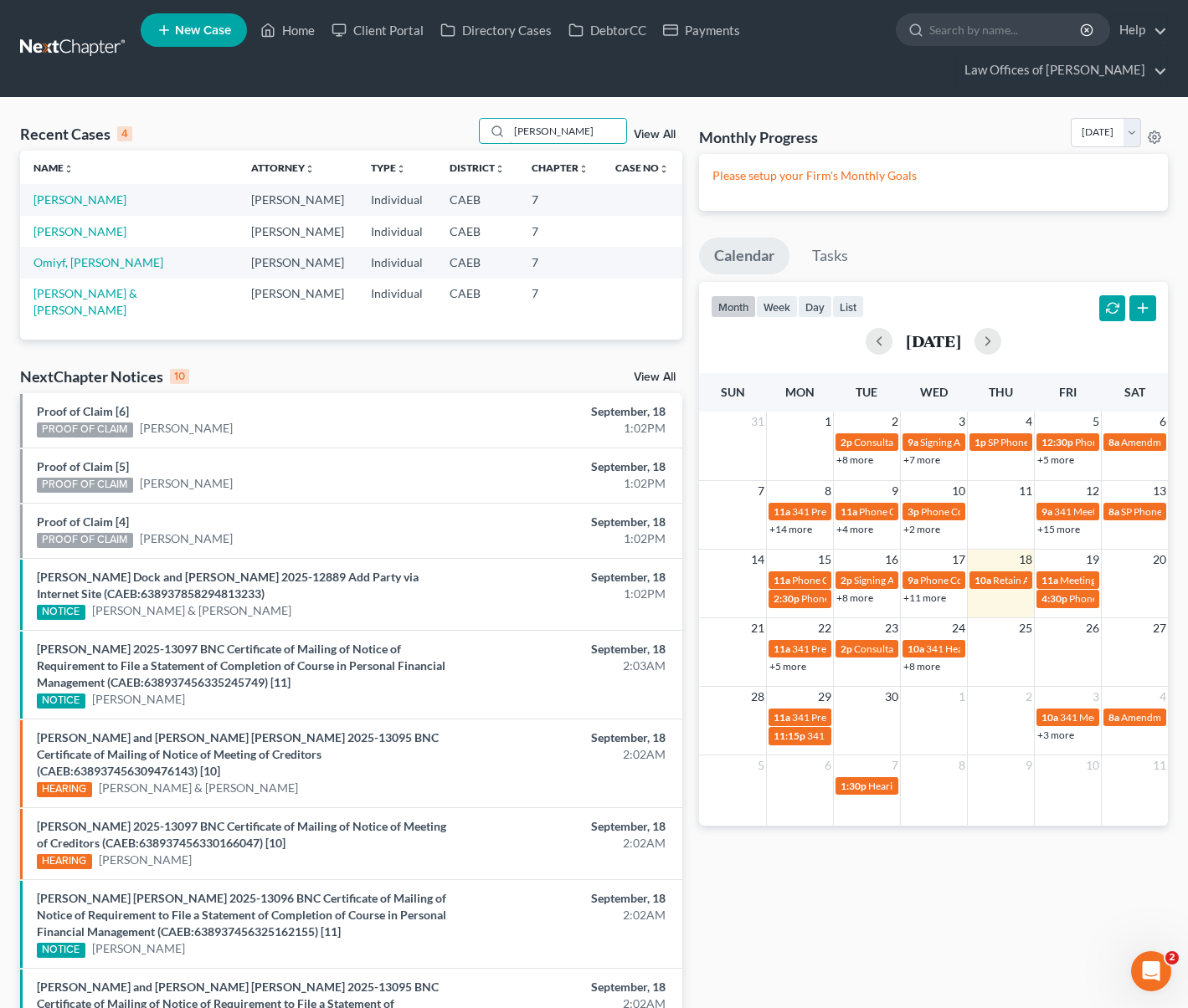
type input "[PERSON_NAME]"
